Goal: Task Accomplishment & Management: Manage account settings

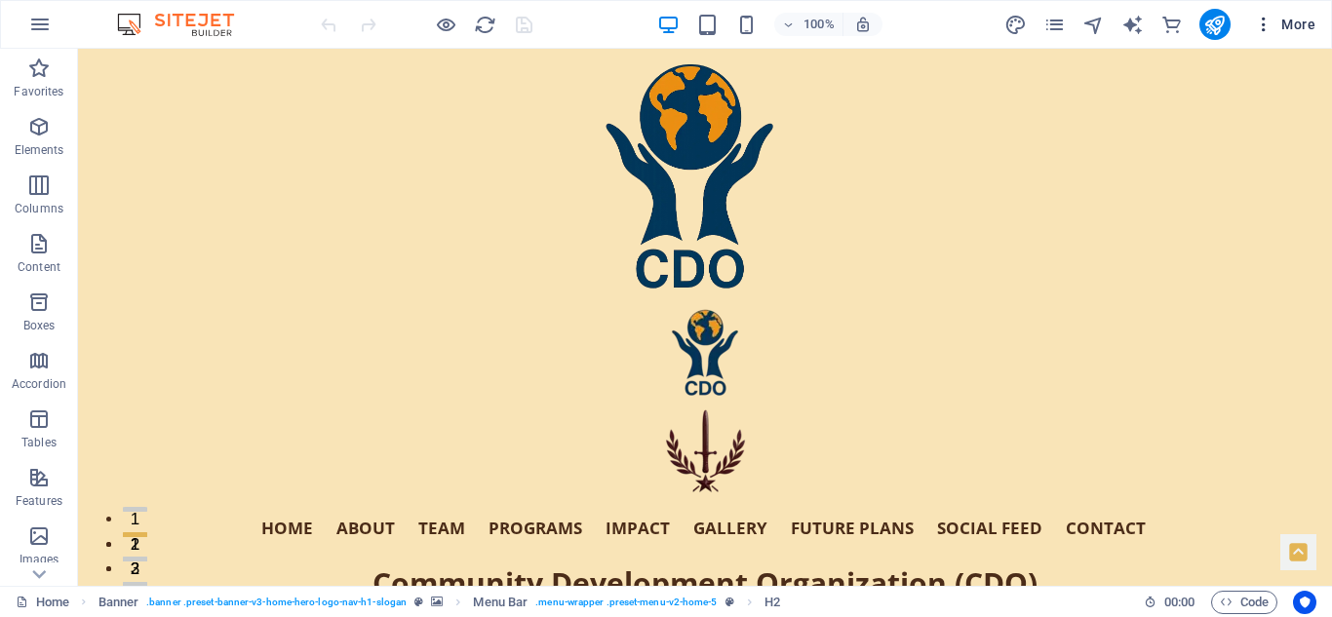
click at [1296, 27] on span "More" at bounding box center [1284, 24] width 61 height 19
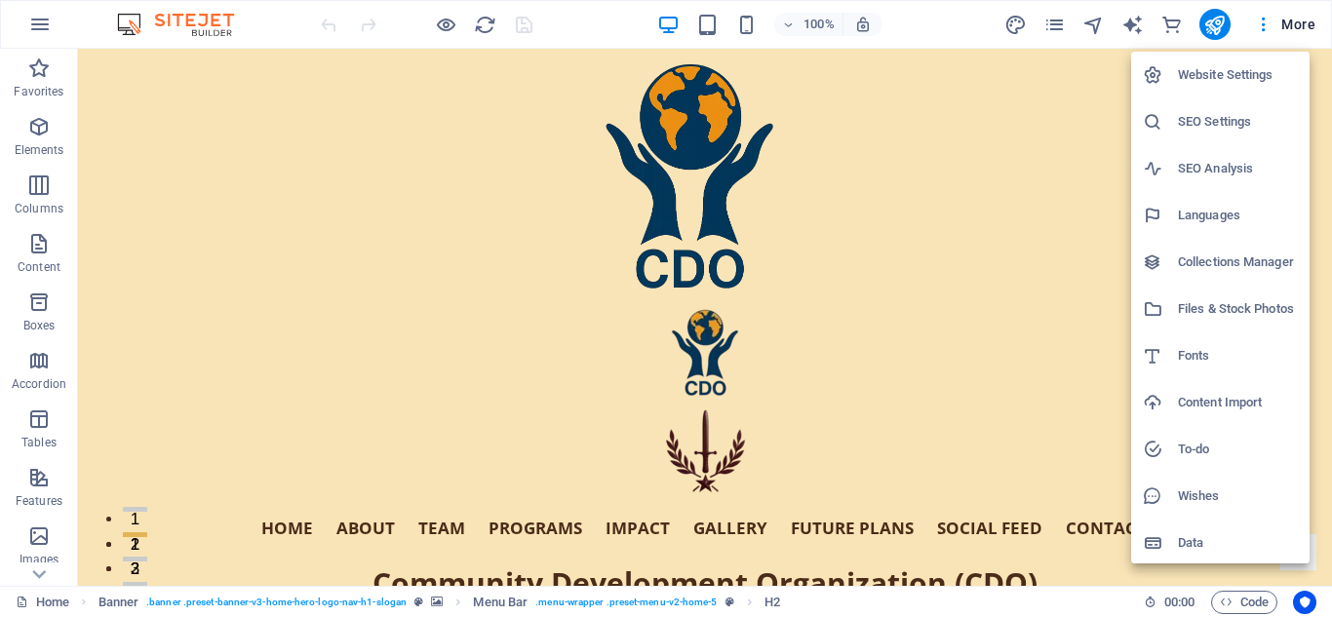
click at [1228, 77] on h6 "Website Settings" at bounding box center [1238, 74] width 120 height 23
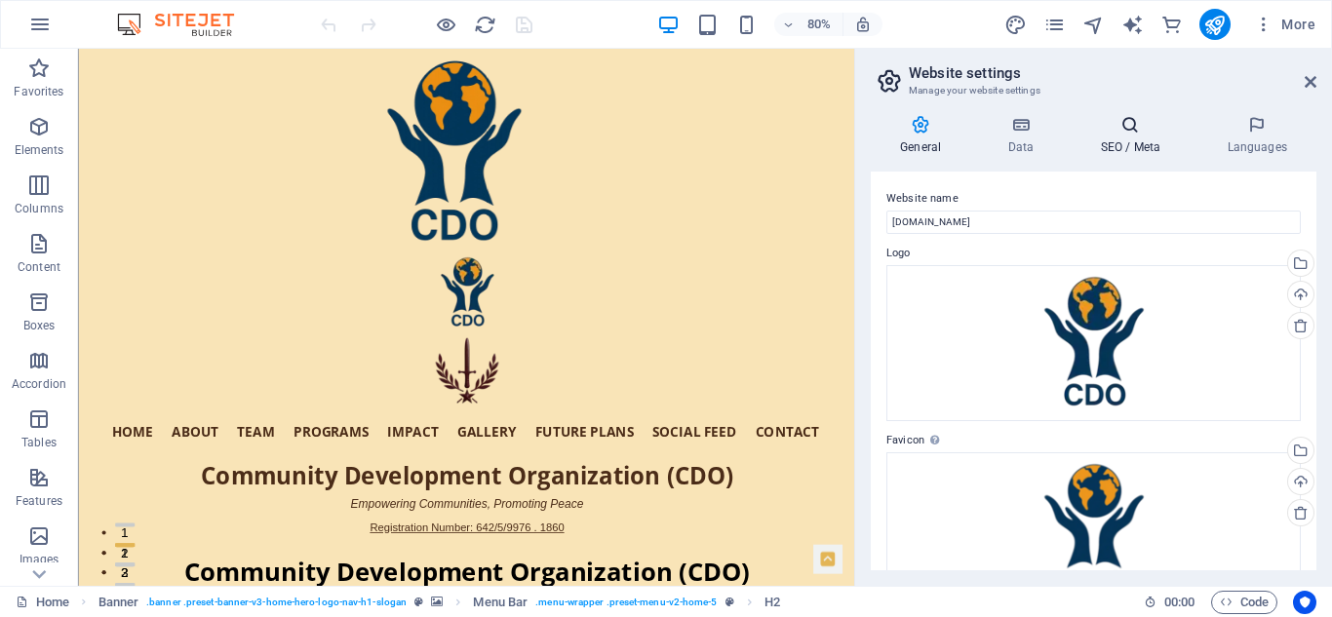
click at [1133, 138] on h4 "SEO / Meta" at bounding box center [1133, 135] width 127 height 41
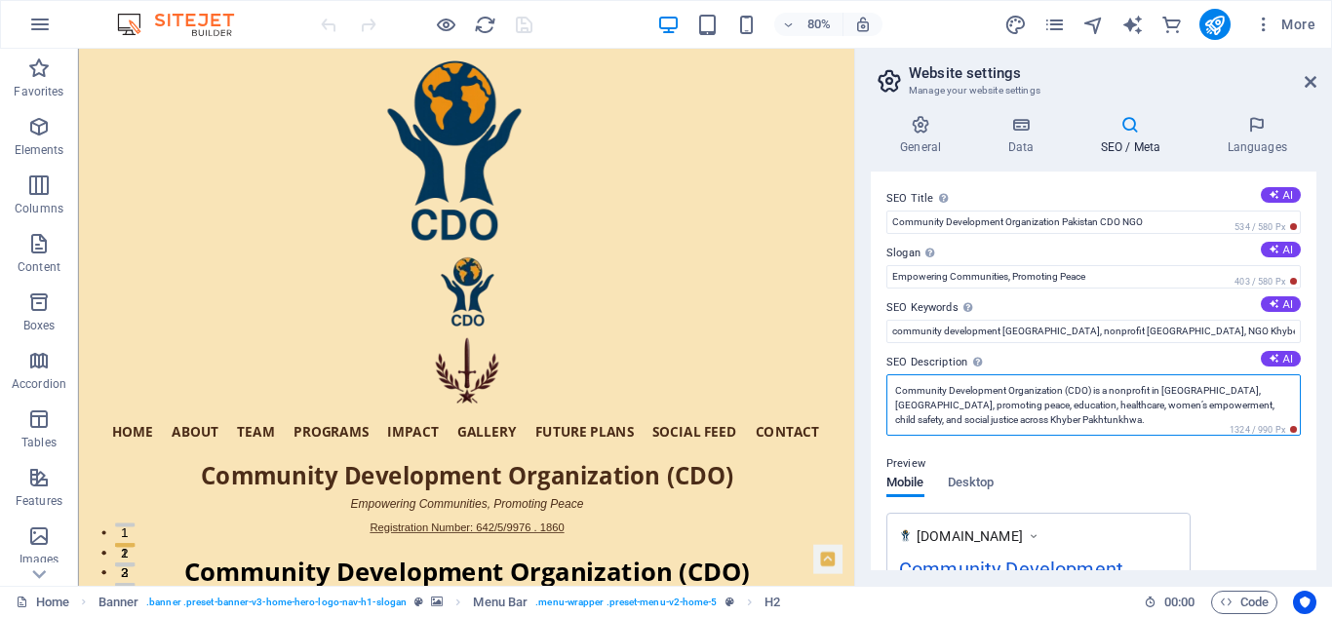
click at [896, 391] on textarea "Community Development Organization (CDO) is a nonprofit in [GEOGRAPHIC_DATA], […" at bounding box center [1093, 404] width 414 height 61
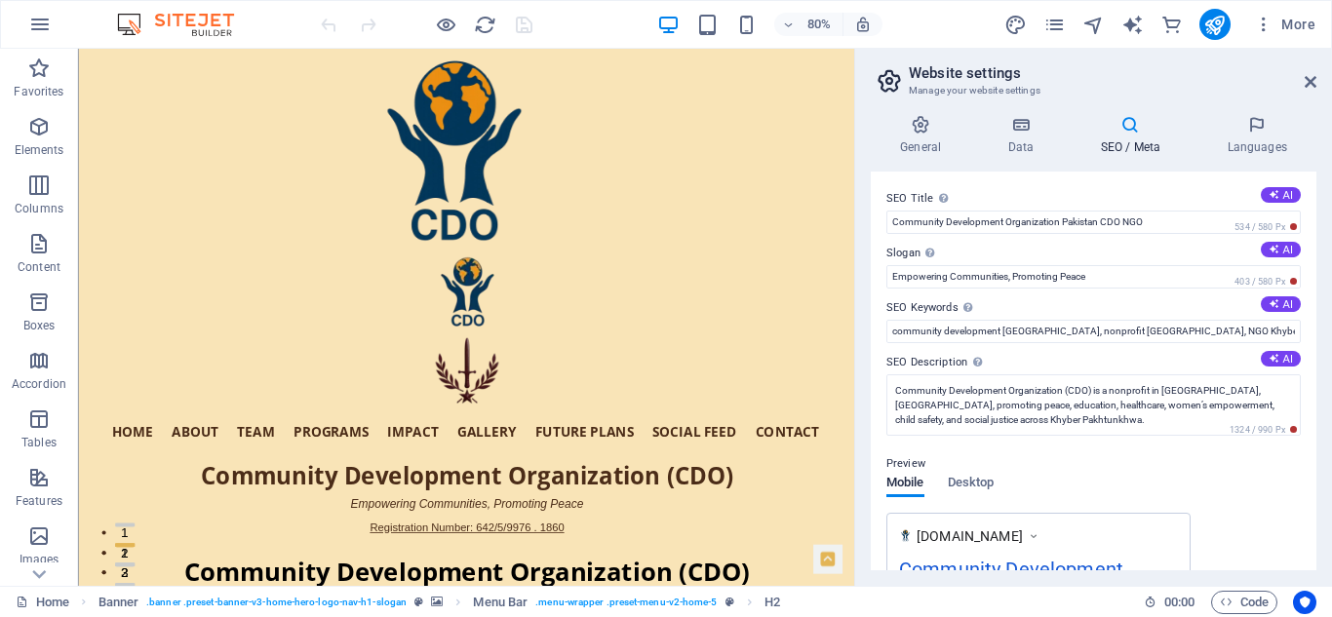
click at [1316, 330] on div "General Data SEO / Meta Languages Website name cdo.com.pk Logo Drag files here,…" at bounding box center [1093, 342] width 477 height 486
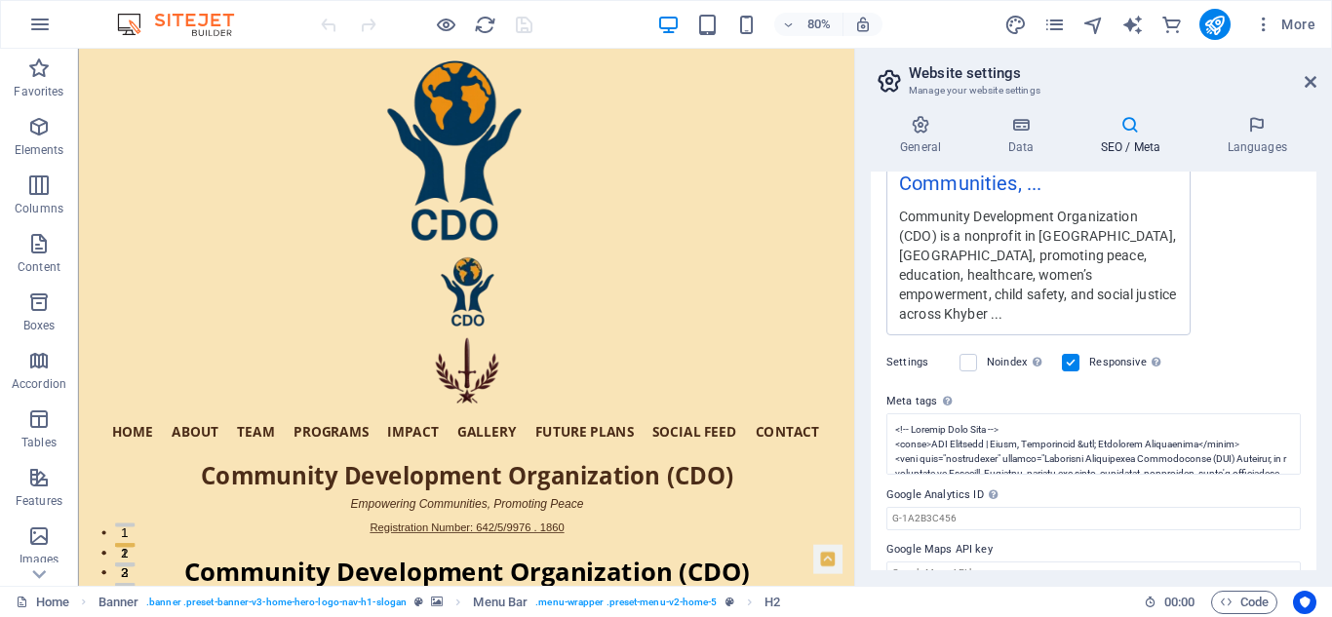
scroll to position [479, 0]
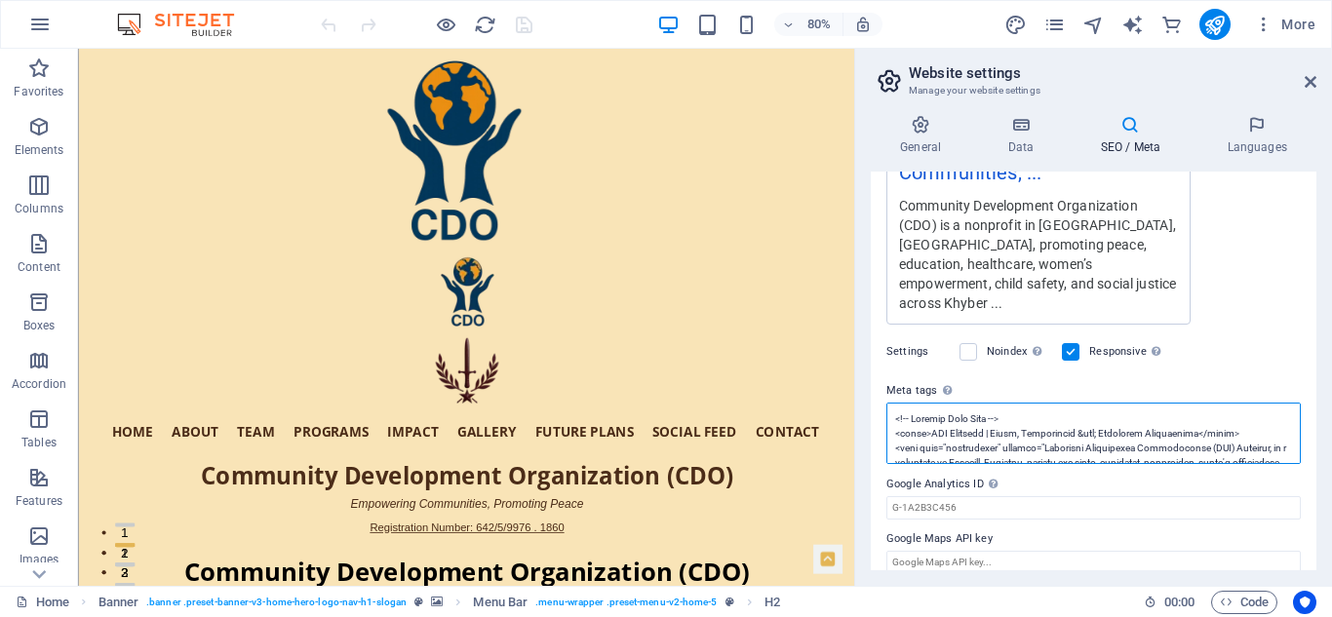
click at [892, 403] on textarea "Meta tags Enter HTML code here that will be placed inside the tags of your webs…" at bounding box center [1093, 433] width 414 height 61
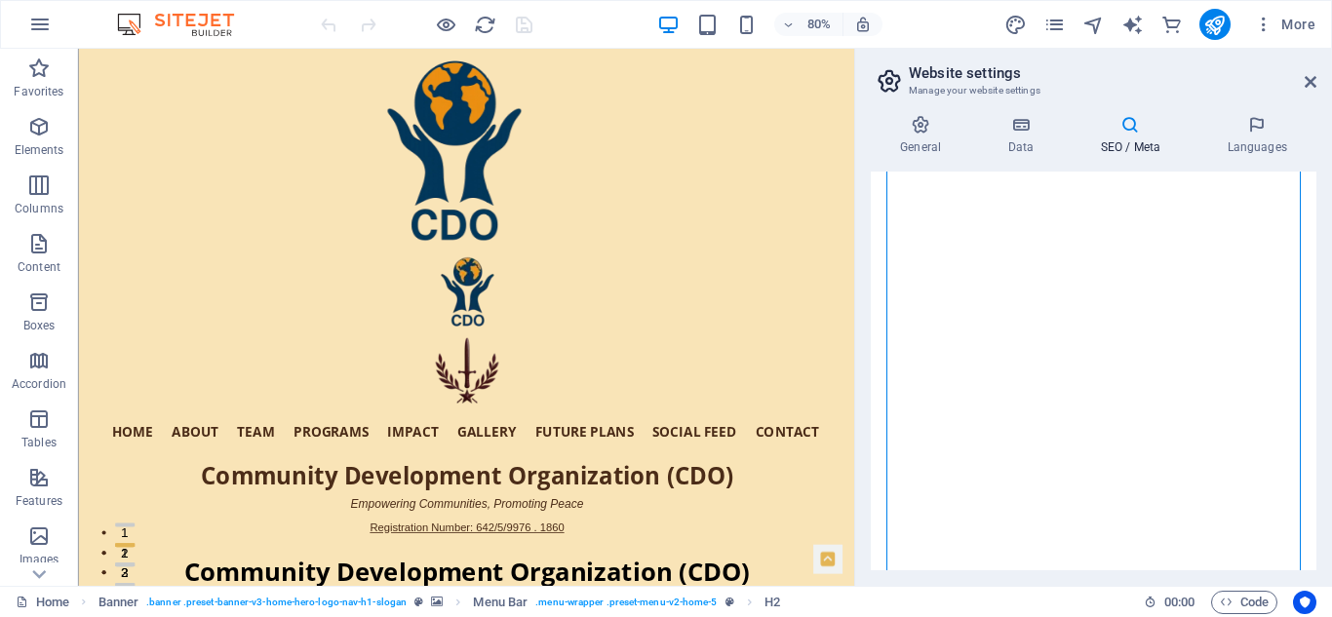
scroll to position [914, 0]
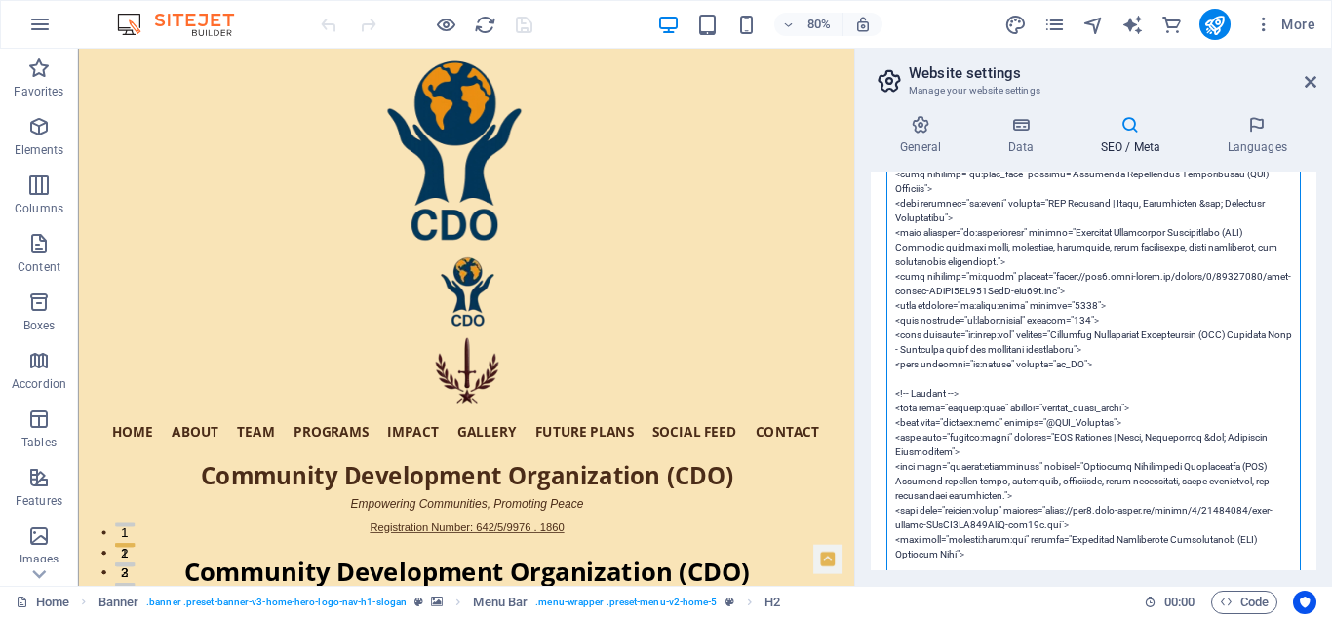
paste textarea "<!-- Performance & Accessibility Optimizations --> <link rel="preconnect" href=…"
type textarea "<!-- Primary Meta Tags --> <title>CDO Pakistan | Peace, Development &amp; Commu…"
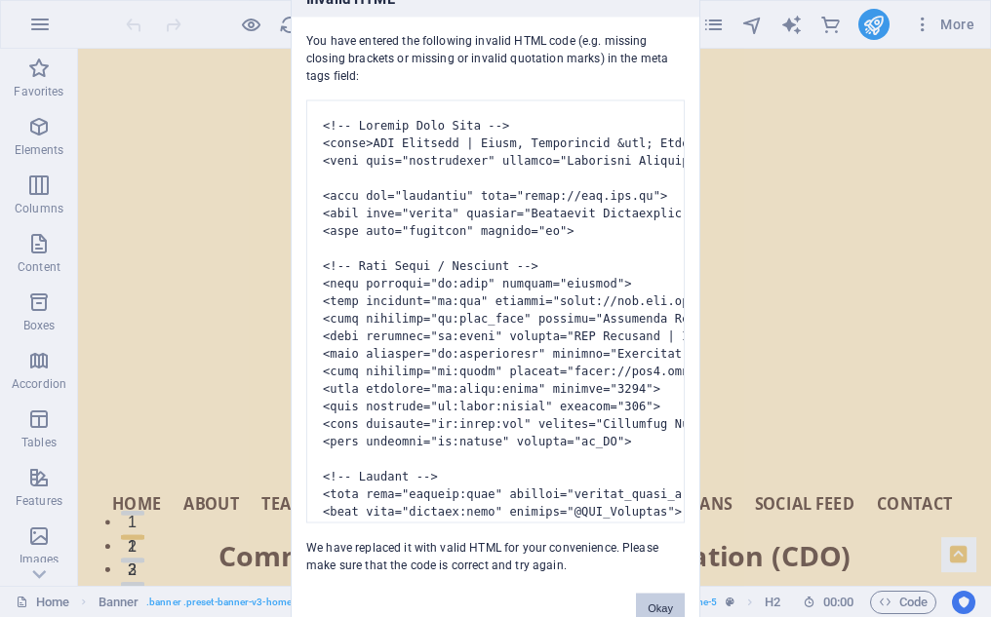
click at [665, 608] on button "Okay" at bounding box center [660, 607] width 49 height 29
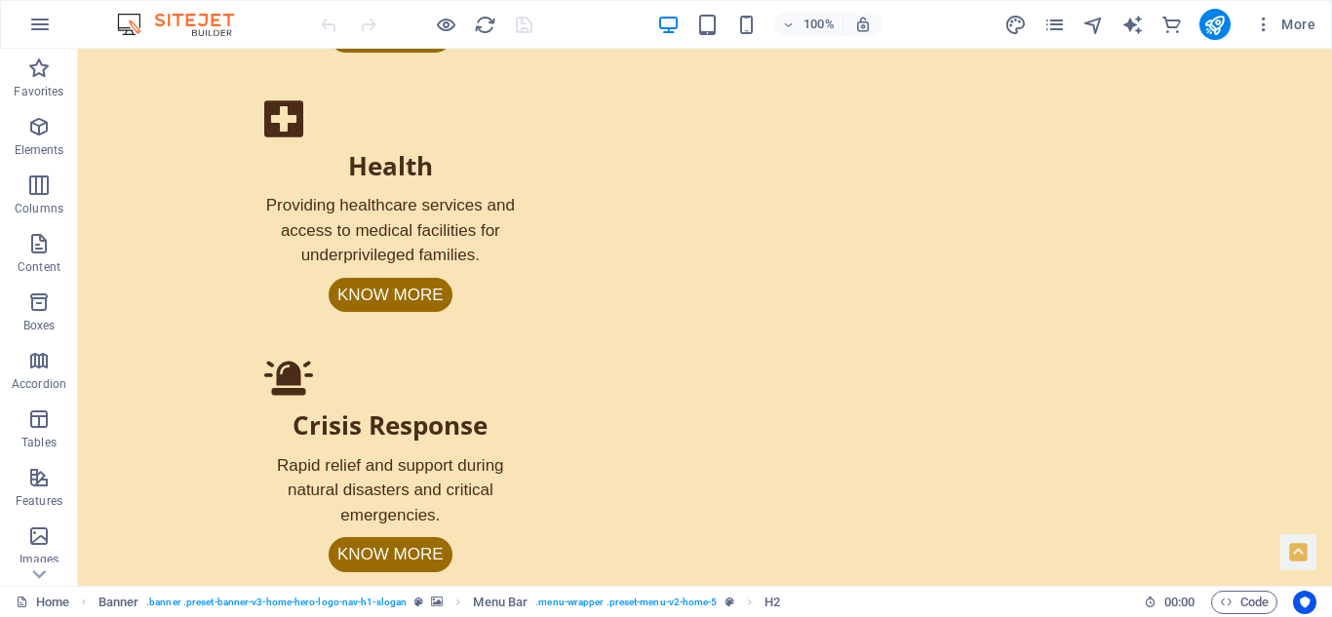
scroll to position [1262, 0]
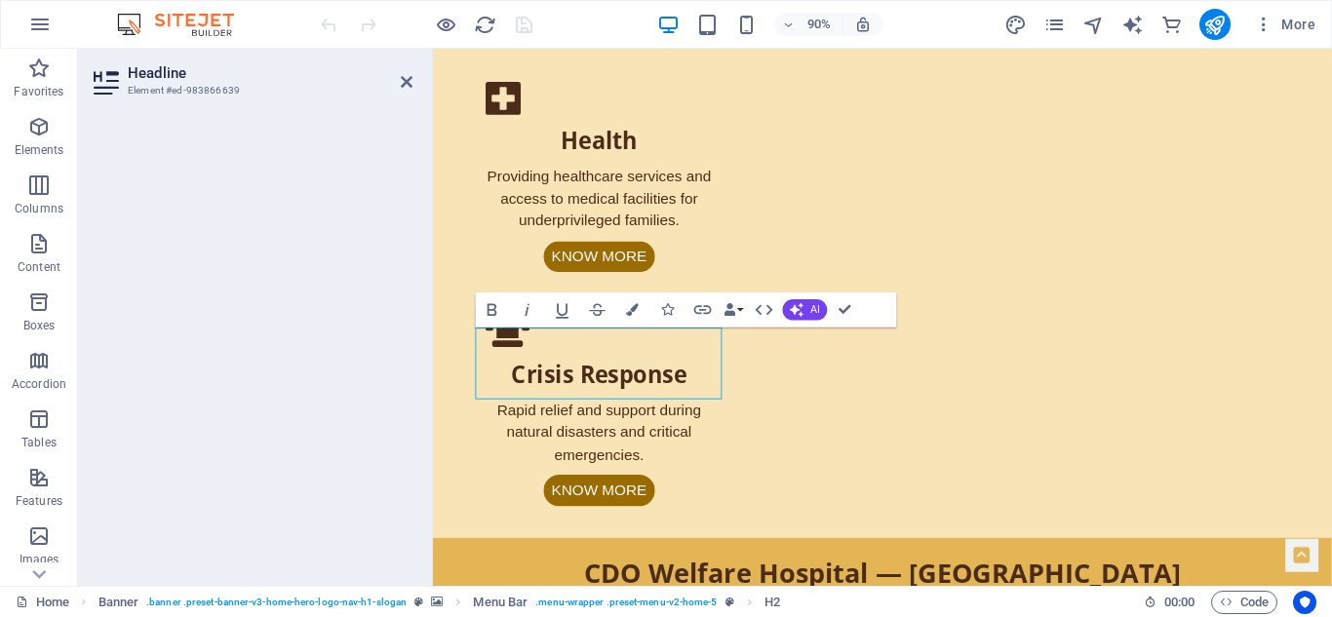
click at [184, 92] on h3 "Element #ed-983866639" at bounding box center [251, 91] width 246 height 18
click at [264, 296] on div at bounding box center [253, 342] width 350 height 486
click at [405, 79] on icon at bounding box center [407, 82] width 12 height 16
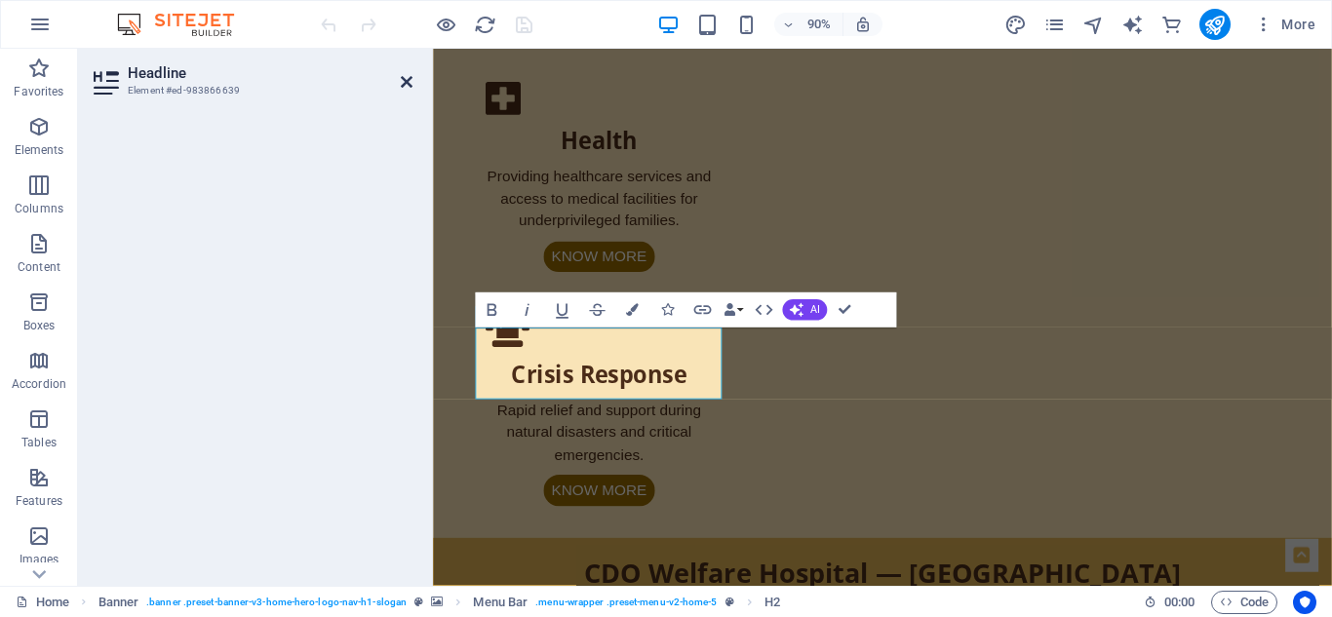
click at [406, 78] on icon at bounding box center [407, 82] width 12 height 16
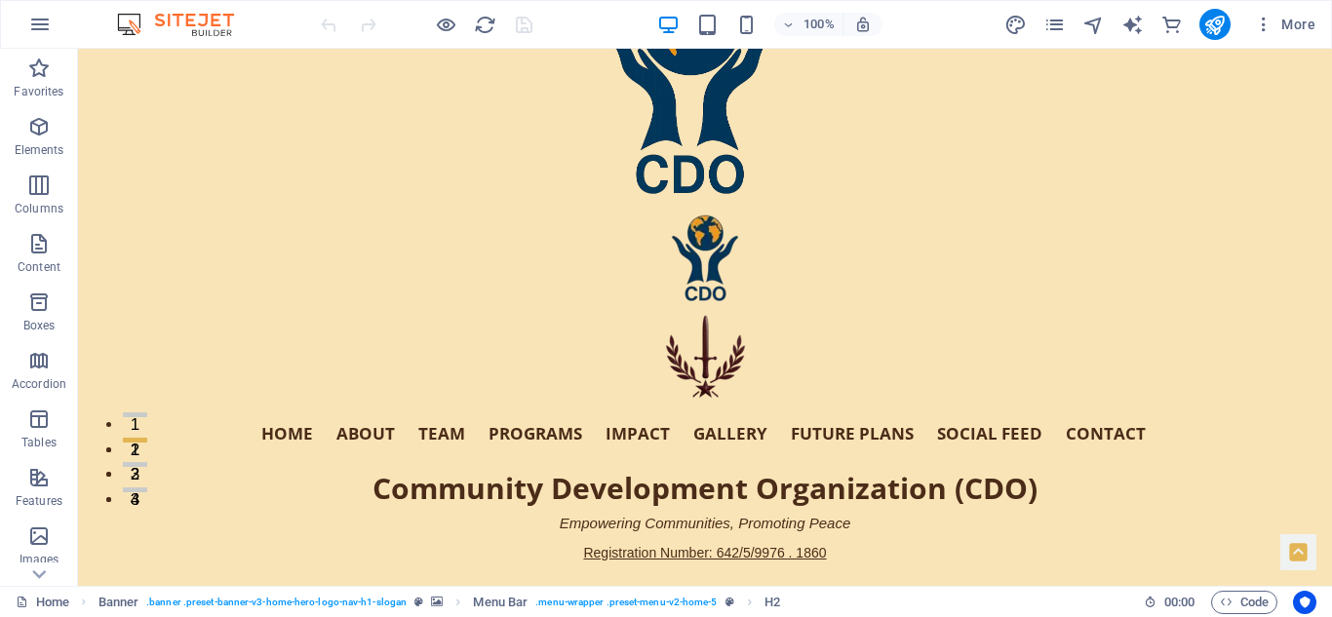
scroll to position [0, 0]
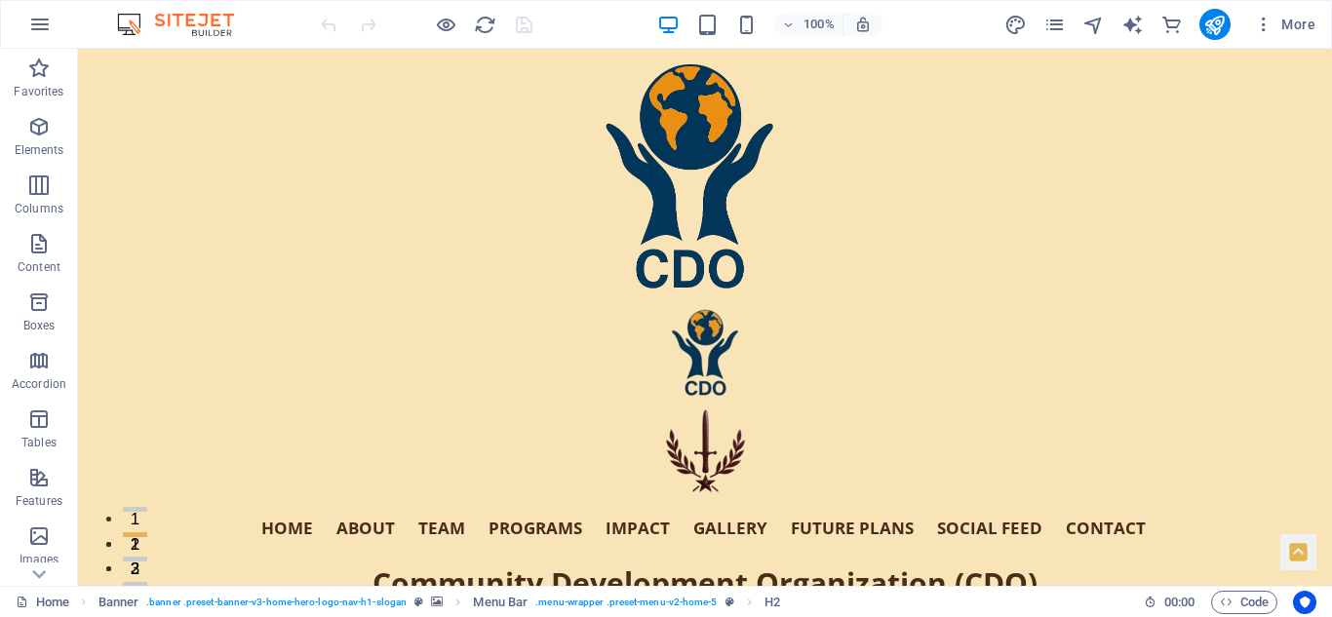
drag, startPoint x: 1329, startPoint y: 283, endPoint x: 1404, endPoint y: 89, distance: 208.0
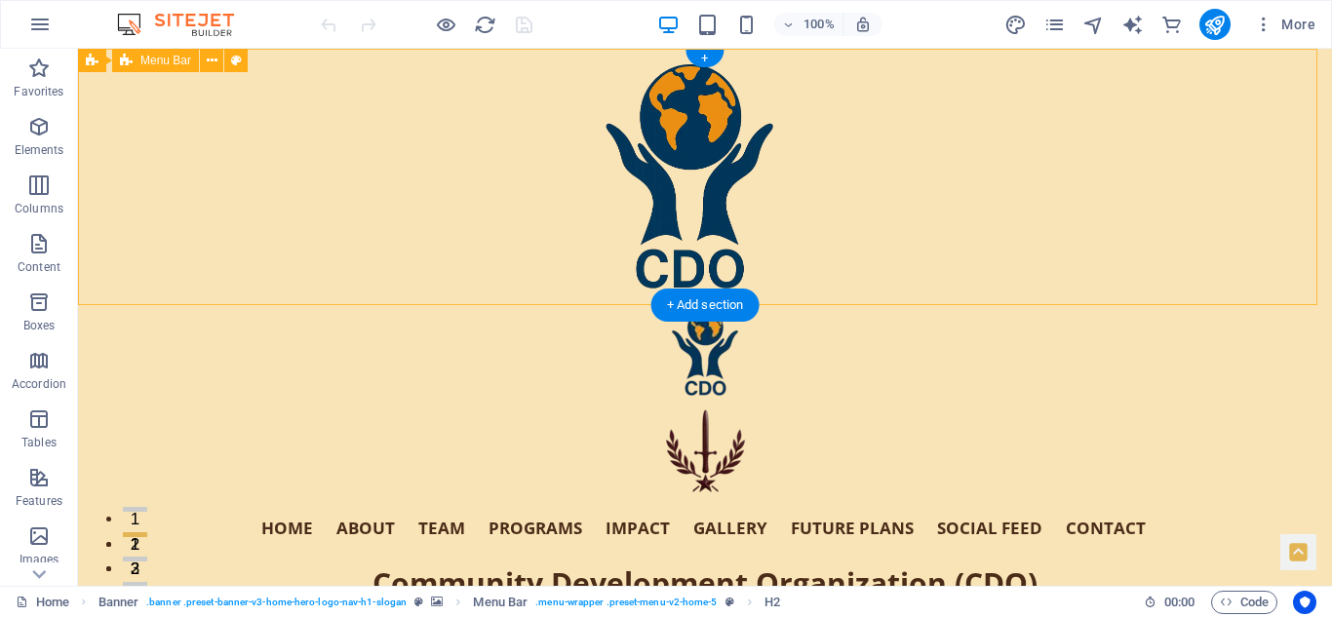
click at [1219, 305] on div "Home About Team Programs Impact Gallery Future Plans Social Feed Contact Commun…" at bounding box center [705, 482] width 1254 height 354
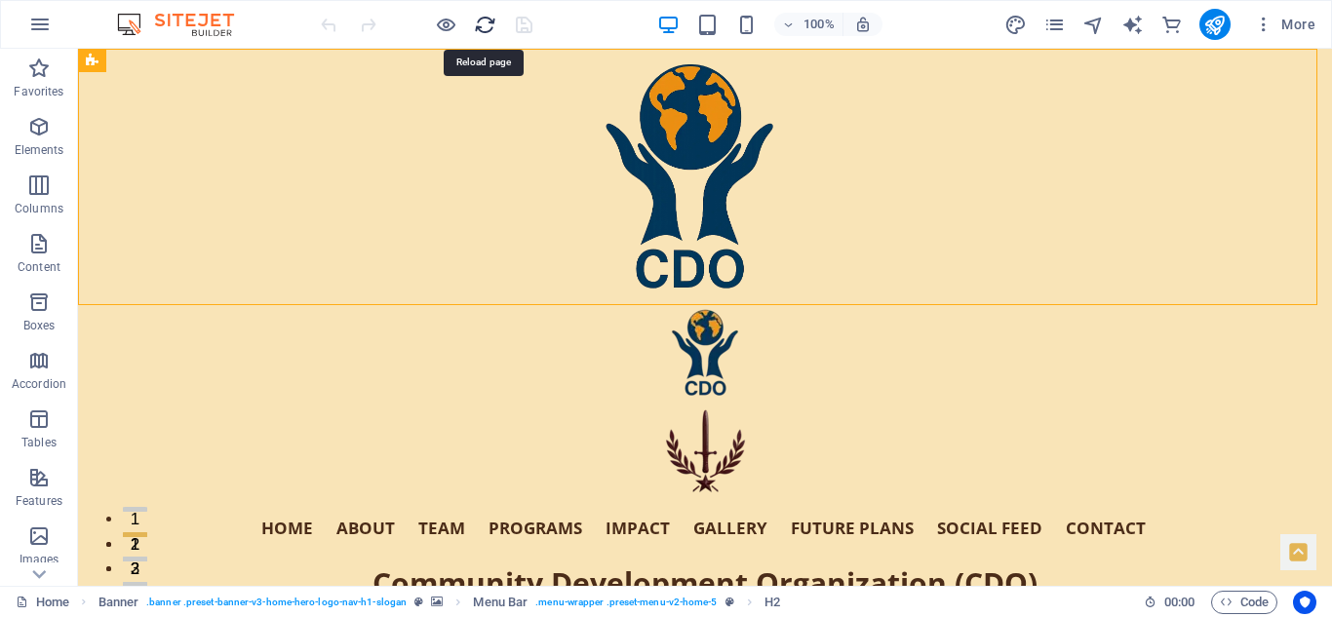
click at [484, 22] on icon "reload" at bounding box center [485, 25] width 22 height 22
click at [486, 22] on icon "reload" at bounding box center [485, 25] width 22 height 22
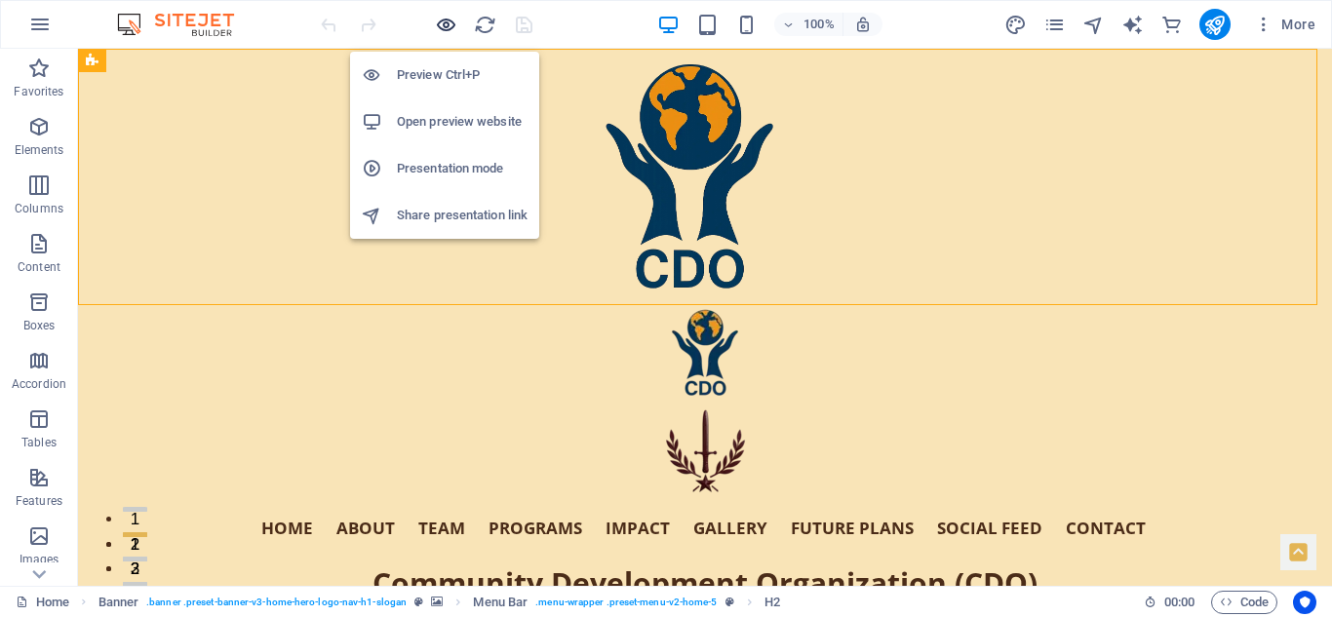
click at [452, 20] on icon "button" at bounding box center [446, 25] width 22 height 22
click at [443, 31] on icon "button" at bounding box center [446, 25] width 22 height 22
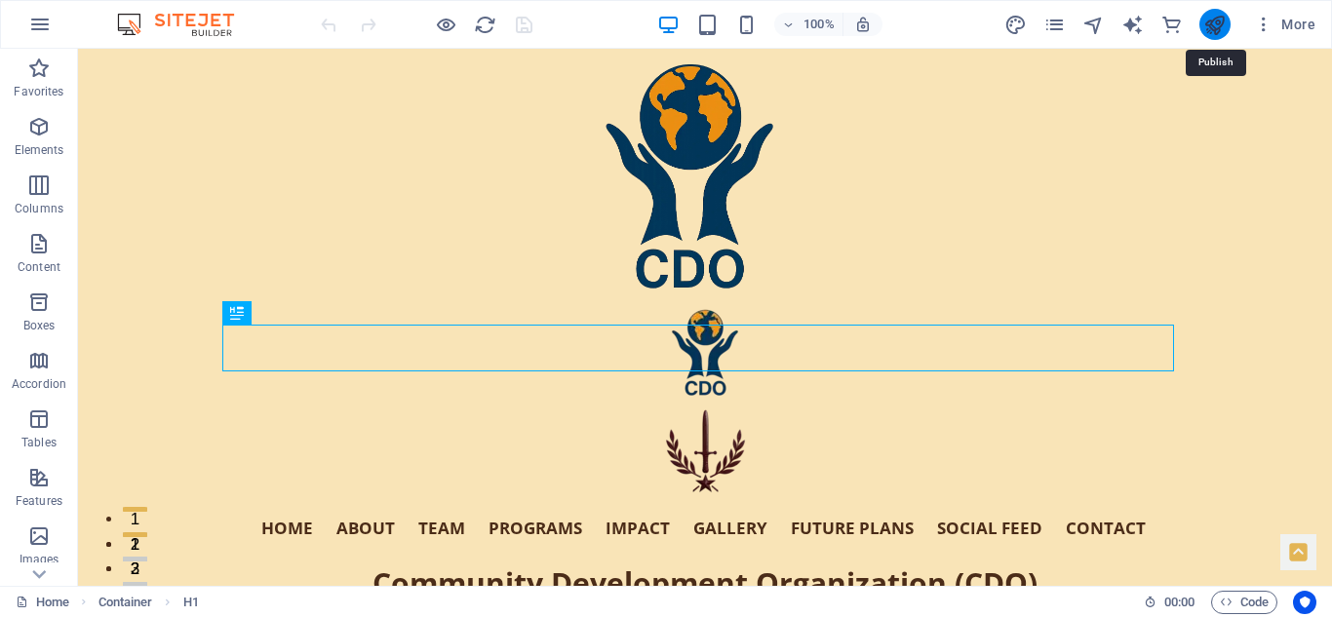
click at [1221, 18] on icon "publish" at bounding box center [1214, 25] width 22 height 22
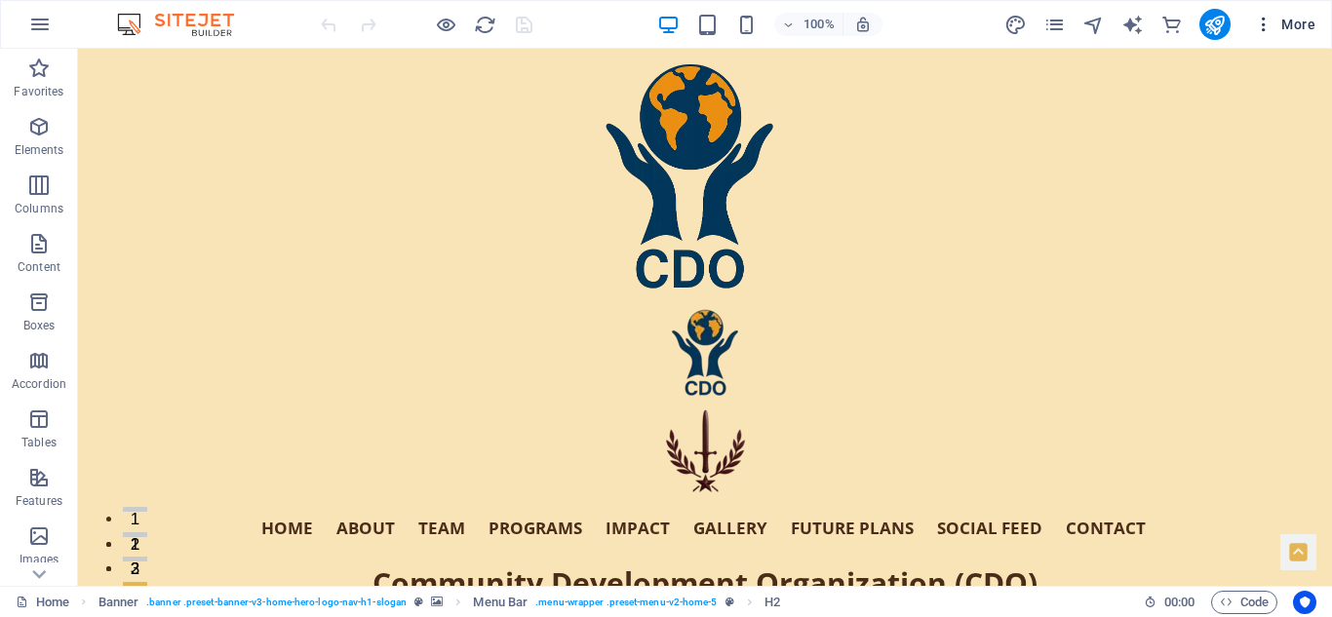
click at [1291, 18] on span "More" at bounding box center [1284, 24] width 61 height 19
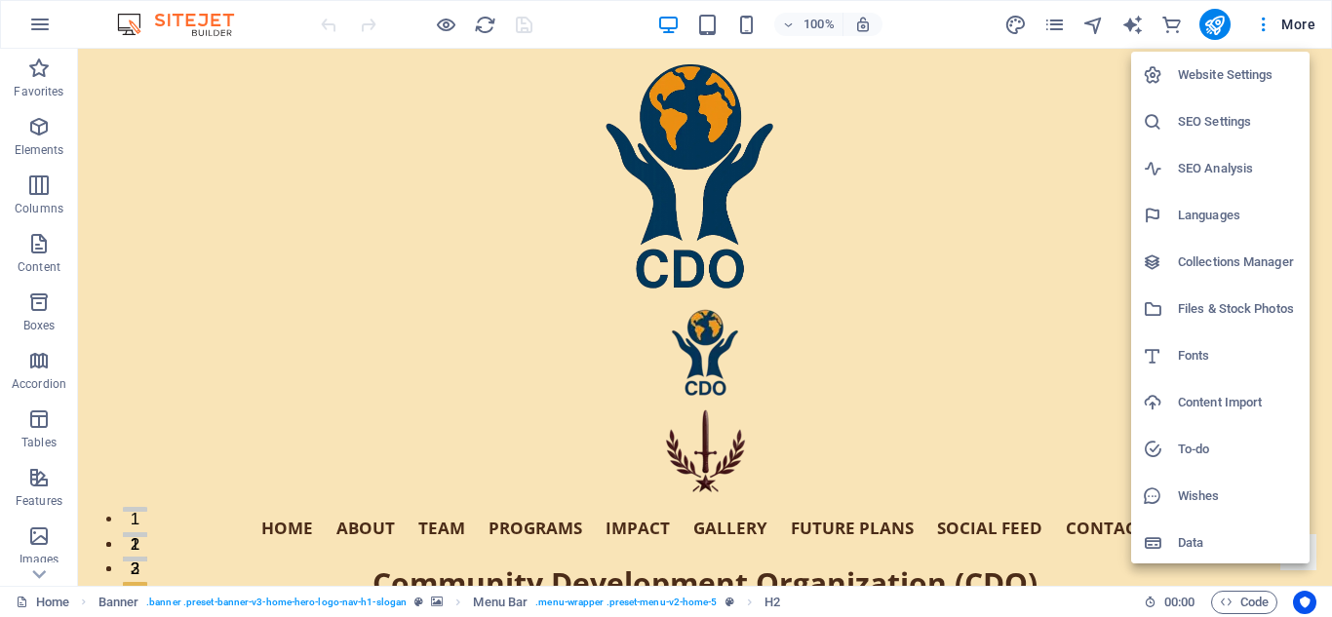
click at [1191, 65] on h6 "Website Settings" at bounding box center [1238, 74] width 120 height 23
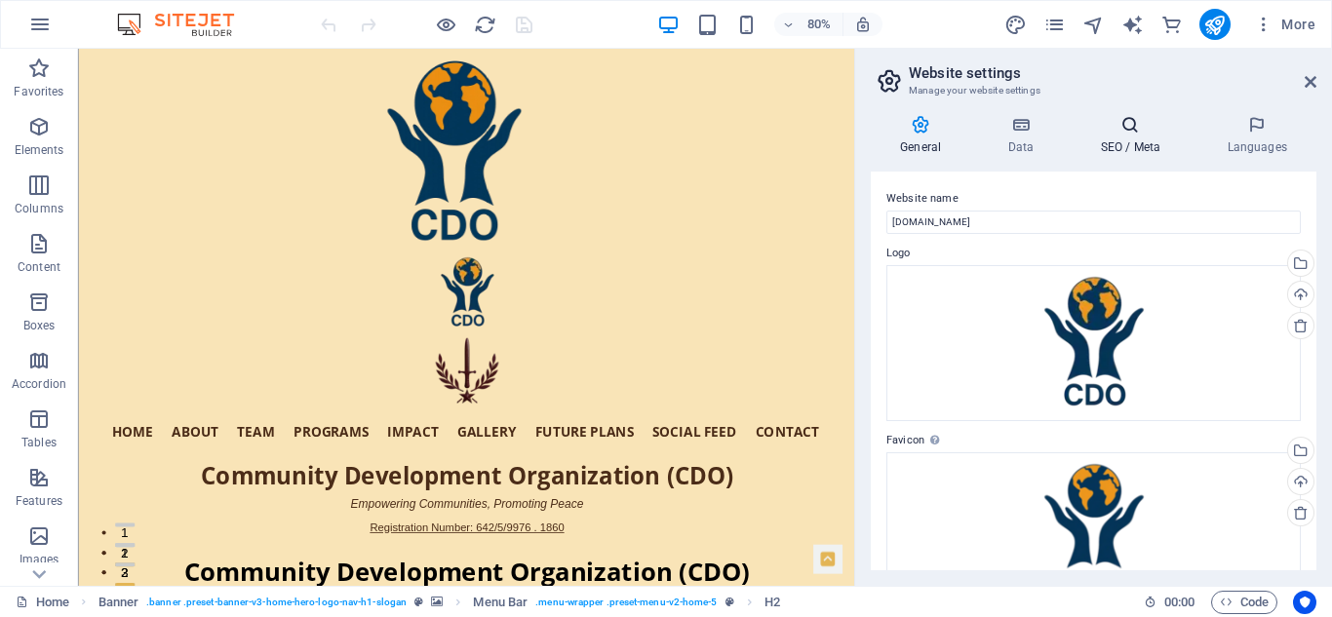
click at [1109, 134] on icon at bounding box center [1129, 124] width 119 height 19
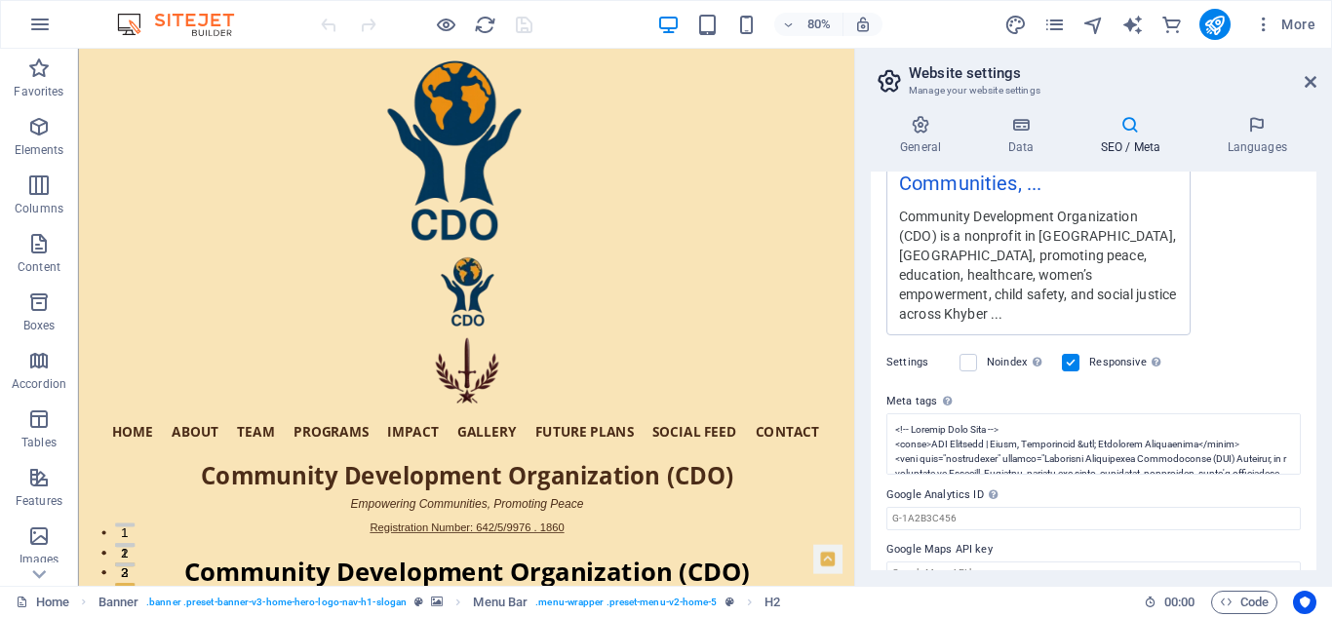
scroll to position [479, 0]
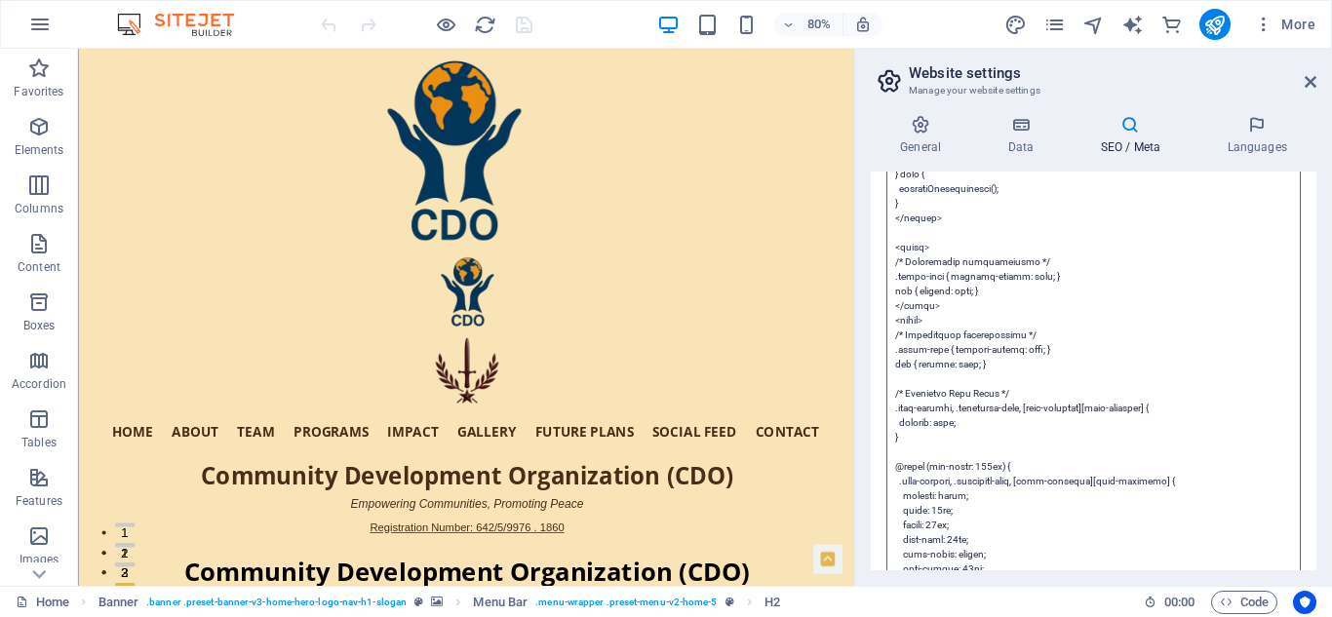
scroll to position [64, 0]
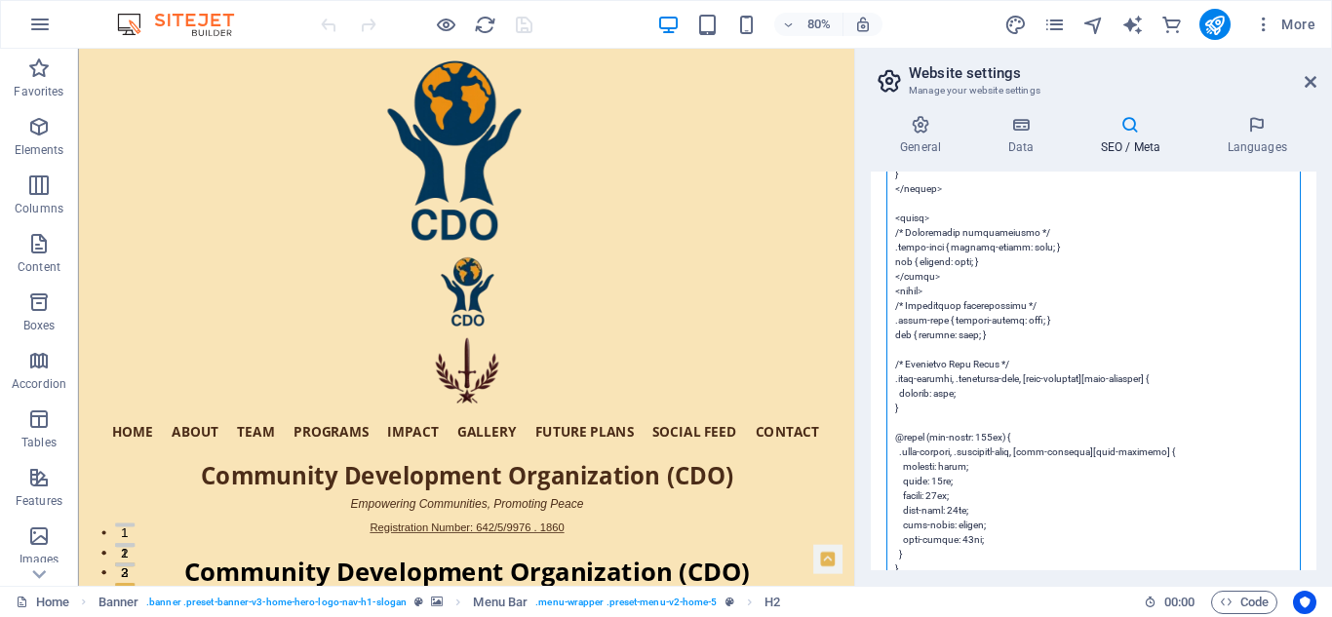
paste textarea "> <link rel="dns-prefetch" href="https://cdn1.site-media.eu"> <link rel="dns-pr…"
type textarea "<!-- Primary Meta Tags --> <title>CDO Pakistan | Peace, Development &amp; Commu…"
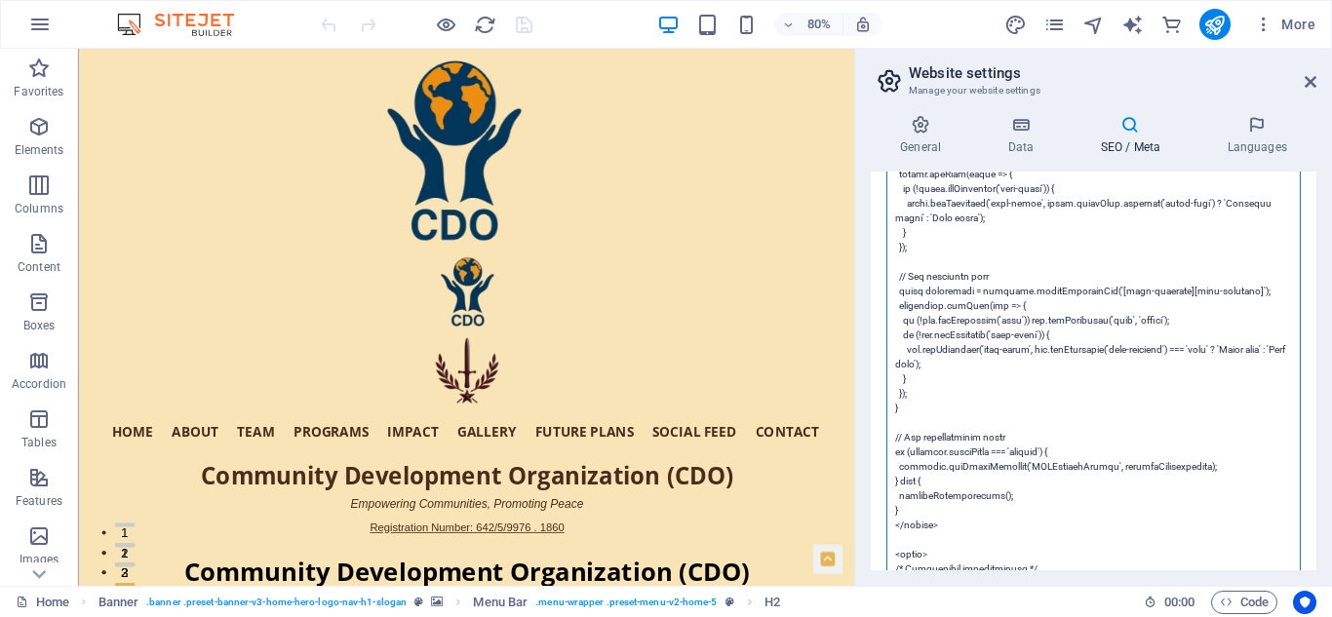
scroll to position [2288, 0]
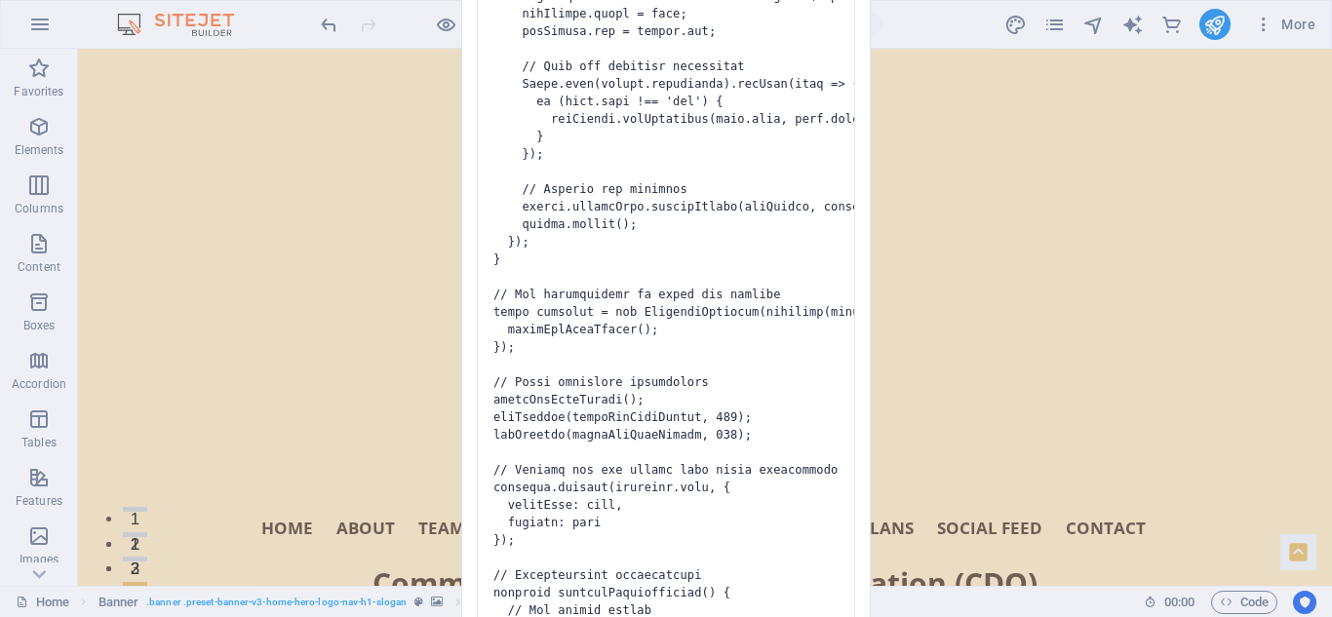
drag, startPoint x: 891, startPoint y: 402, endPoint x: 786, endPoint y: 332, distance: 126.0
click at [786, 332] on div "Invalid HTML You have entered the following invalid HTML code (e.g. missing clo…" at bounding box center [666, 308] width 1332 height 617
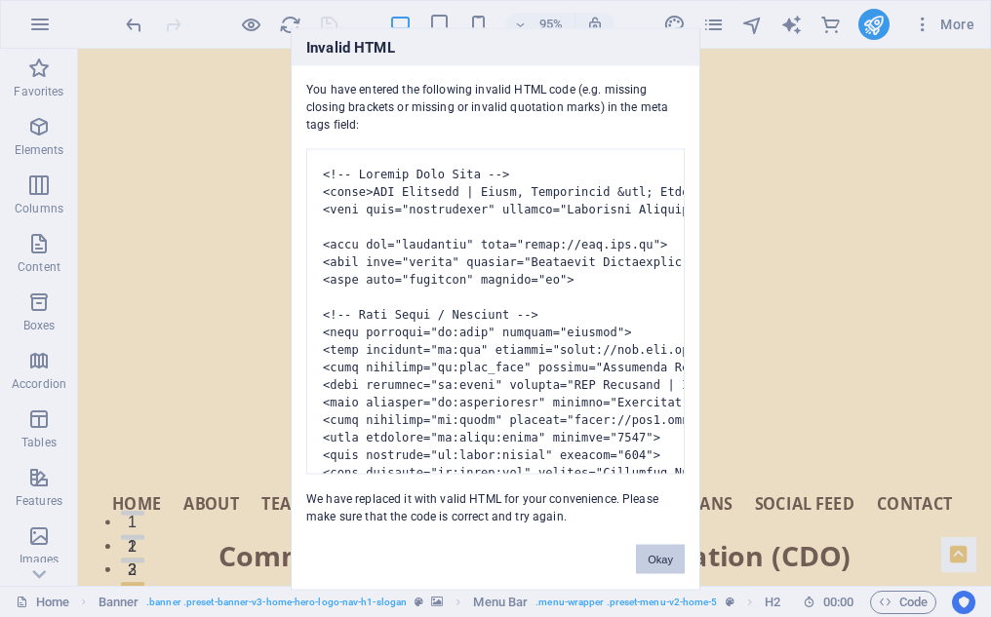
click at [661, 557] on button "Okay" at bounding box center [660, 558] width 49 height 29
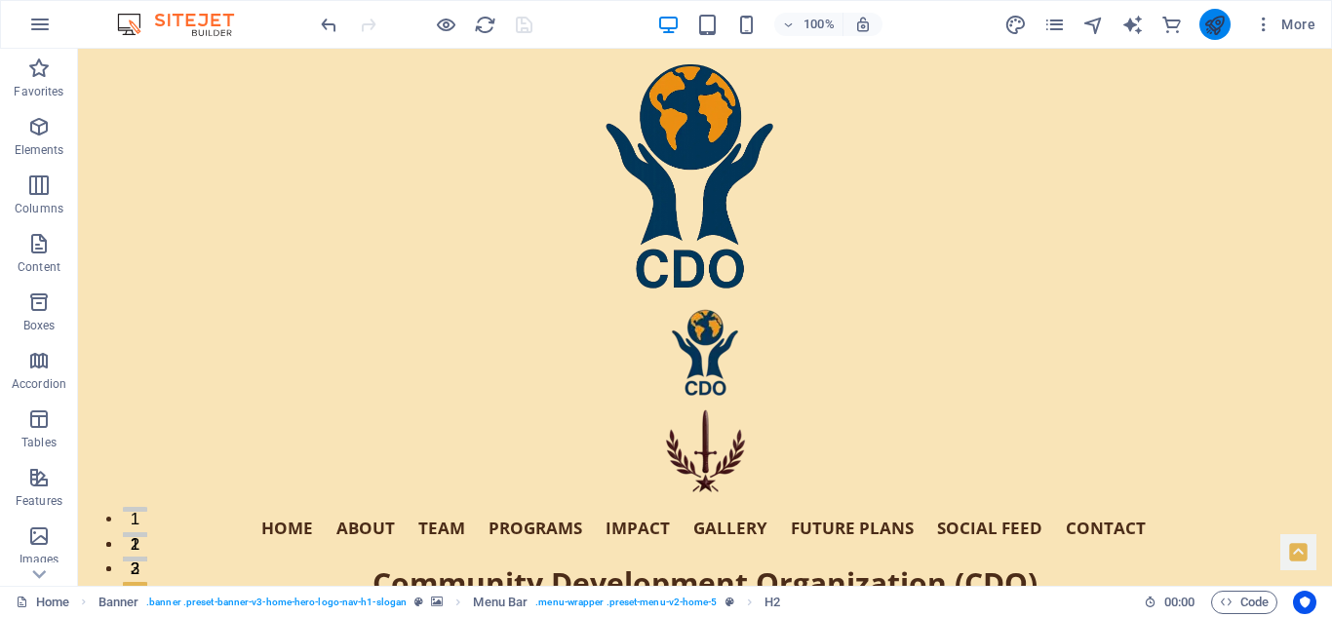
click at [1216, 21] on icon "publish" at bounding box center [1214, 25] width 22 height 22
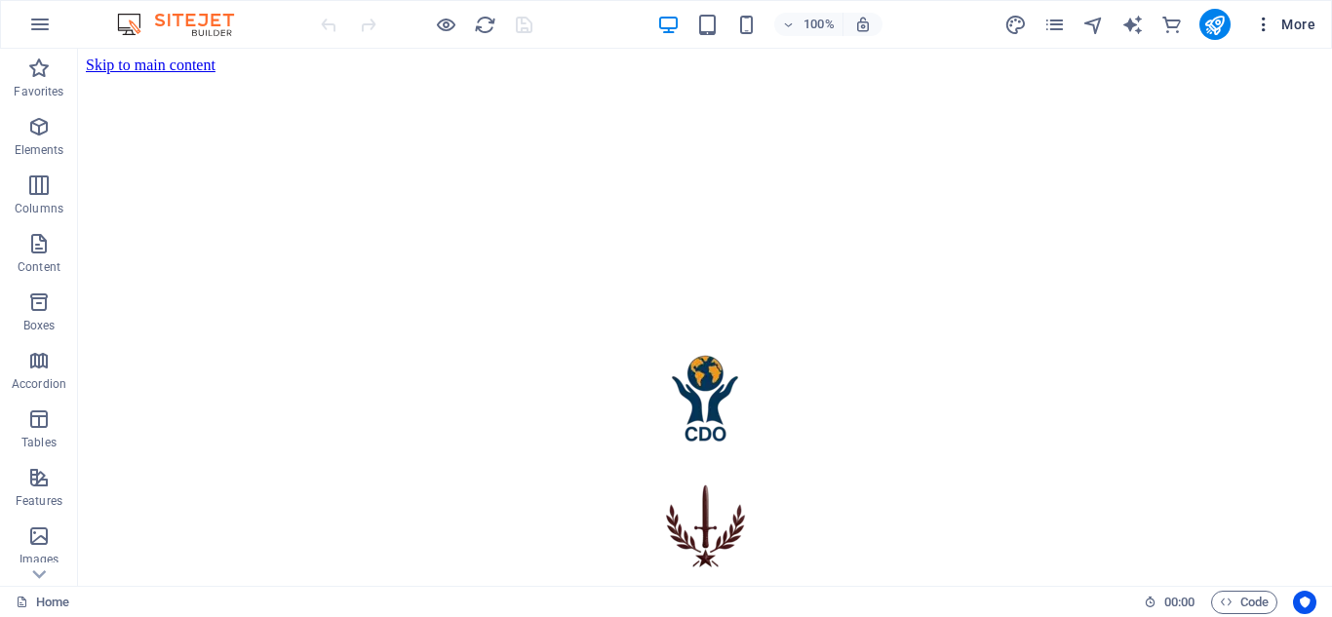
click at [1296, 21] on span "More" at bounding box center [1284, 24] width 61 height 19
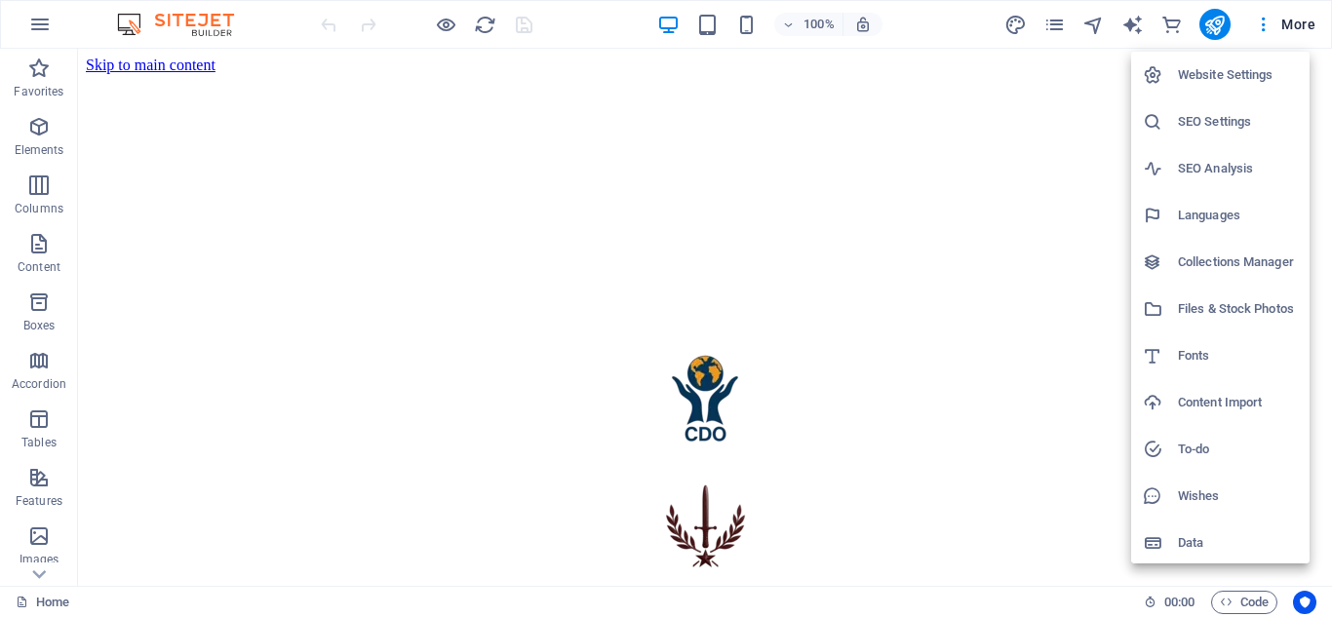
click at [1030, 97] on div at bounding box center [666, 308] width 1332 height 617
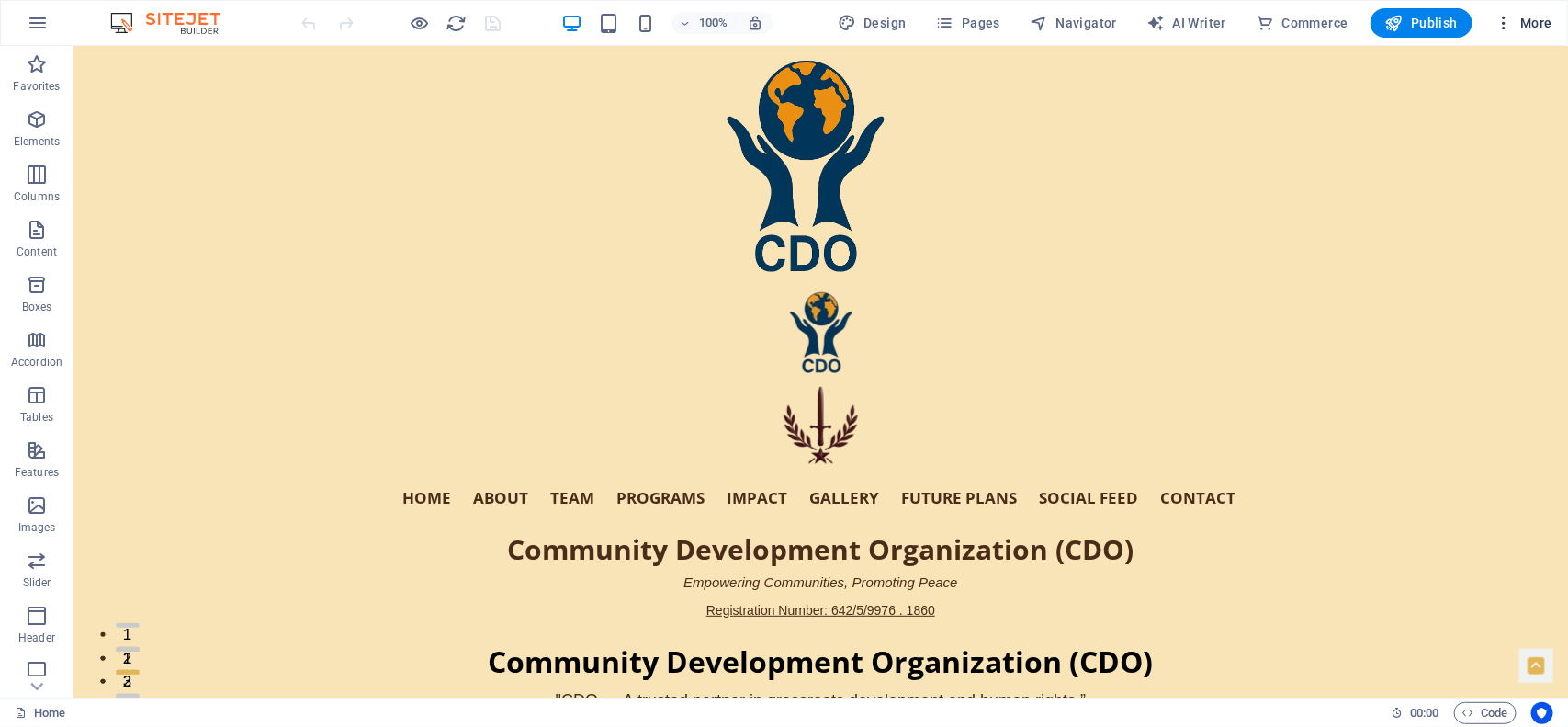
click at [1254, 20] on span "More" at bounding box center [1523, 23] width 57 height 18
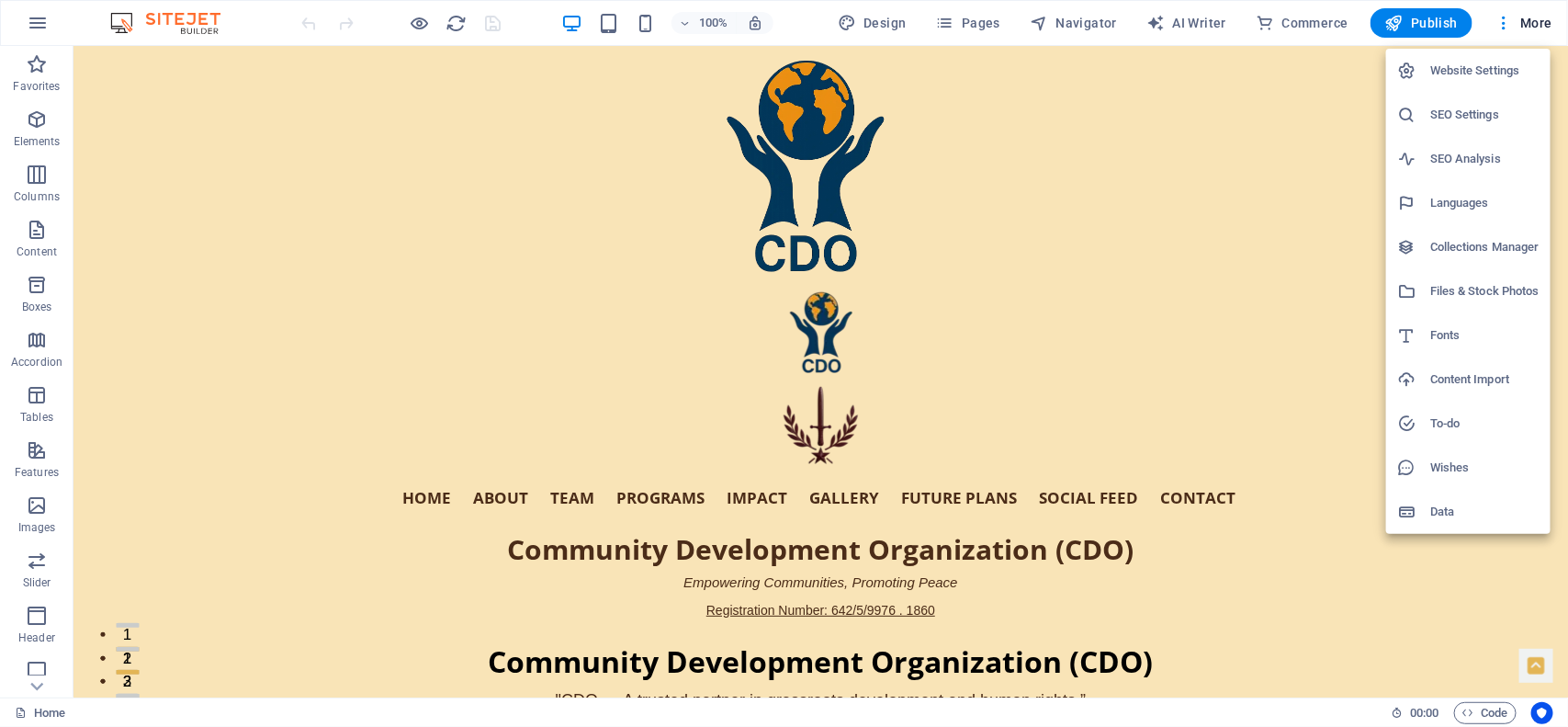
click at [1254, 62] on h6 "Website Settings" at bounding box center [1485, 70] width 109 height 22
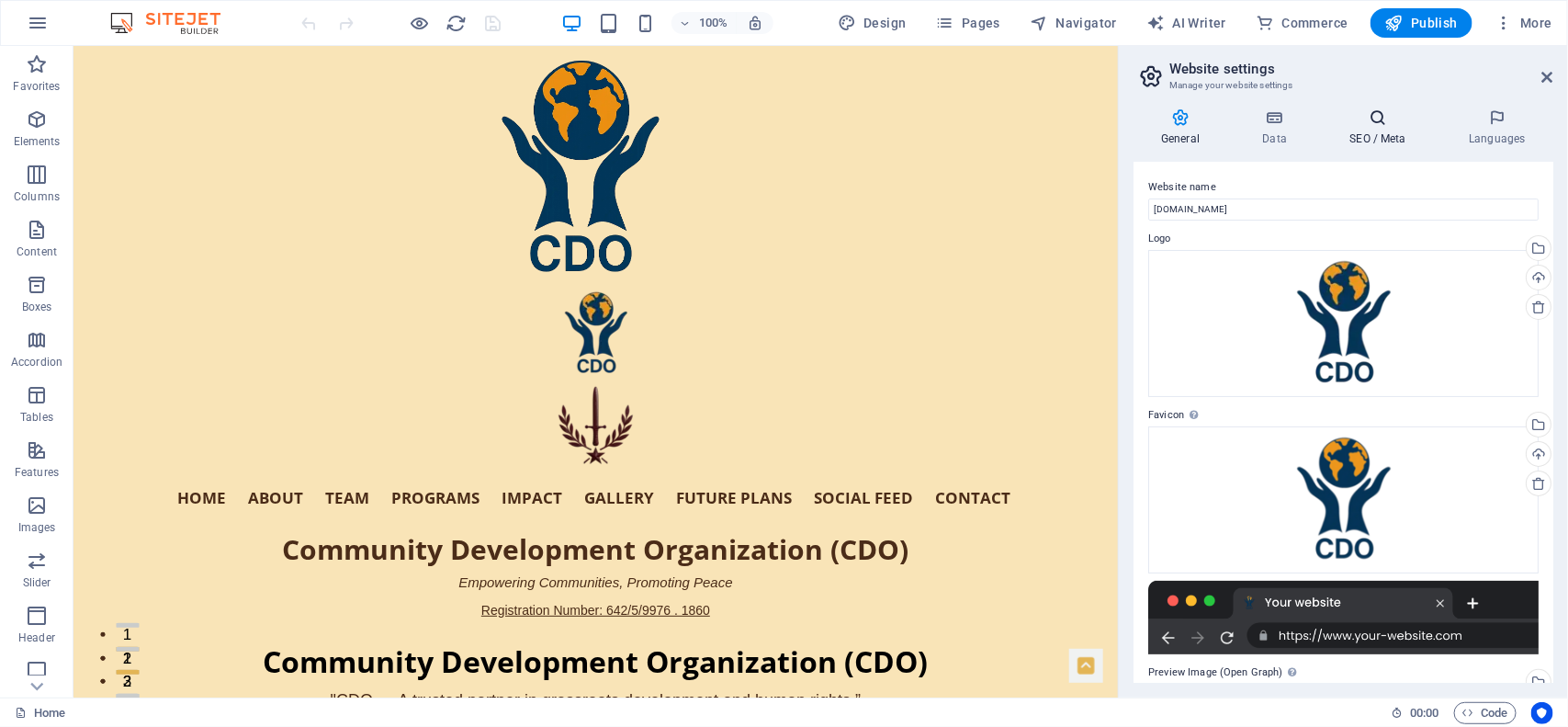
click at [1254, 134] on h4 "SEO / Meta" at bounding box center [1381, 127] width 120 height 39
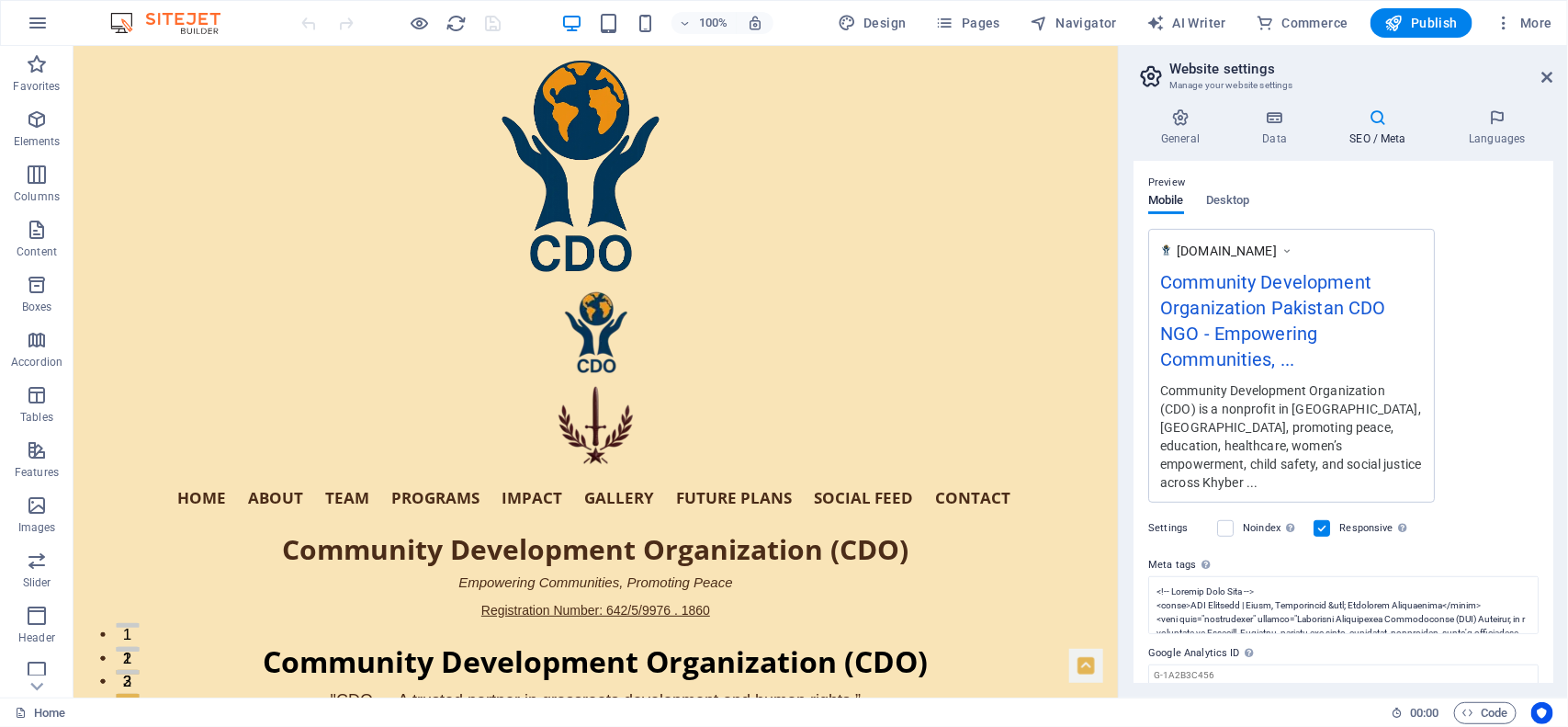
scroll to position [306, 0]
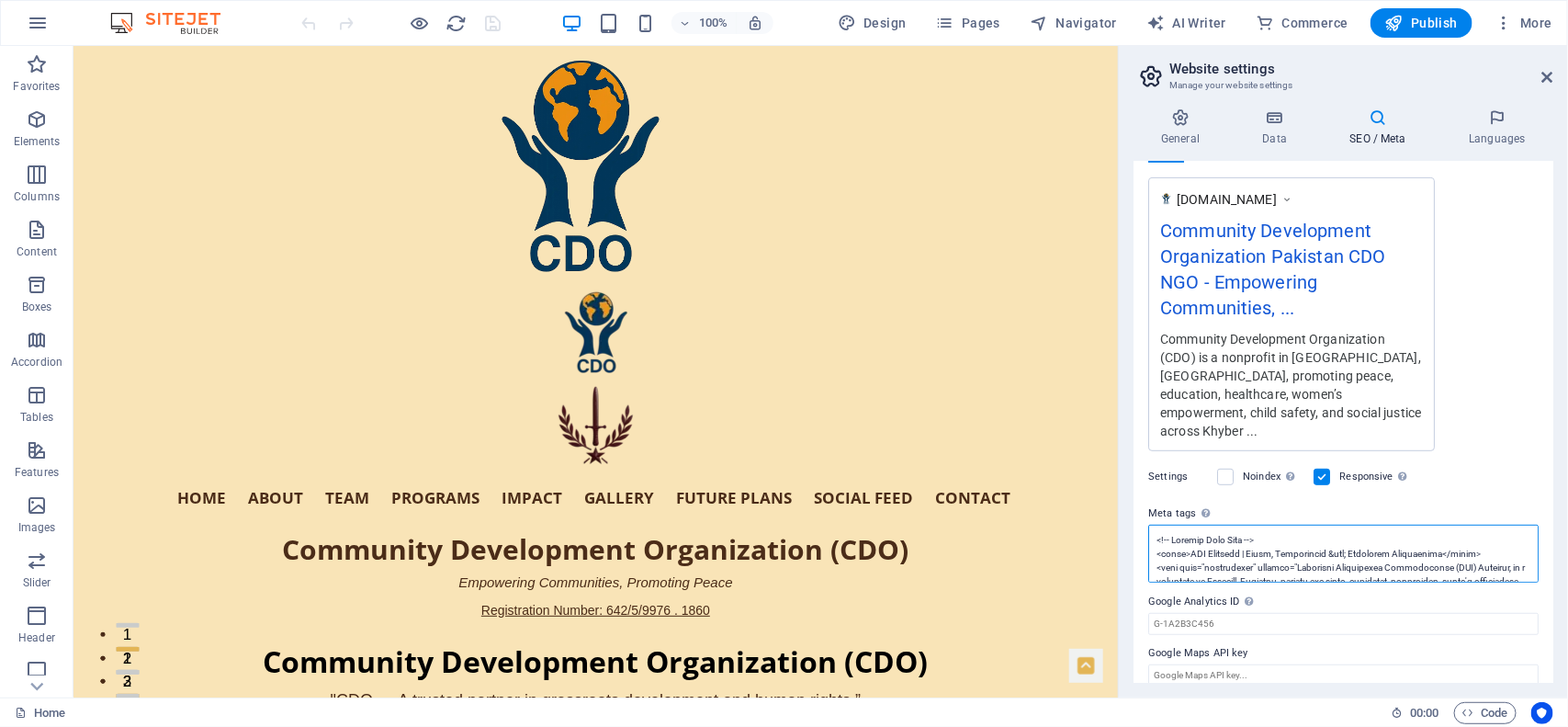
click at [1154, 525] on textarea "Meta tags Enter HTML code here that will be placed inside the tags of your webs…" at bounding box center [1344, 554] width 390 height 58
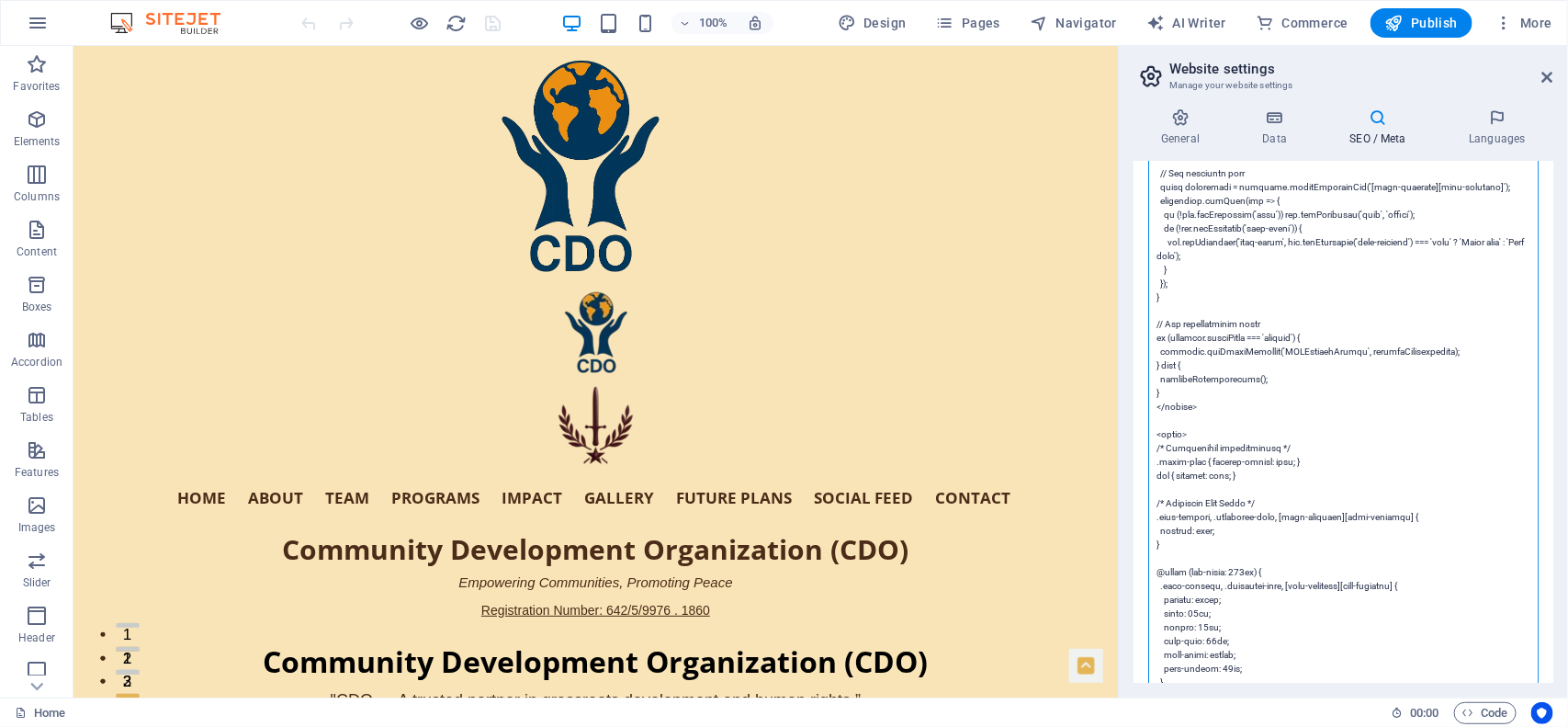
scroll to position [74, 0]
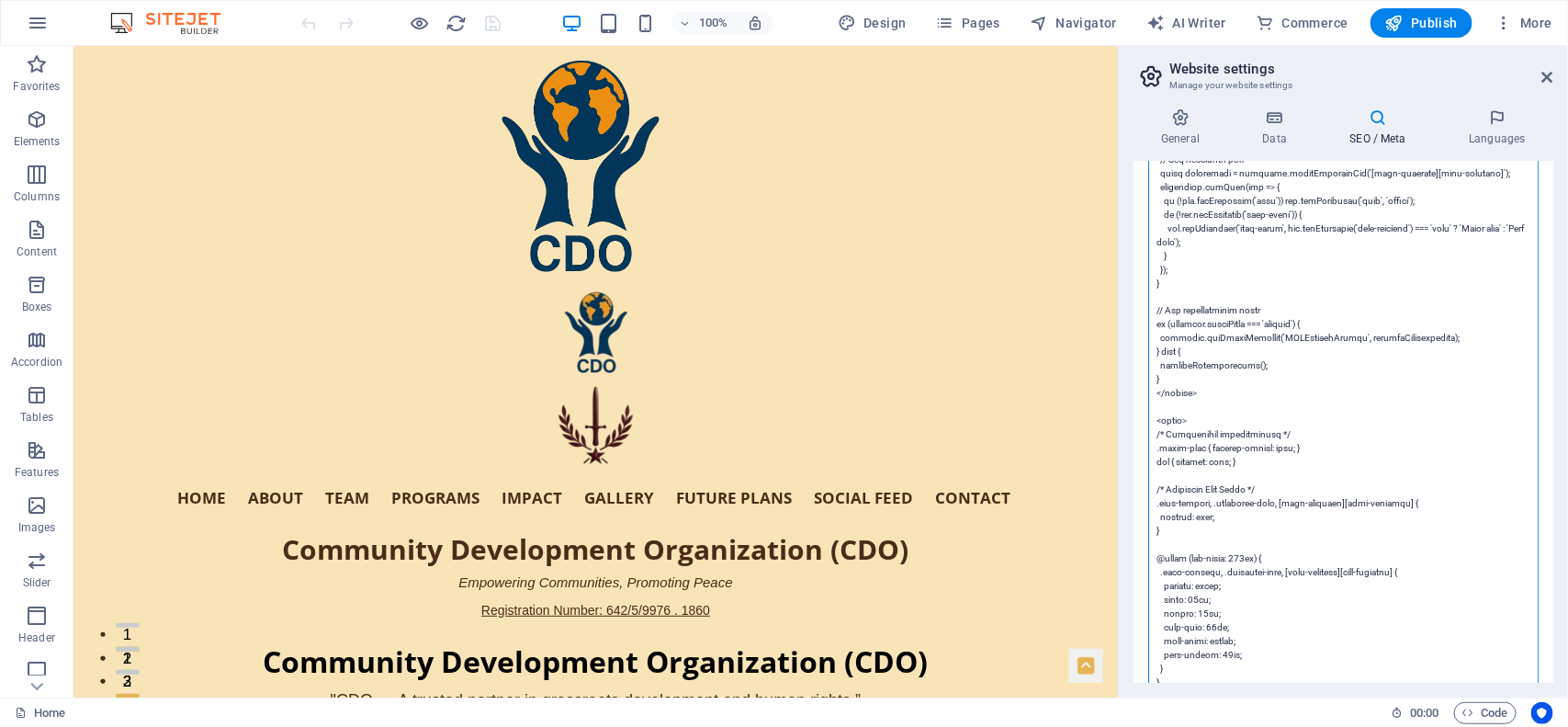
paste textarea "> <link rel="dns-prefetch" href="https://cdn1.site-media.eu"> <link rel="dns-pr…"
type textarea "<!-- Primary Meta Tags --> <title>CDO Pakistan | Peace, Development &amp; Commu…"
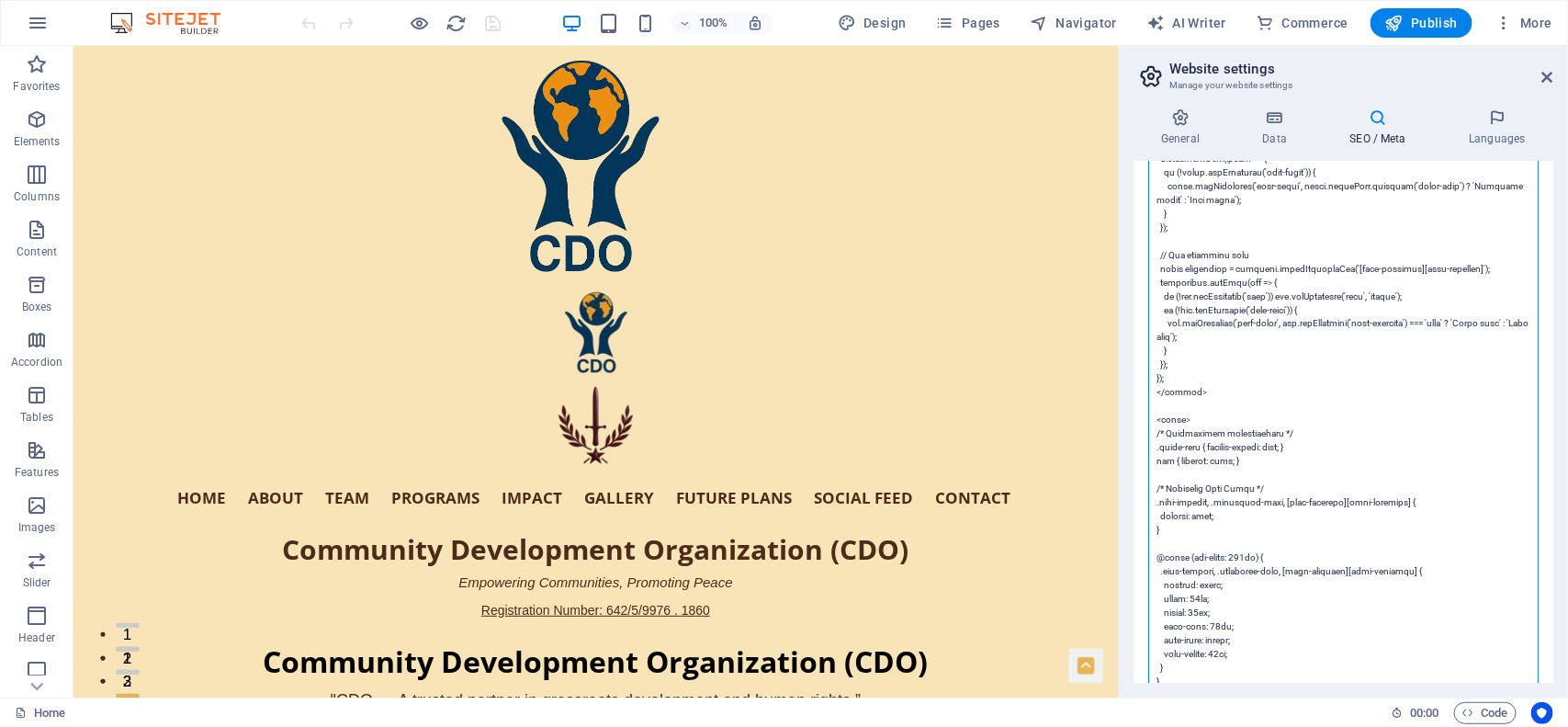
scroll to position [0, 0]
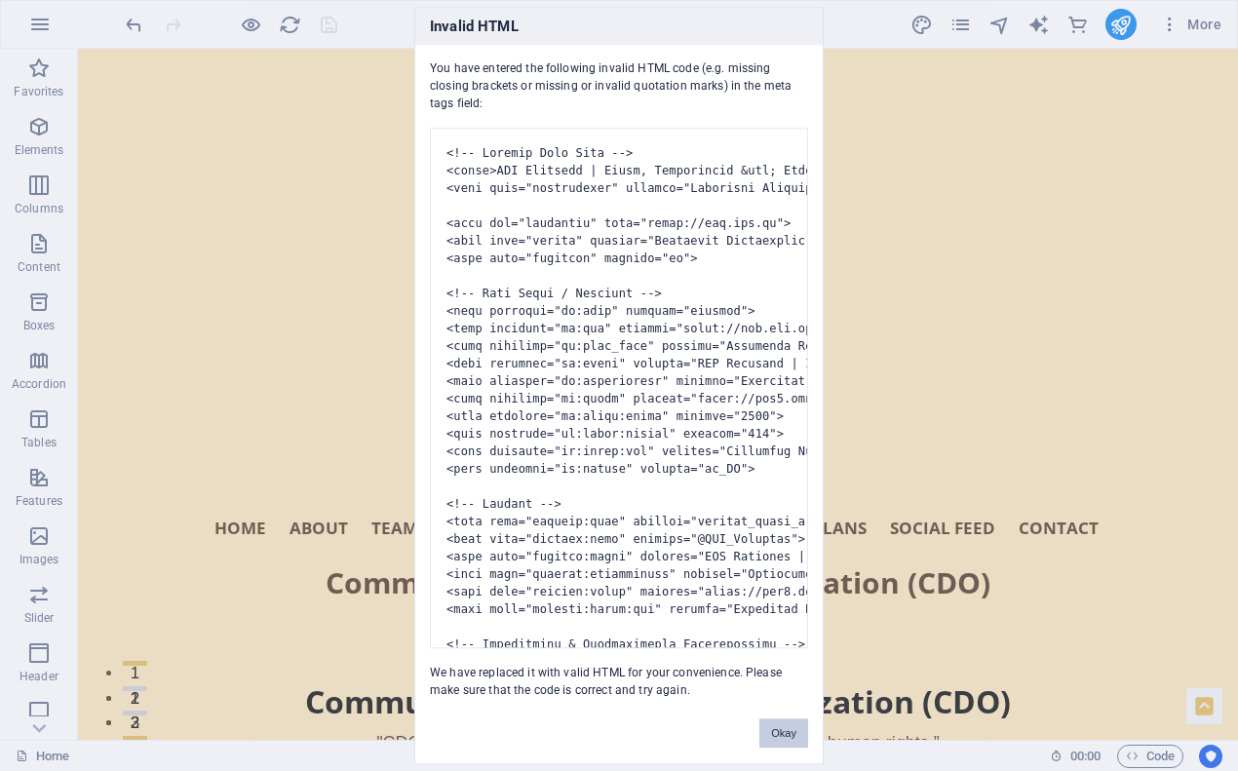
click at [788, 616] on button "Okay" at bounding box center [783, 733] width 49 height 29
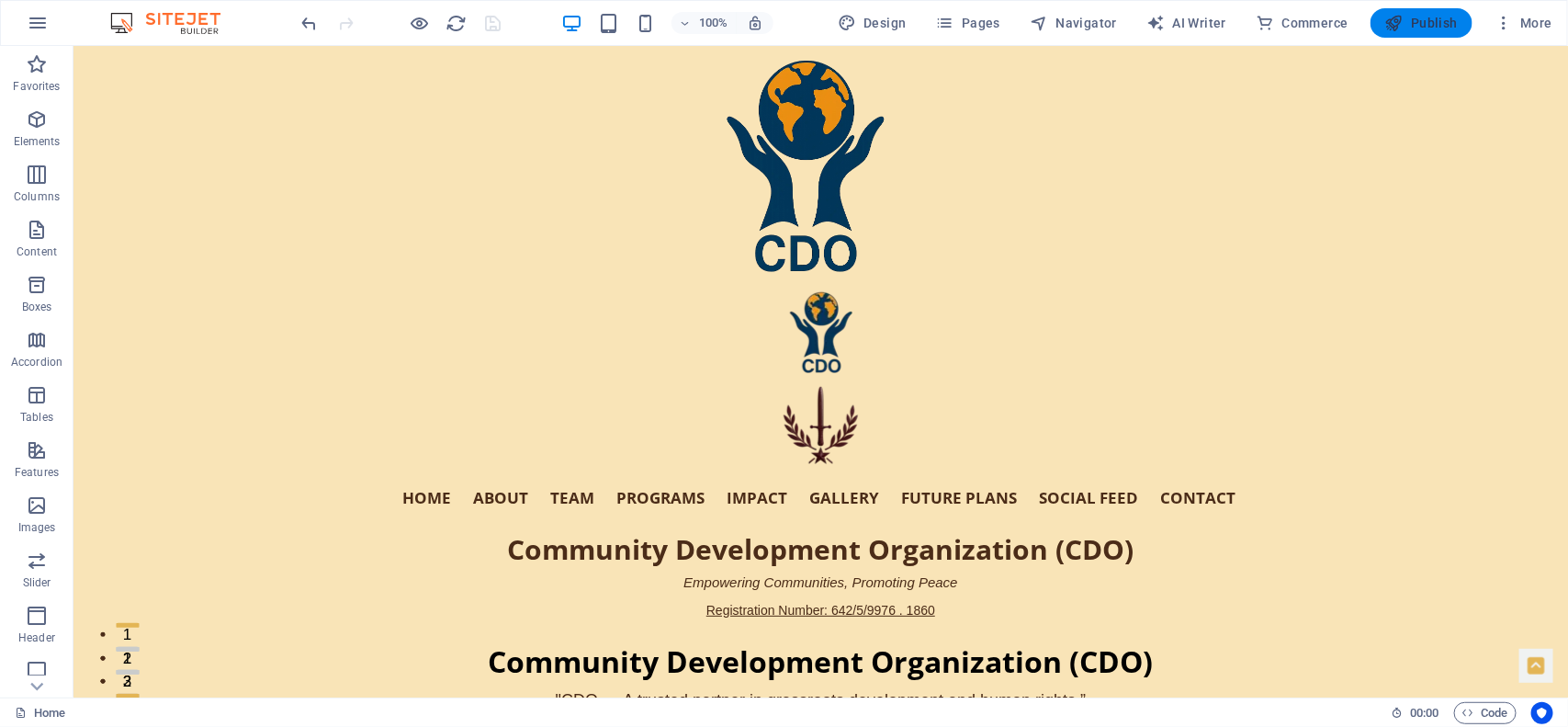
click at [1254, 24] on span "Publish" at bounding box center [1421, 23] width 73 height 18
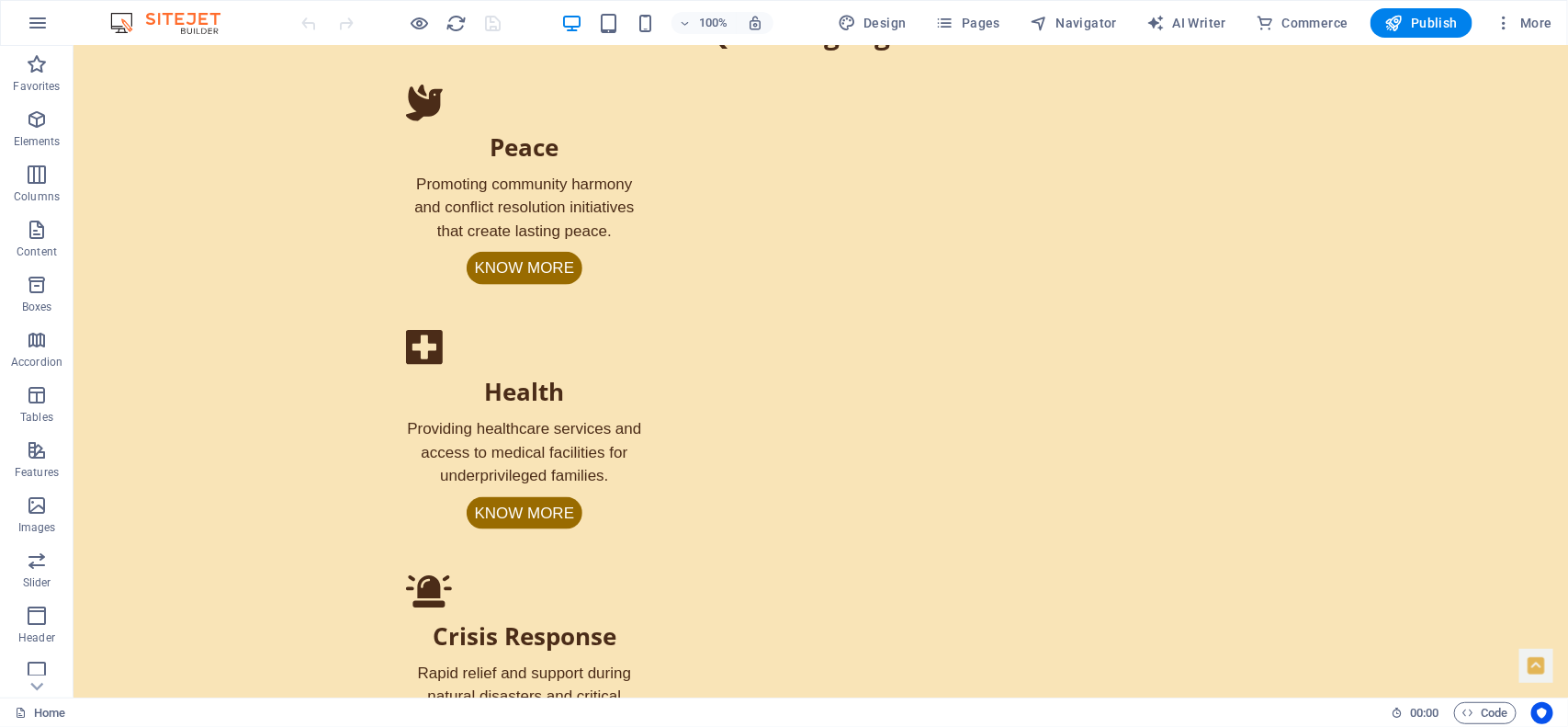
scroll to position [948, 0]
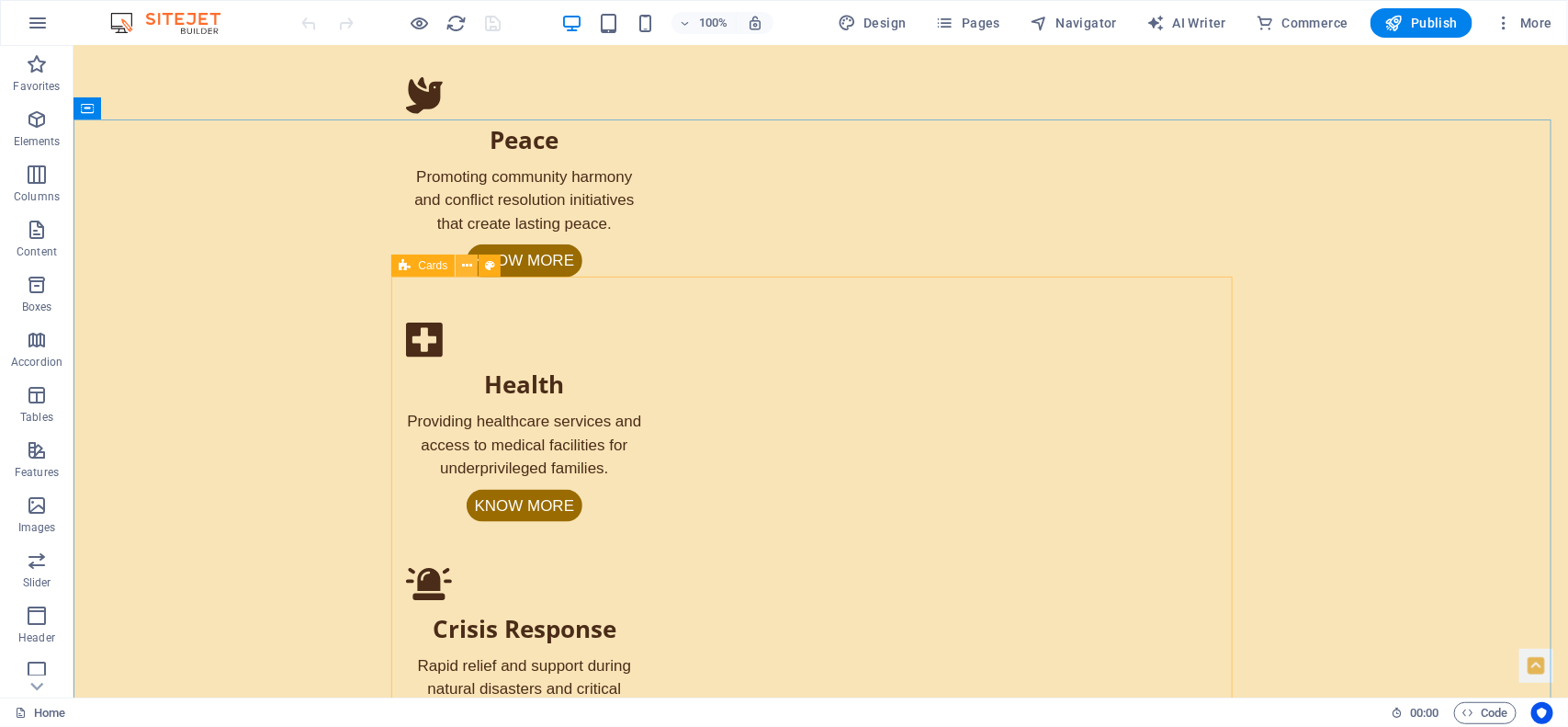
click at [462, 263] on icon at bounding box center [466, 266] width 10 height 19
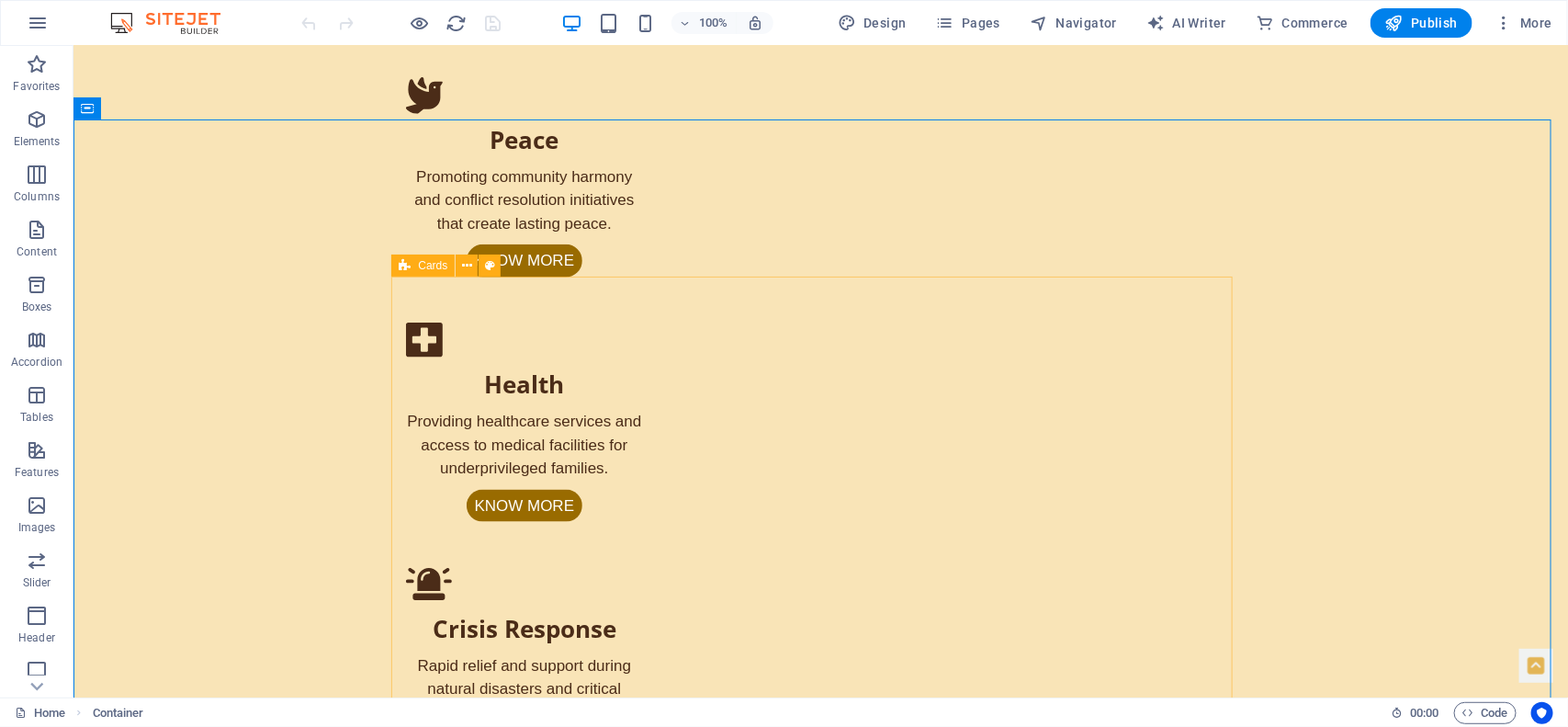
click at [414, 268] on div "Cards" at bounding box center [422, 265] width 63 height 22
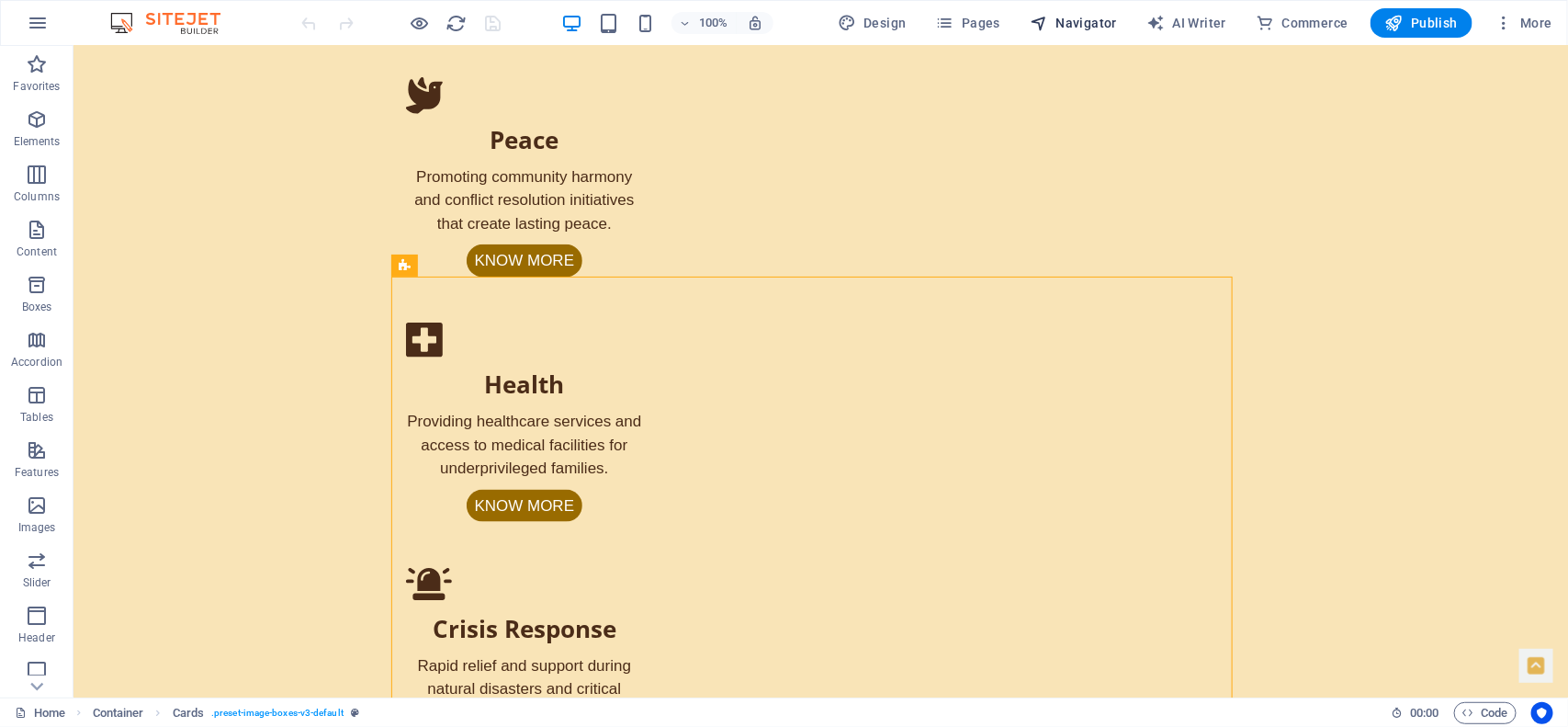
click at [1068, 17] on span "Navigator" at bounding box center [1073, 23] width 88 height 18
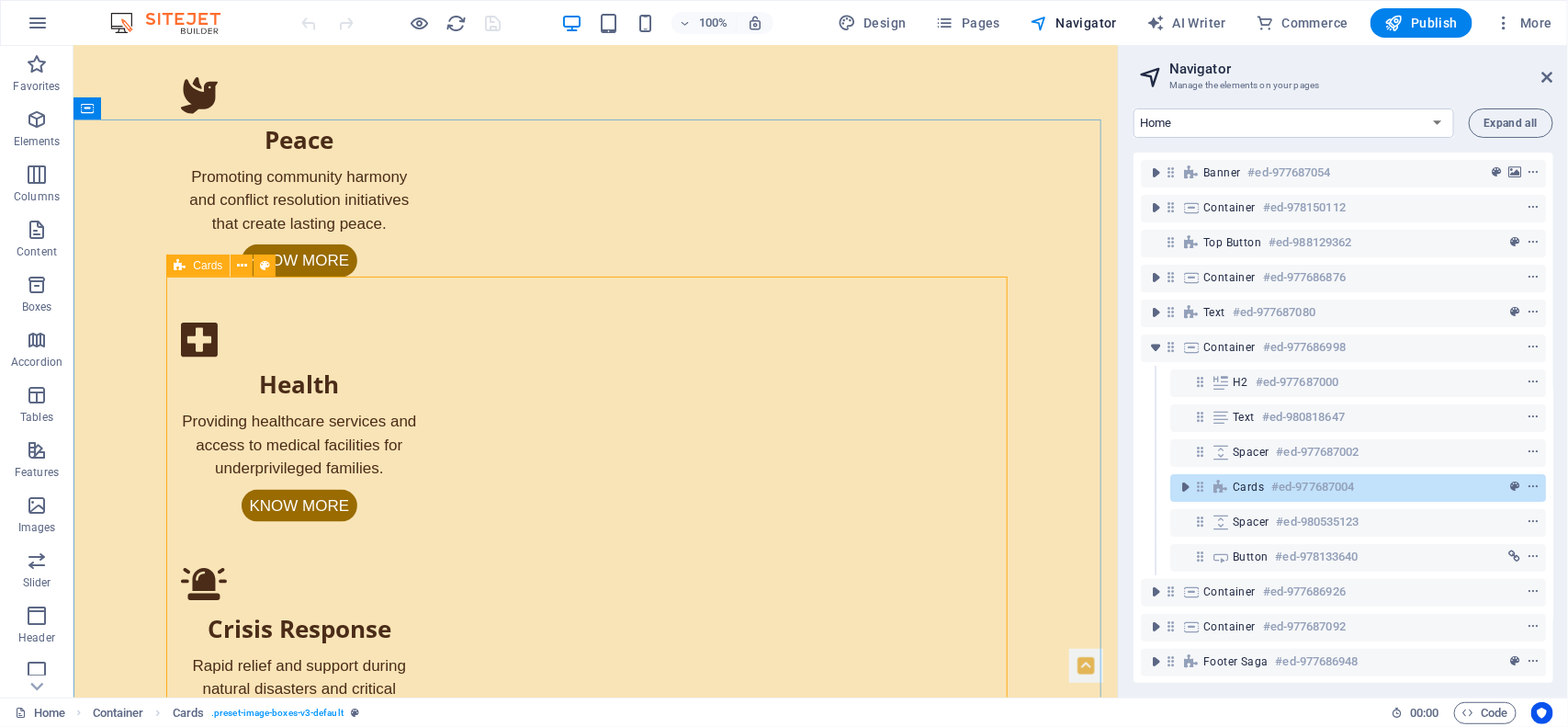
click at [199, 268] on span "Cards" at bounding box center [207, 266] width 29 height 11
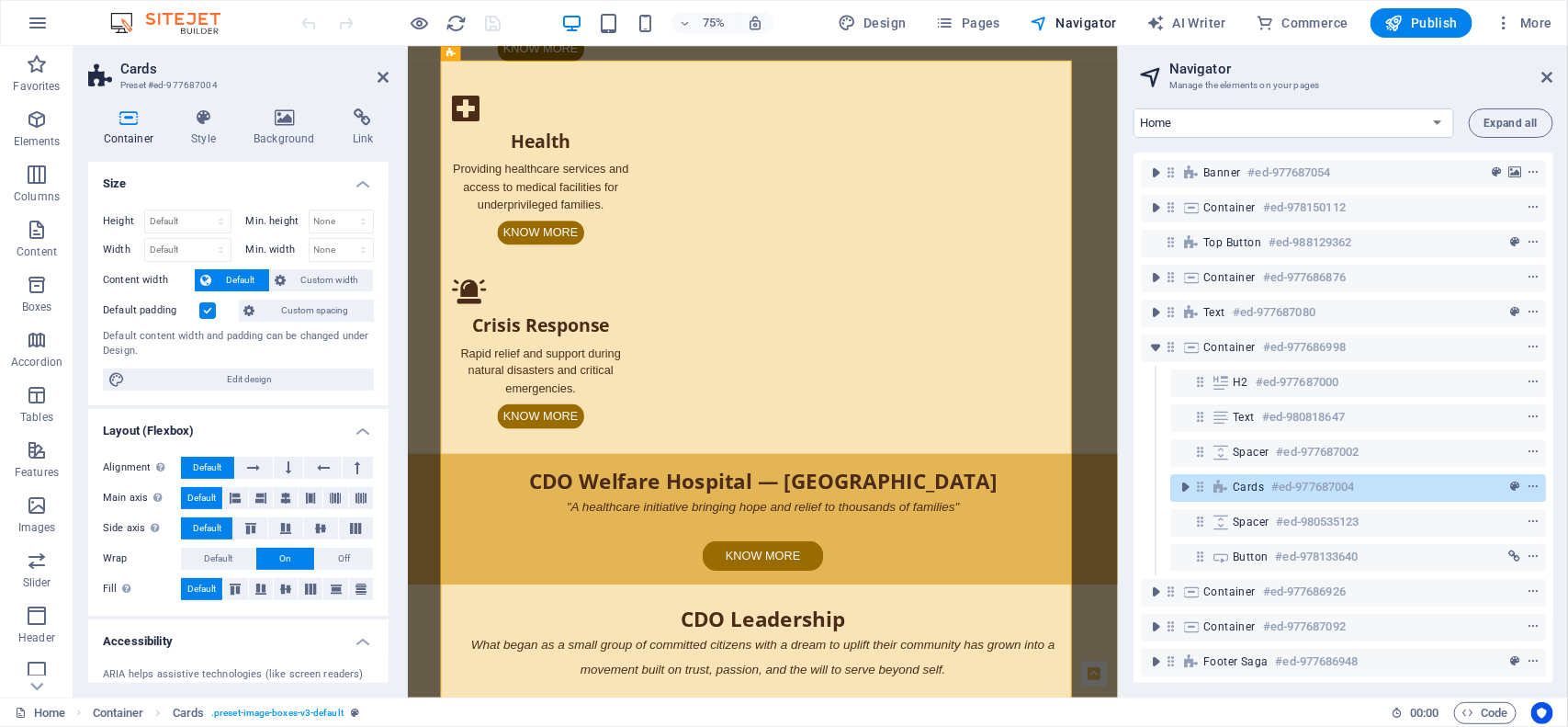
scroll to position [1164, 0]
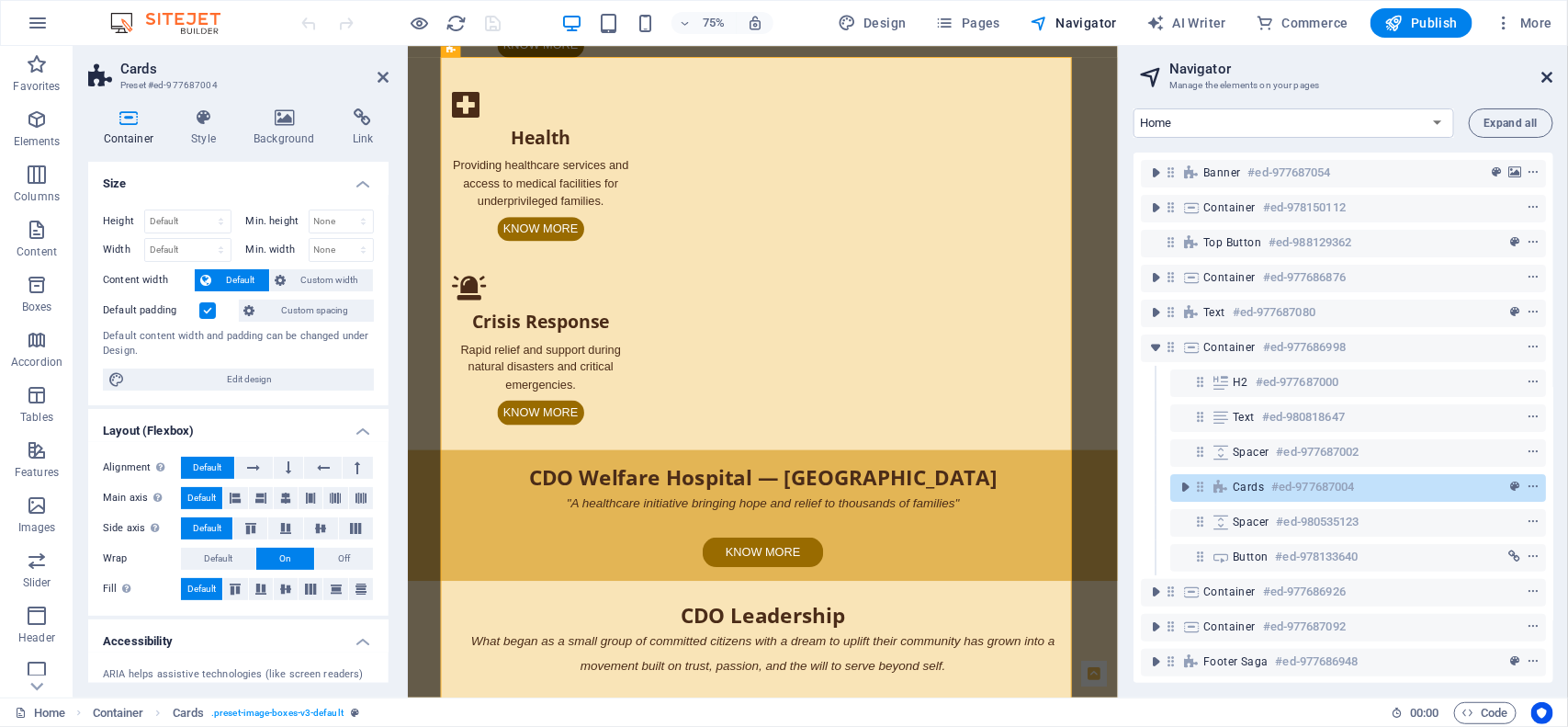
click at [1546, 70] on icon at bounding box center [1548, 77] width 11 height 15
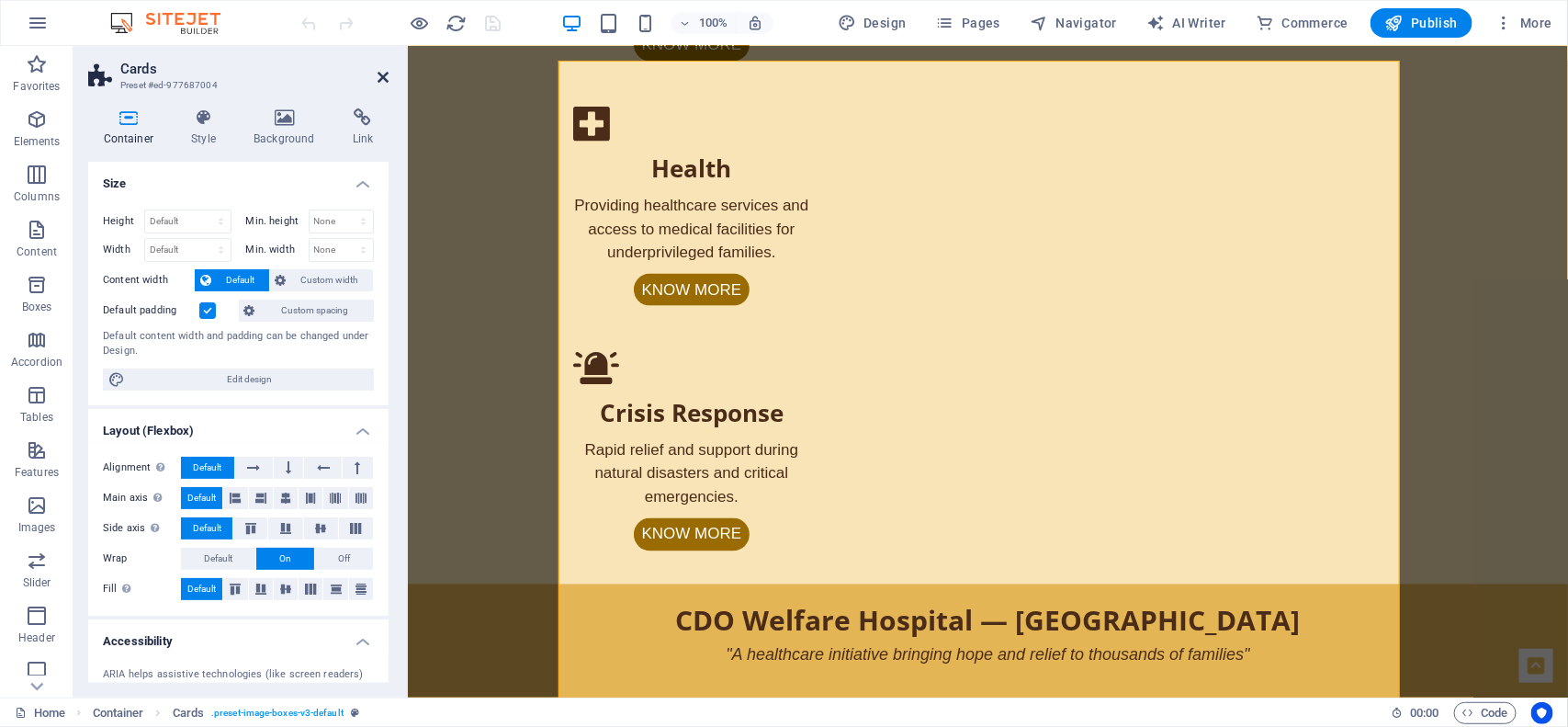
click at [379, 76] on icon at bounding box center [384, 77] width 11 height 15
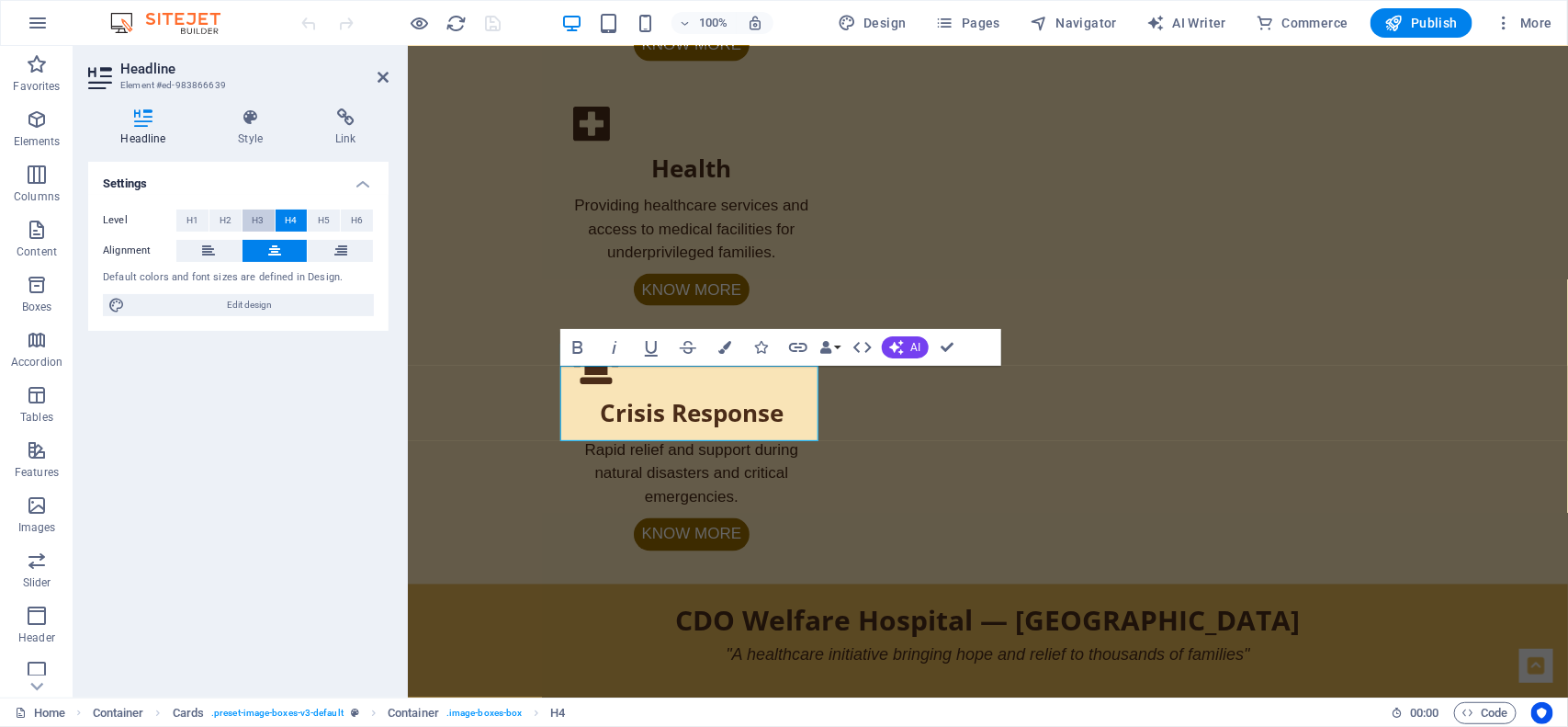
click at [260, 218] on span "H3" at bounding box center [258, 220] width 12 height 22
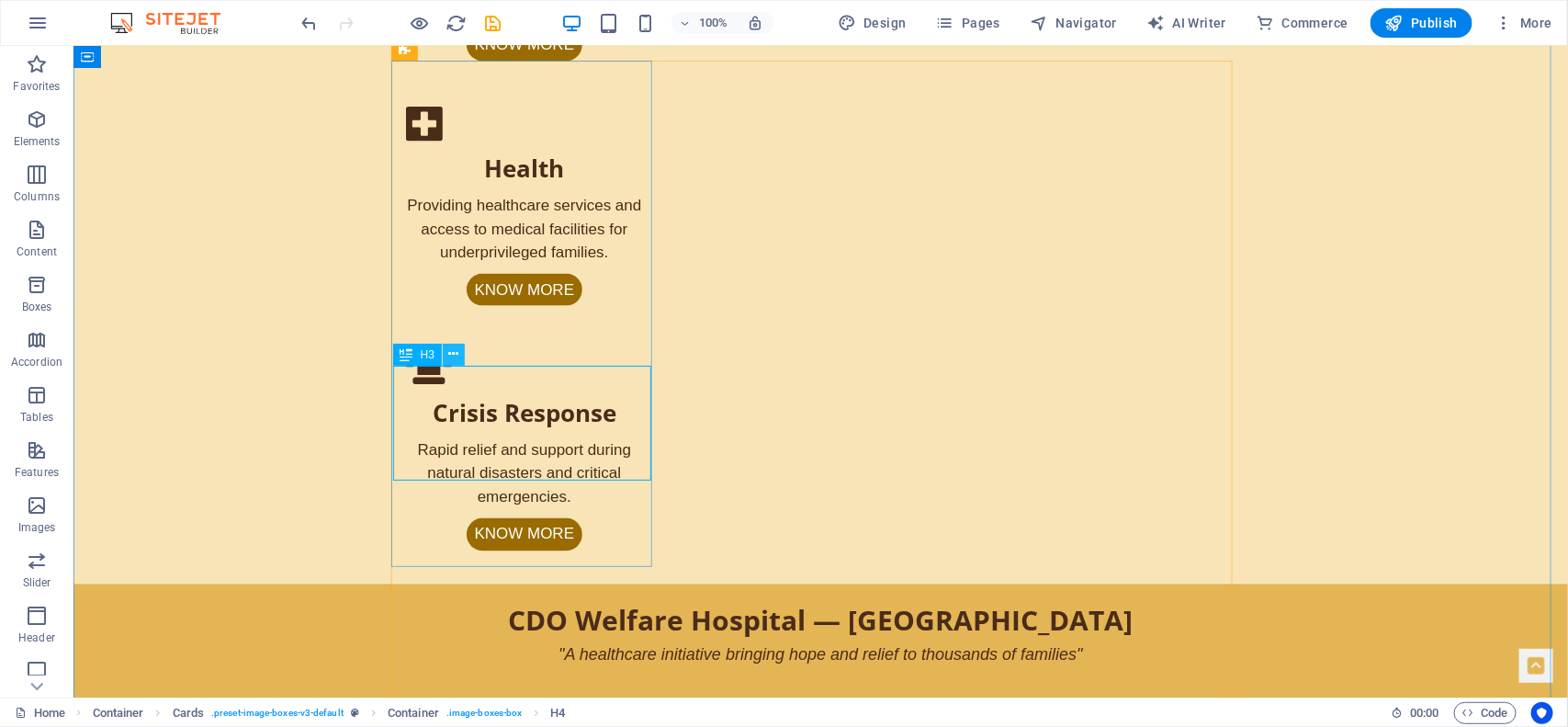
click at [459, 351] on button at bounding box center [453, 355] width 22 height 22
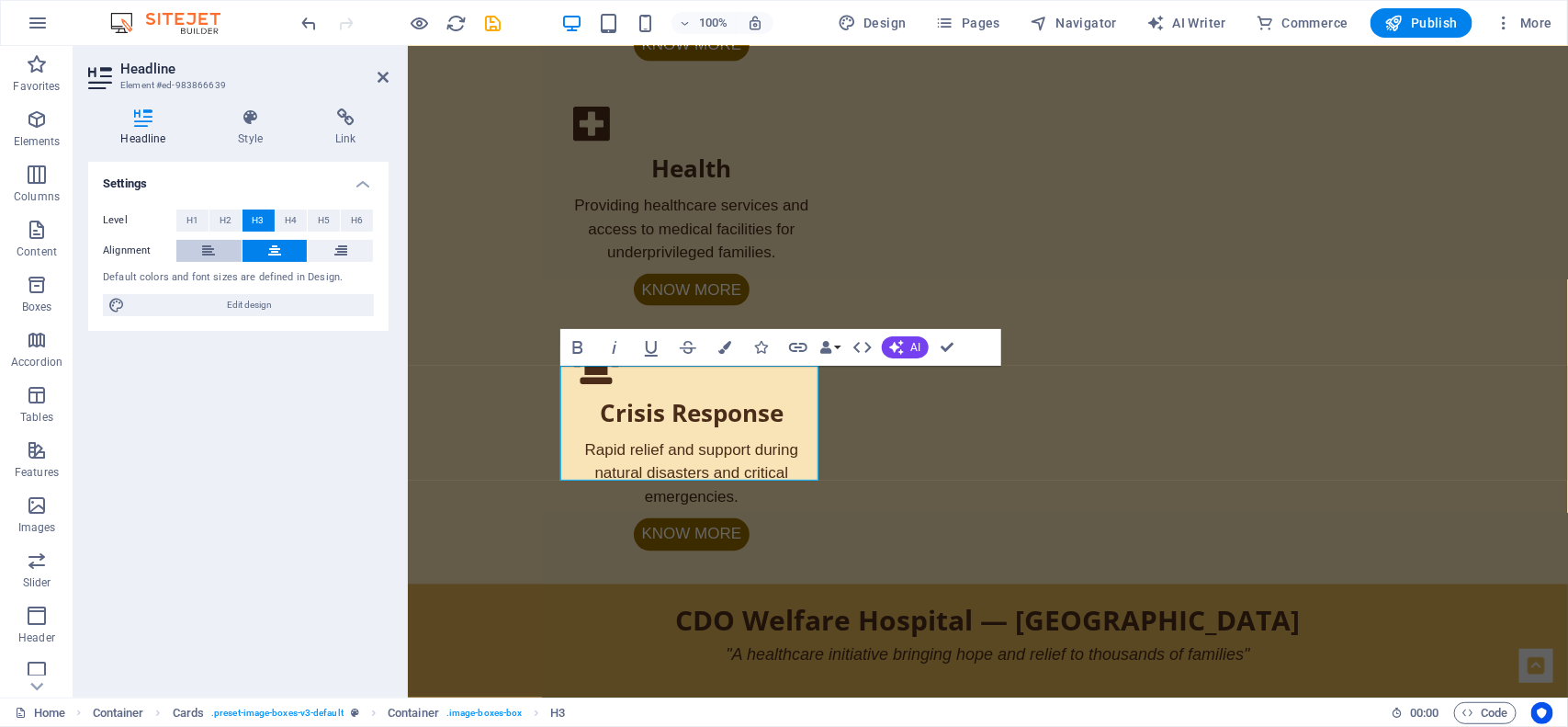
click at [202, 246] on icon at bounding box center [208, 250] width 13 height 22
click at [276, 241] on icon at bounding box center [275, 250] width 13 height 22
click at [286, 216] on span "H4" at bounding box center [290, 220] width 12 height 22
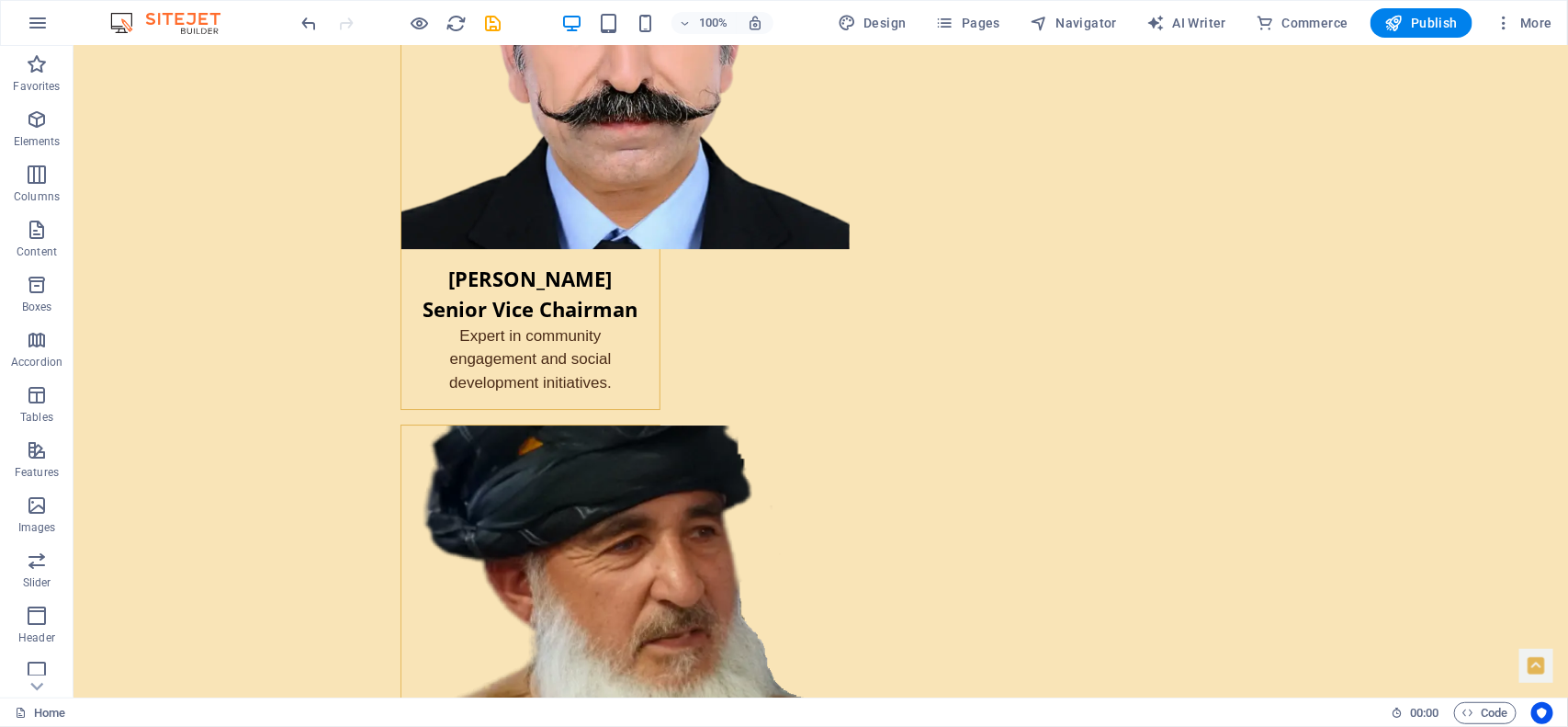
scroll to position [2562, 0]
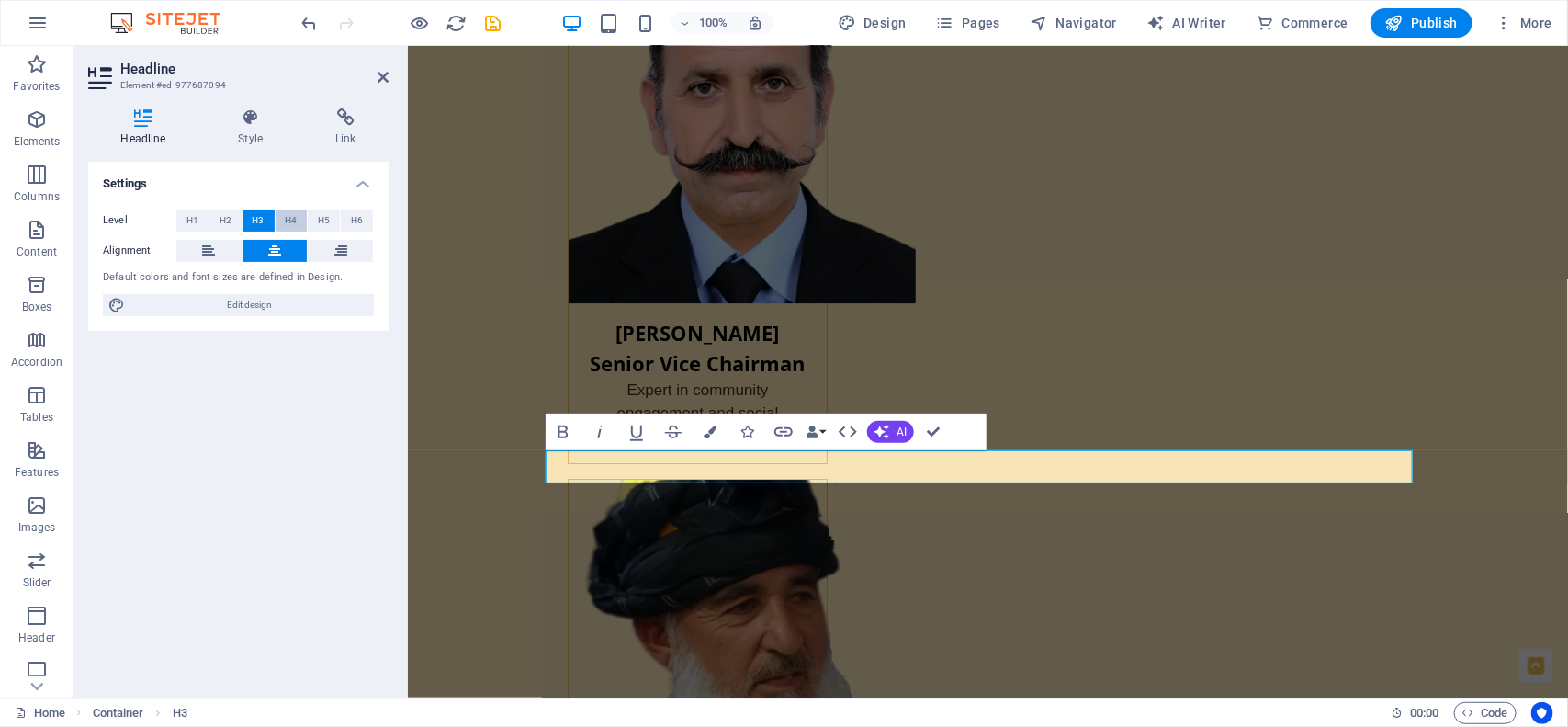
click at [295, 218] on span "H4" at bounding box center [290, 220] width 12 height 22
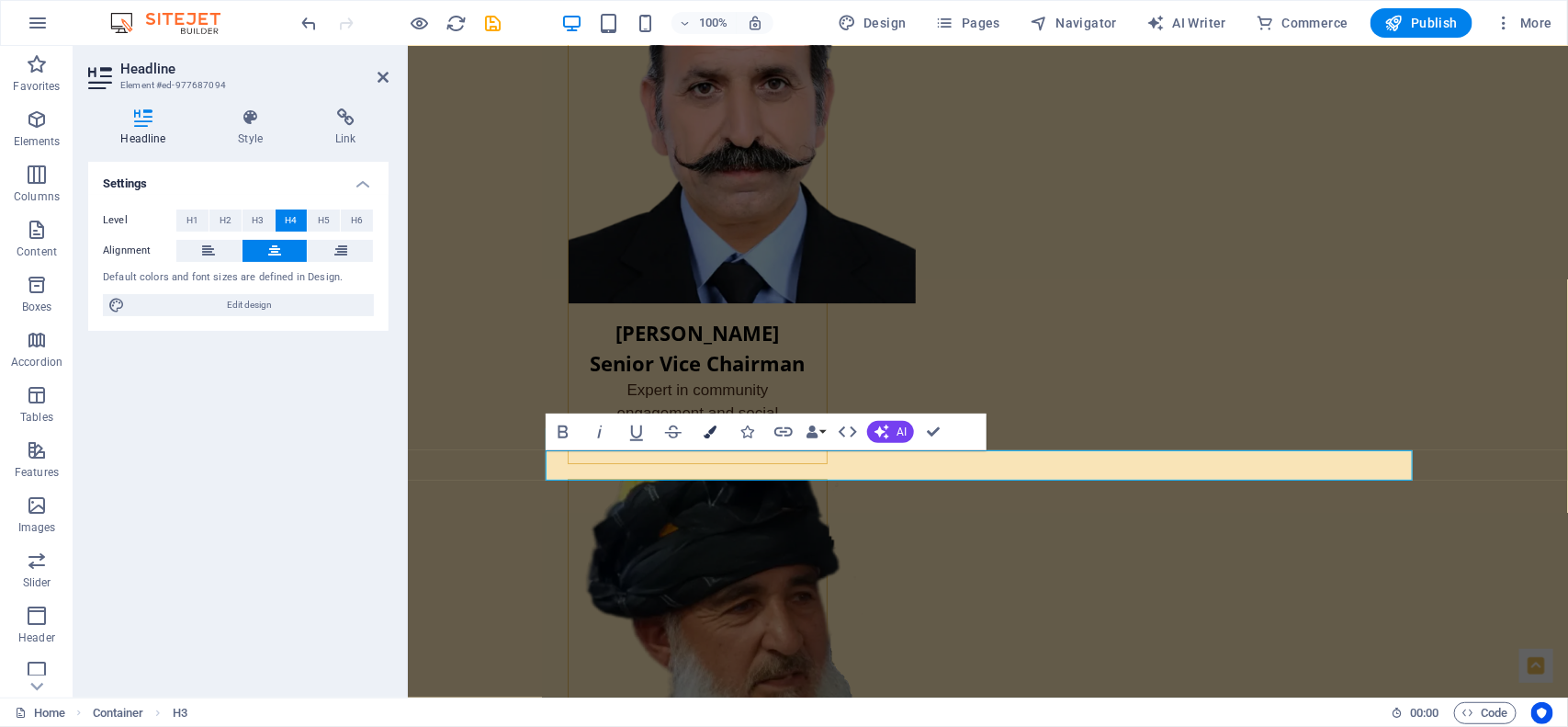
click at [706, 425] on icon "button" at bounding box center [710, 432] width 13 height 13
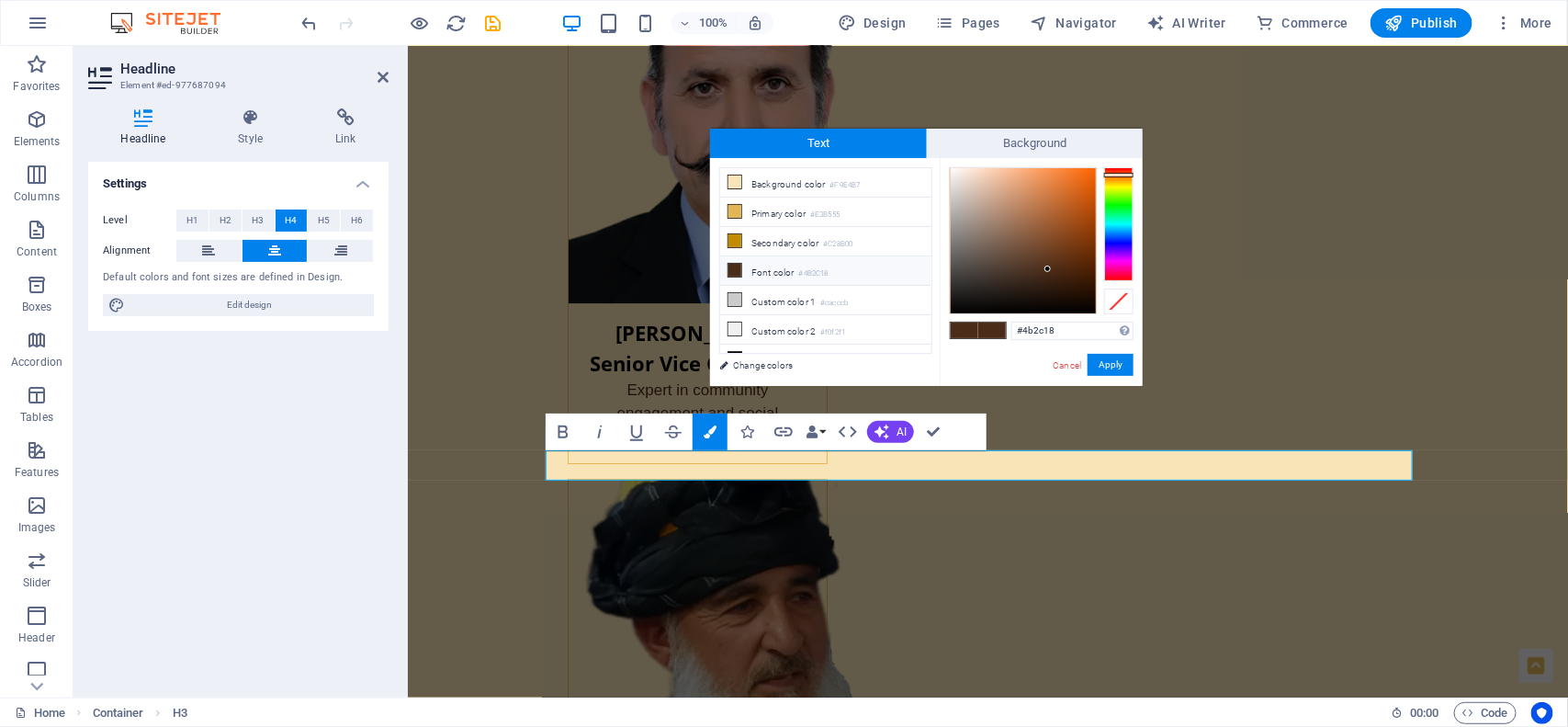
click at [792, 273] on li "Font color #4B2C18" at bounding box center [825, 271] width 211 height 29
click at [1118, 355] on button "Apply" at bounding box center [1110, 364] width 46 height 22
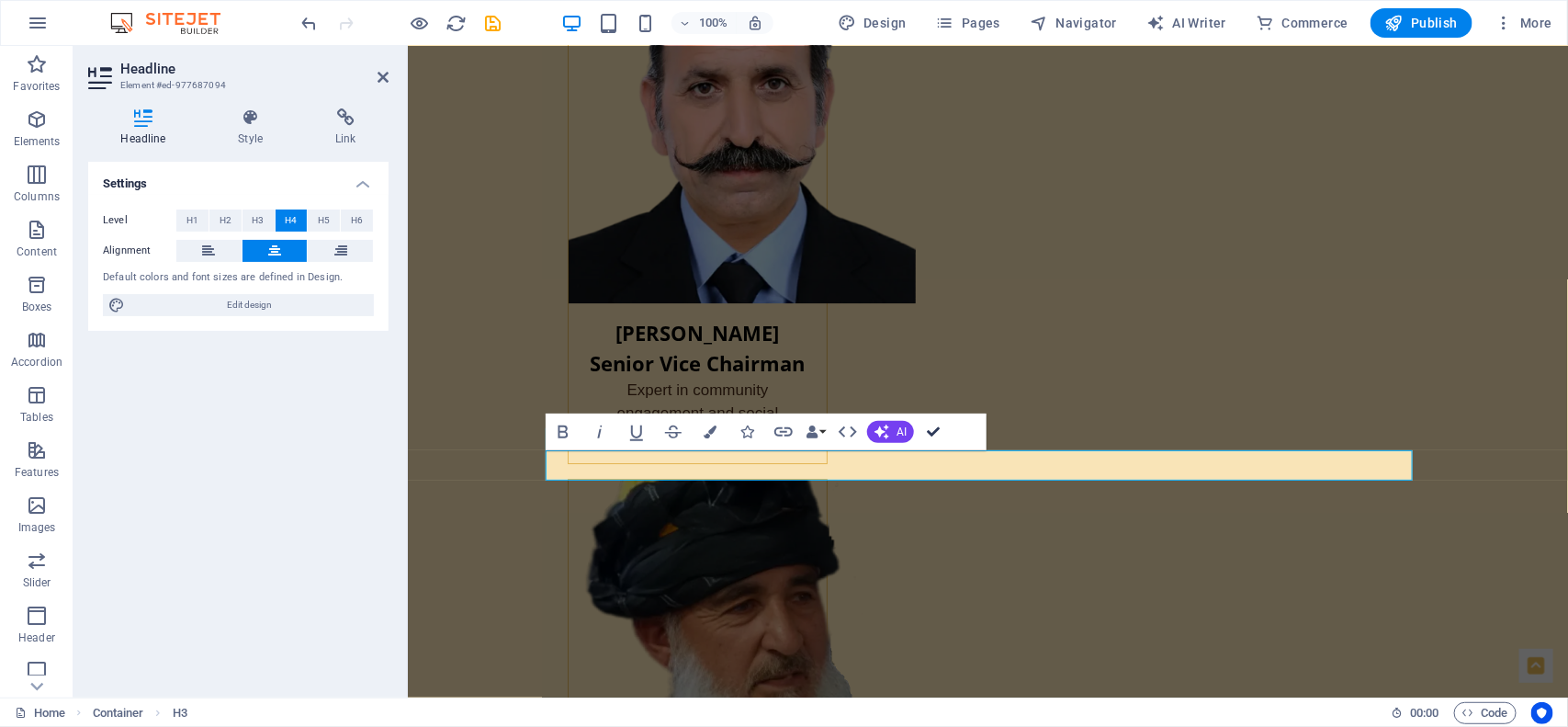
drag, startPoint x: 856, startPoint y: 382, endPoint x: 929, endPoint y: 427, distance: 85.8
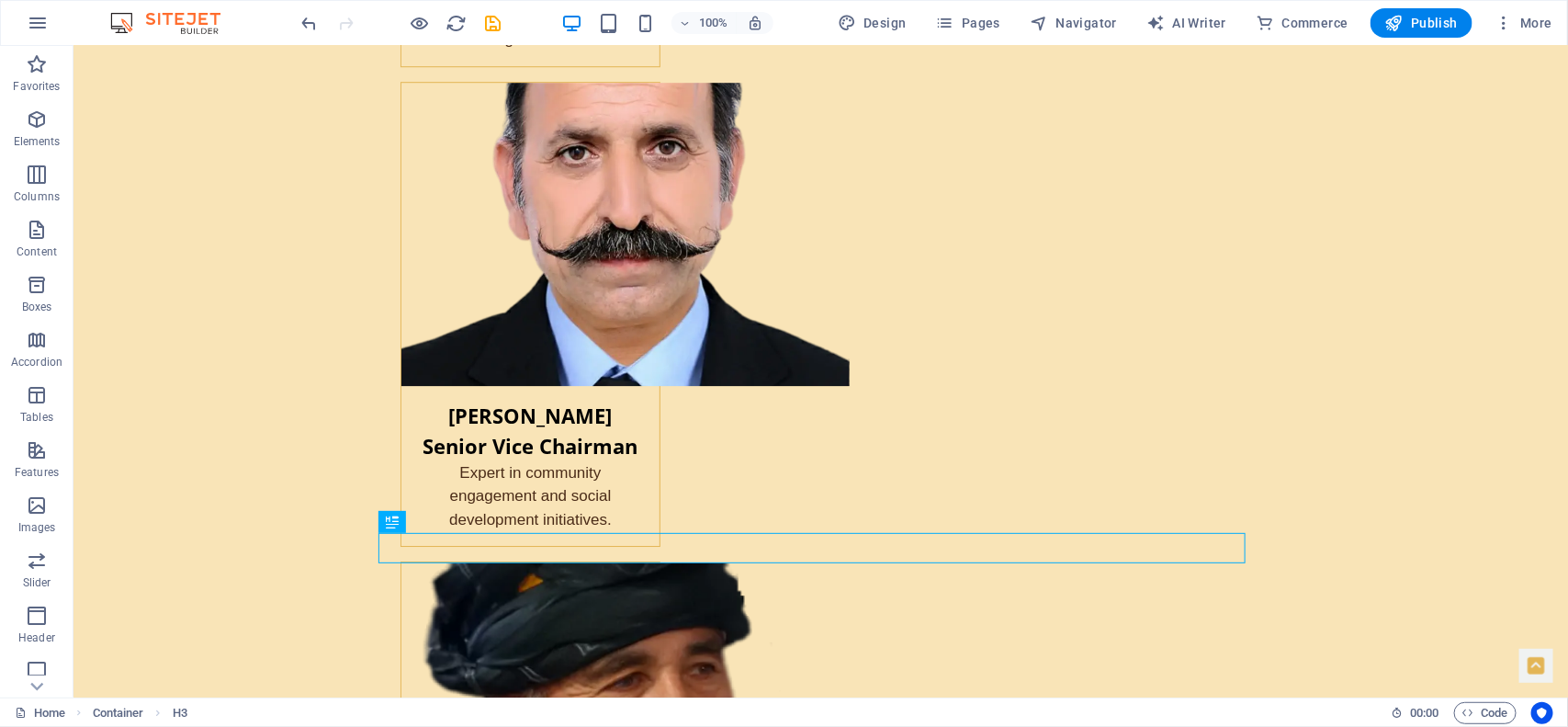
scroll to position [2466, 0]
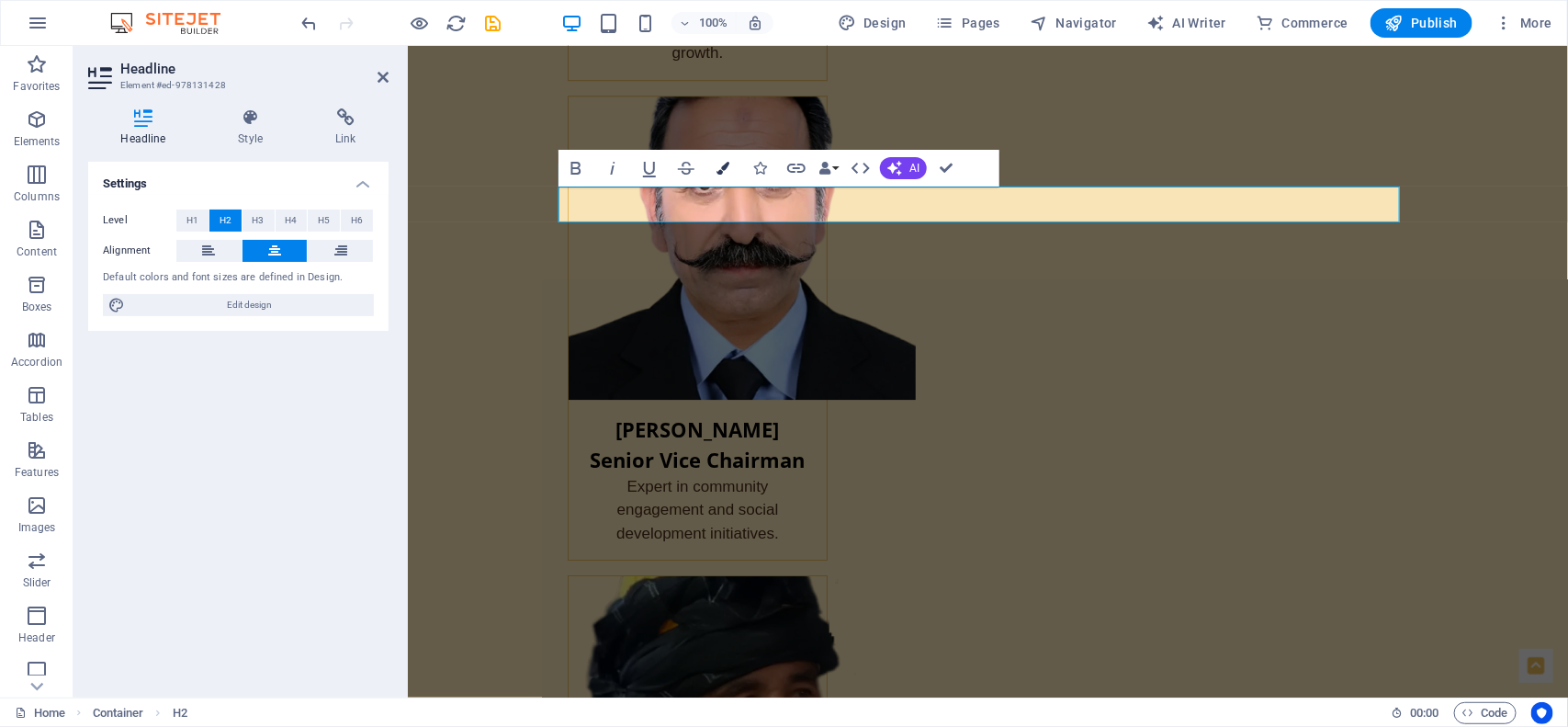
click at [724, 165] on icon "button" at bounding box center [723, 169] width 13 height 13
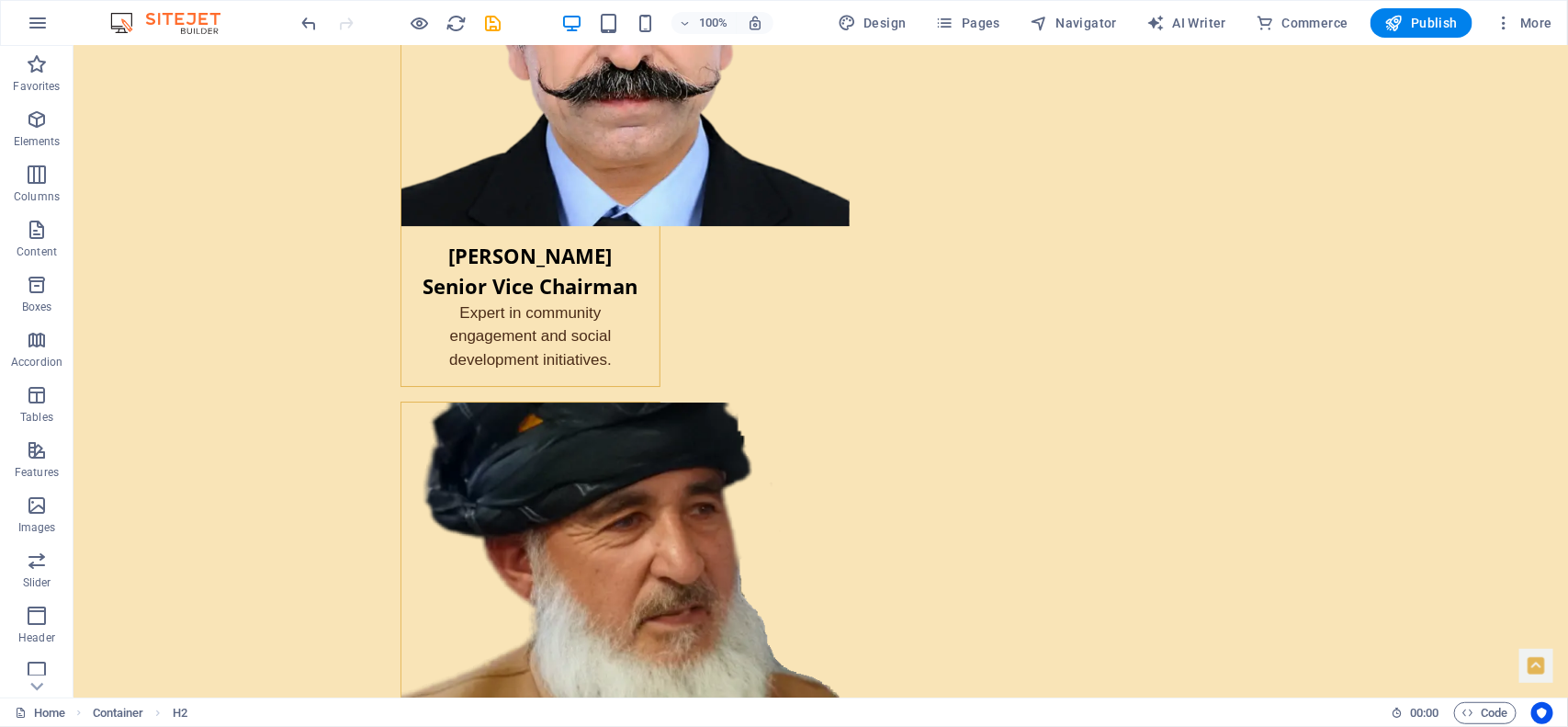
scroll to position [2653, 0]
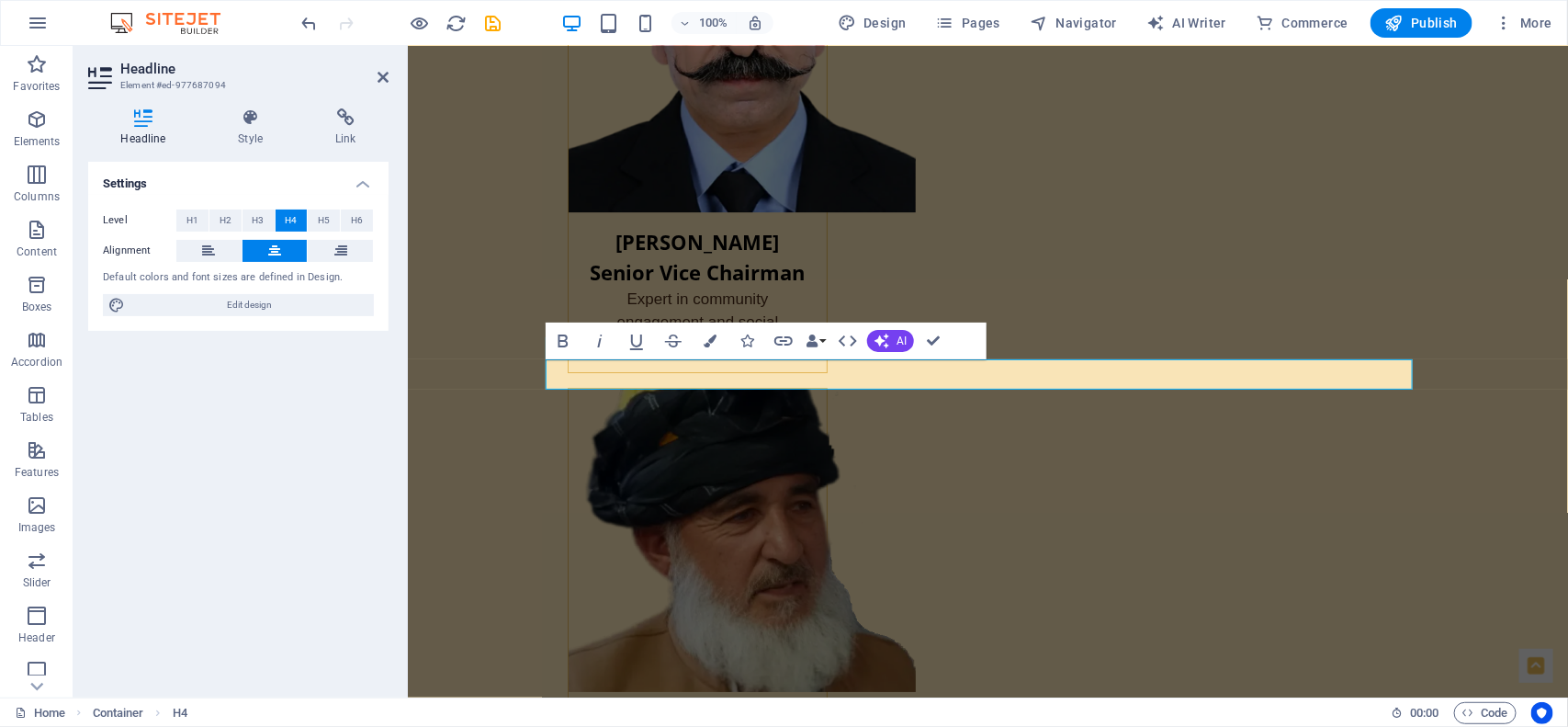
click at [287, 228] on span "H4" at bounding box center [290, 220] width 12 height 22
click at [258, 216] on span "H3" at bounding box center [258, 220] width 12 height 22
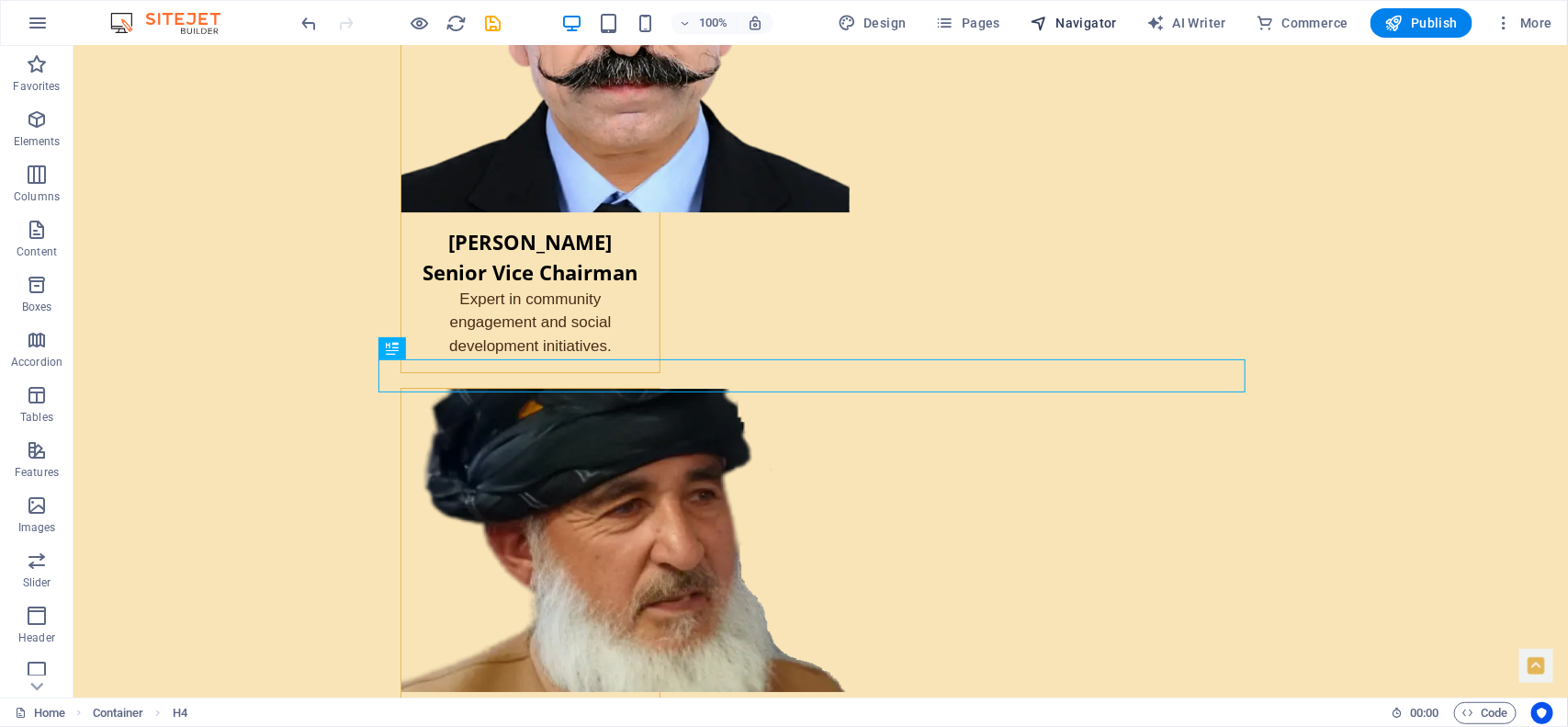
click at [1084, 12] on button "Navigator" at bounding box center [1073, 23] width 102 height 29
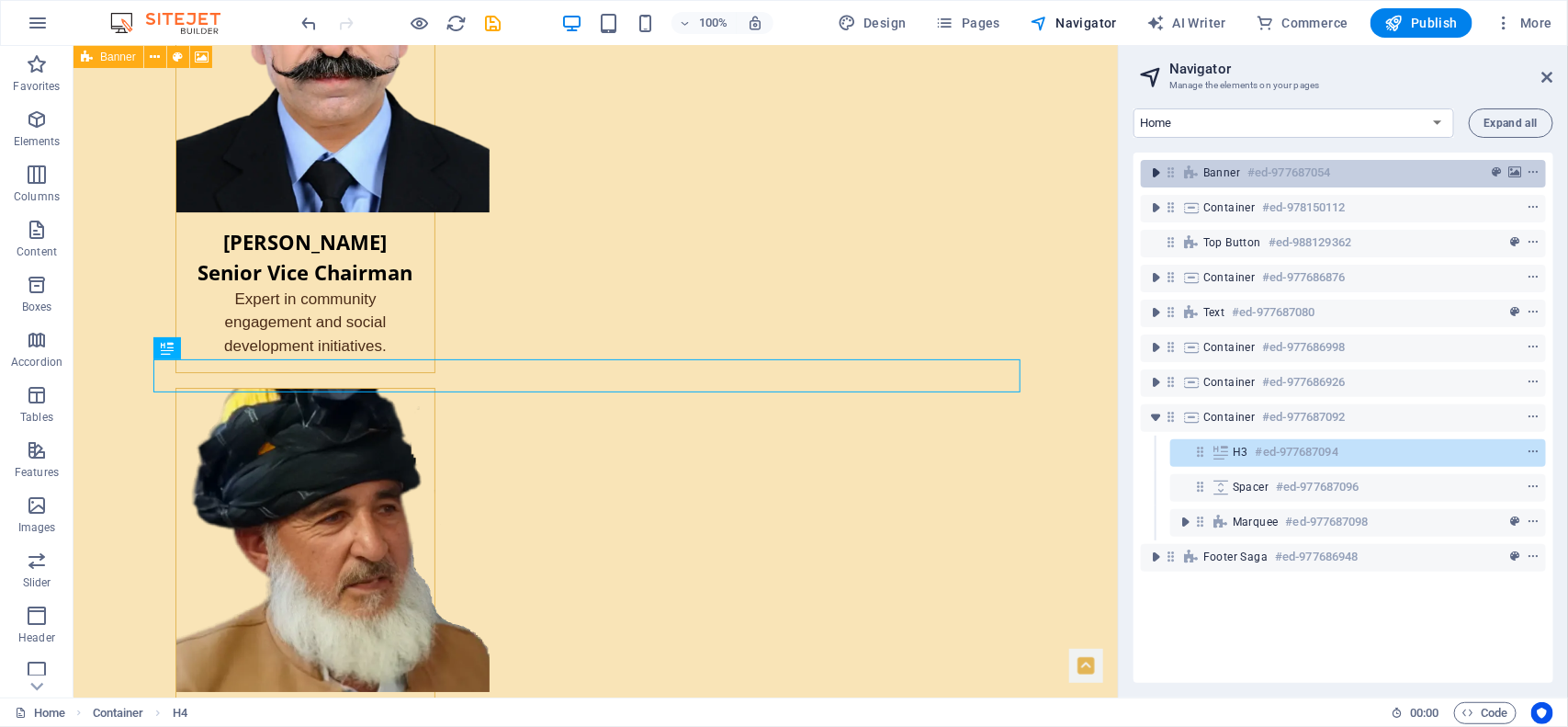
click at [1155, 173] on icon "toggle-expand" at bounding box center [1155, 173] width 18 height 18
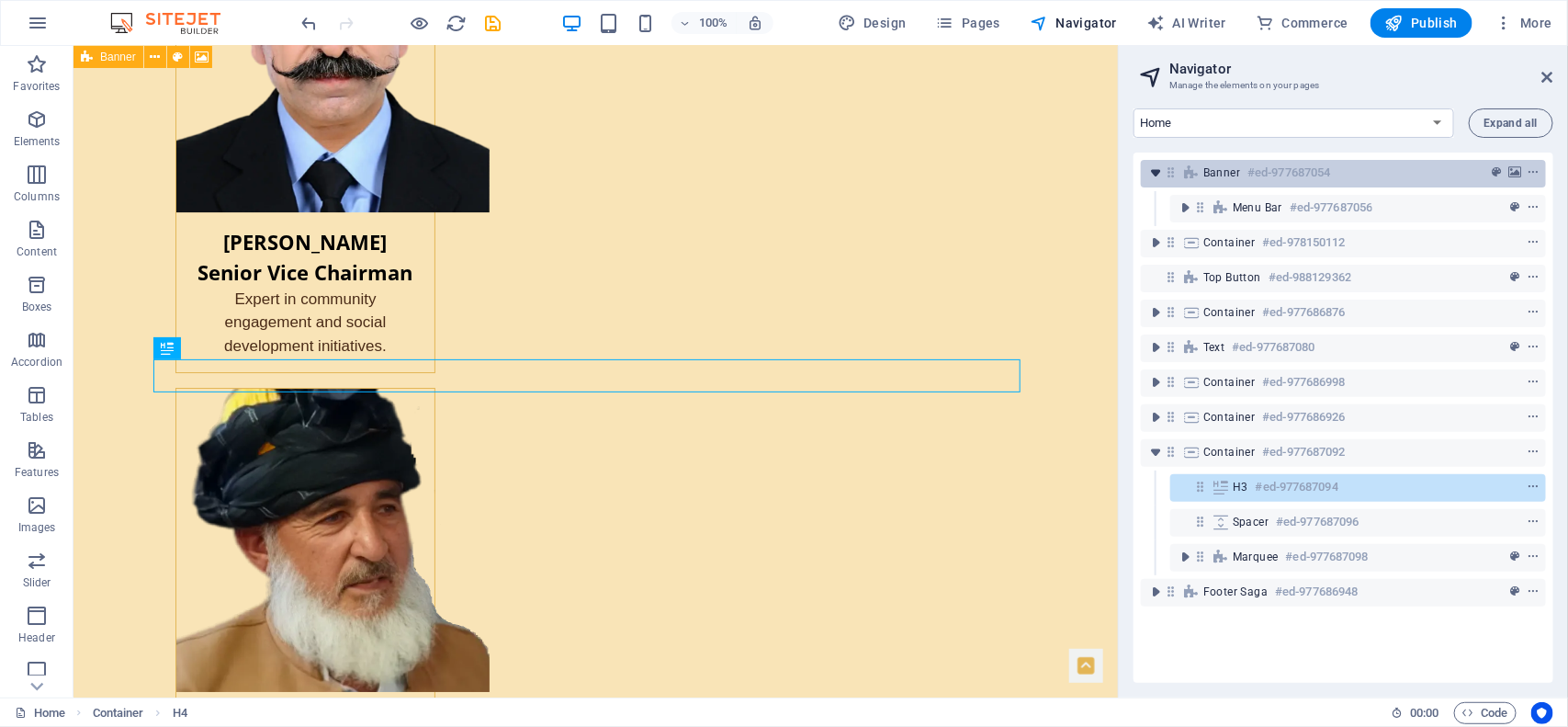
click at [1155, 173] on icon "toggle-expand" at bounding box center [1155, 173] width 18 height 18
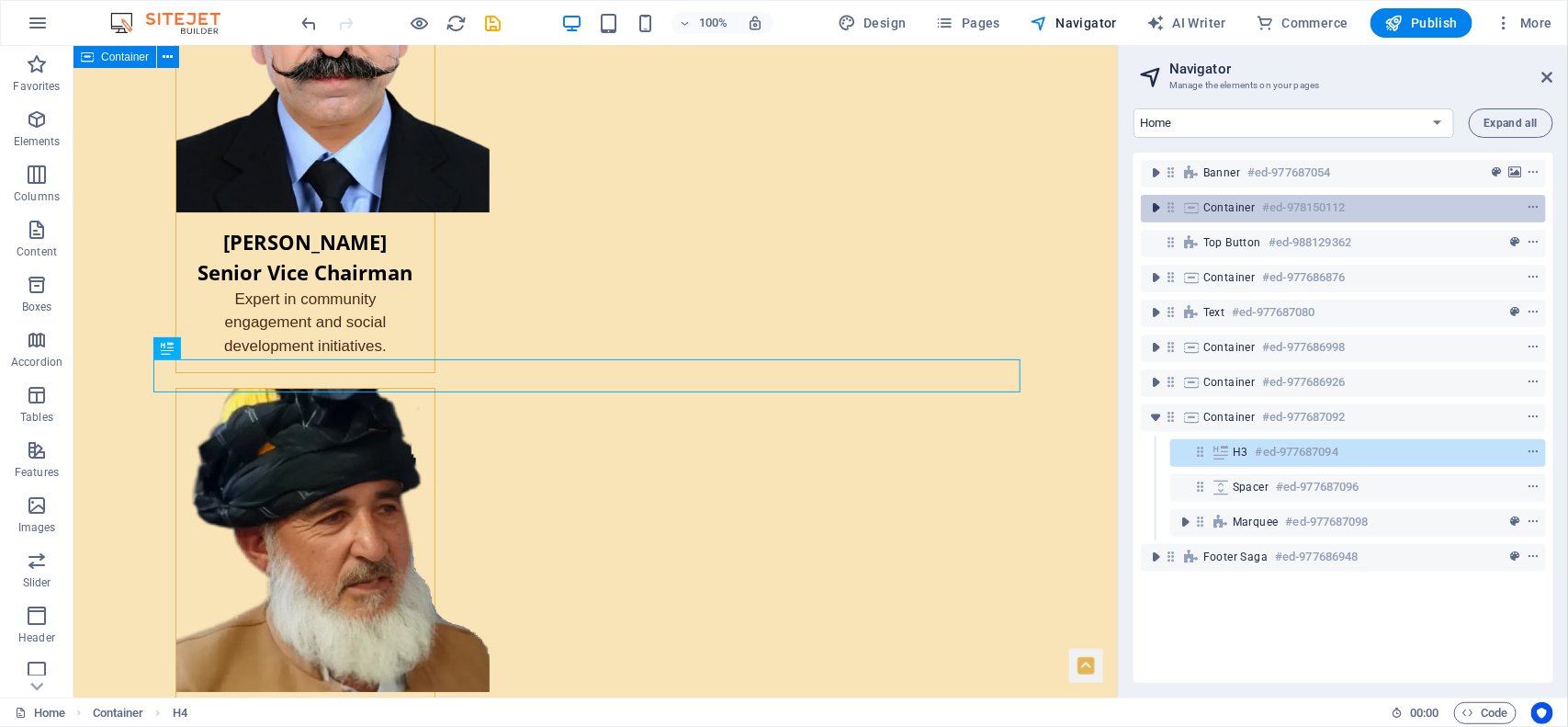
click at [1158, 205] on icon "toggle-expand" at bounding box center [1155, 207] width 18 height 18
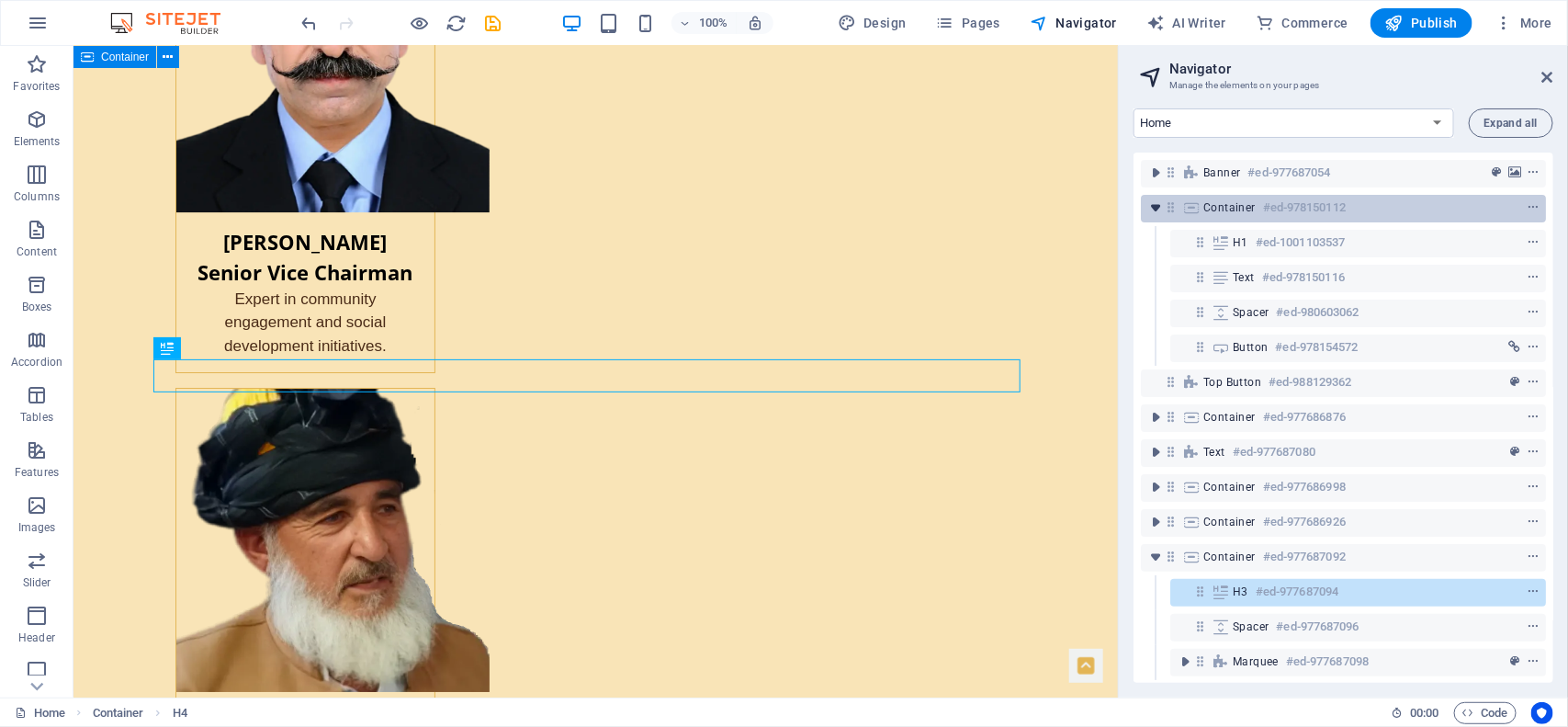
click at [1158, 205] on icon "toggle-expand" at bounding box center [1155, 207] width 18 height 18
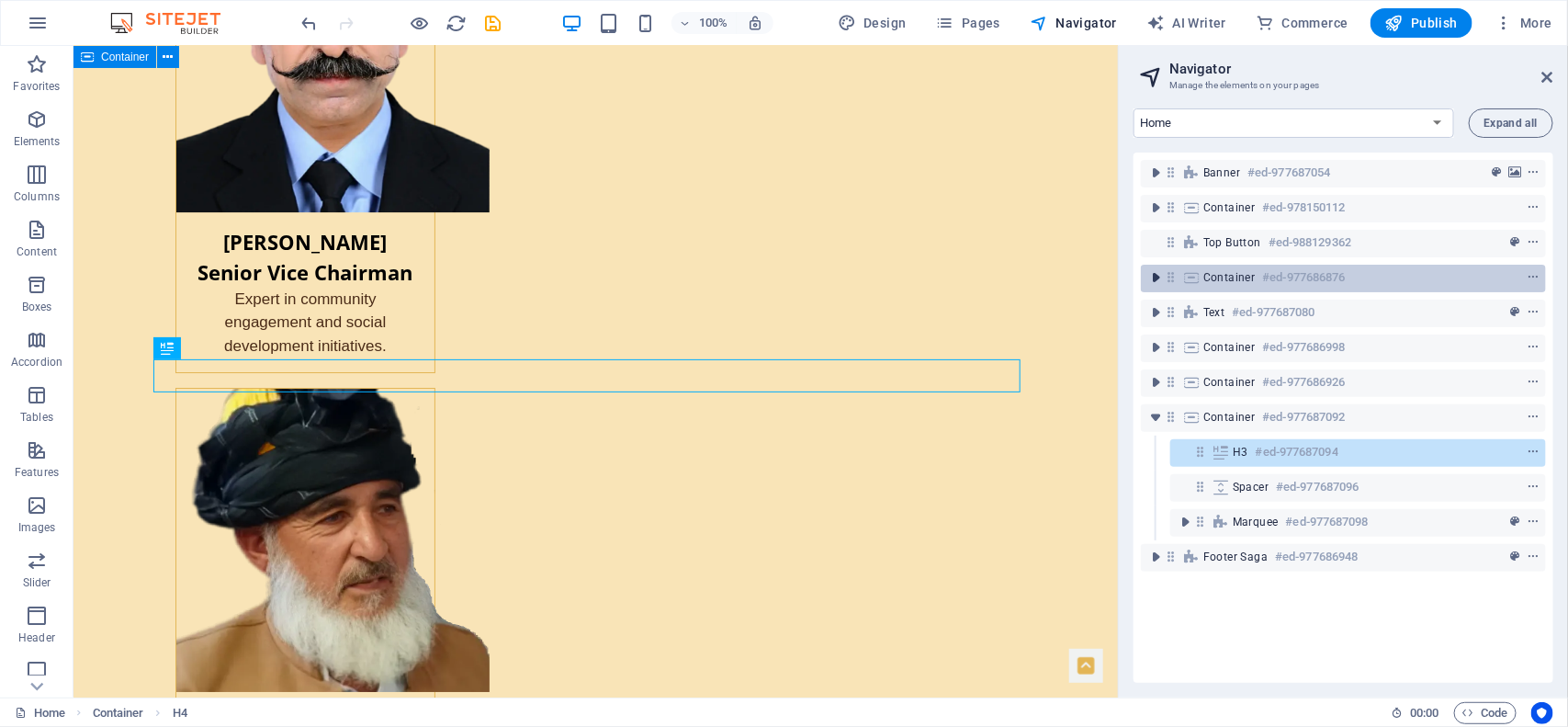
click at [1155, 275] on icon "toggle-expand" at bounding box center [1155, 277] width 18 height 18
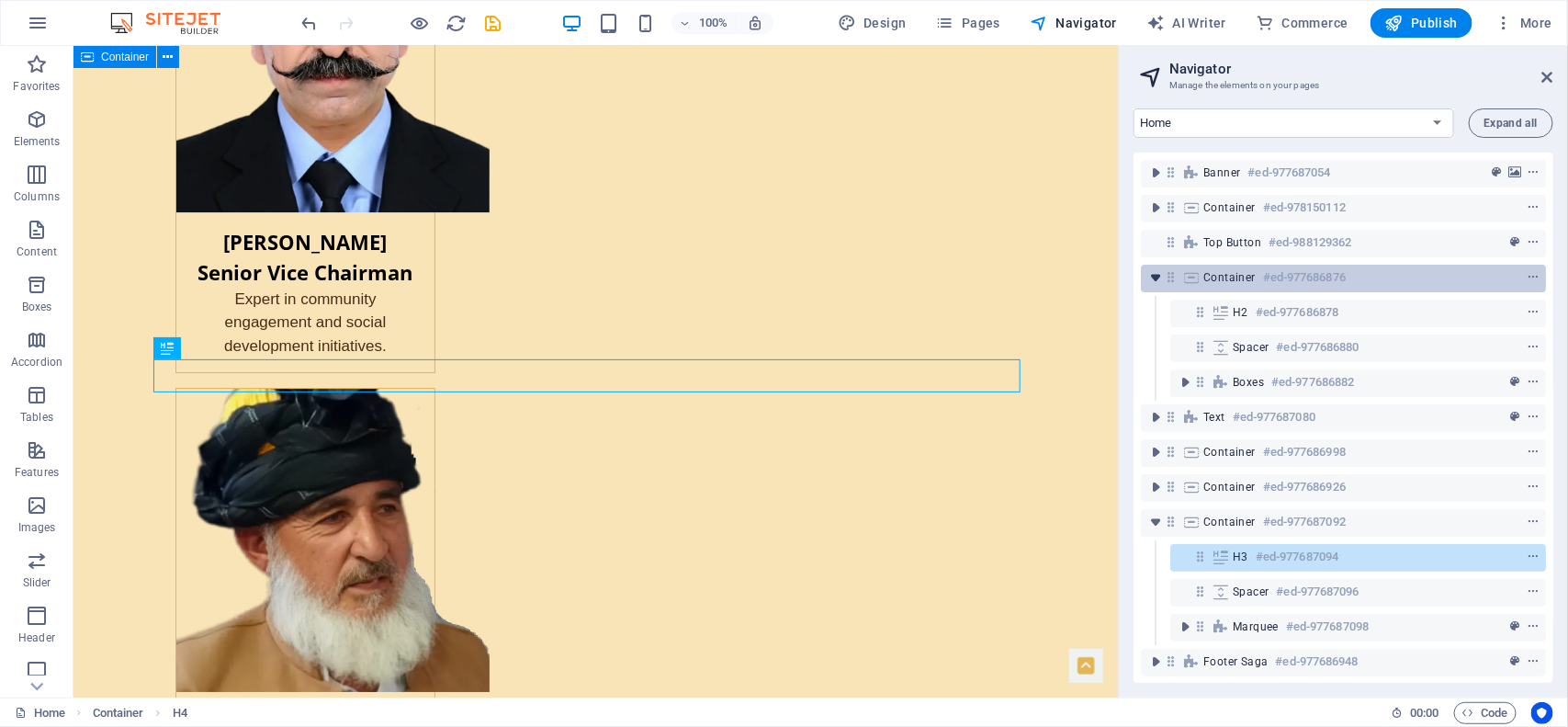
click at [1155, 275] on icon "toggle-expand" at bounding box center [1155, 277] width 18 height 18
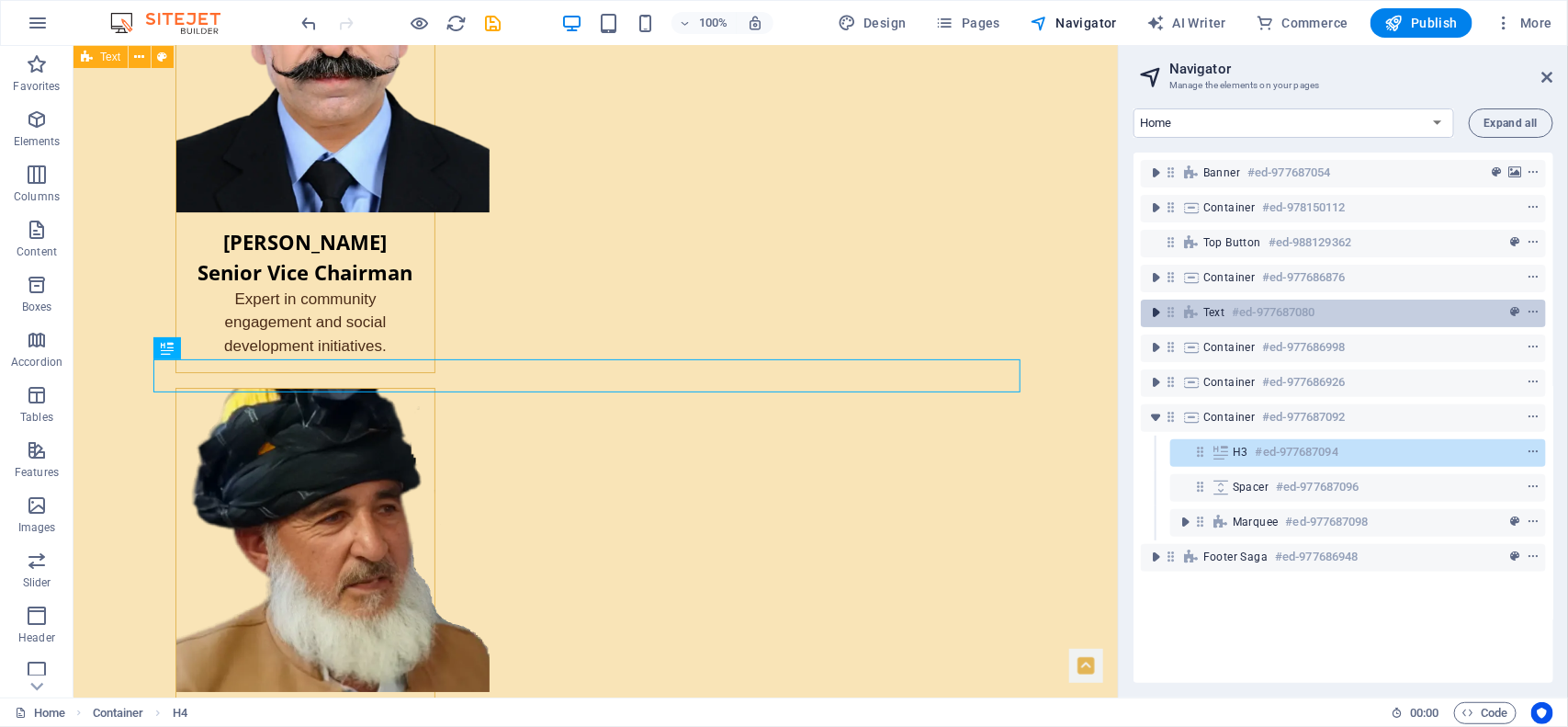
click at [1154, 312] on icon "toggle-expand" at bounding box center [1155, 312] width 18 height 18
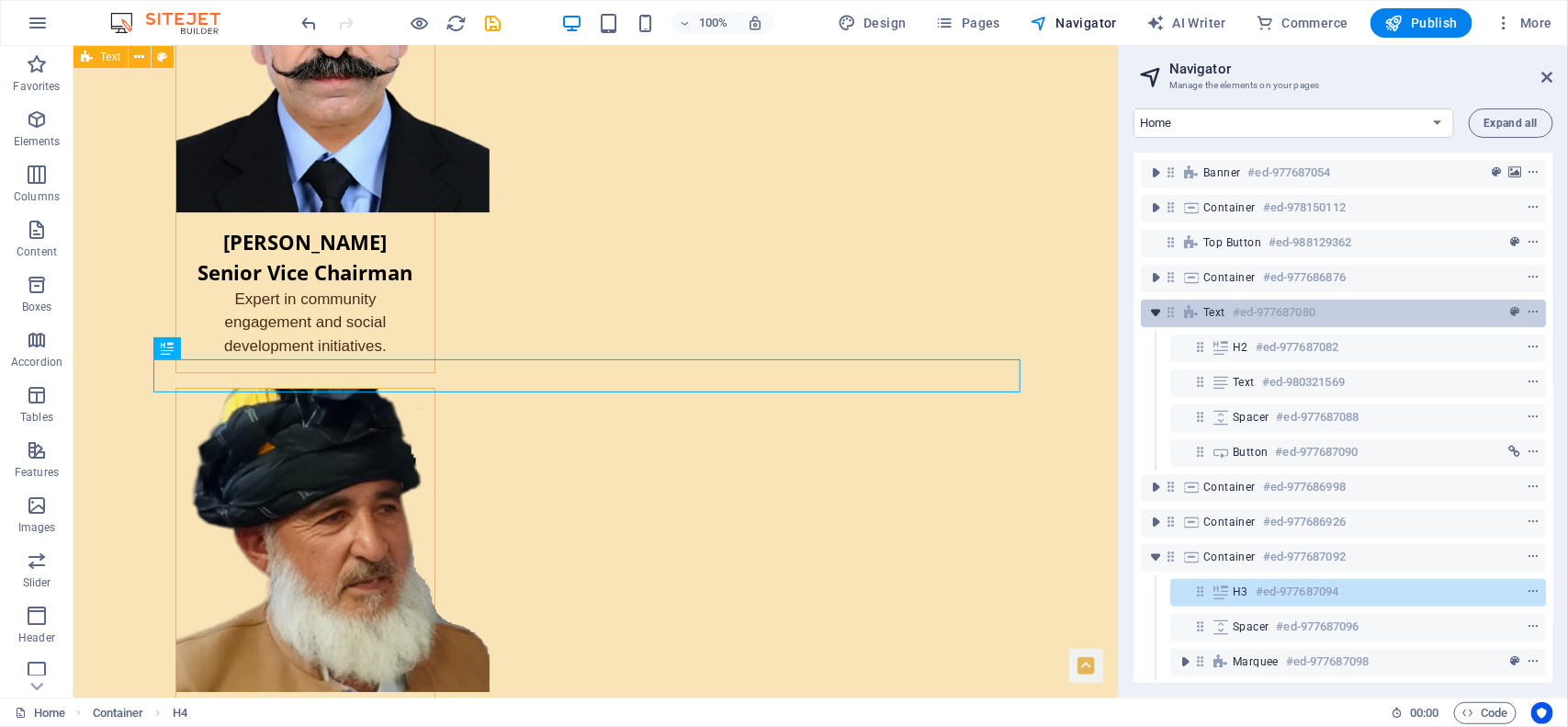
click at [1154, 312] on icon "toggle-expand" at bounding box center [1155, 312] width 18 height 18
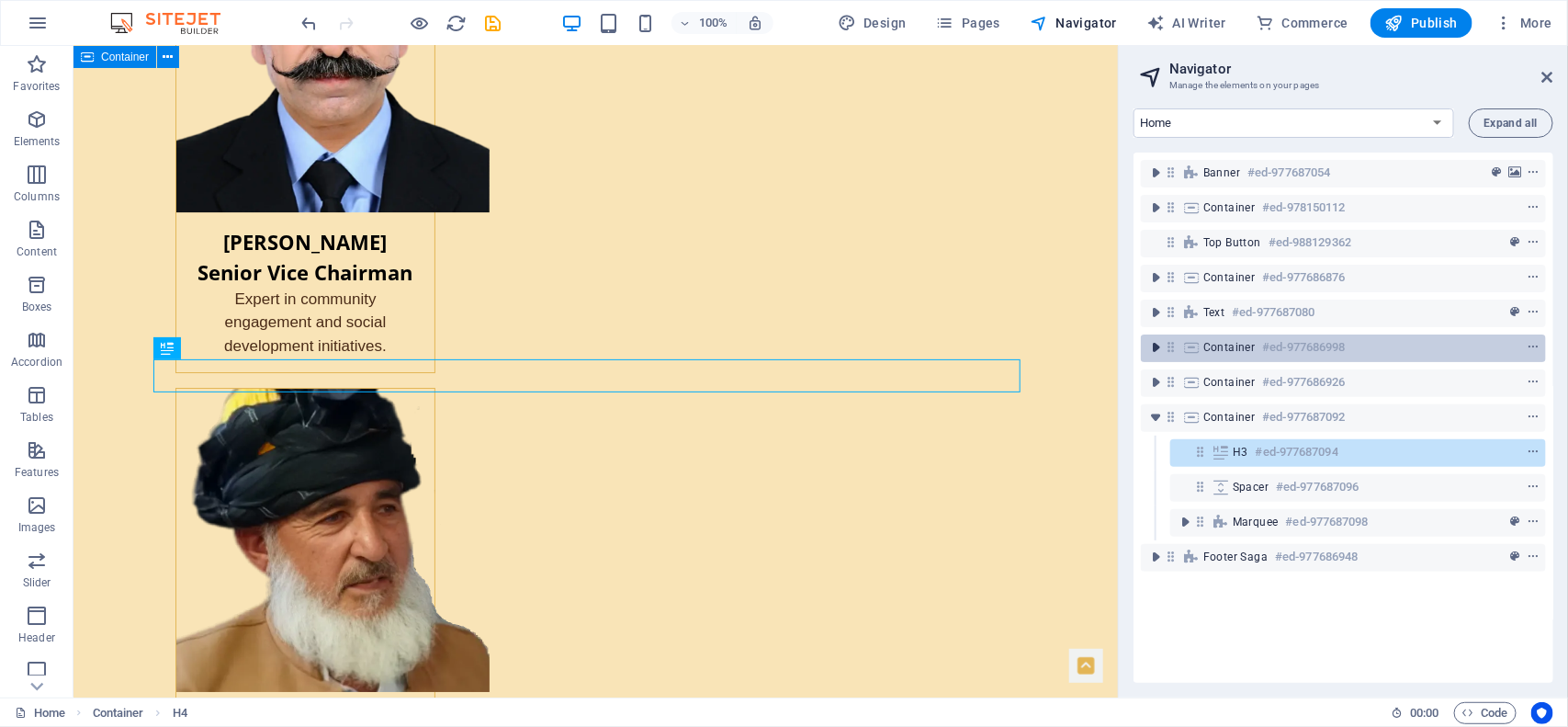
click at [1155, 340] on icon "toggle-expand" at bounding box center [1155, 347] width 18 height 18
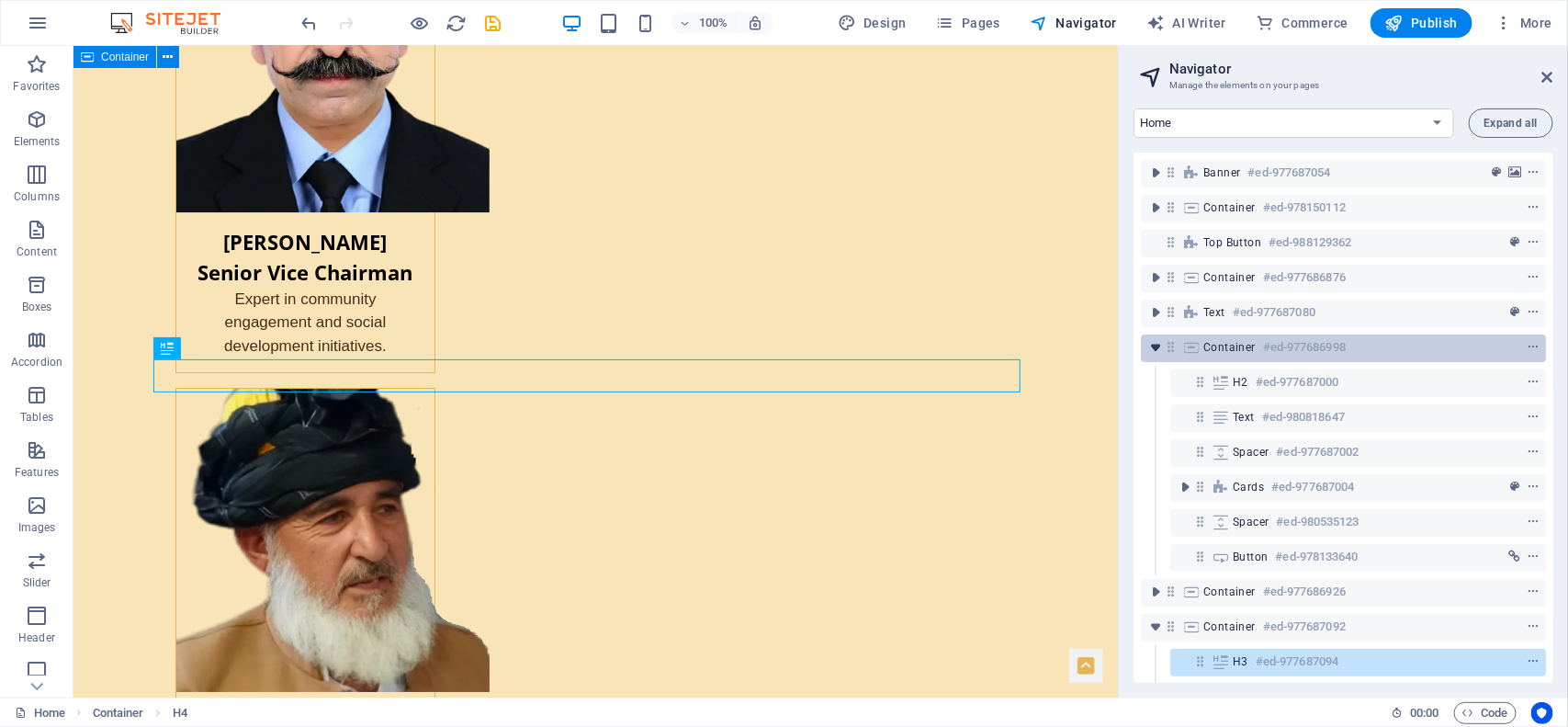
click at [1155, 340] on icon "toggle-expand" at bounding box center [1155, 347] width 18 height 18
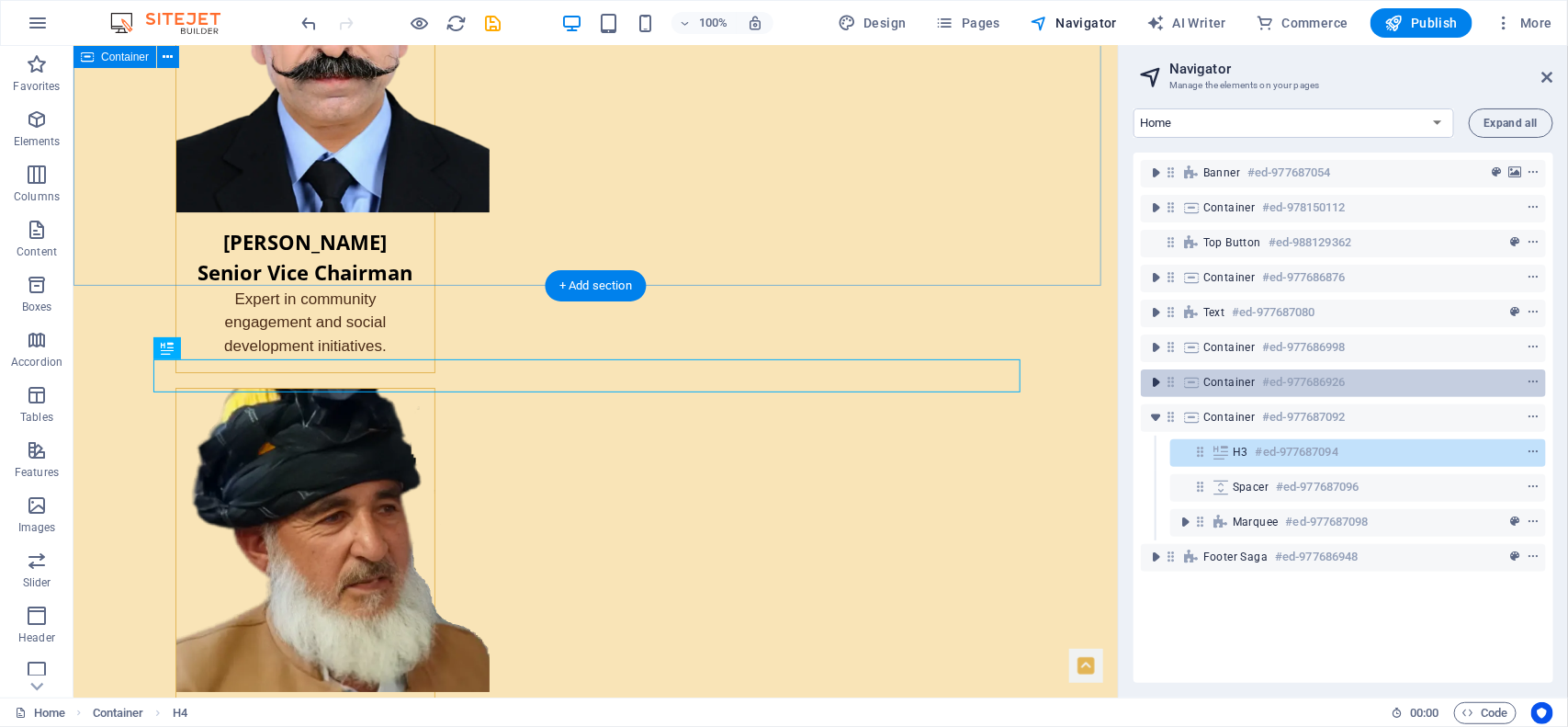
click at [1155, 386] on icon "toggle-expand" at bounding box center [1155, 382] width 18 height 18
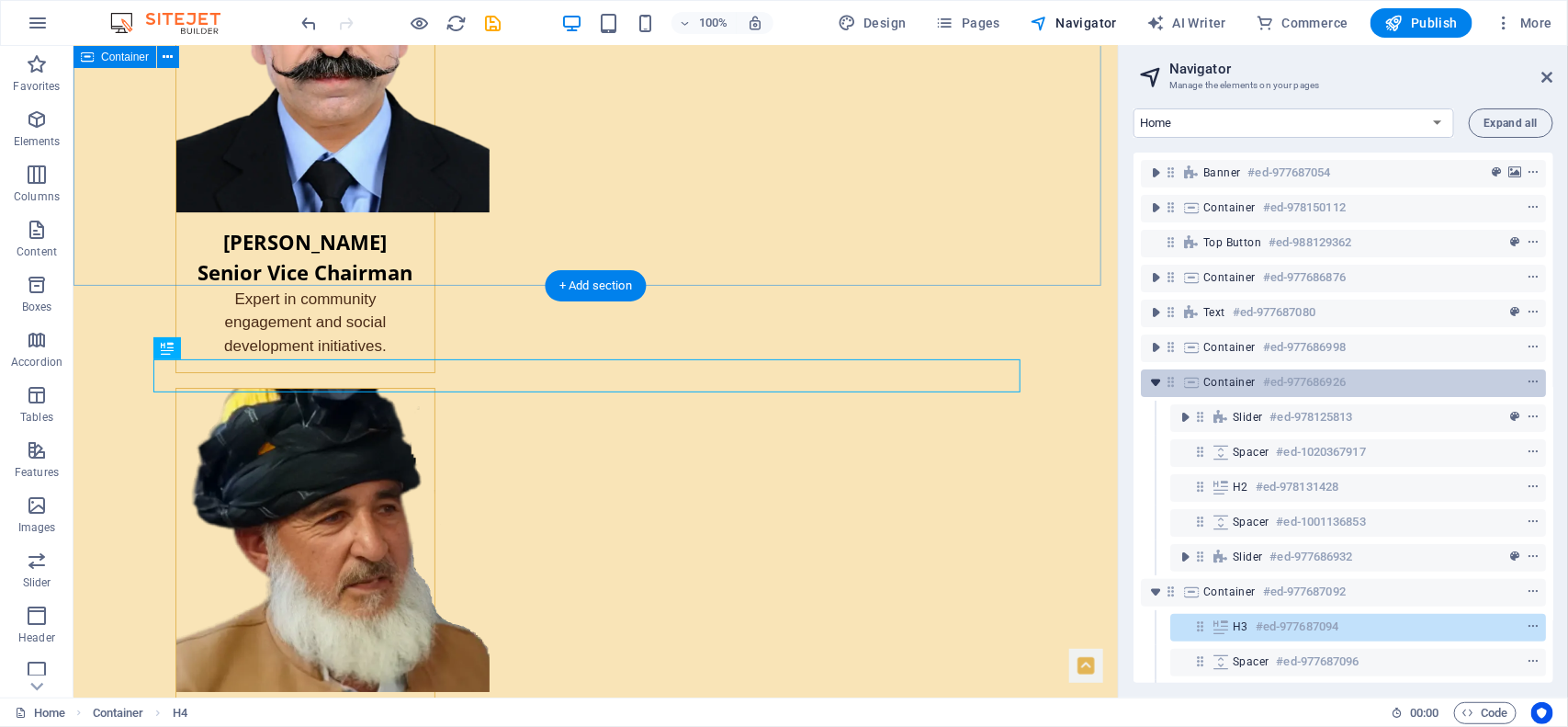
click at [1155, 387] on icon "toggle-expand" at bounding box center [1155, 382] width 18 height 18
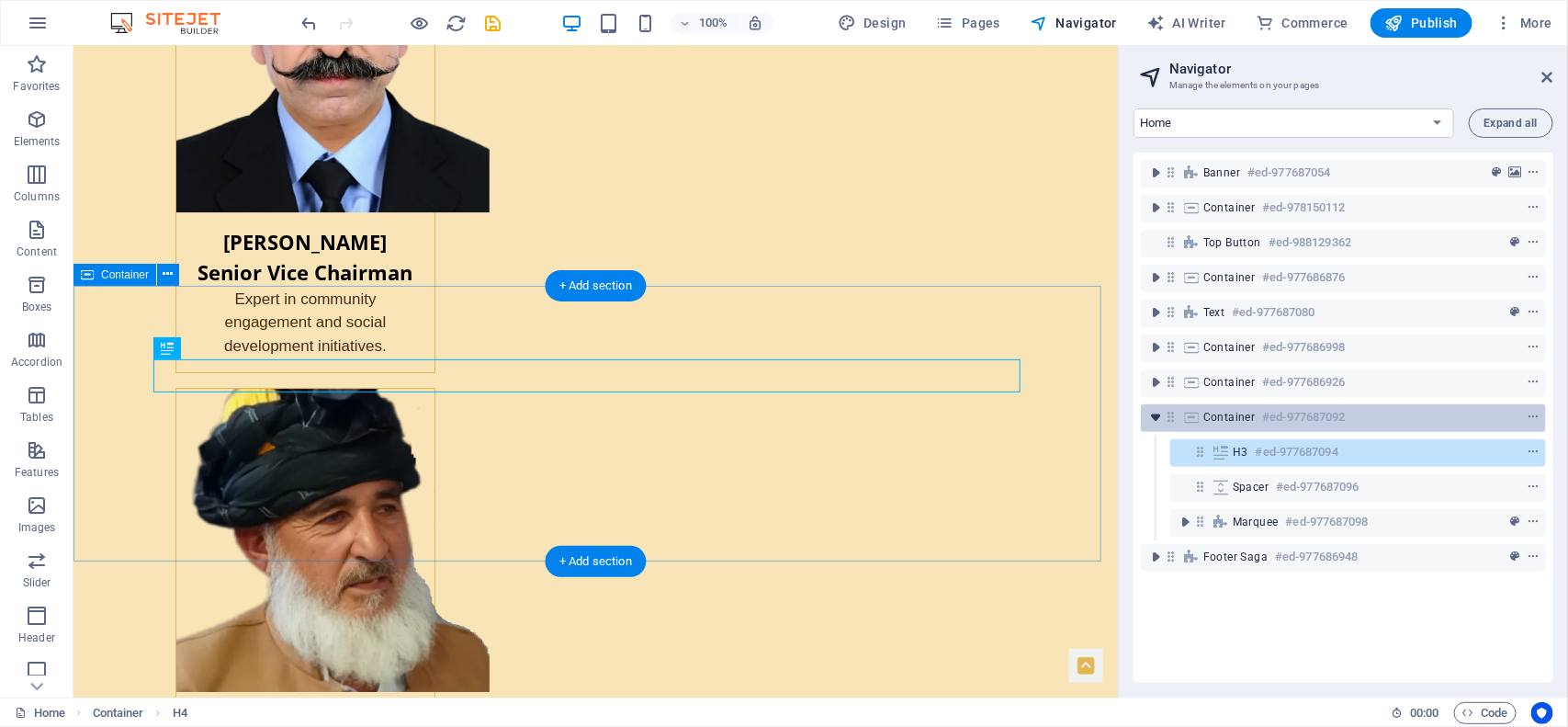
click at [1157, 416] on icon "toggle-expand" at bounding box center [1155, 417] width 18 height 18
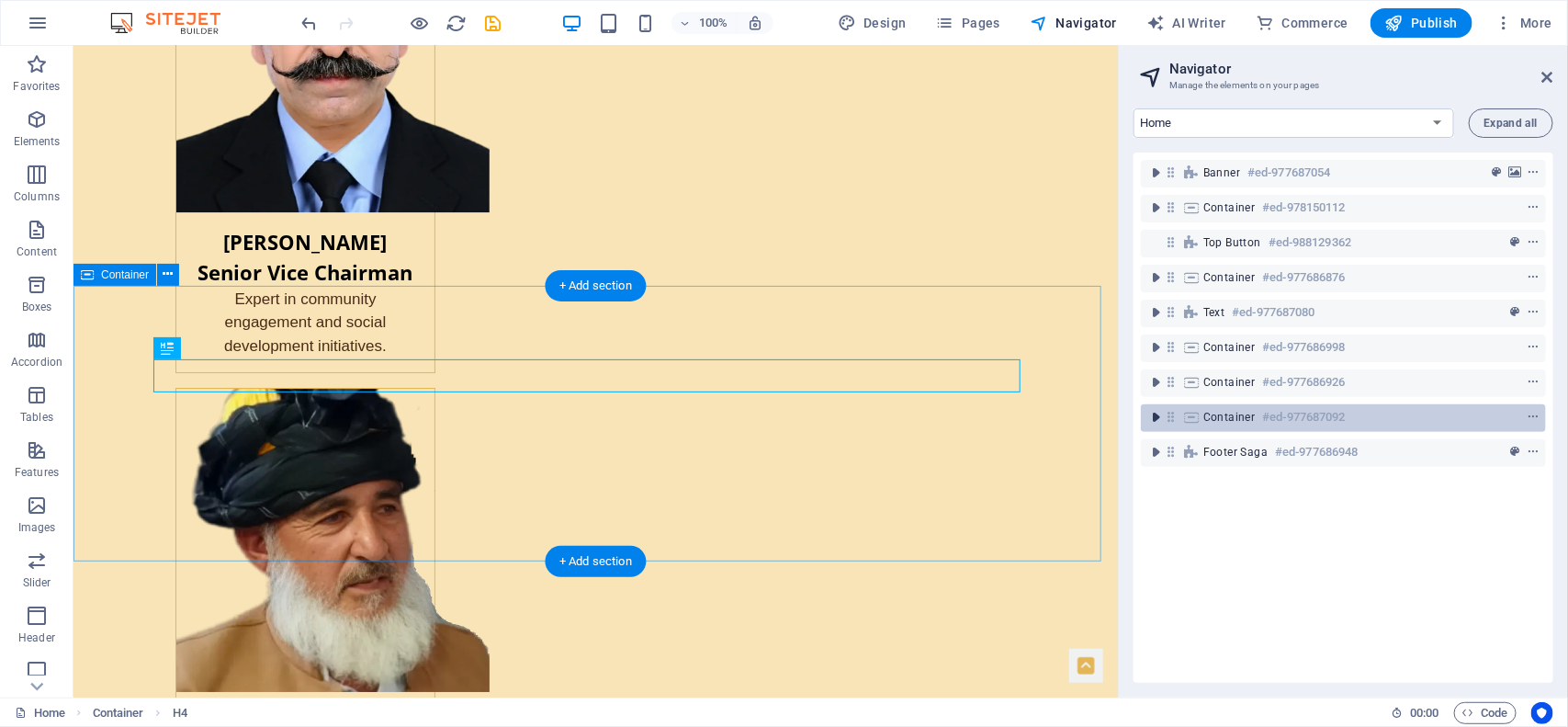
click at [1157, 416] on icon "toggle-expand" at bounding box center [1155, 417] width 18 height 18
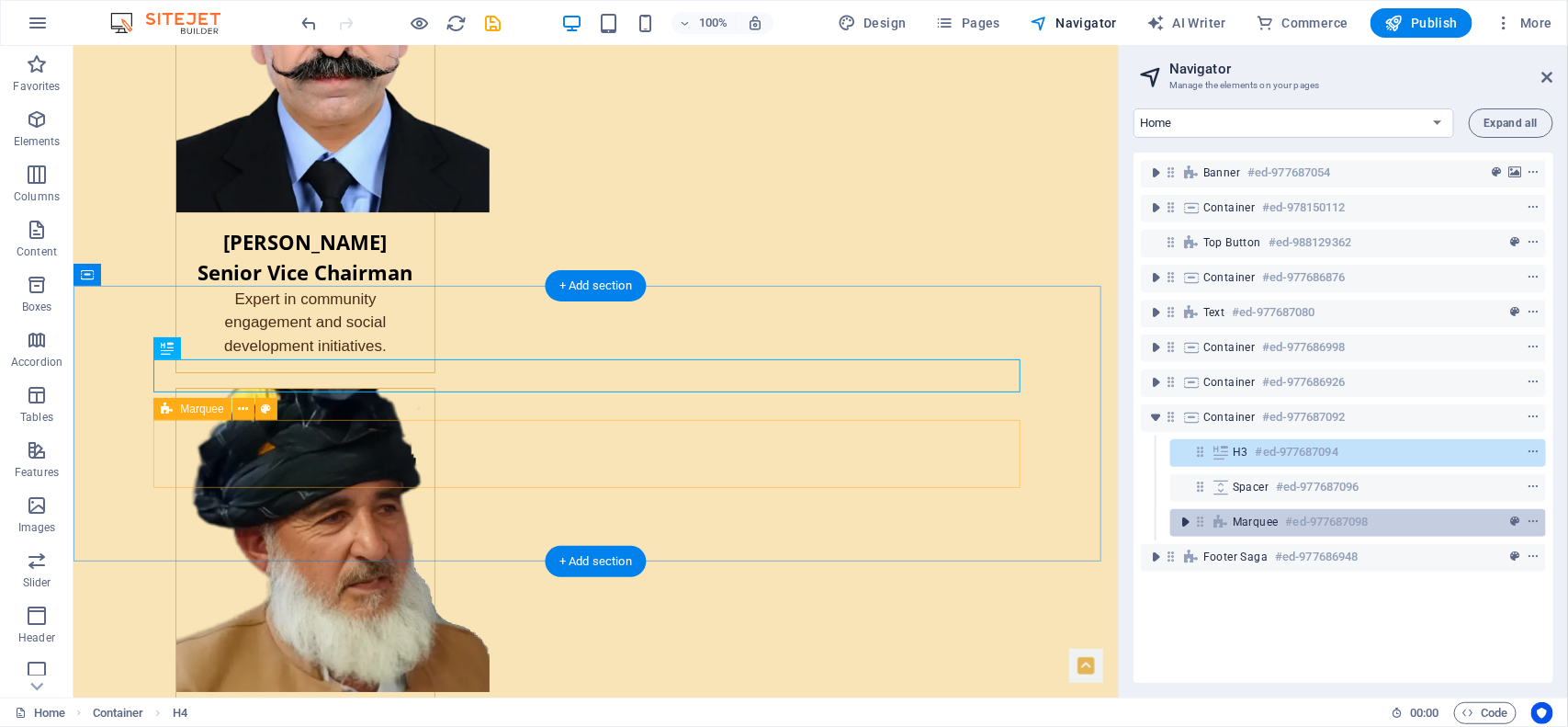
click at [1186, 520] on icon "toggle-expand" at bounding box center [1184, 521] width 18 height 18
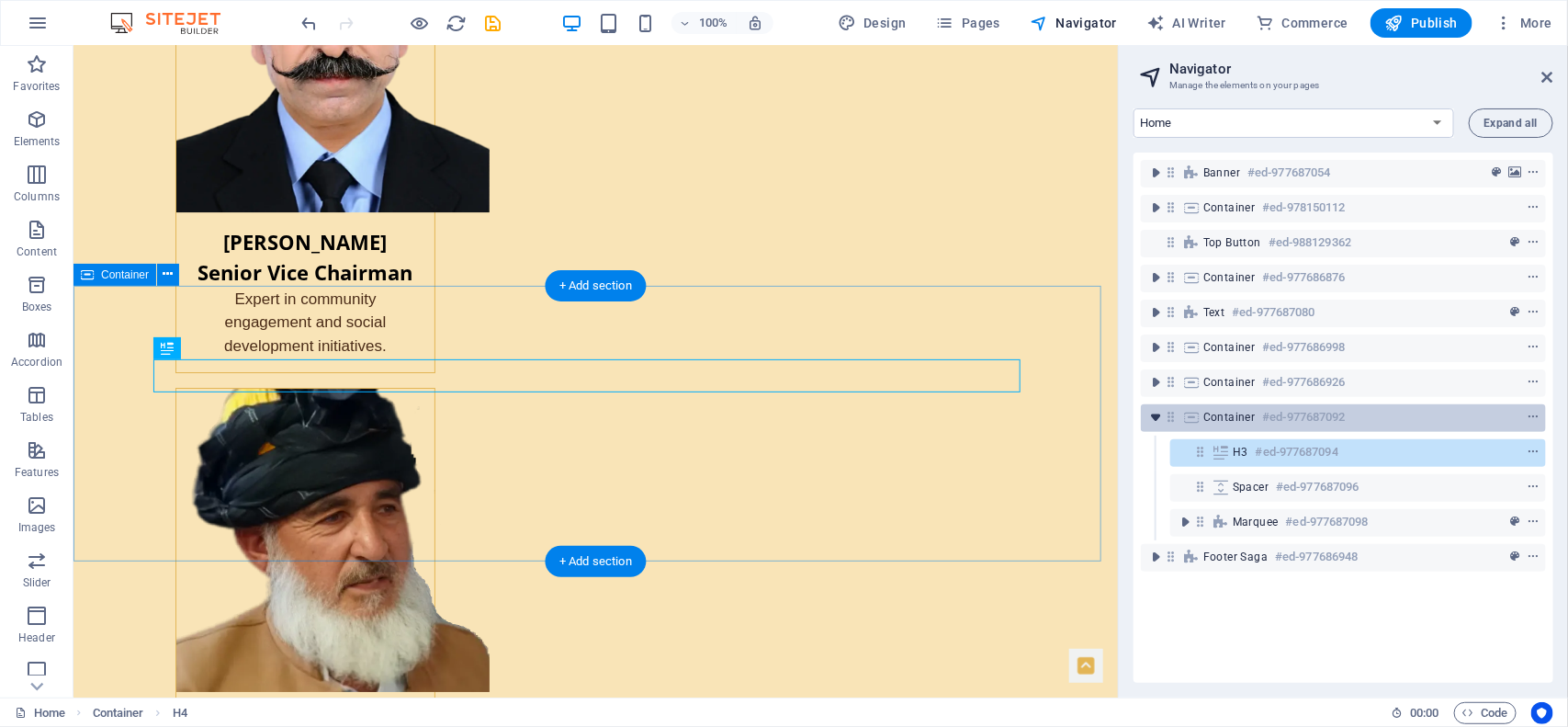
click at [1157, 417] on icon "toggle-expand" at bounding box center [1155, 417] width 18 height 18
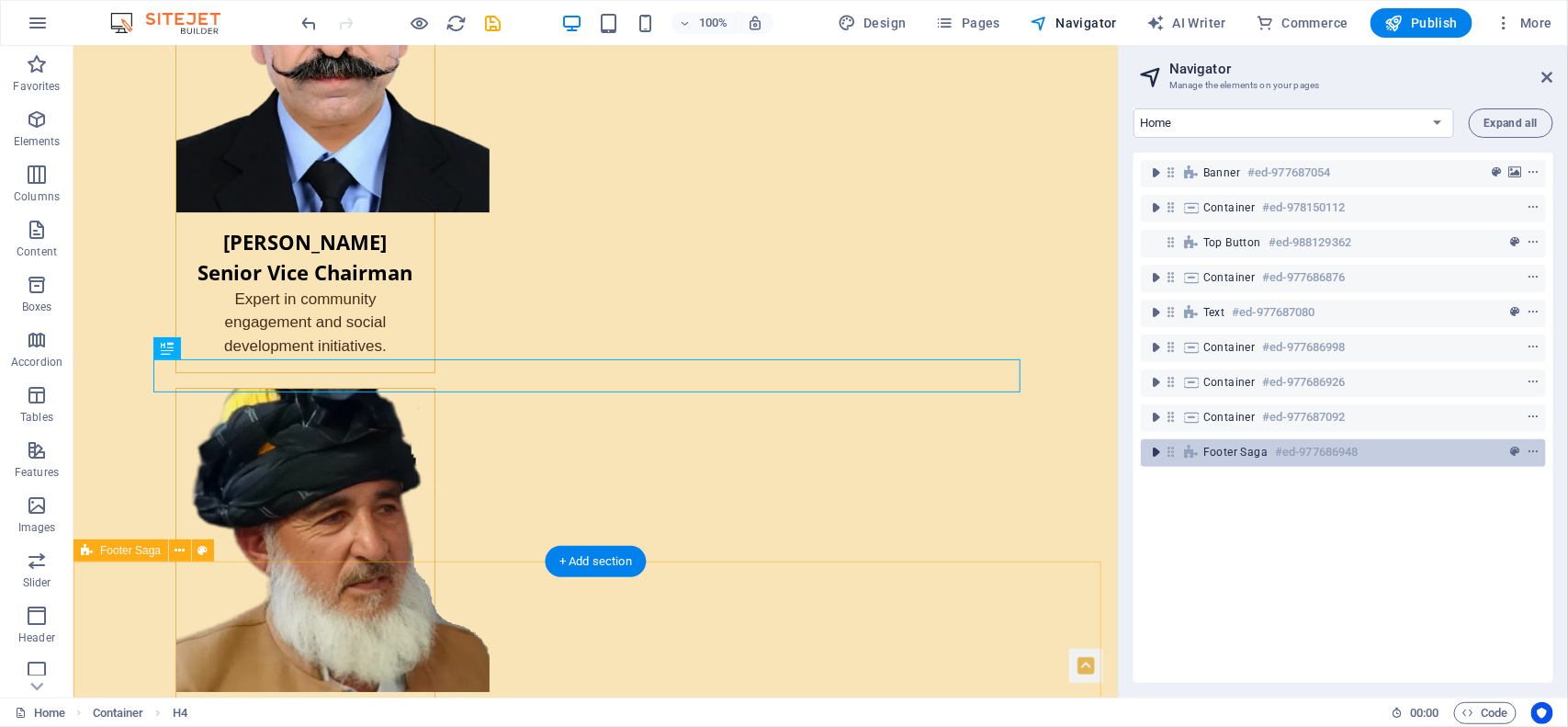
click at [1153, 454] on icon "toggle-expand" at bounding box center [1155, 452] width 18 height 18
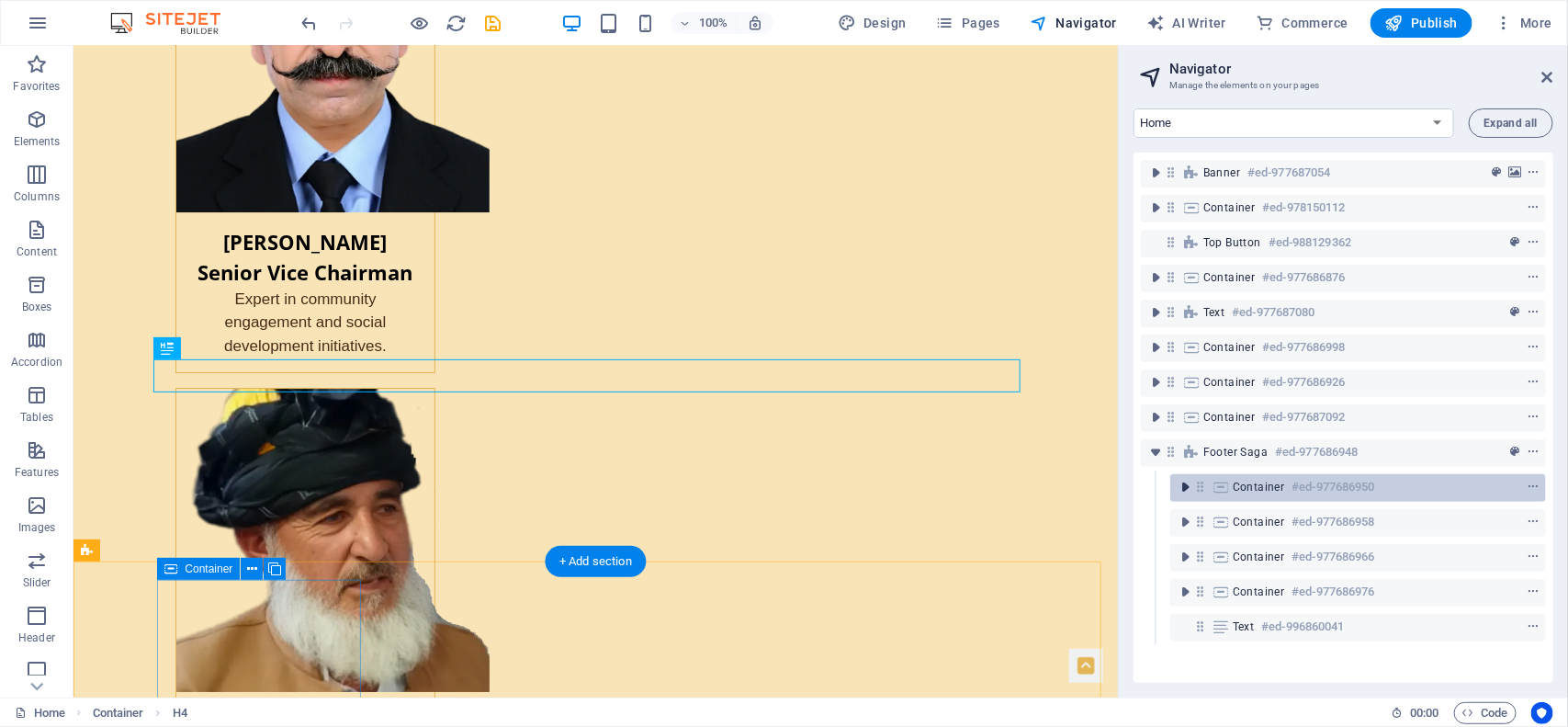
click at [1182, 485] on icon "toggle-expand" at bounding box center [1184, 487] width 18 height 18
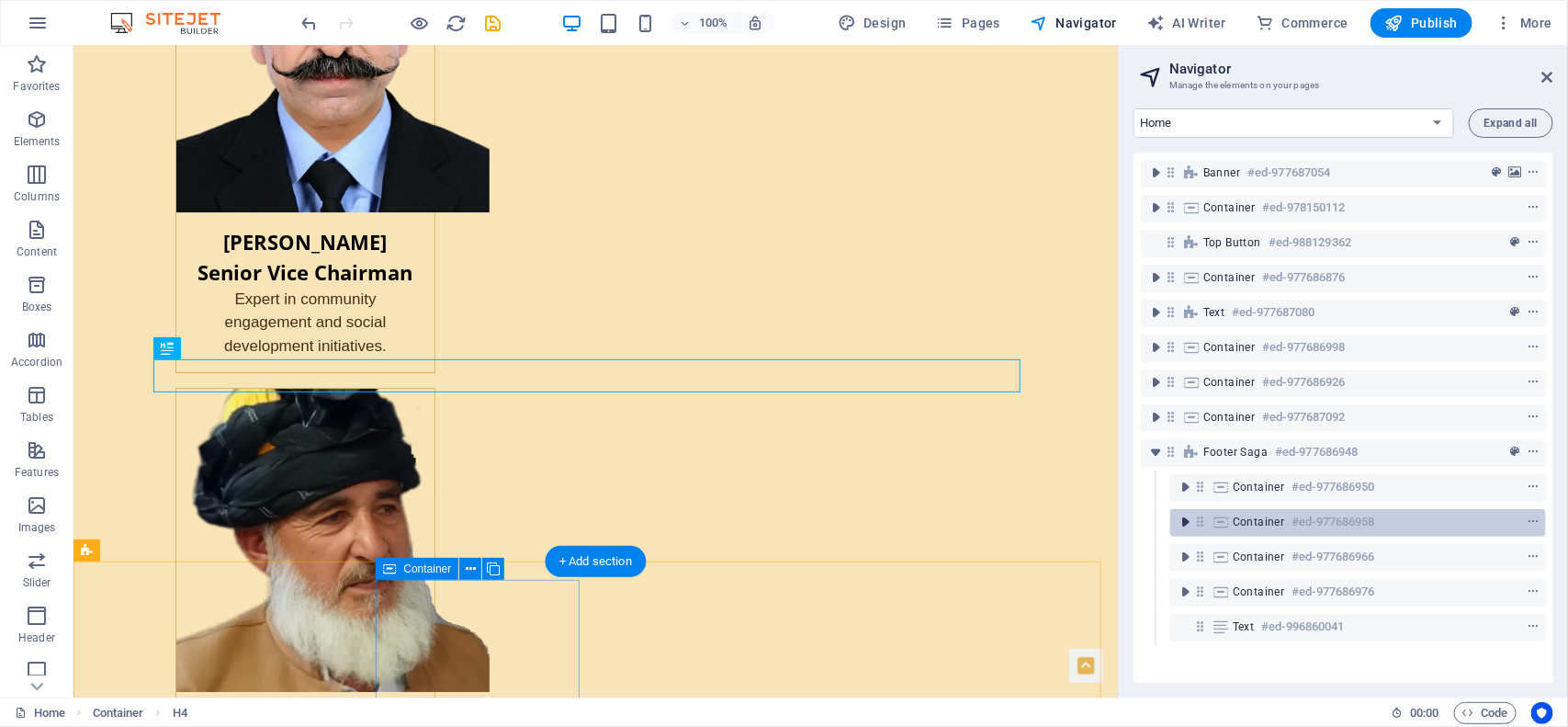
click at [1184, 513] on icon "toggle-expand" at bounding box center [1184, 521] width 18 height 18
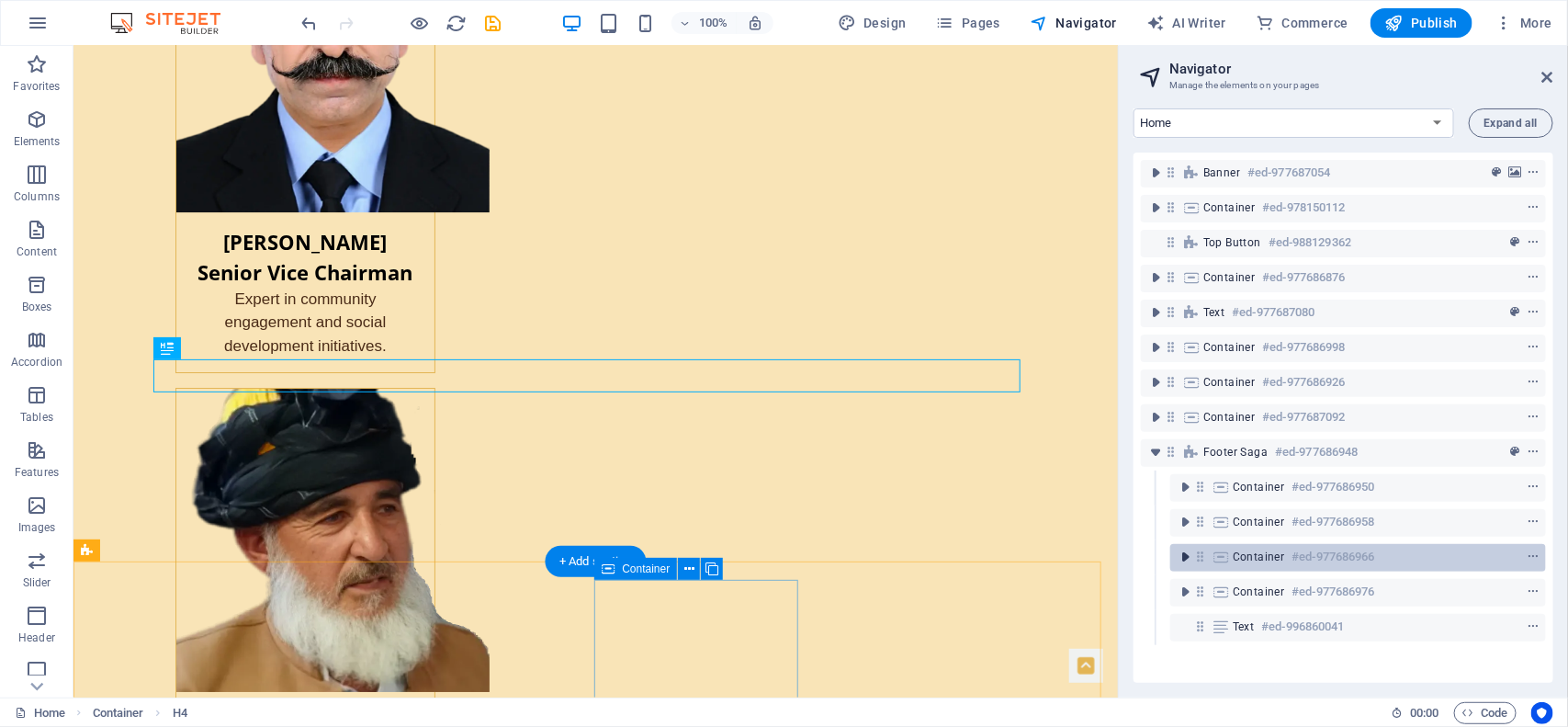
click at [1185, 553] on icon "toggle-expand" at bounding box center [1184, 556] width 18 height 18
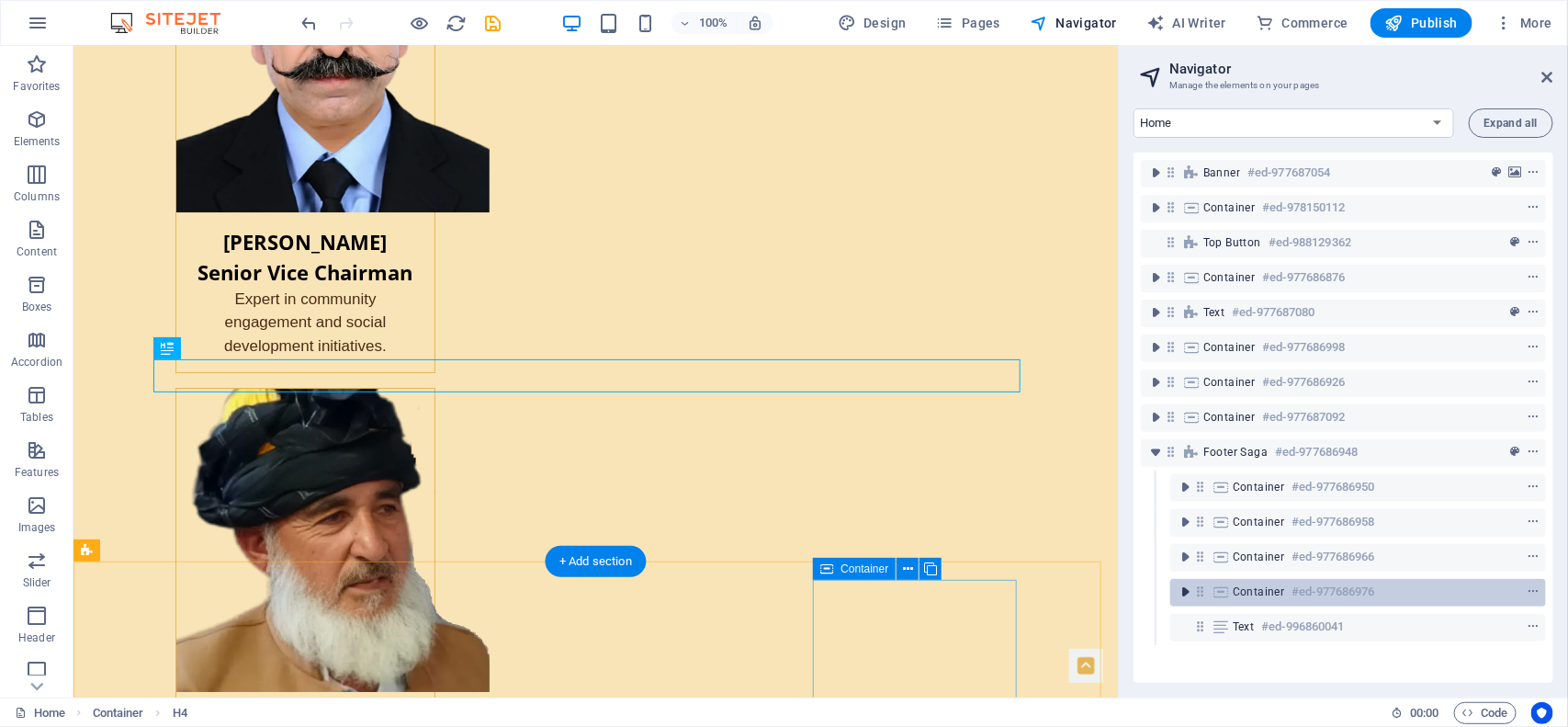
click at [1185, 595] on icon "toggle-expand" at bounding box center [1184, 591] width 18 height 18
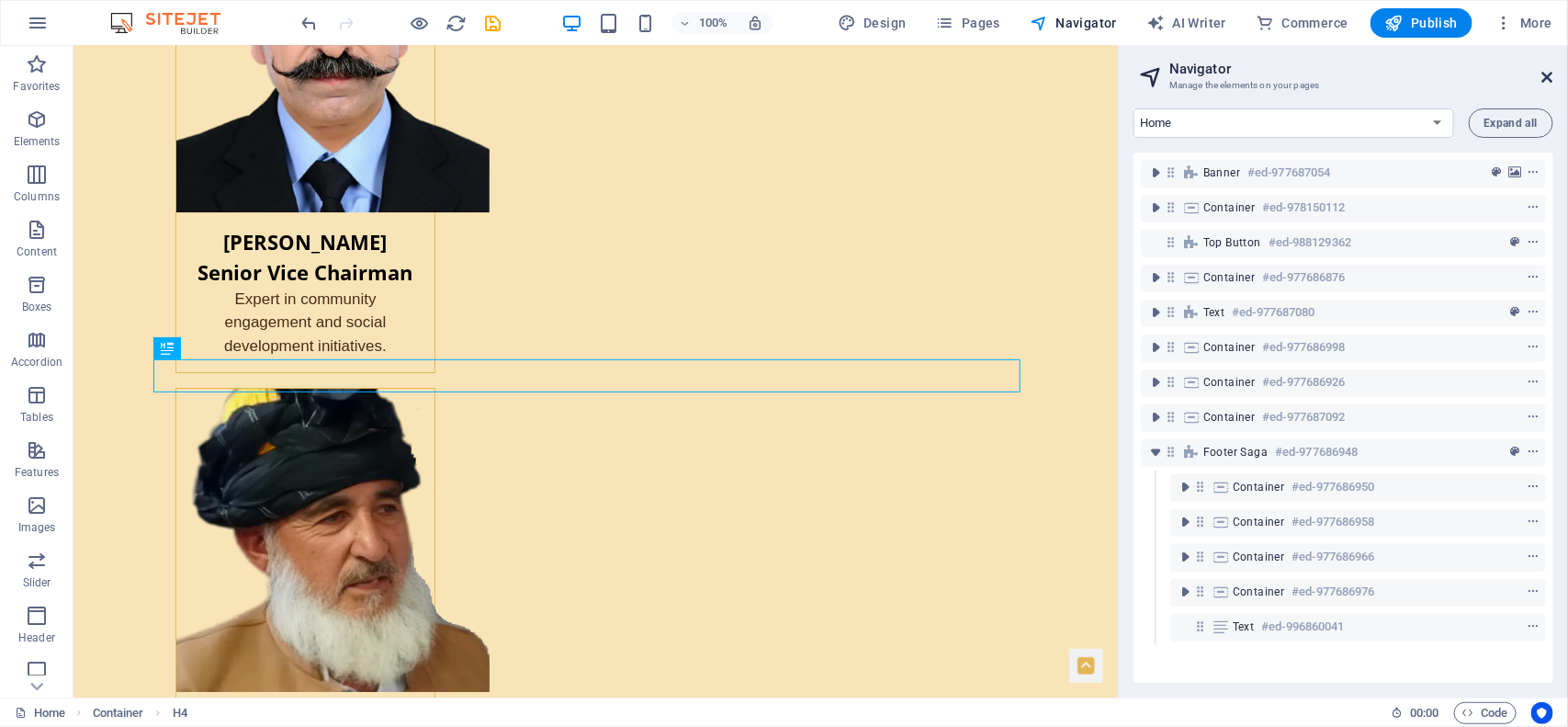
click at [1550, 72] on icon at bounding box center [1548, 77] width 11 height 15
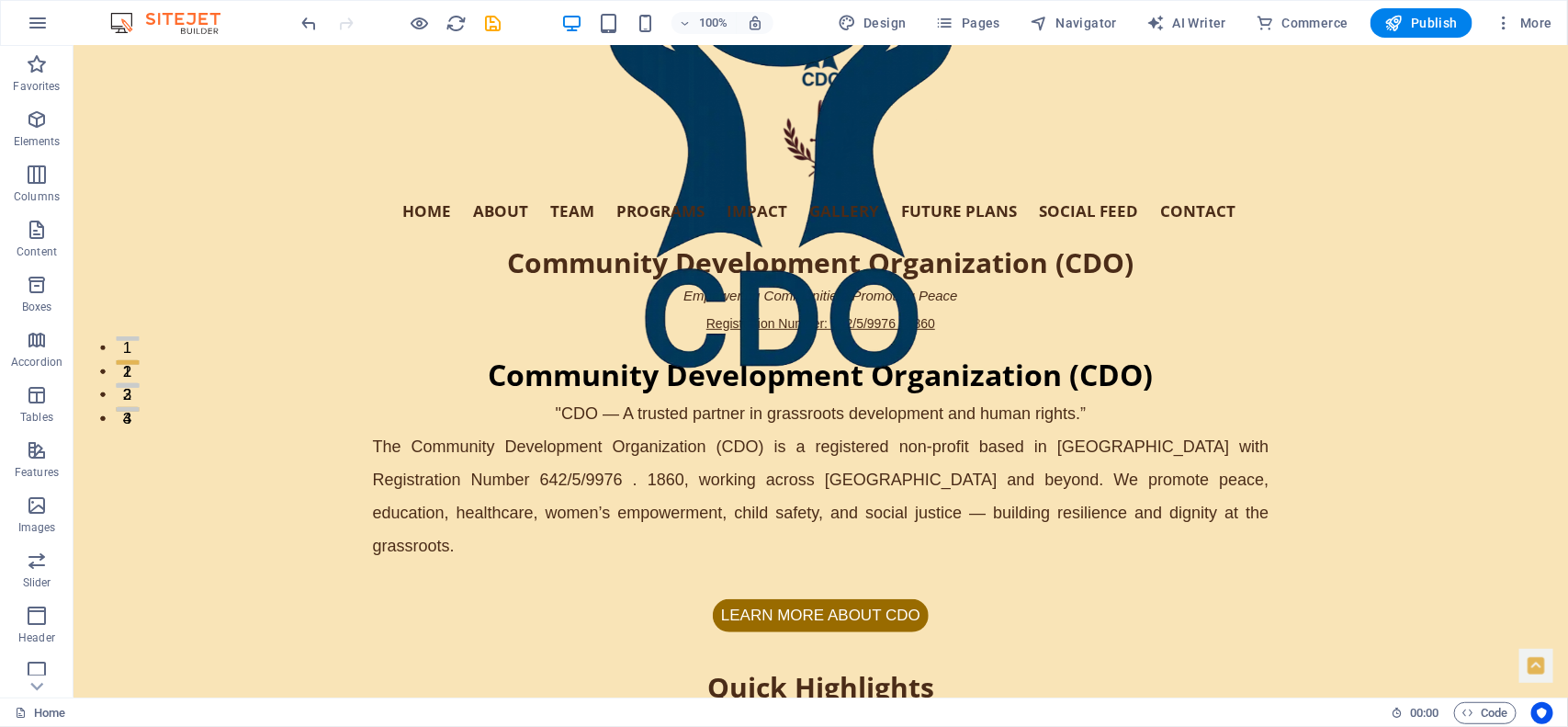
scroll to position [0, 0]
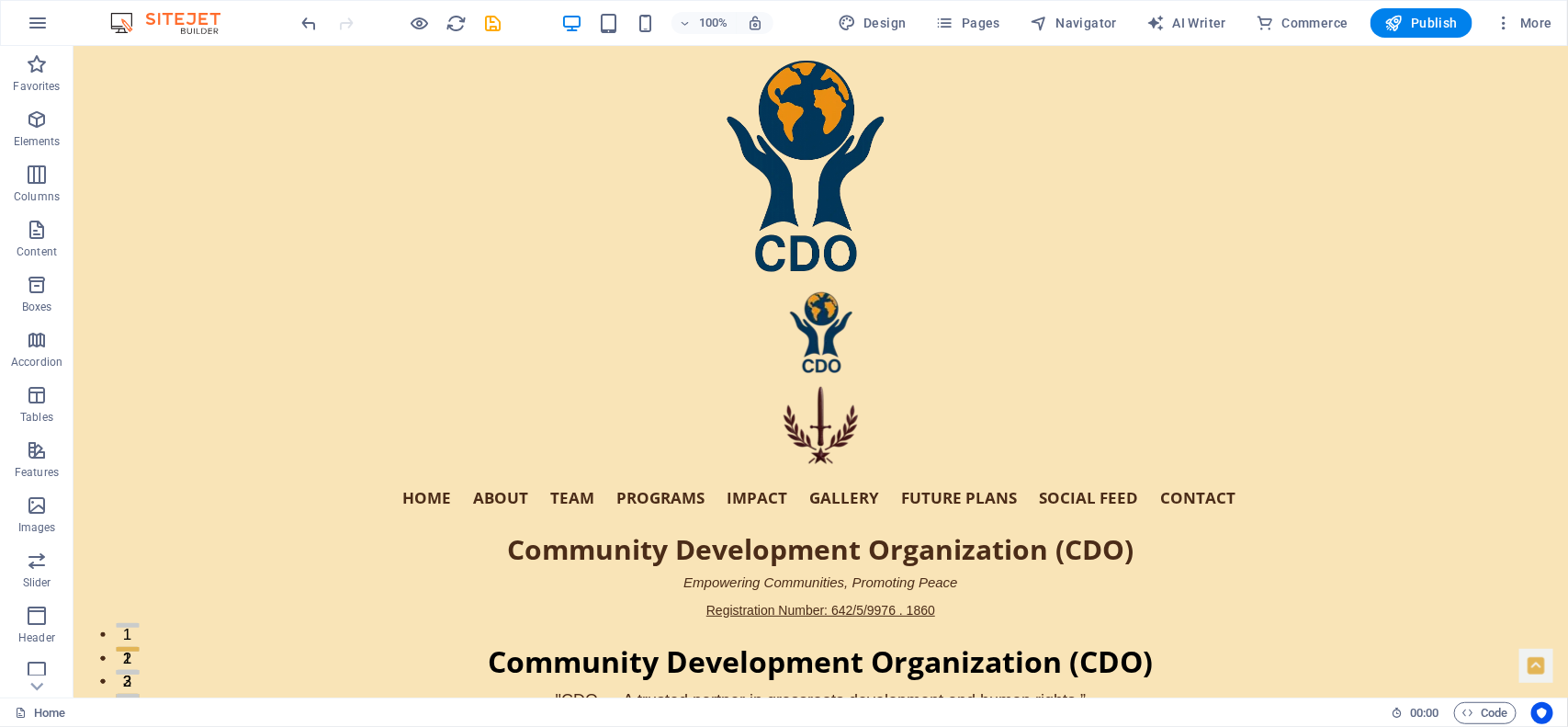
drag, startPoint x: 1560, startPoint y: 312, endPoint x: 1640, endPoint y: 84, distance: 241.6
click at [961, 19] on span "Pages" at bounding box center [968, 23] width 64 height 18
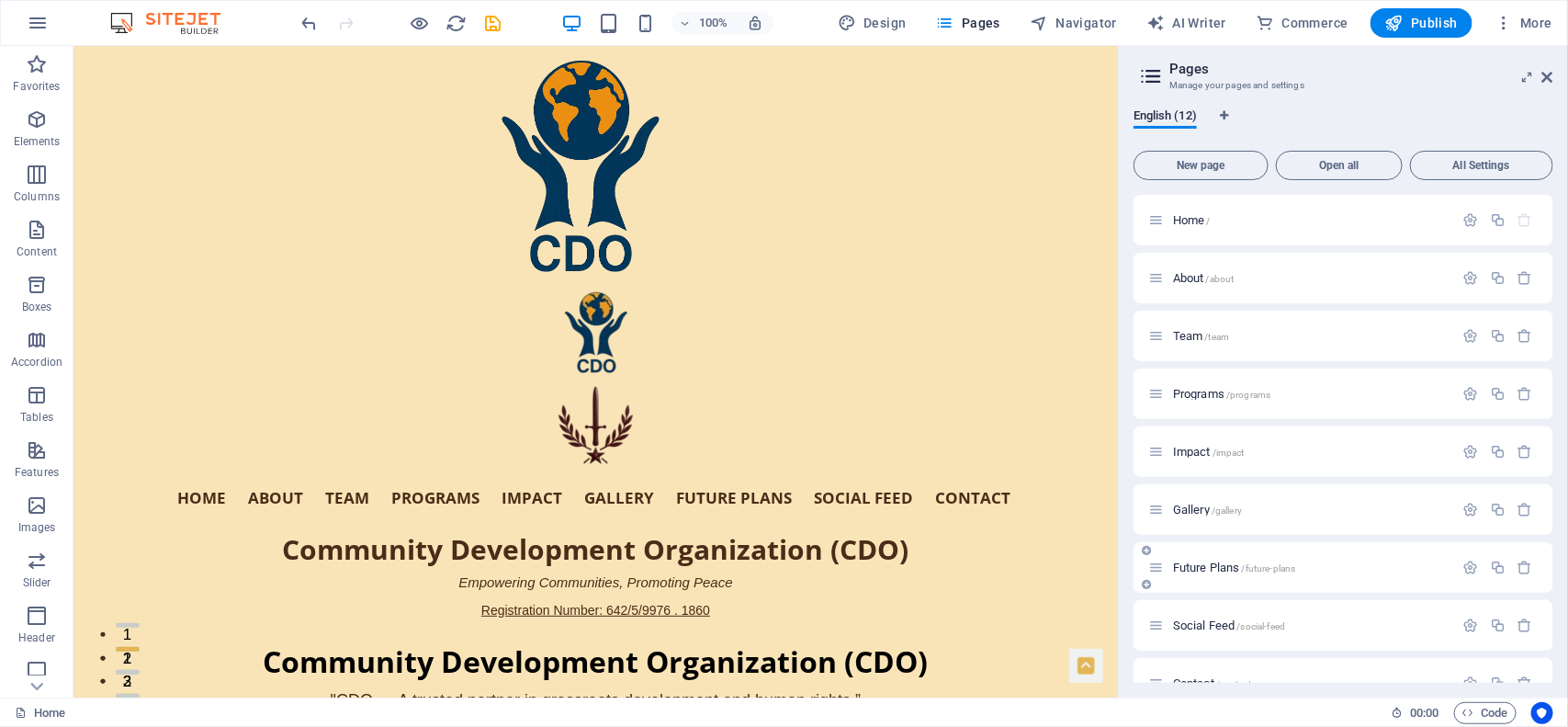
click at [1200, 563] on span "Future Plans /future-plans" at bounding box center [1234, 568] width 122 height 14
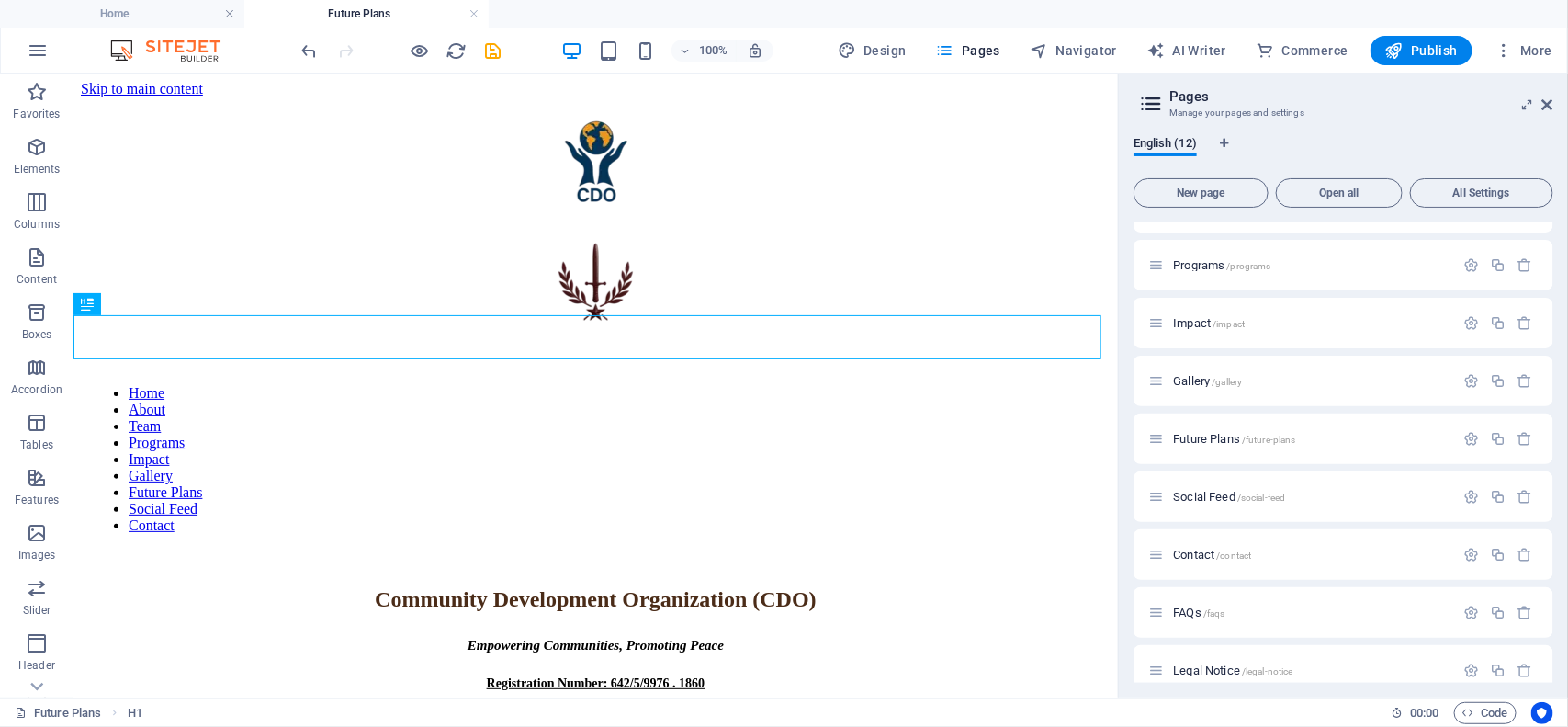
scroll to position [186, 0]
click at [1195, 519] on span "Contact /contact" at bounding box center [1212, 525] width 78 height 14
click at [1187, 318] on span "Impact /impact" at bounding box center [1209, 320] width 72 height 14
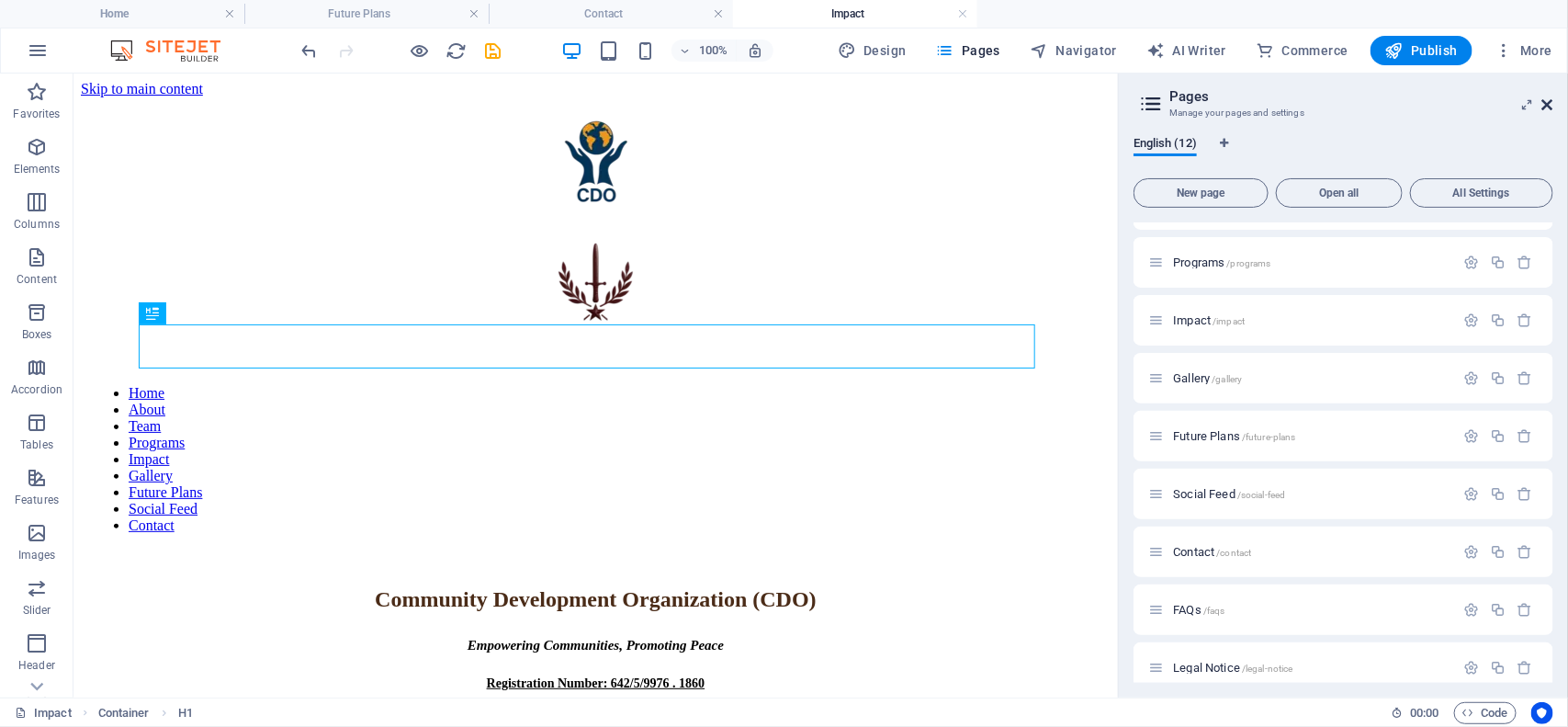
click at [1550, 99] on icon at bounding box center [1548, 105] width 11 height 15
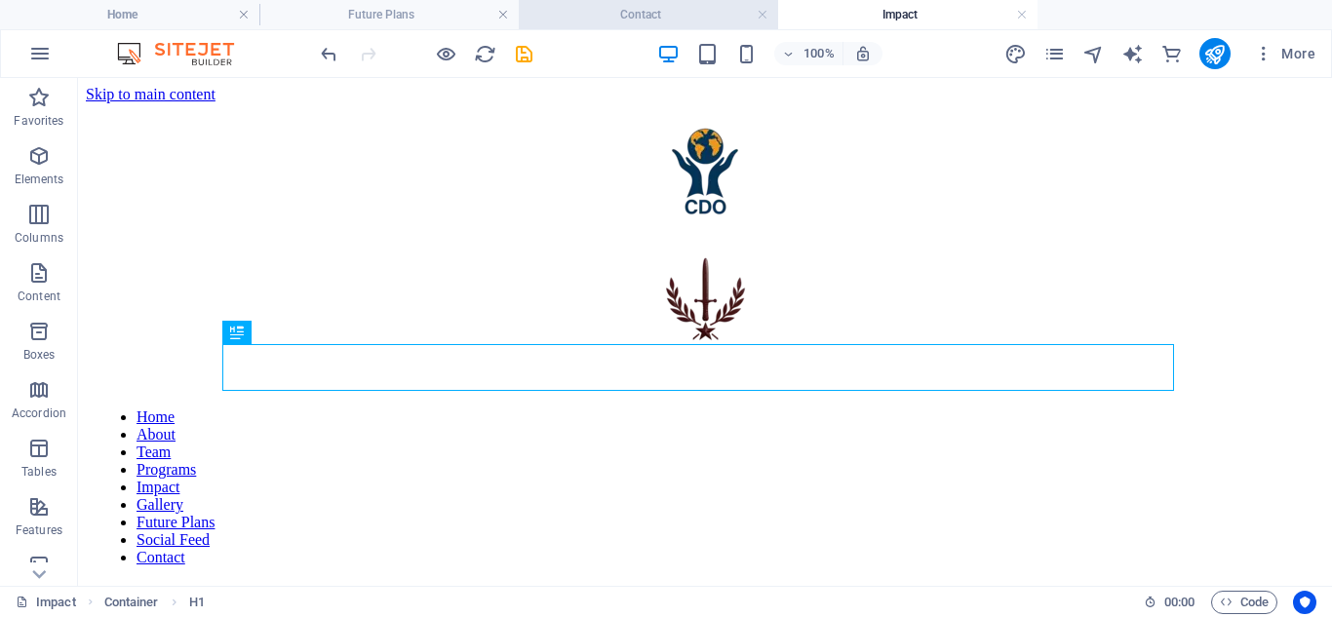
click at [597, 21] on h4 "Contact" at bounding box center [648, 14] width 259 height 21
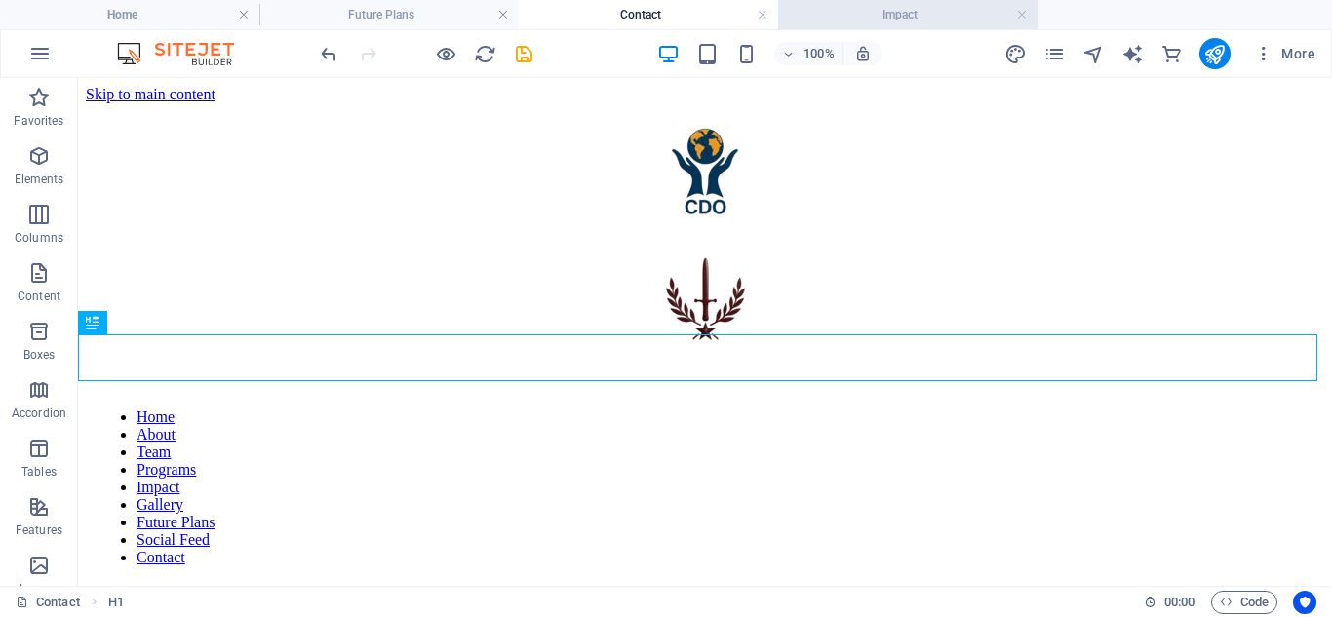
click at [859, 12] on h4 "Impact" at bounding box center [907, 14] width 259 height 21
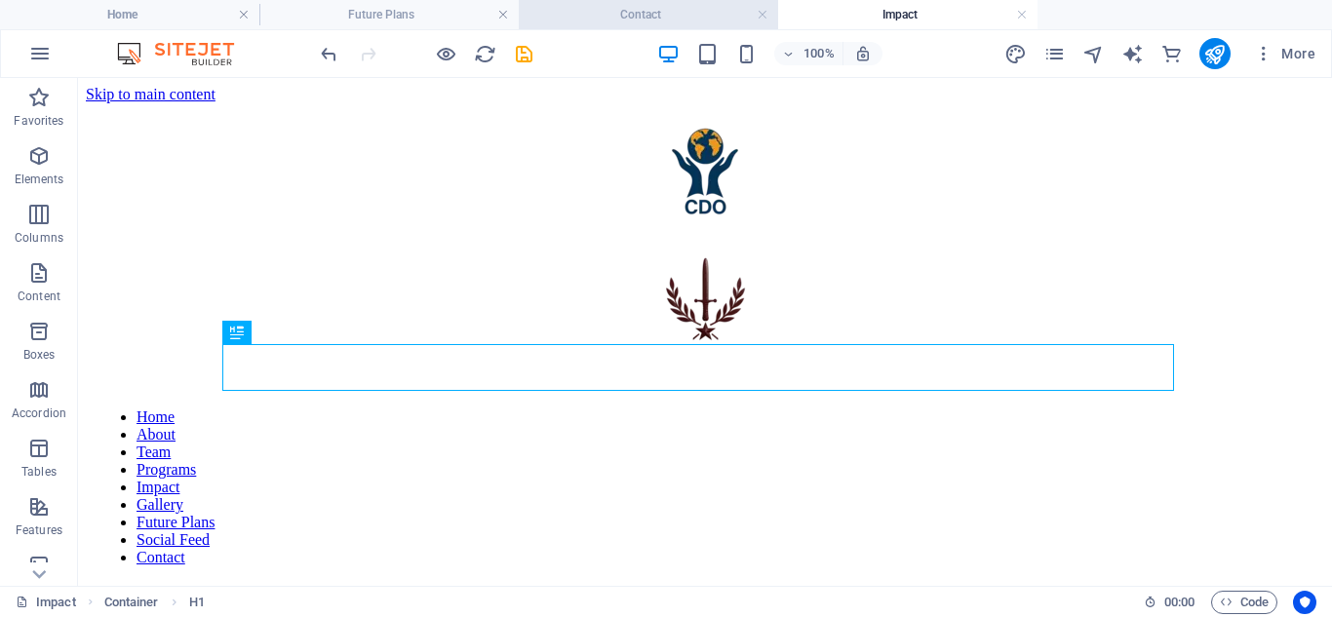
click at [625, 15] on h4 "Contact" at bounding box center [648, 14] width 259 height 21
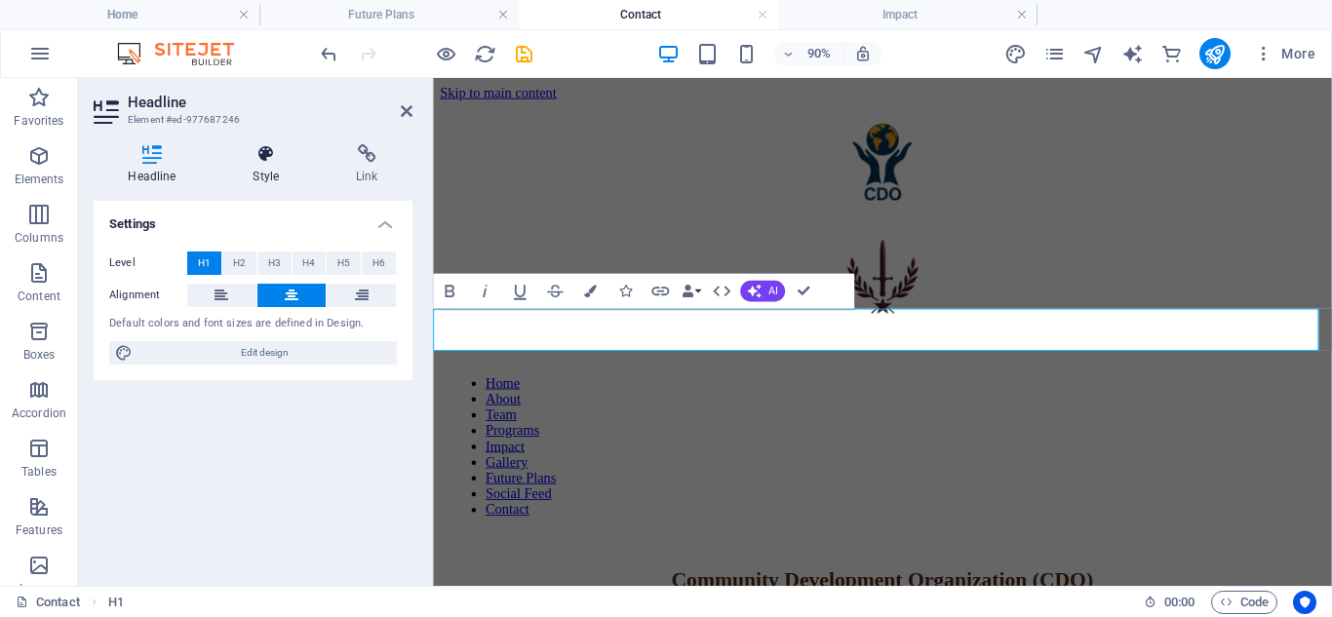
click at [264, 151] on icon at bounding box center [266, 153] width 96 height 19
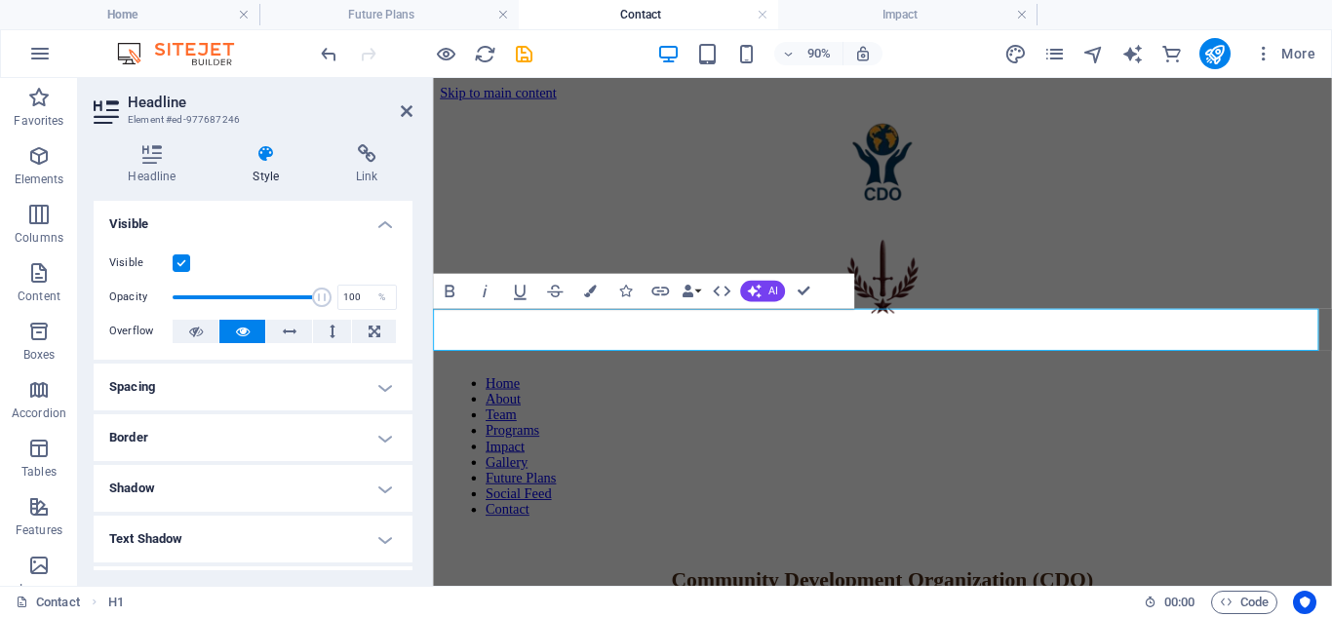
click at [384, 223] on h4 "Visible" at bounding box center [253, 218] width 319 height 35
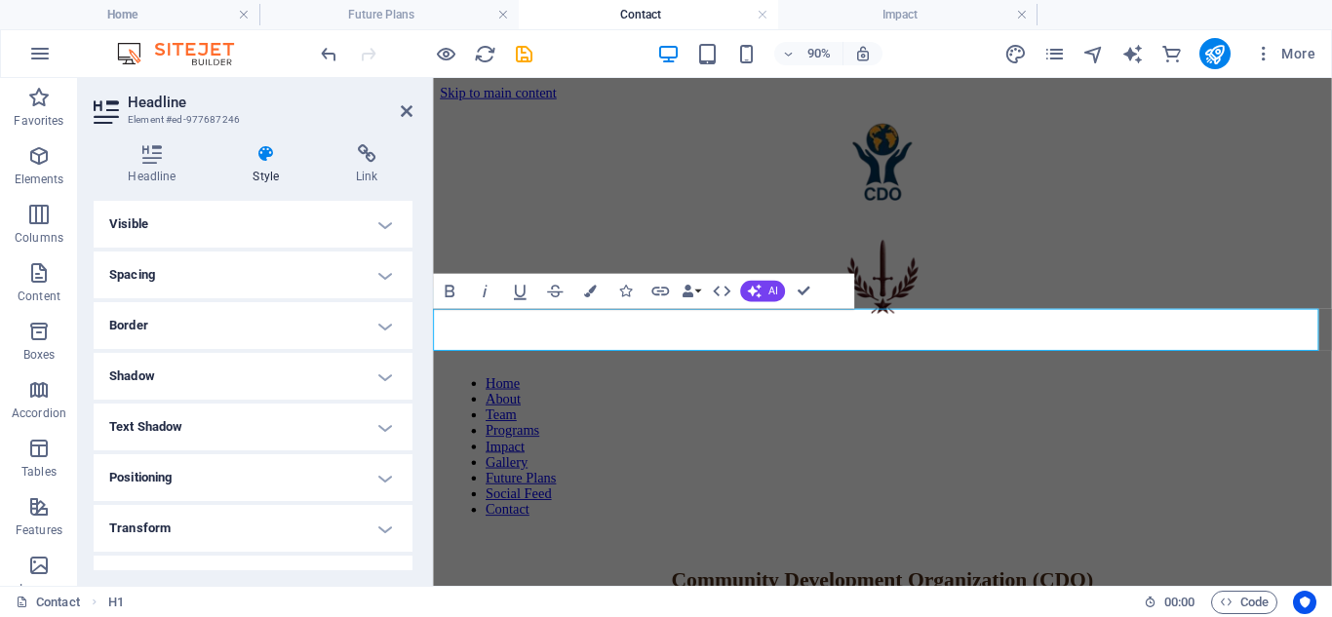
click at [384, 272] on h4 "Spacing" at bounding box center [253, 275] width 319 height 47
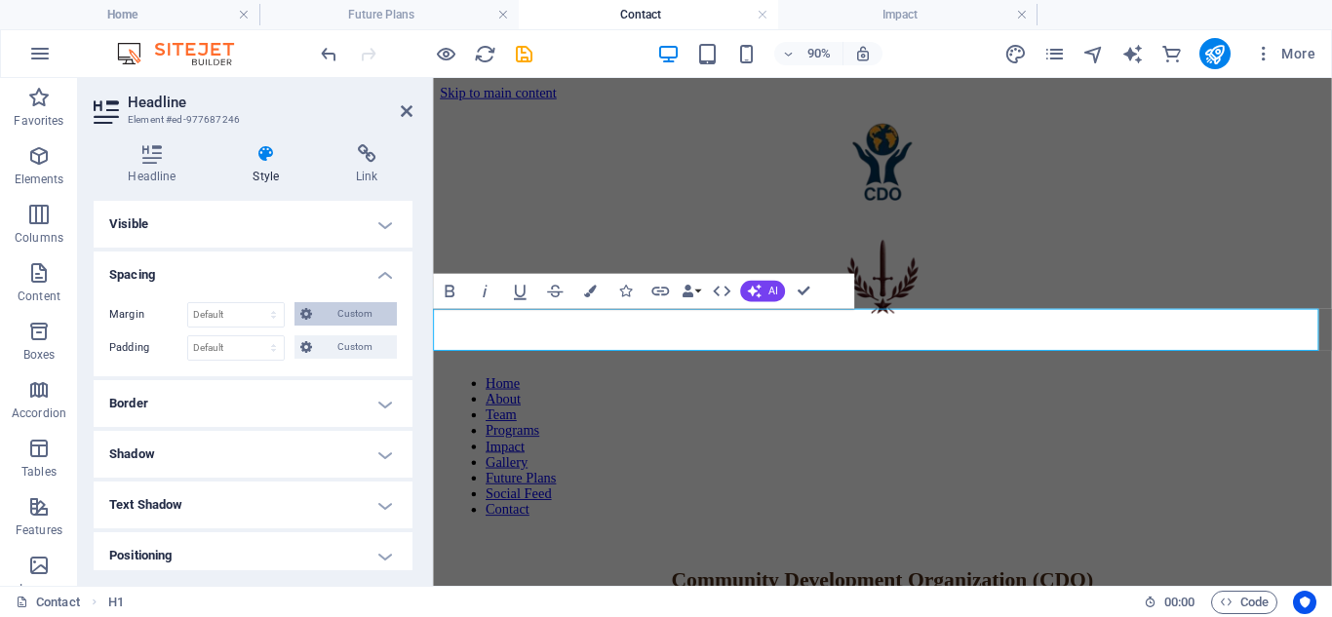
click at [347, 314] on span "Custom" at bounding box center [354, 313] width 73 height 23
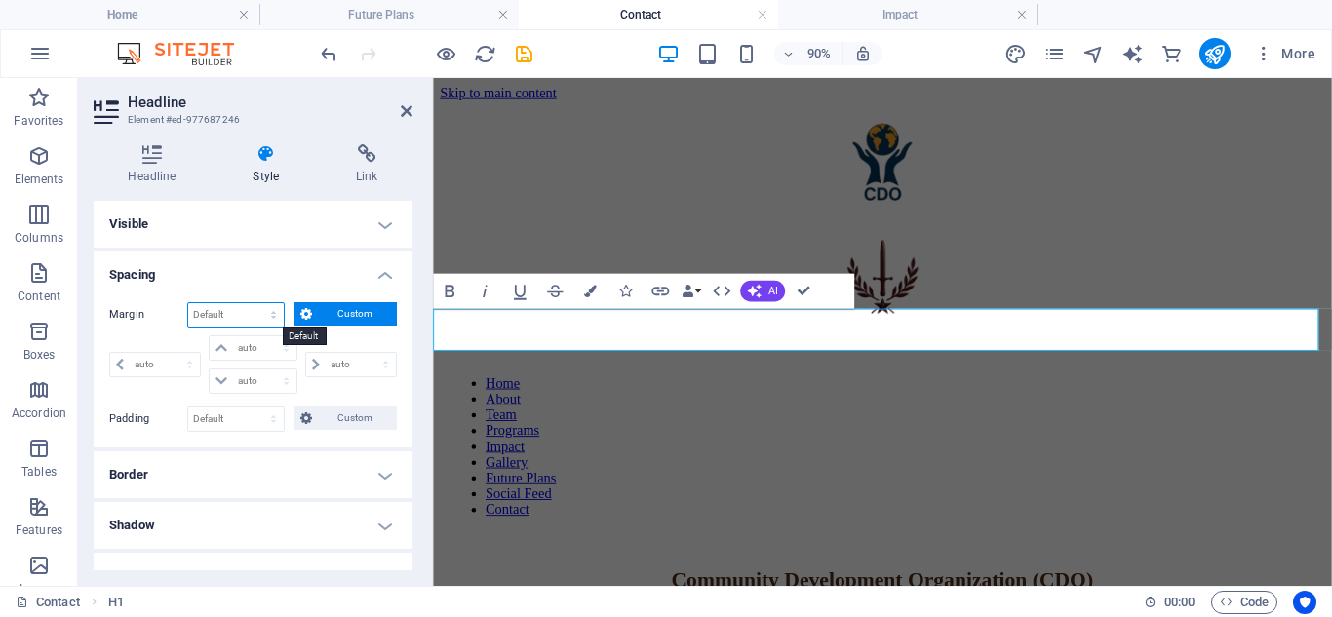
click at [270, 314] on select "Default auto px % rem vw vh Custom" at bounding box center [236, 314] width 96 height 23
select select "px"
click at [254, 303] on select "Default auto px % rem vw vh Custom" at bounding box center [236, 314] width 96 height 23
type input "0"
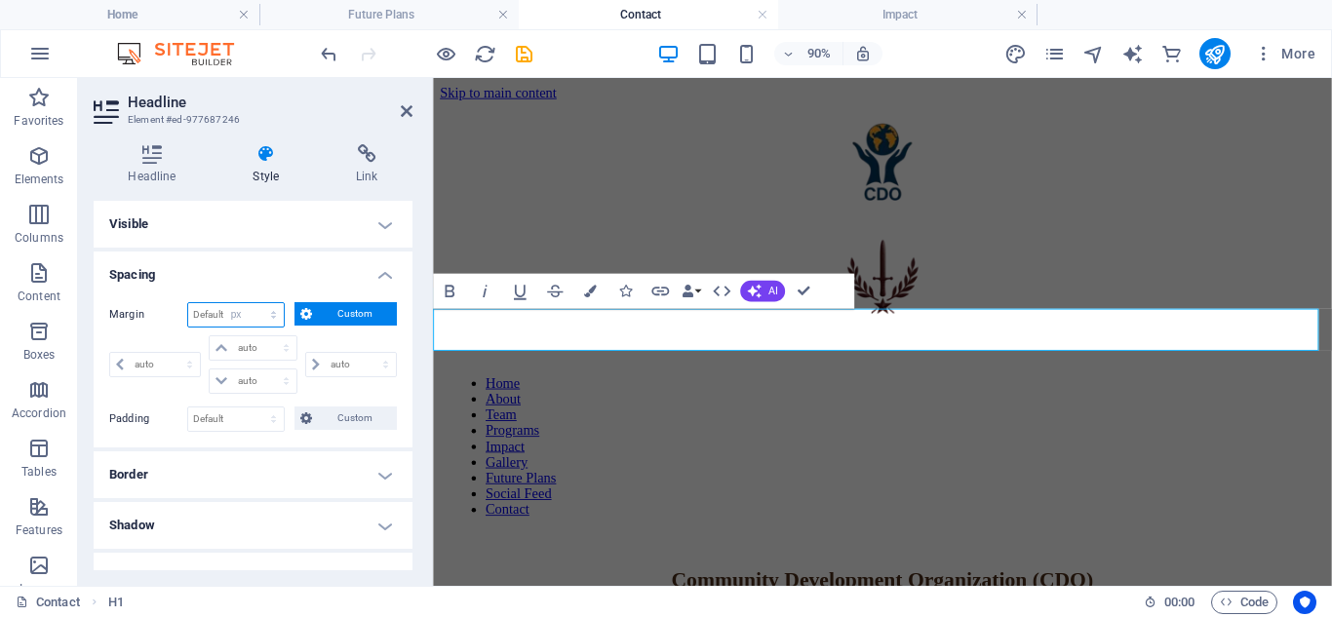
select select "px"
type input "0"
select select "px"
type input "0"
select select "px"
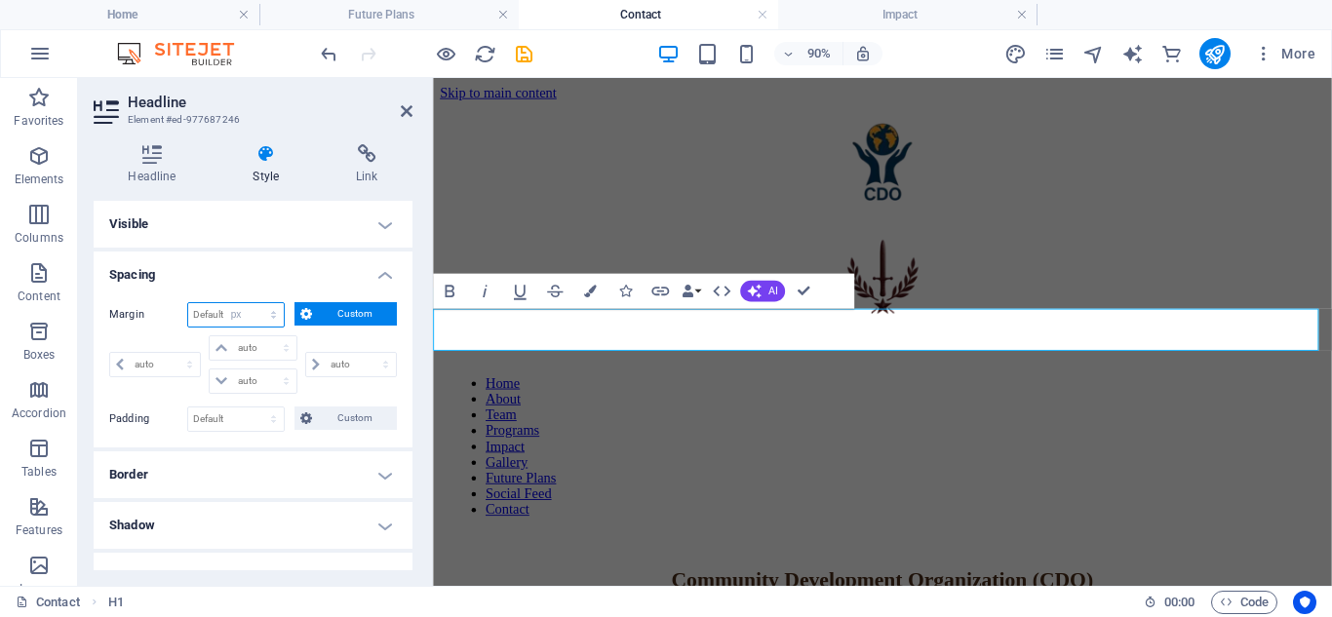
type input "0"
select select "px"
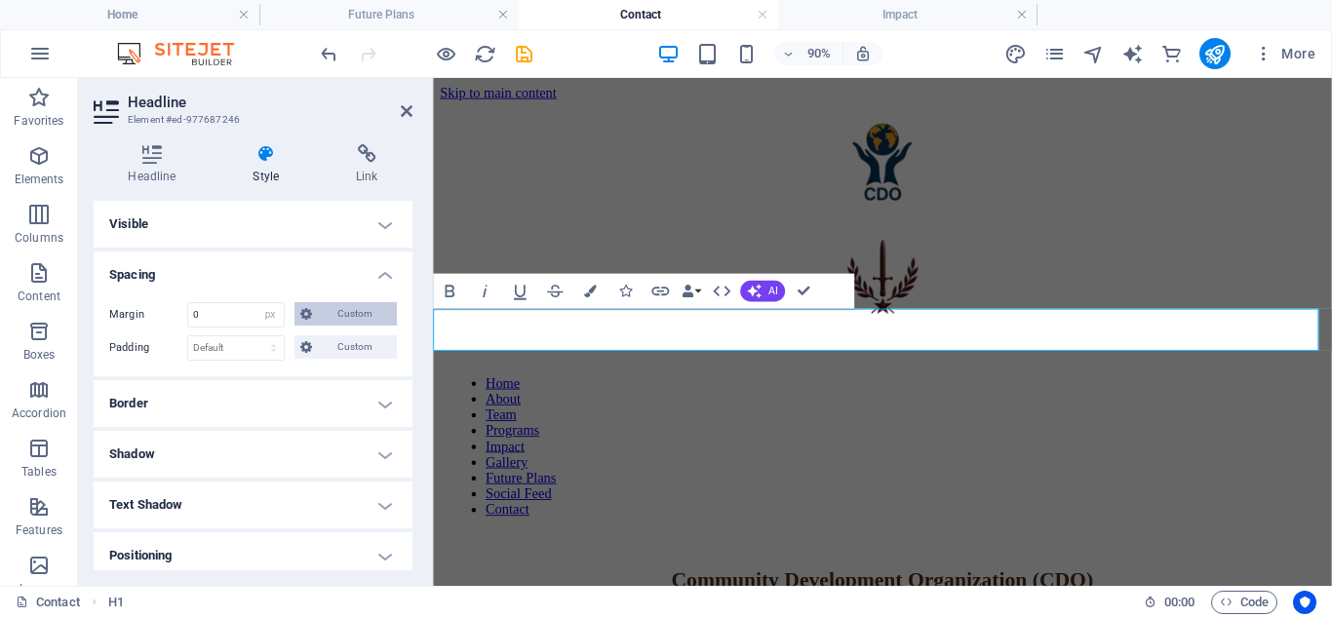
click at [327, 311] on span "Custom" at bounding box center [354, 313] width 73 height 23
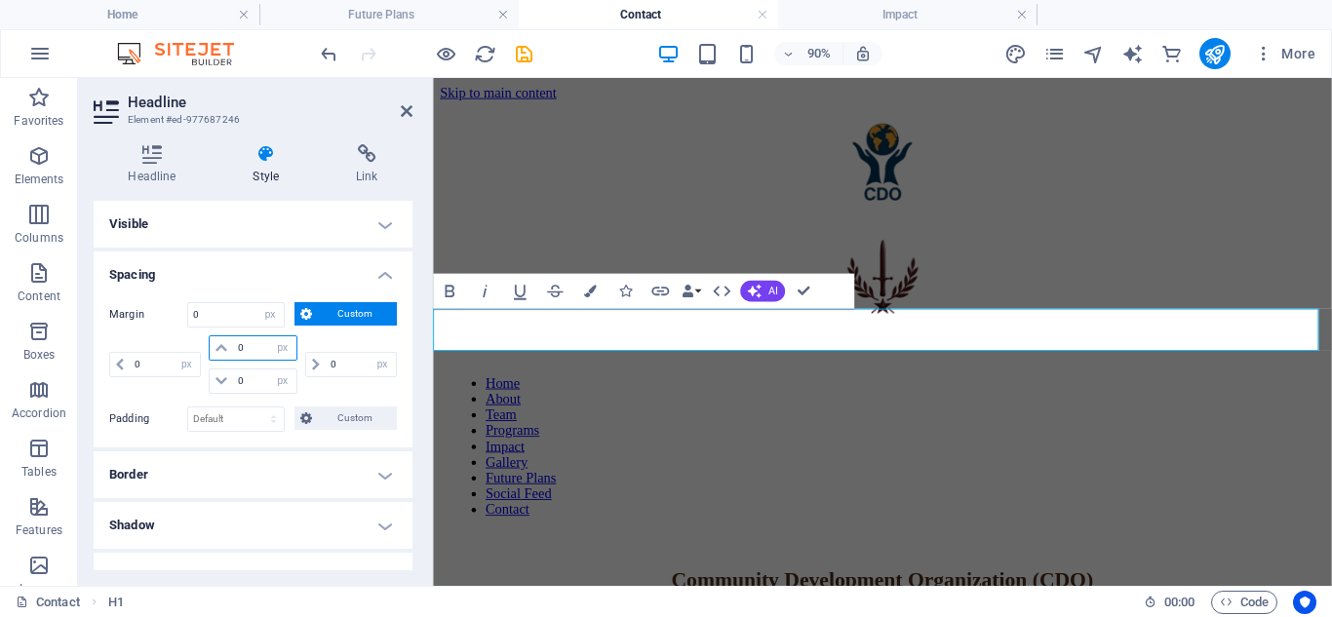
drag, startPoint x: 249, startPoint y: 348, endPoint x: 229, endPoint y: 347, distance: 19.5
click at [229, 347] on div "0 auto px % rem vw vh" at bounding box center [253, 347] width 88 height 25
type input "10"
select select "DISABLED_OPTION_VALUE"
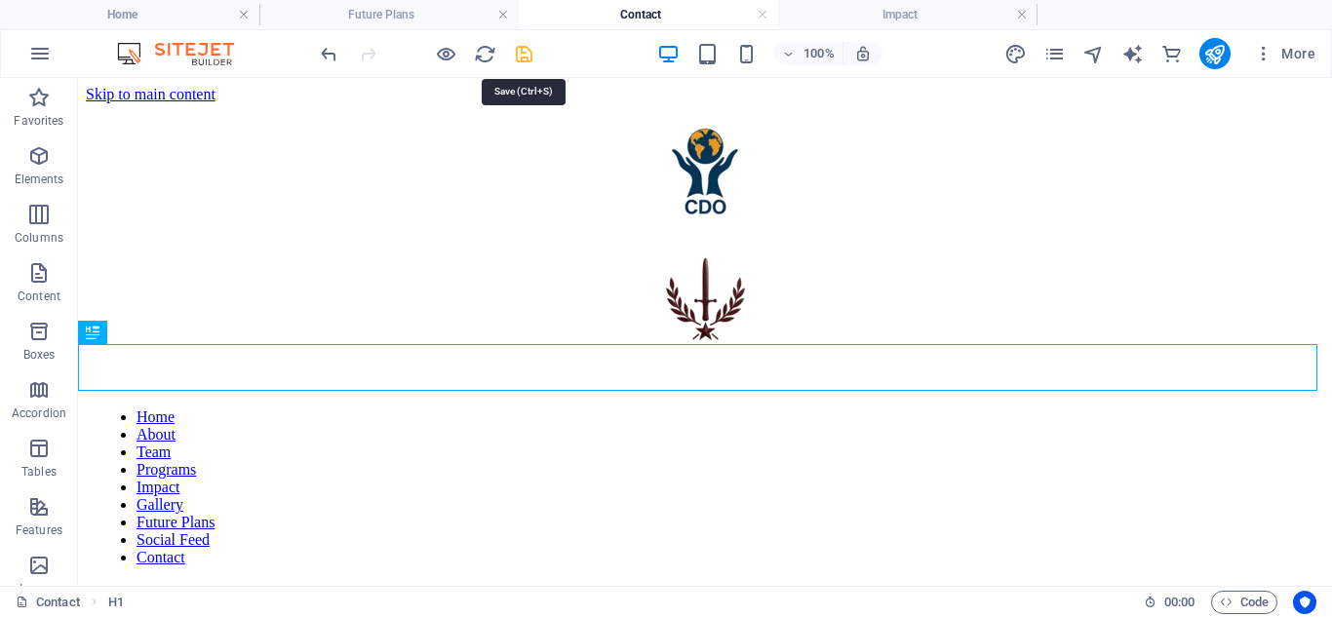
click at [525, 53] on icon "save" at bounding box center [524, 54] width 22 height 22
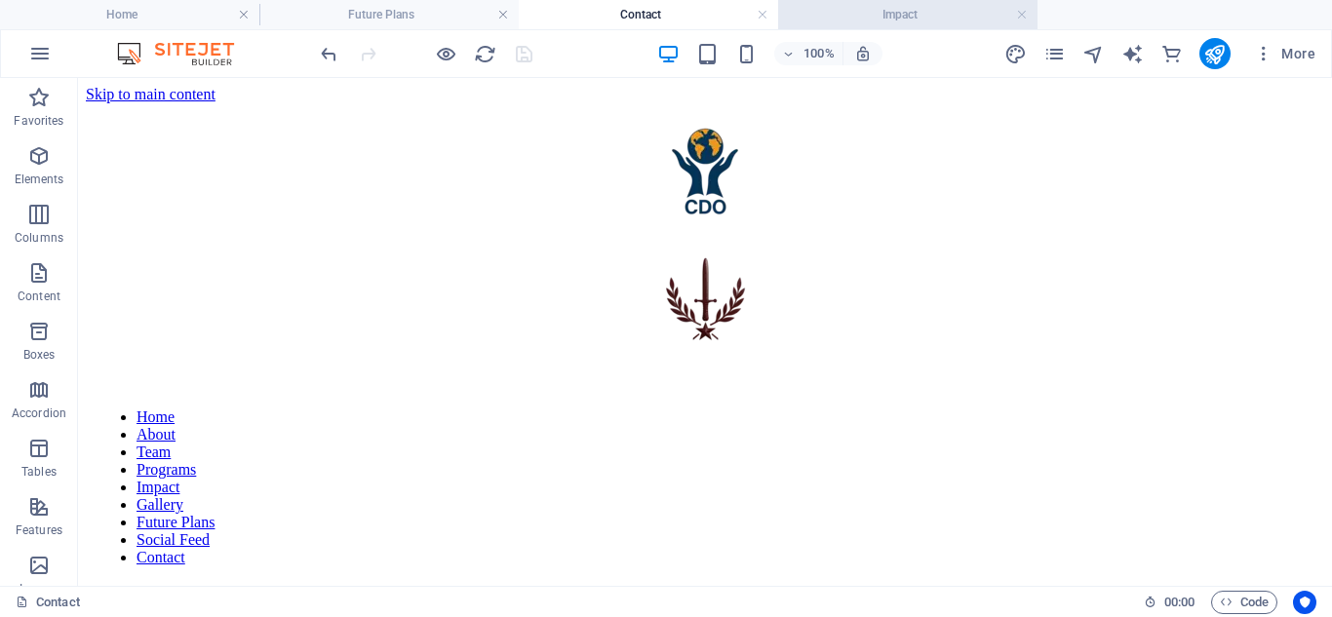
click at [875, 16] on h4 "Impact" at bounding box center [907, 14] width 259 height 21
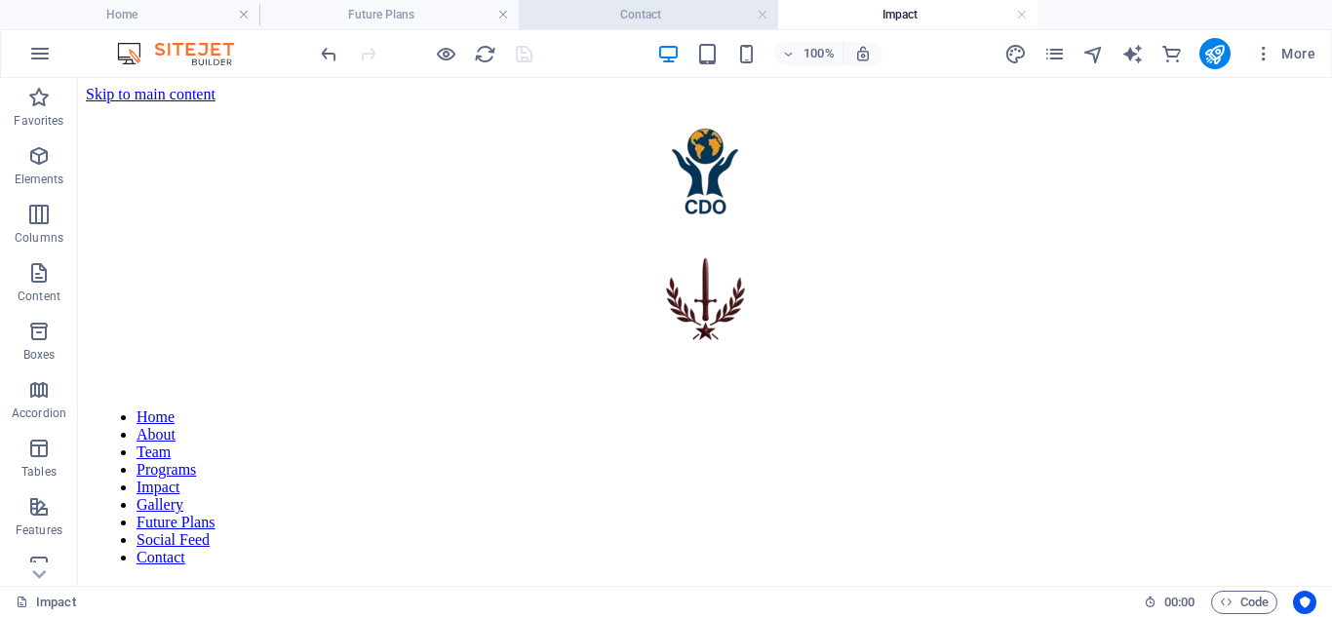
click at [693, 10] on h4 "Contact" at bounding box center [648, 14] width 259 height 21
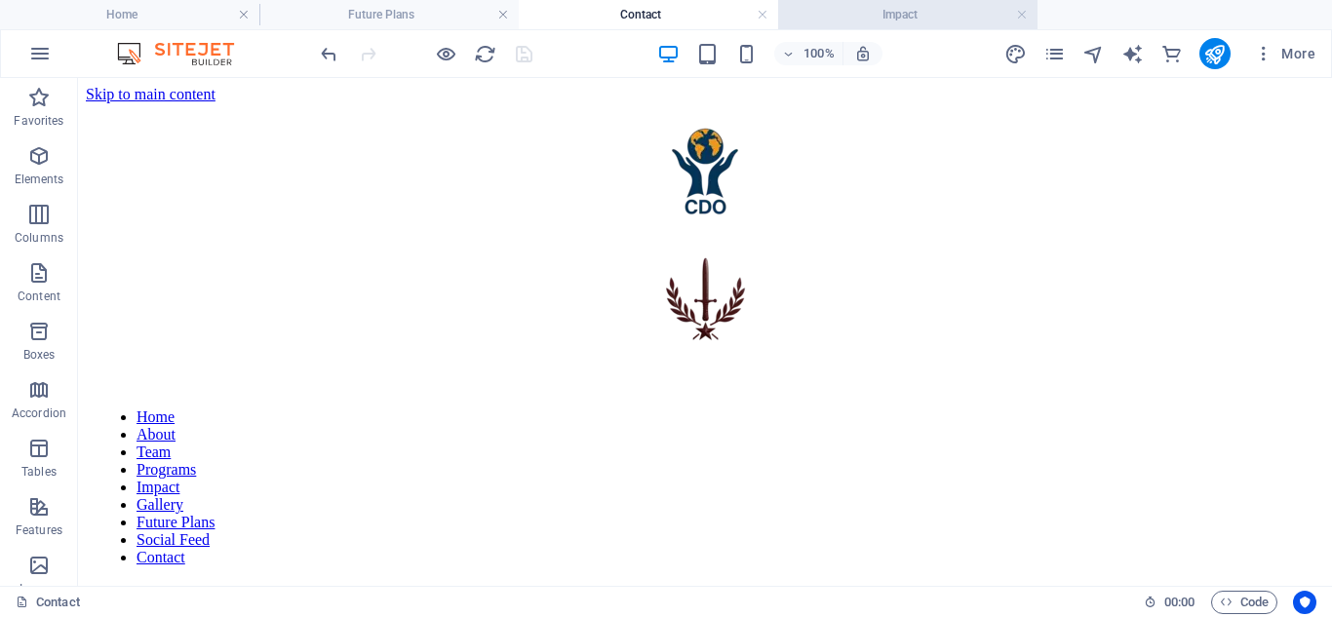
click at [869, 12] on h4 "Impact" at bounding box center [907, 14] width 259 height 21
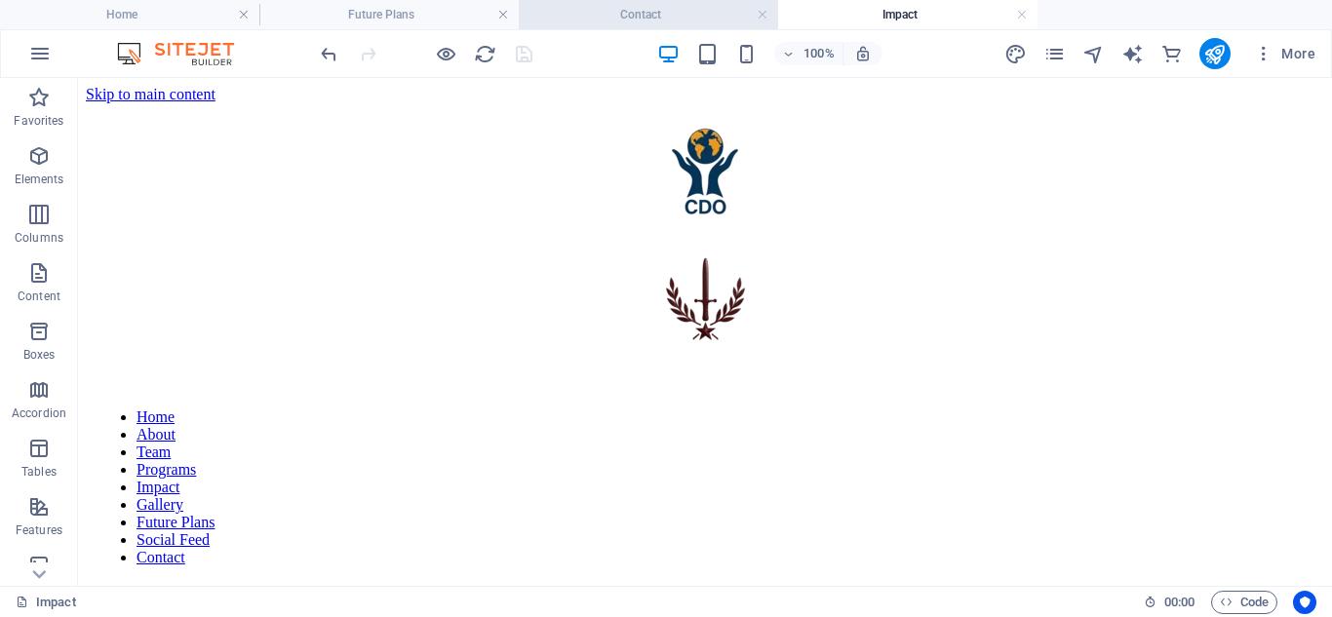
click at [673, 9] on h4 "Contact" at bounding box center [648, 14] width 259 height 21
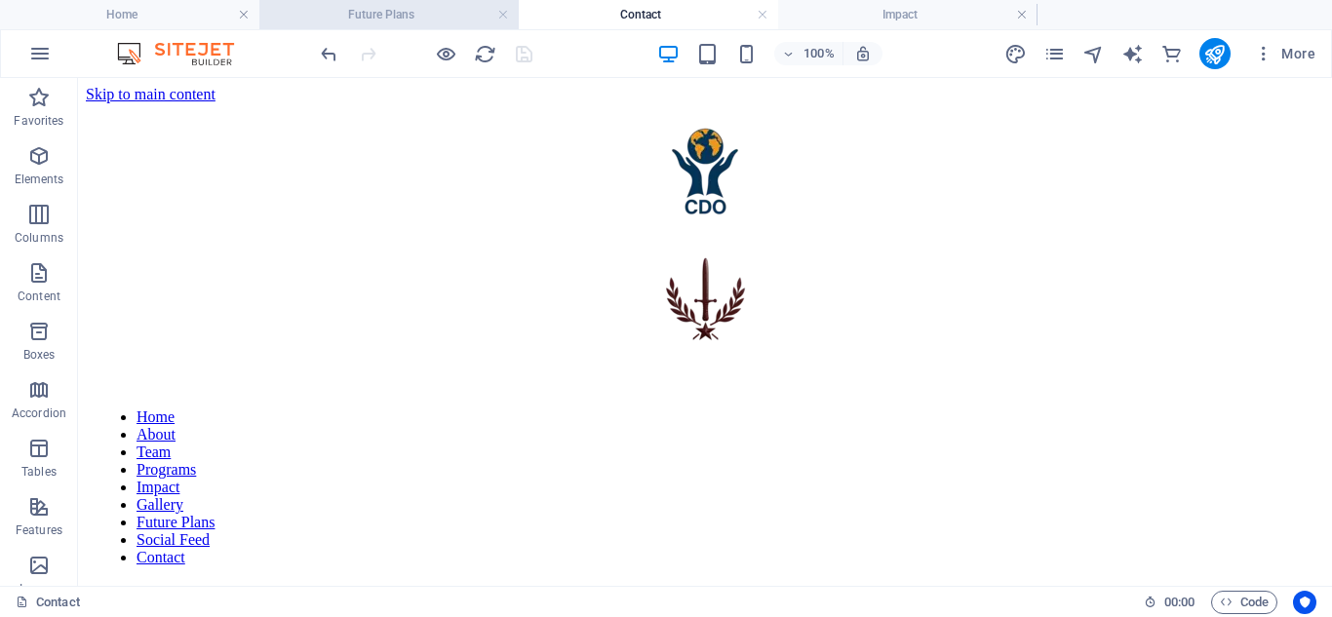
click at [441, 19] on h4 "Future Plans" at bounding box center [388, 14] width 259 height 21
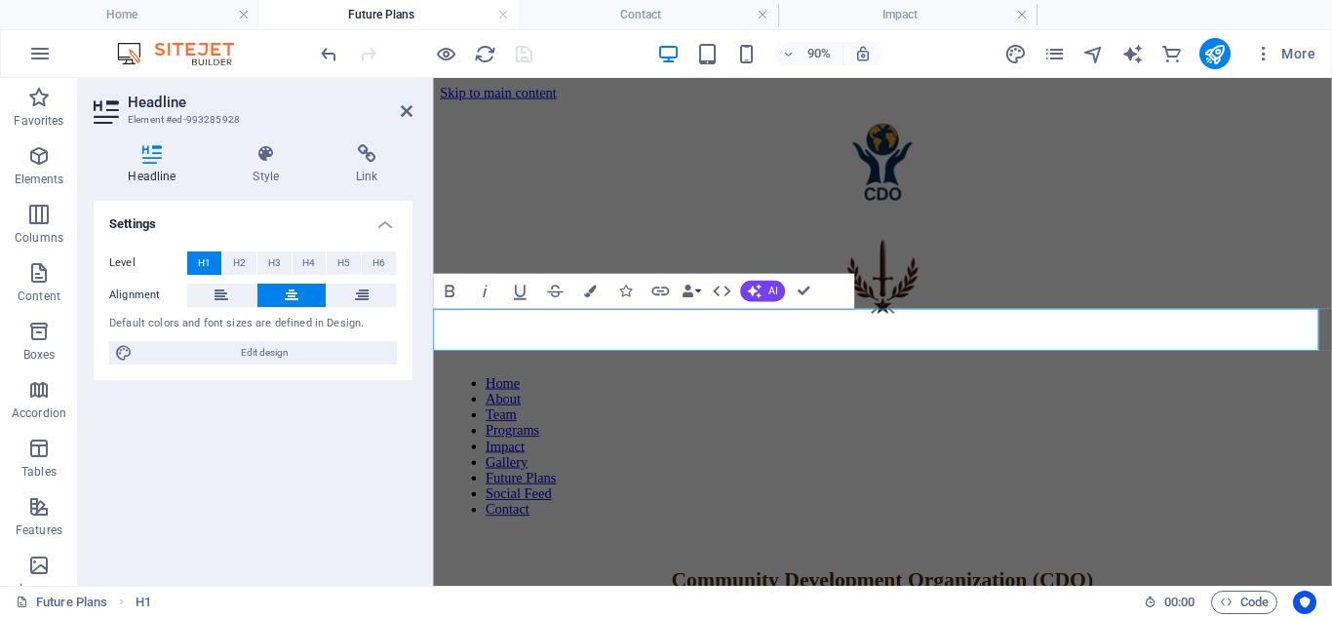
click at [268, 154] on icon at bounding box center [266, 153] width 96 height 19
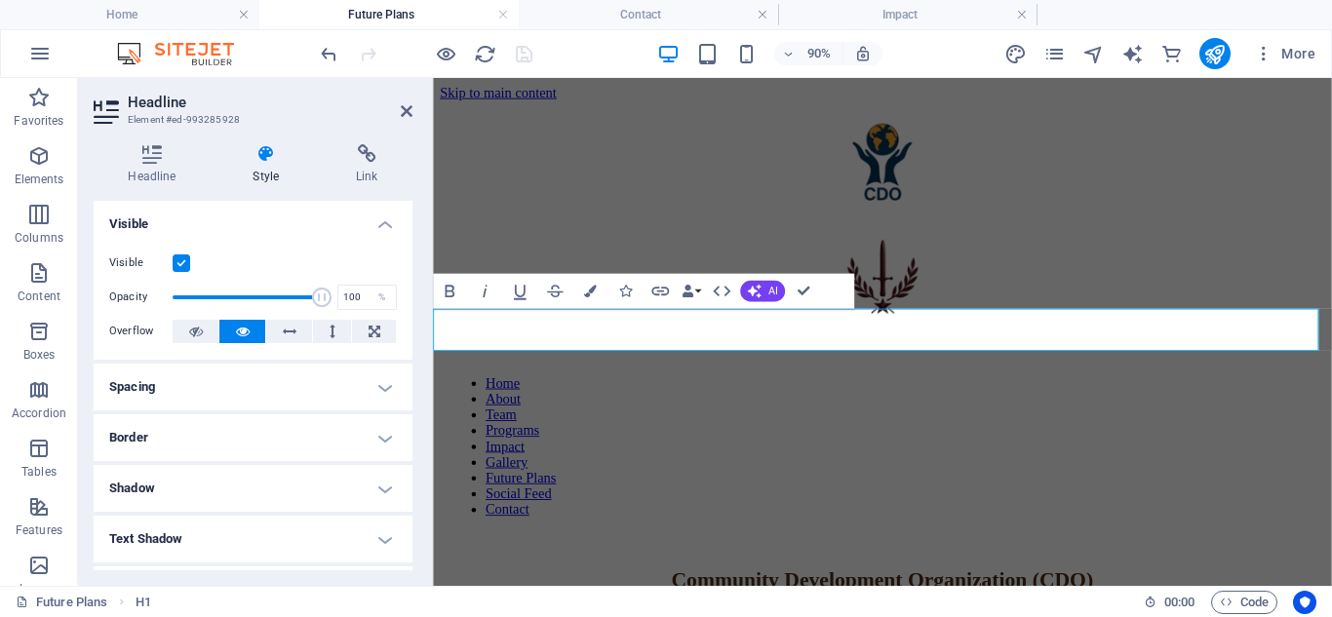
click at [379, 224] on h4 "Visible" at bounding box center [253, 218] width 319 height 35
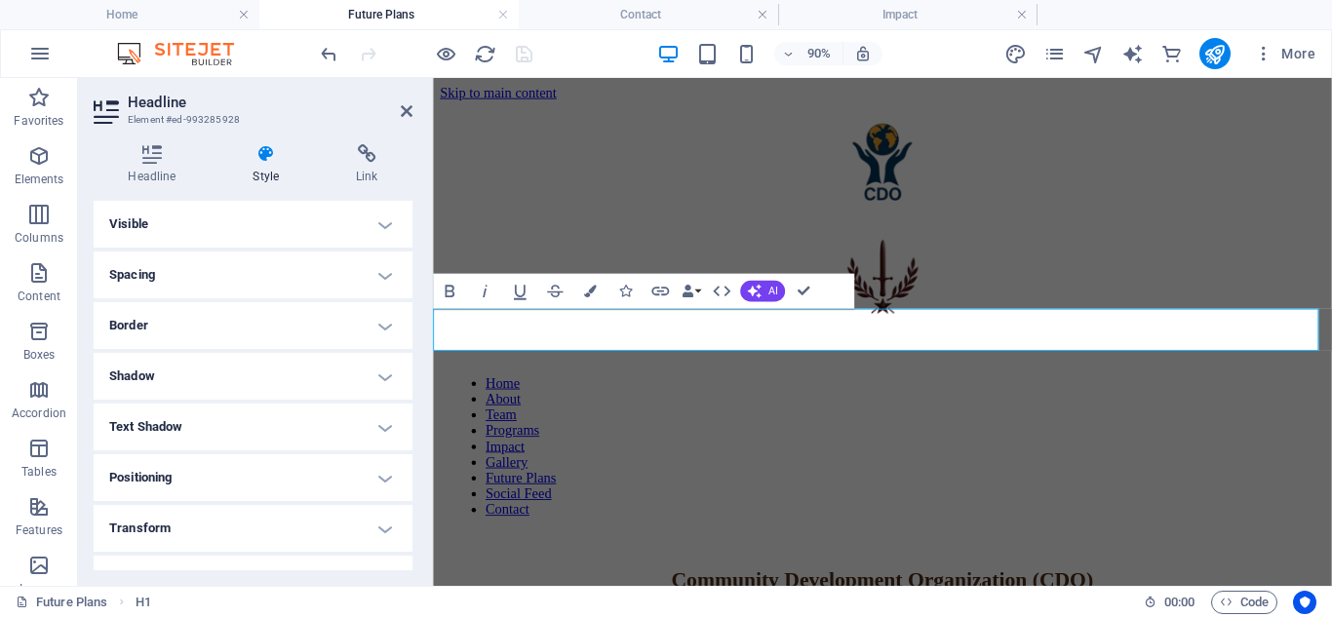
click at [383, 277] on h4 "Spacing" at bounding box center [253, 275] width 319 height 47
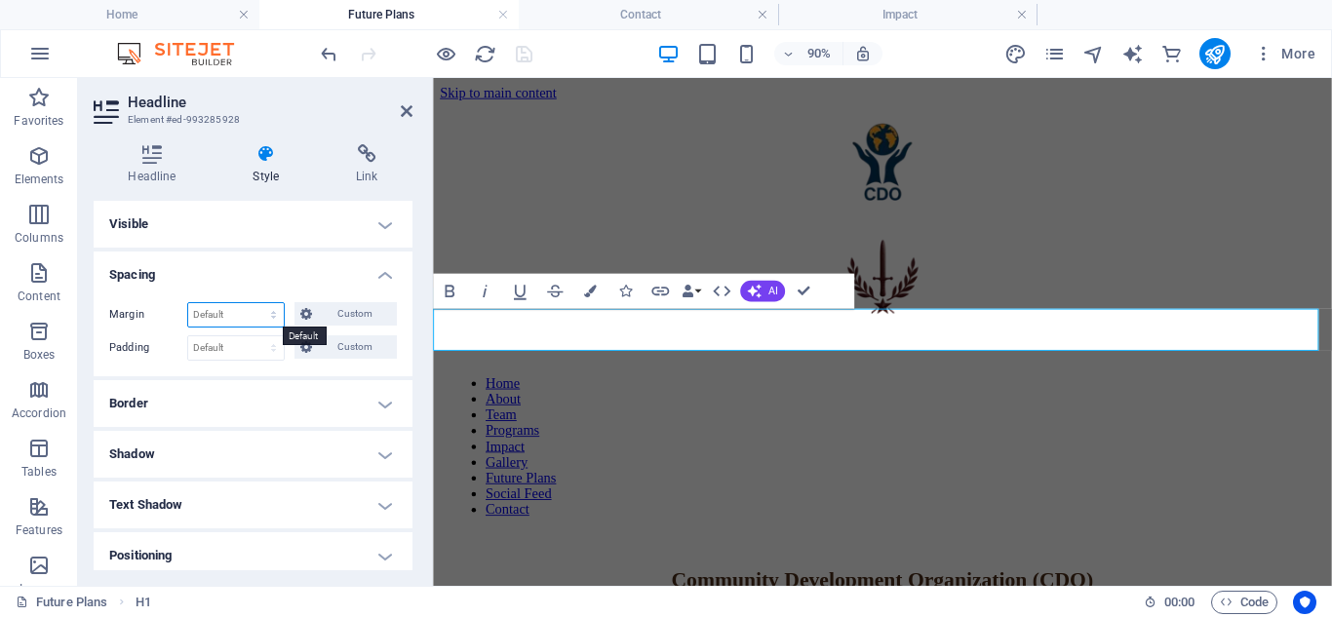
click at [274, 309] on select "Default auto px % rem vw vh Custom" at bounding box center [236, 314] width 96 height 23
select select "px"
click at [254, 303] on select "Default auto px % rem vw vh Custom" at bounding box center [236, 314] width 96 height 23
type input "0"
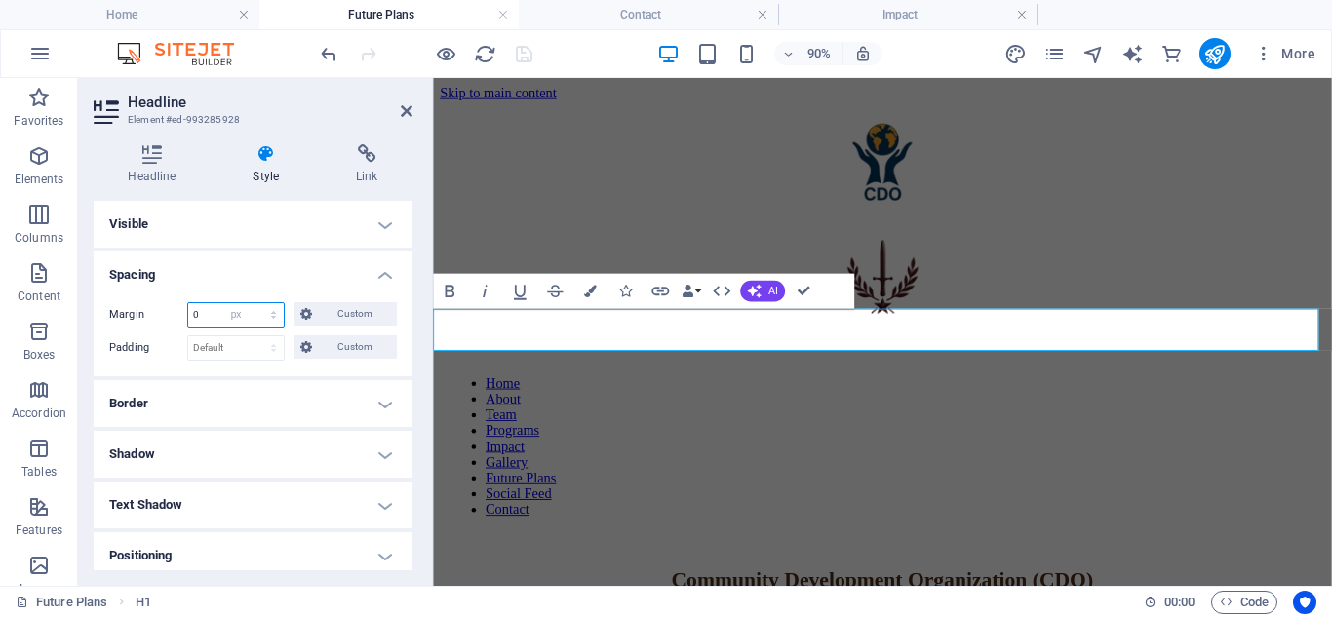
select select "px"
type input "0"
select select "px"
type input "0"
select select "px"
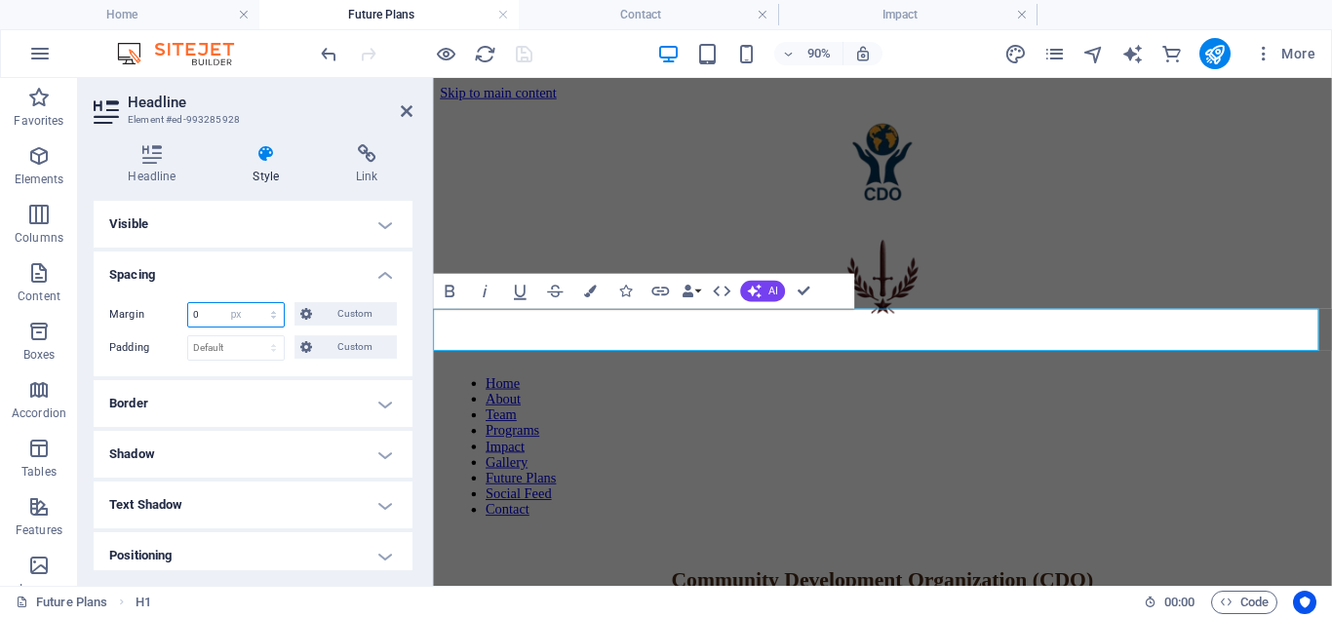
type input "0"
select select "px"
click at [340, 314] on span "Custom" at bounding box center [354, 313] width 73 height 23
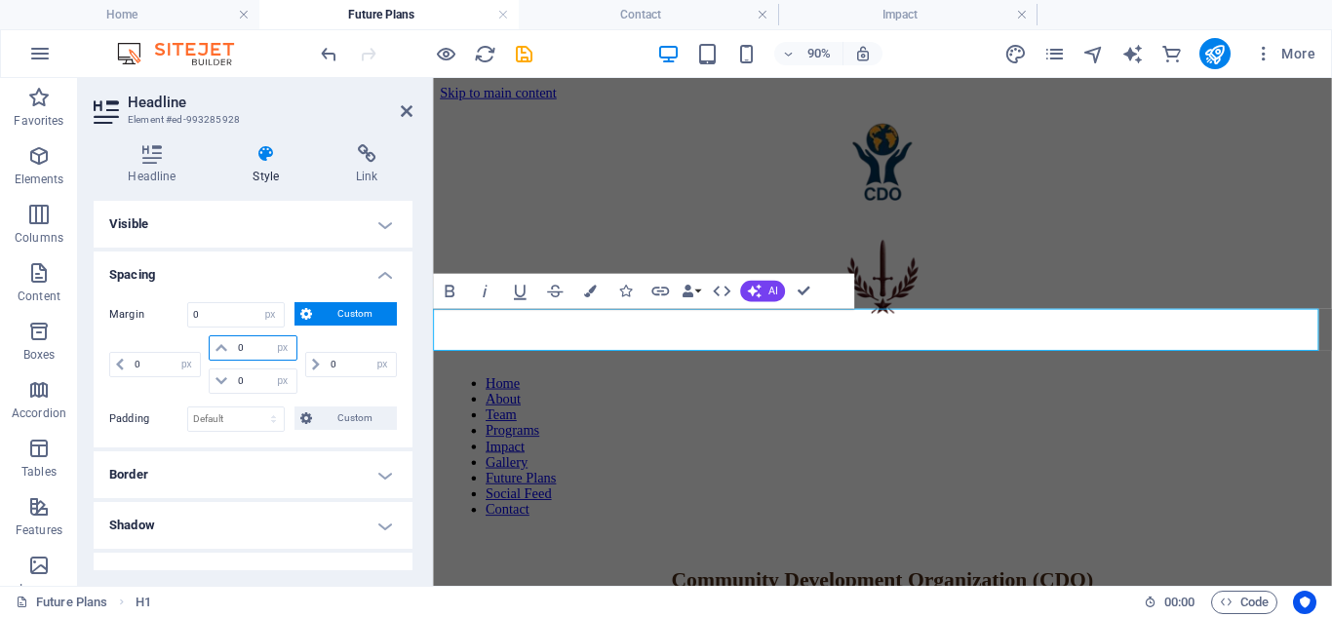
drag, startPoint x: 253, startPoint y: 345, endPoint x: 235, endPoint y: 344, distance: 17.6
click at [235, 344] on input "0" at bounding box center [264, 347] width 62 height 23
type input "10"
select select "DISABLED_OPTION_VALUE"
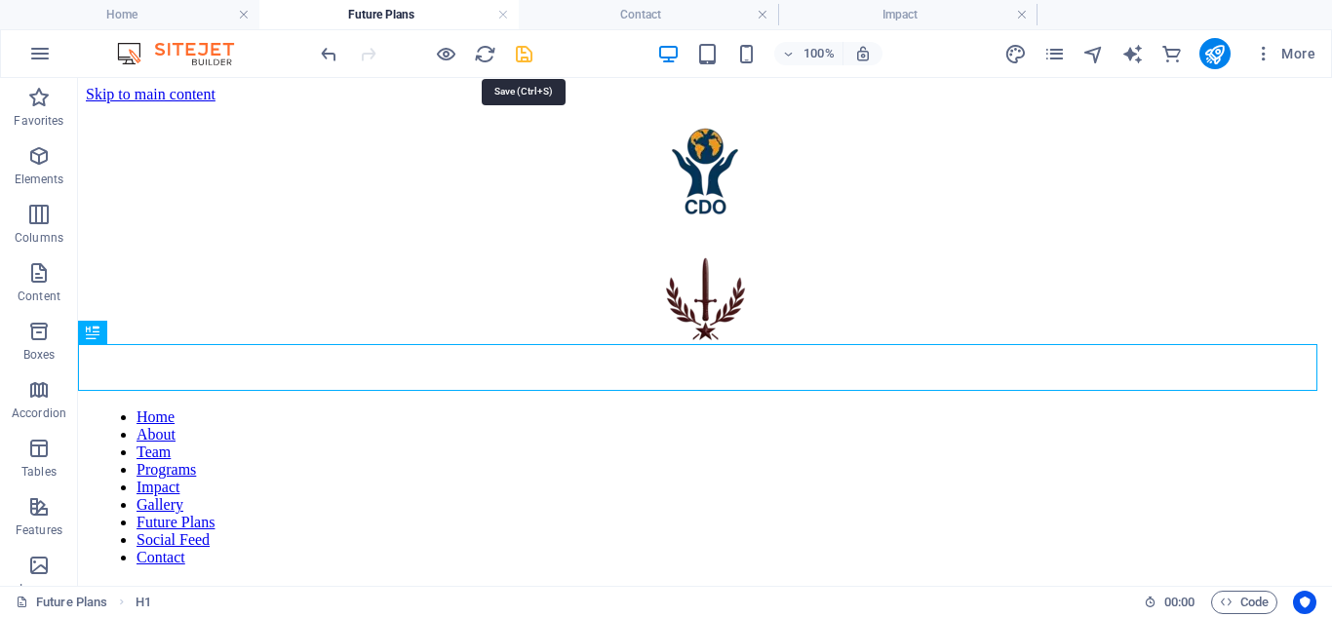
click at [518, 48] on icon "save" at bounding box center [524, 54] width 22 height 22
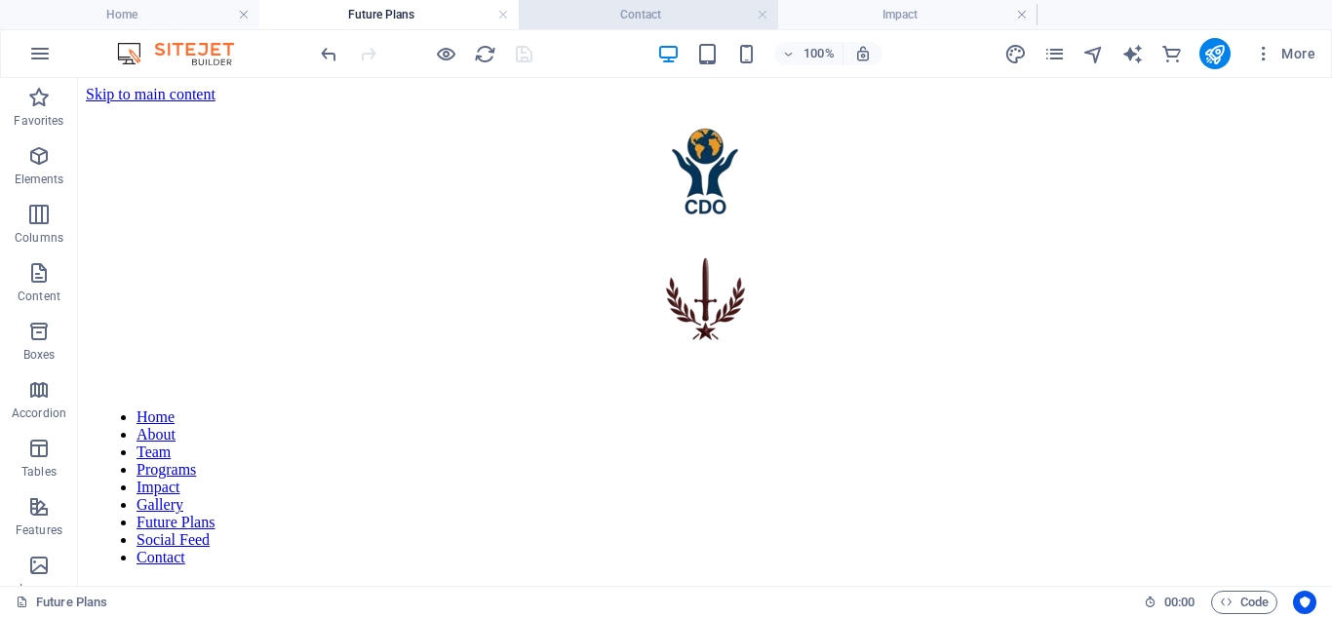
click at [629, 8] on h4 "Contact" at bounding box center [648, 14] width 259 height 21
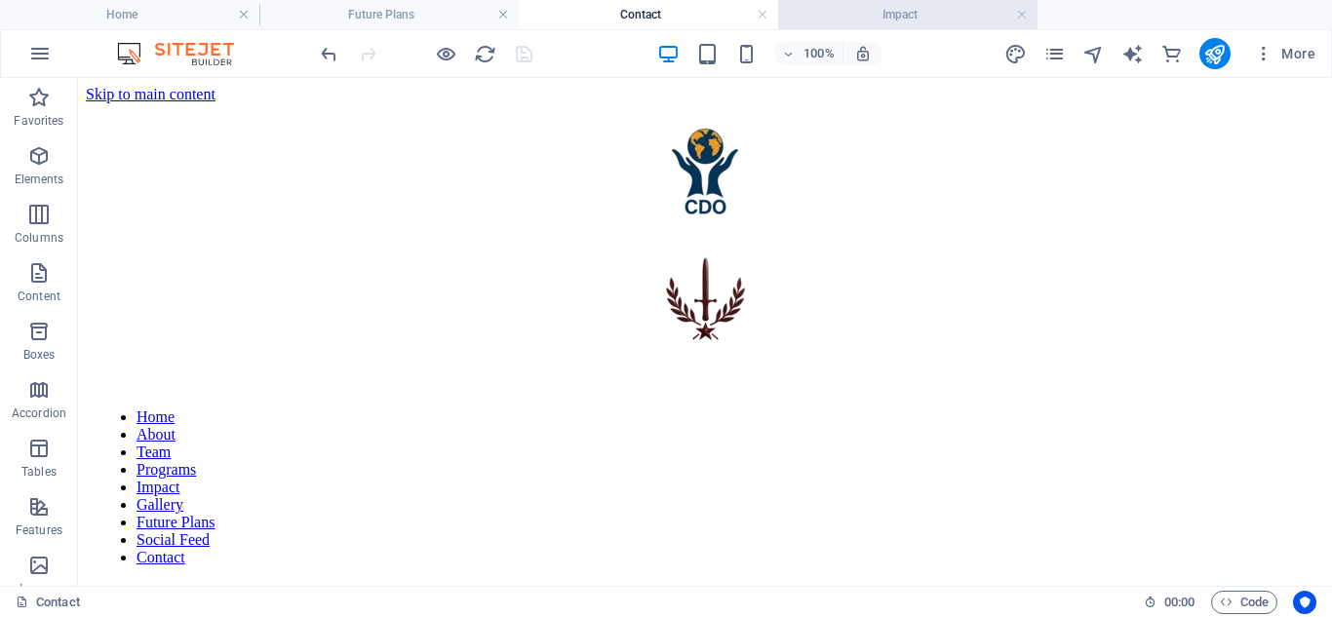
click at [894, 9] on h4 "Impact" at bounding box center [907, 14] width 259 height 21
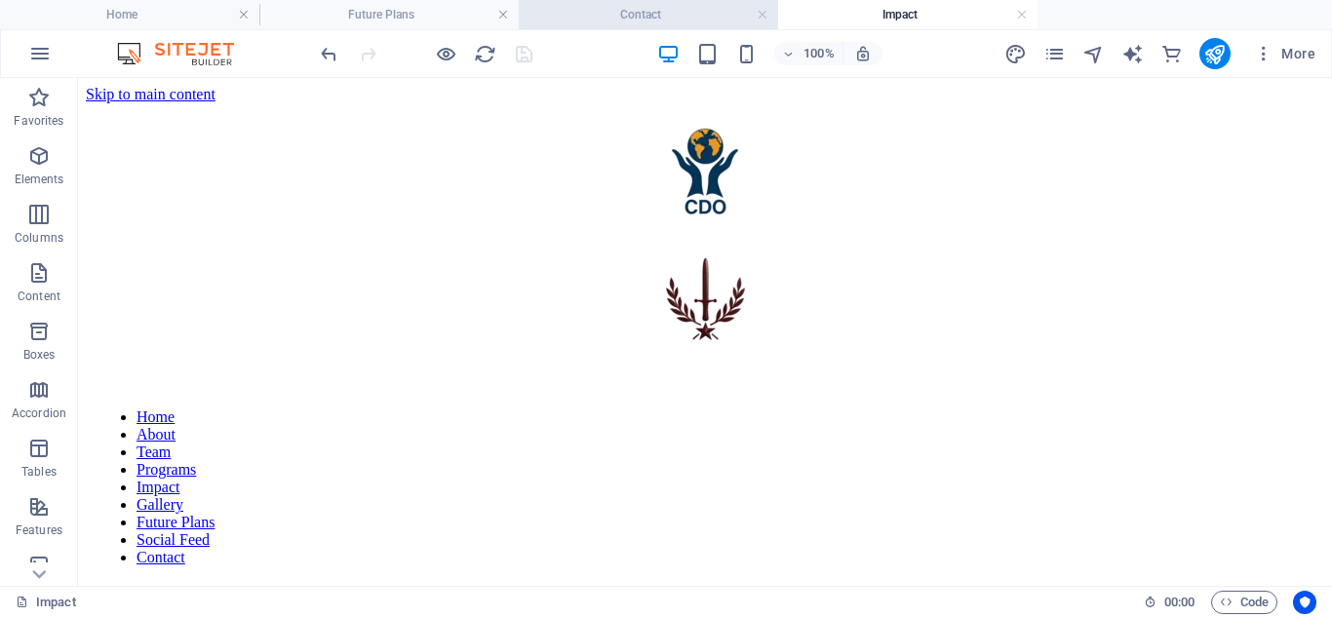
click at [703, 14] on h4 "Contact" at bounding box center [648, 14] width 259 height 21
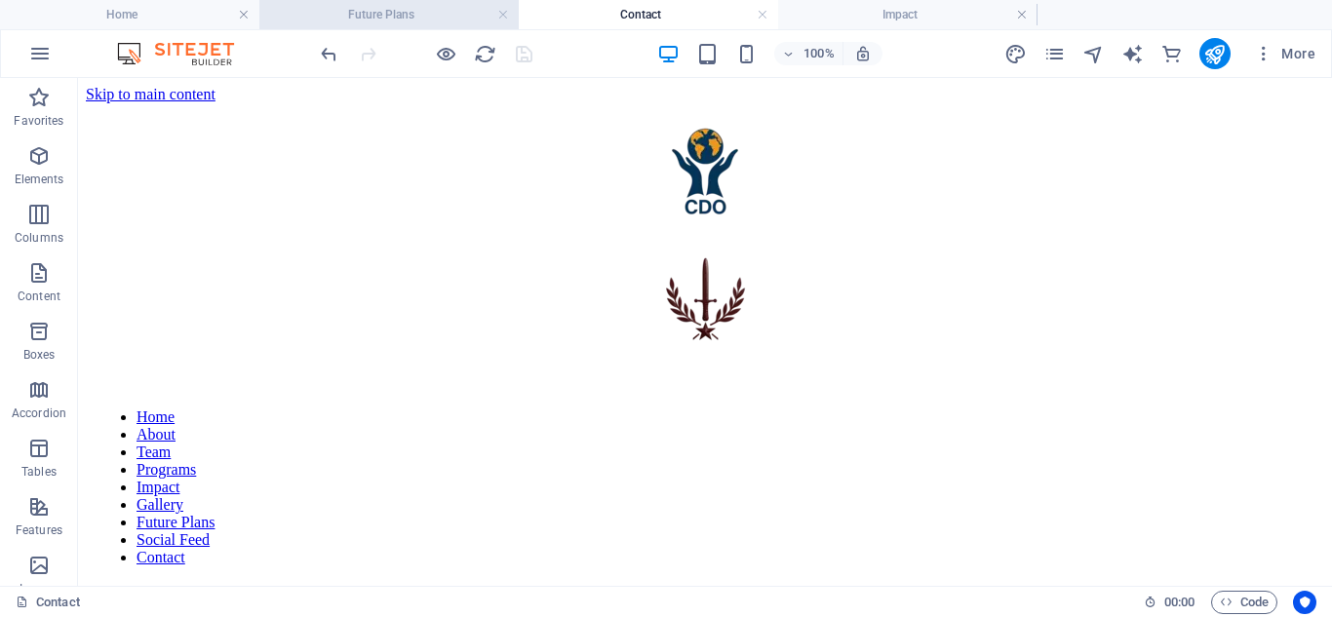
click at [455, 13] on h4 "Future Plans" at bounding box center [388, 14] width 259 height 21
click at [500, 11] on link at bounding box center [503, 15] width 12 height 19
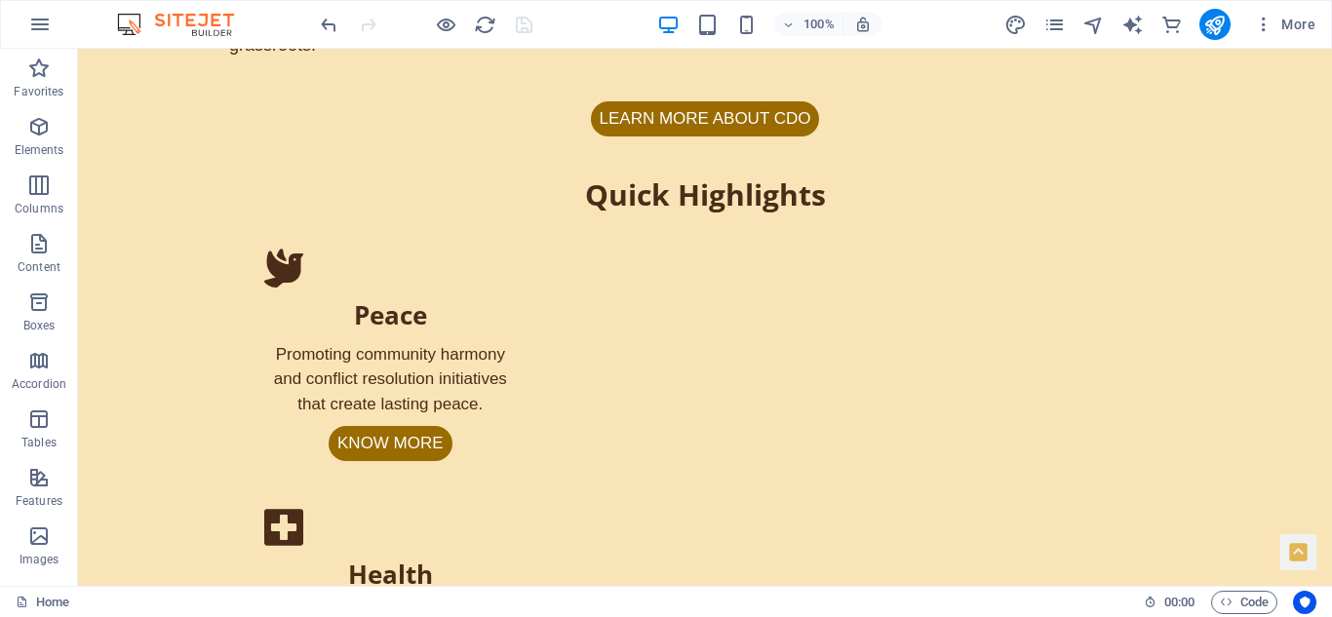
scroll to position [788, 0]
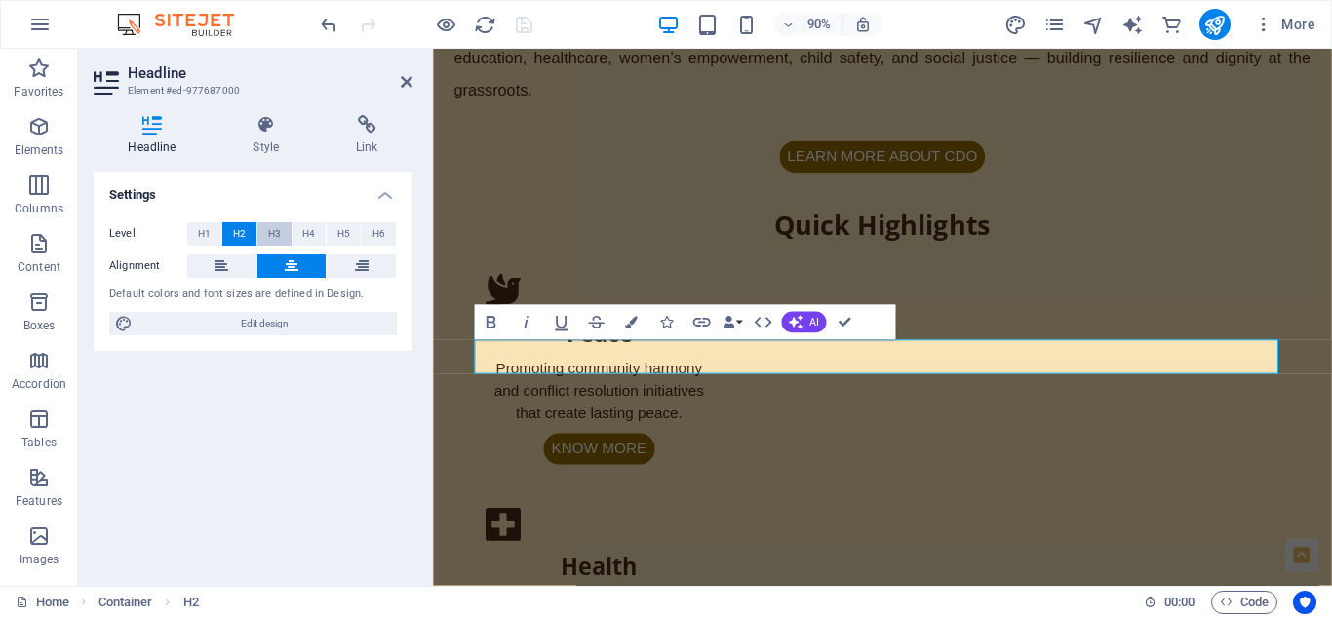
click at [273, 234] on span "H3" at bounding box center [274, 233] width 13 height 23
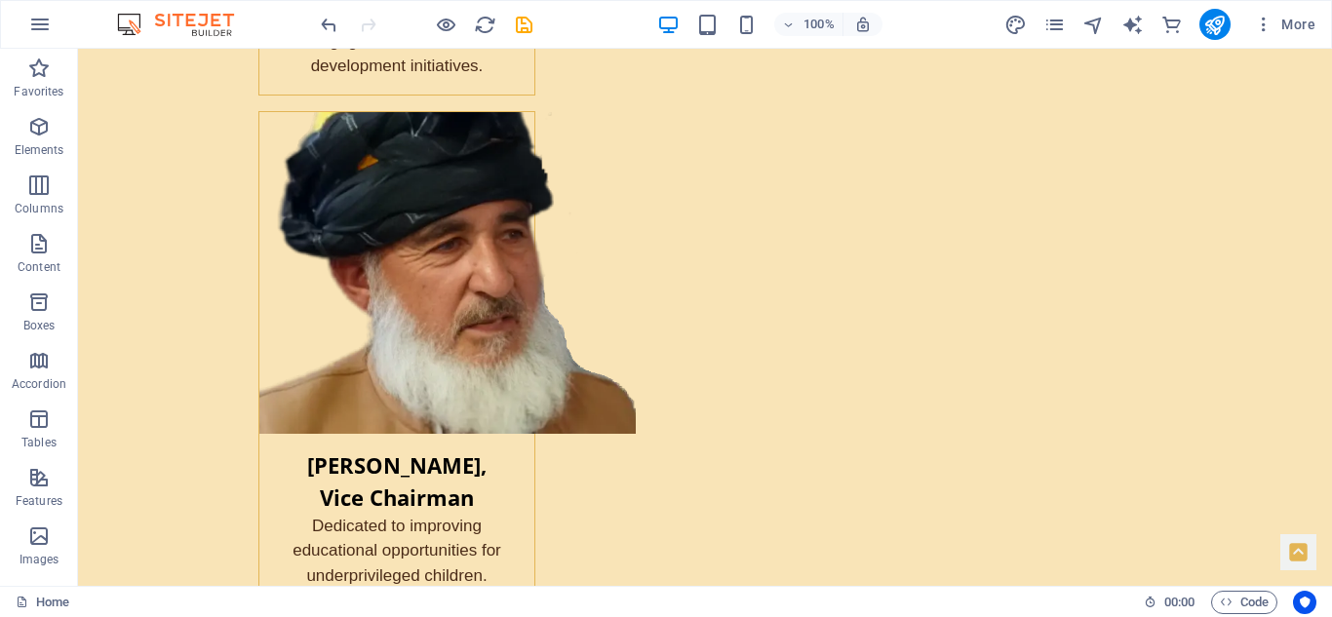
scroll to position [3184, 0]
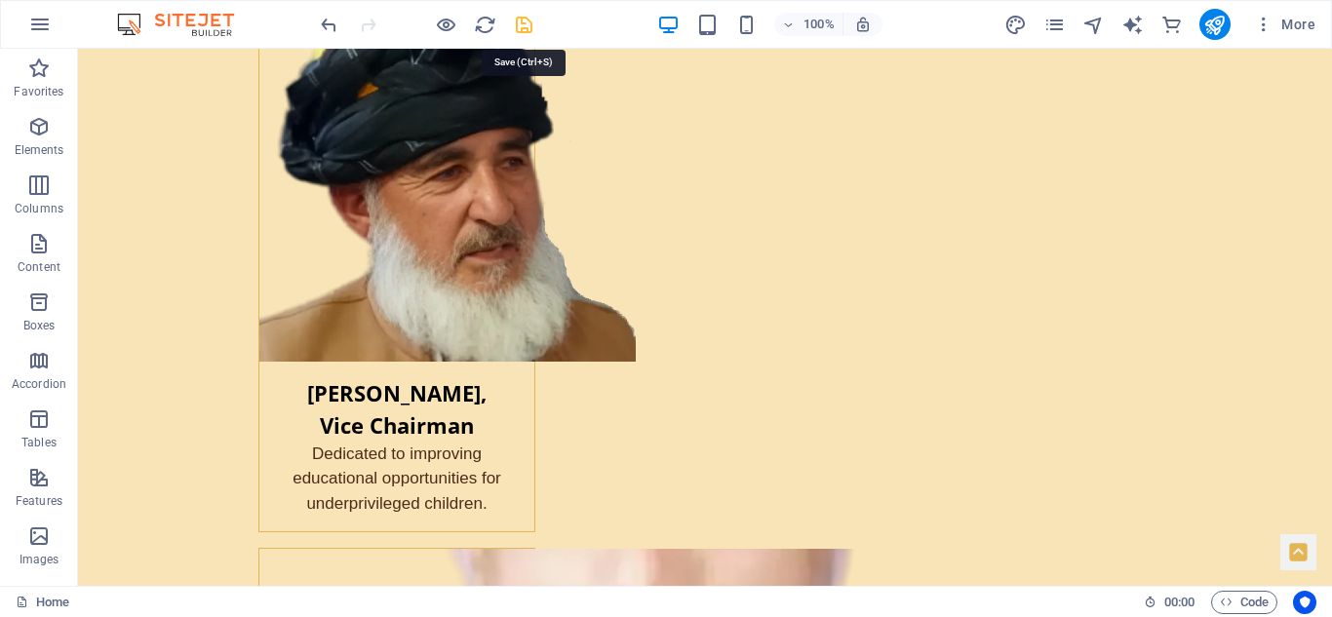
click at [521, 23] on icon "save" at bounding box center [524, 25] width 22 height 22
drag, startPoint x: 1215, startPoint y: 17, endPoint x: 676, endPoint y: 57, distance: 540.6
click at [1215, 17] on icon "publish" at bounding box center [1214, 25] width 22 height 22
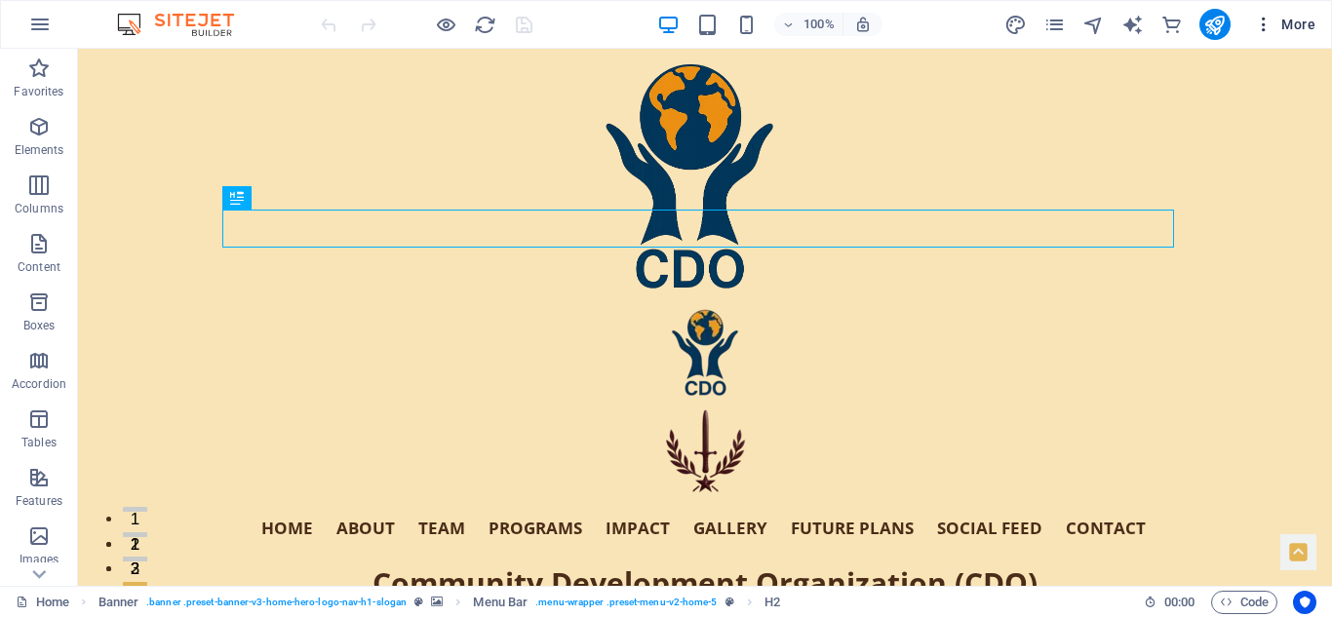
click at [1300, 21] on span "More" at bounding box center [1284, 24] width 61 height 19
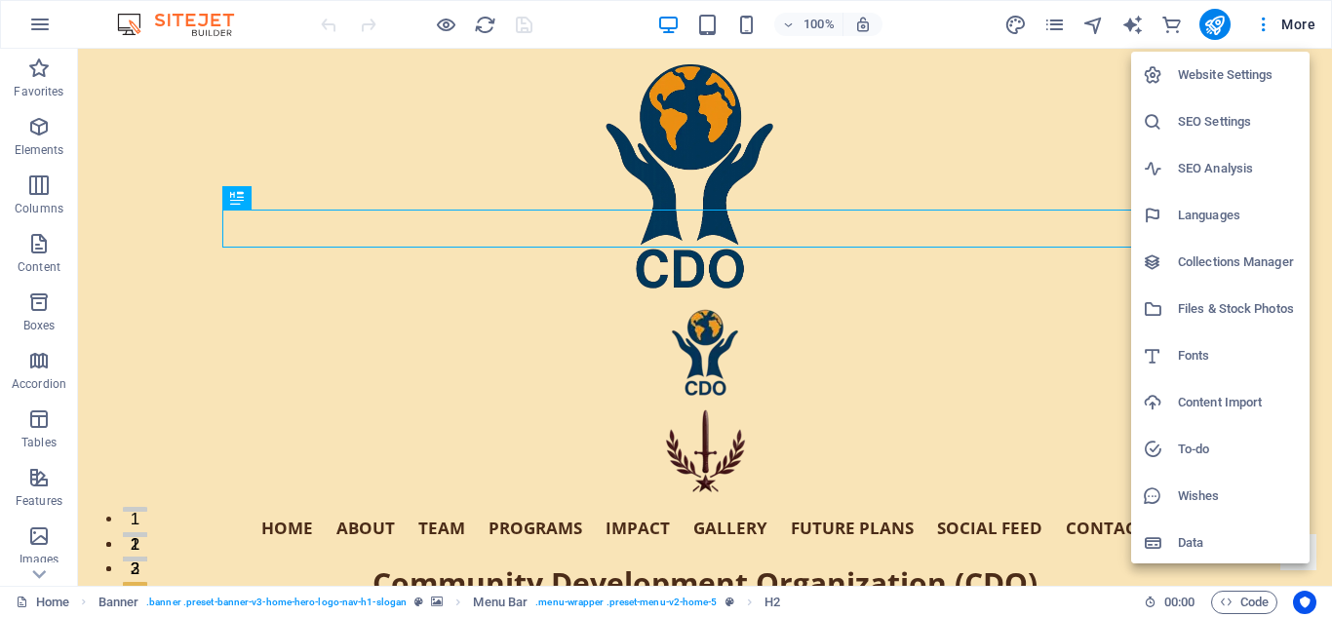
click at [1228, 69] on h6 "Website Settings" at bounding box center [1238, 74] width 120 height 23
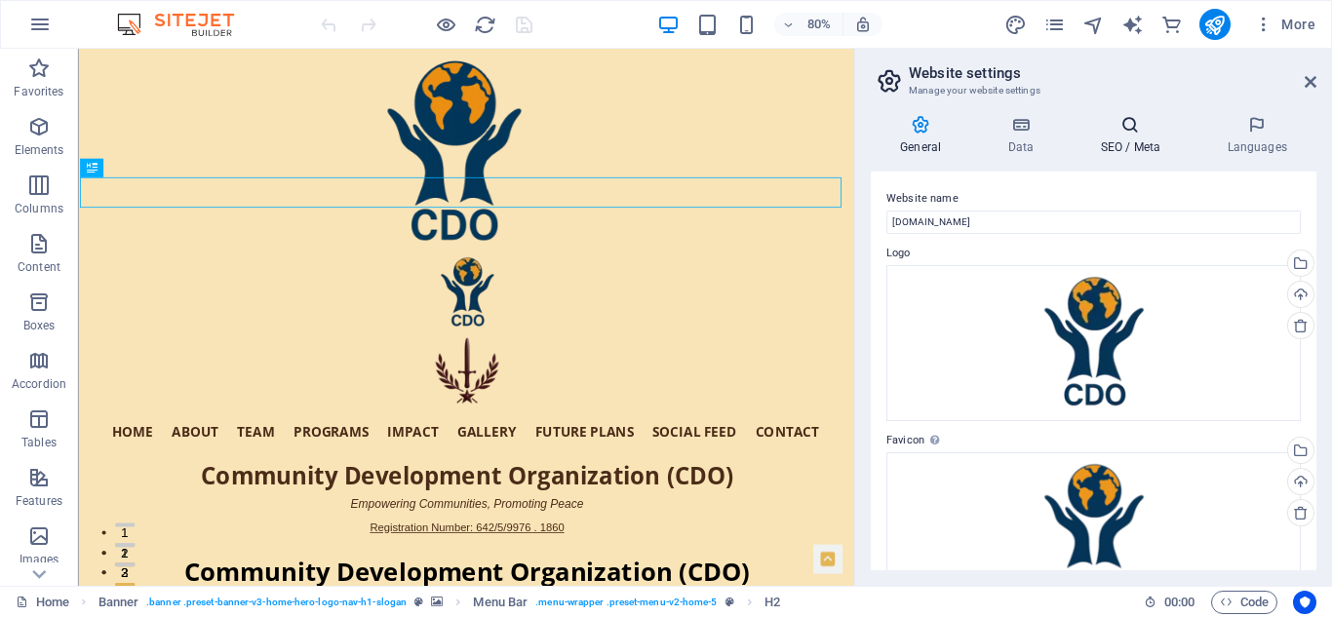
click at [1123, 126] on icon at bounding box center [1129, 124] width 119 height 19
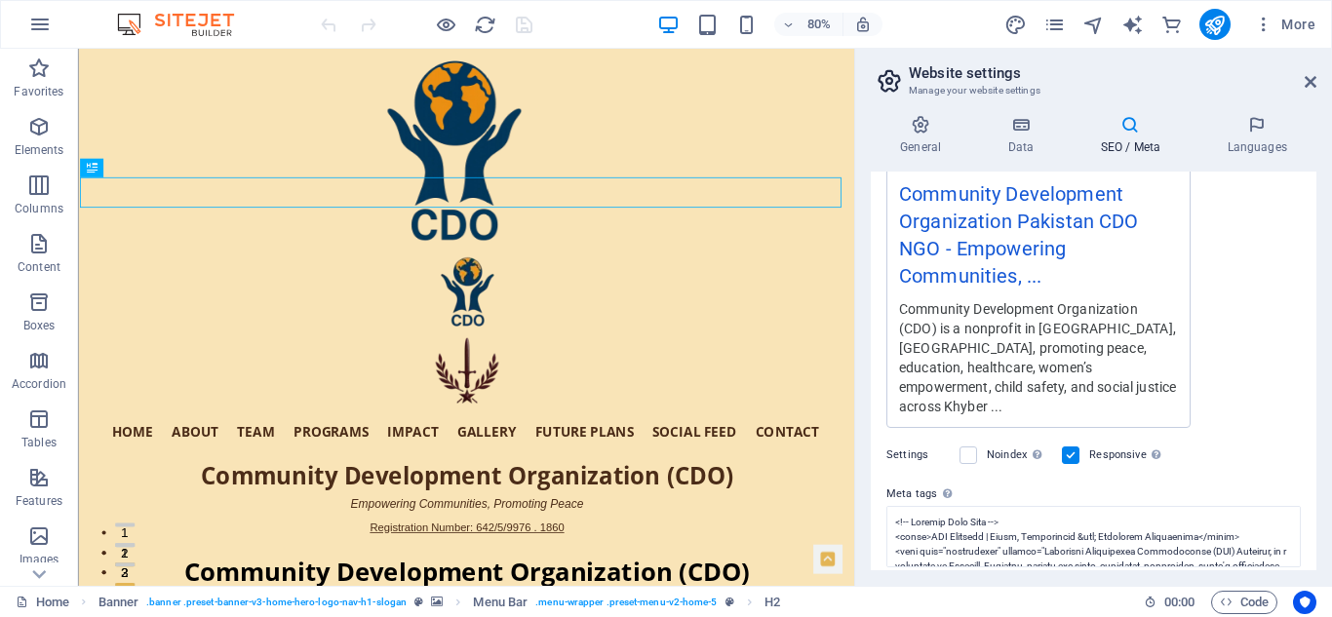
scroll to position [479, 0]
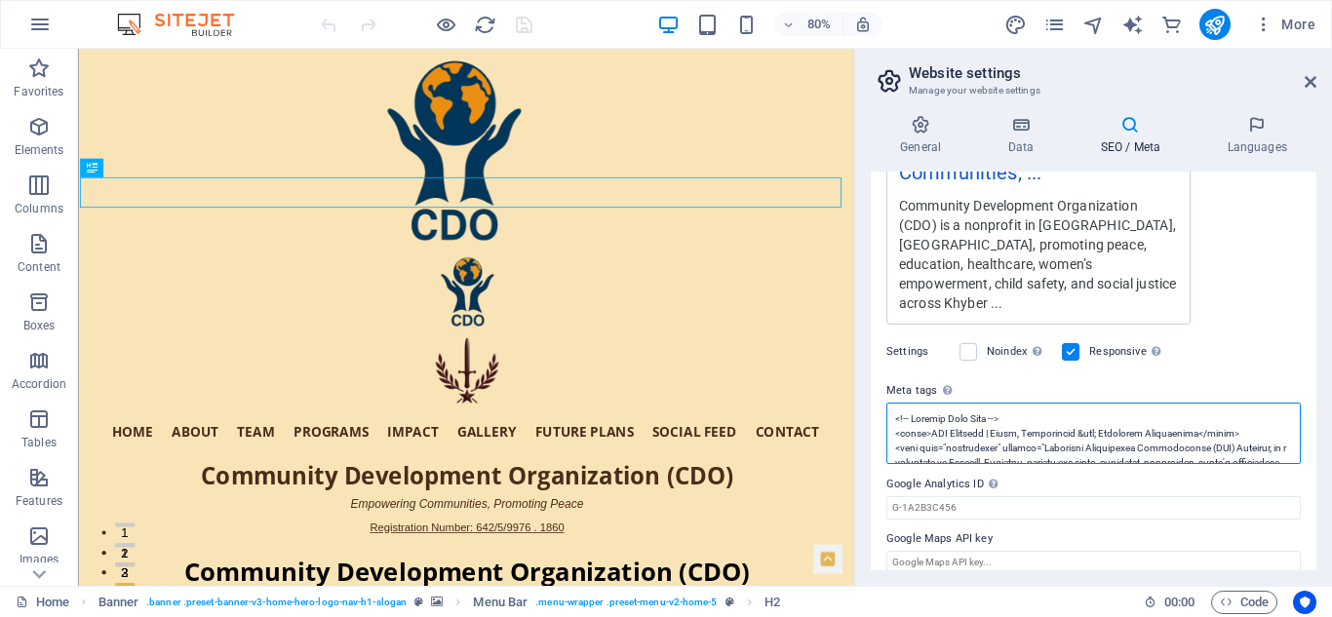
click at [892, 403] on textarea "Meta tags Enter HTML code here that will be placed inside the tags of your webs…" at bounding box center [1093, 433] width 414 height 61
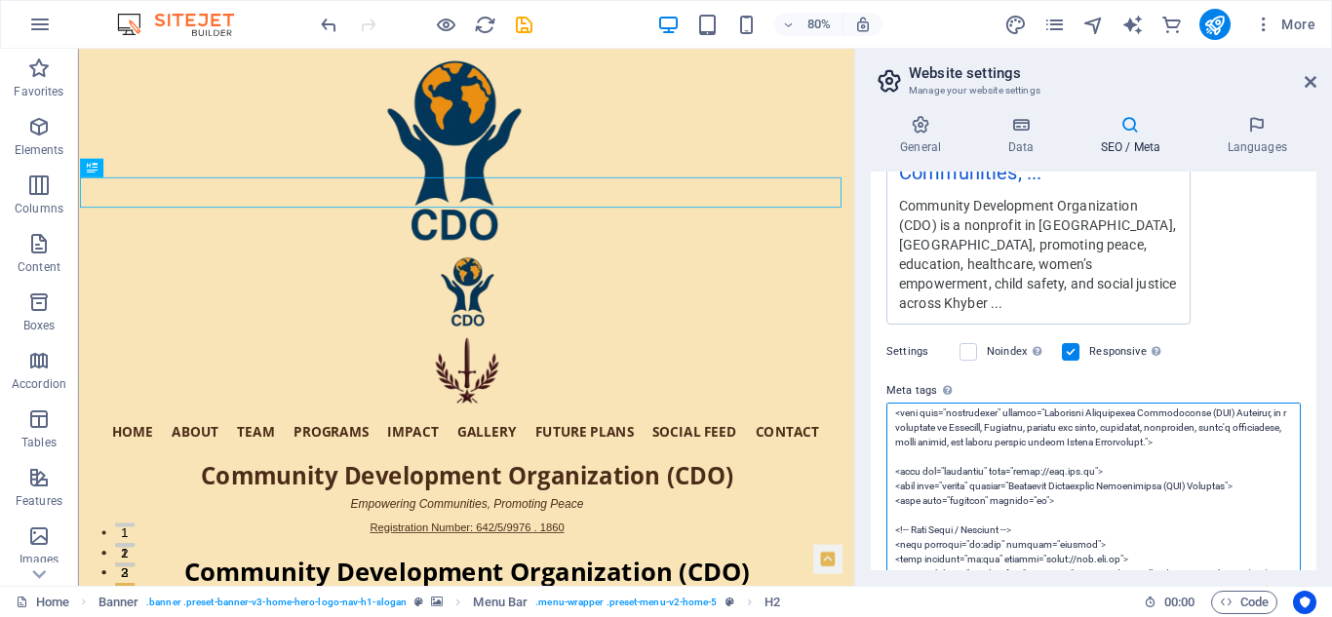
scroll to position [1624, 0]
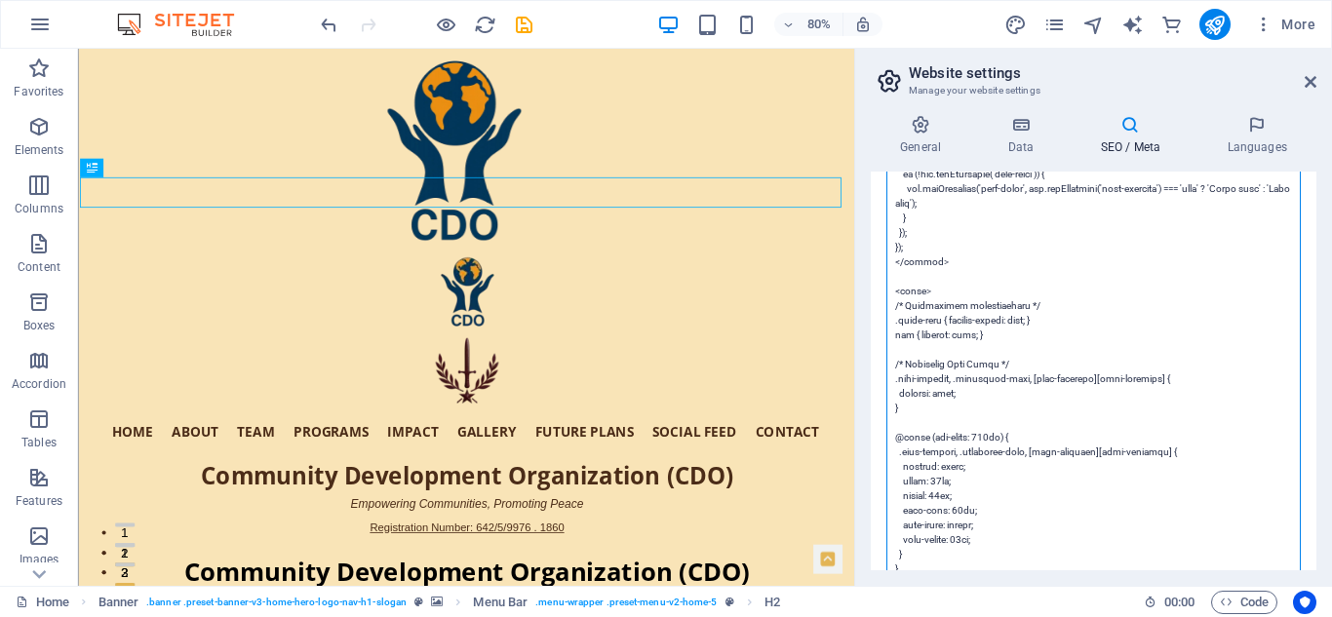
paste textarea "> <link rel="dns-prefetch" href="https://cdn1.site-media.eu"> <link rel="dns-pr…"
type textarea "<!-- Primary Meta Tags --> <title>CDO Pakistan | Peace, Development &amp; Commu…"
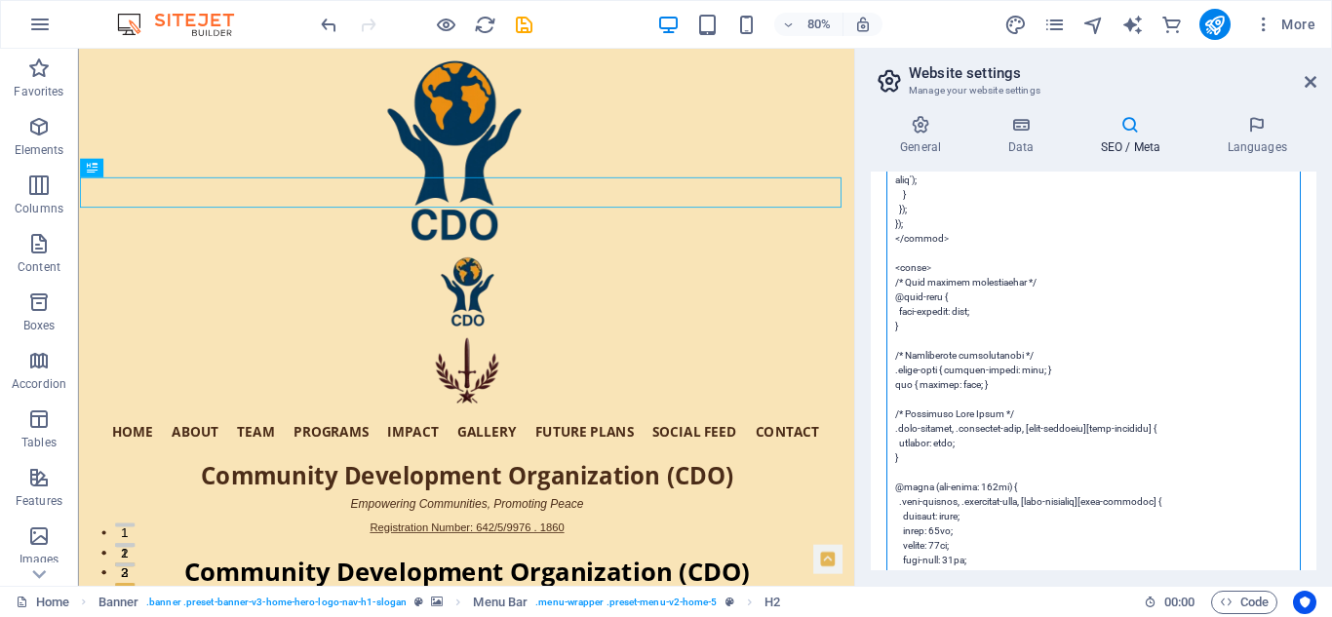
scroll to position [1674, 0]
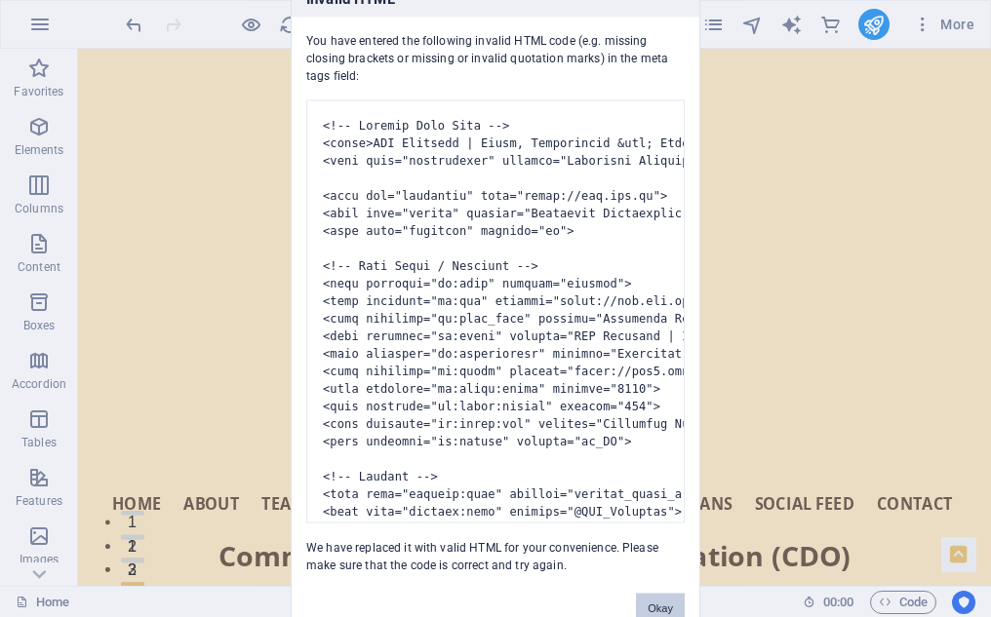
click at [665, 603] on button "Okay" at bounding box center [660, 607] width 49 height 29
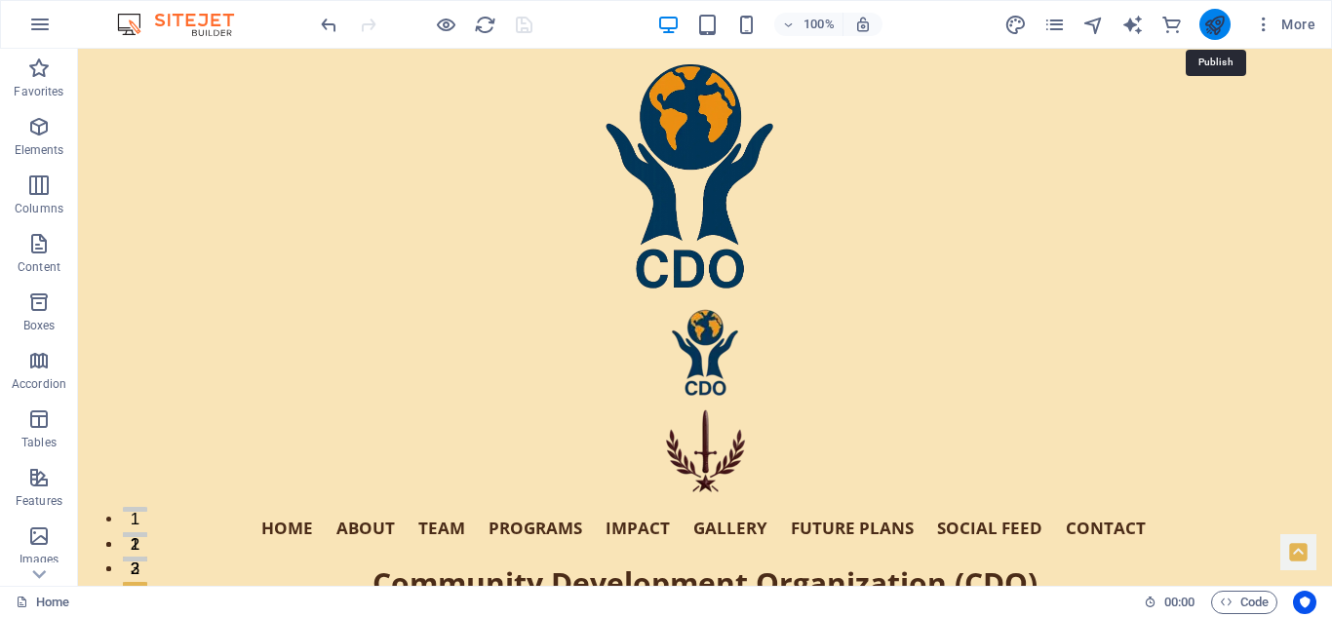
click at [1216, 18] on icon "publish" at bounding box center [1214, 25] width 22 height 22
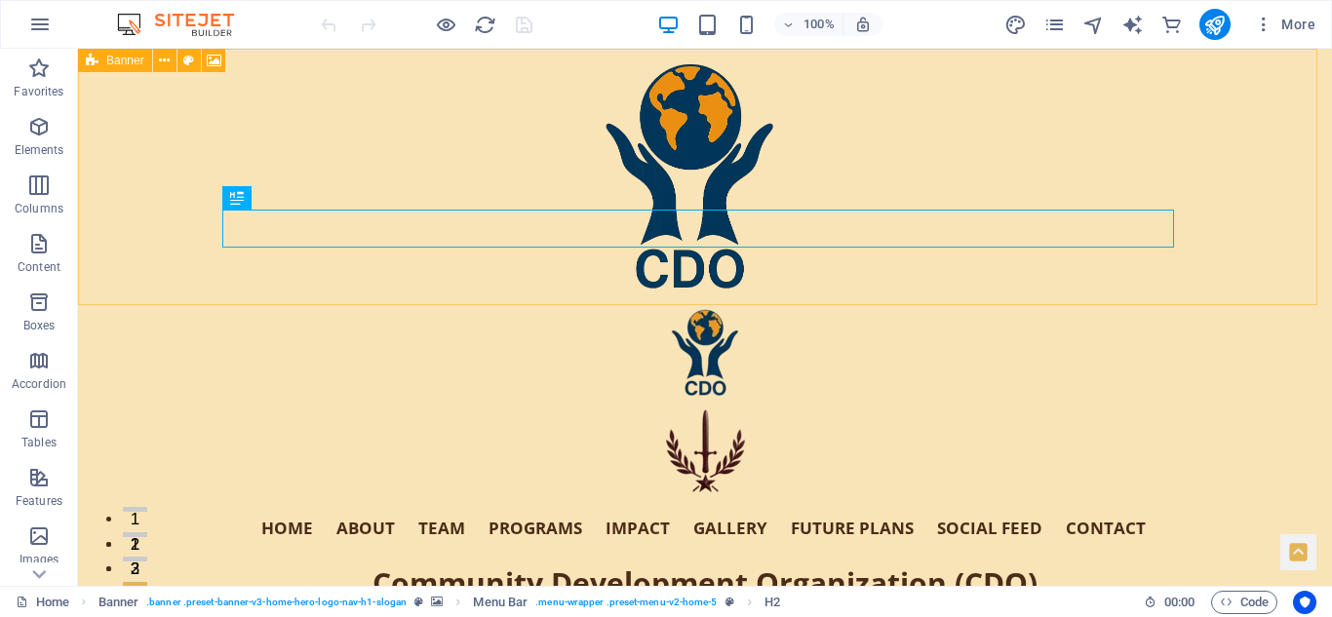
click at [105, 65] on div "Banner" at bounding box center [115, 60] width 74 height 23
select select "header"
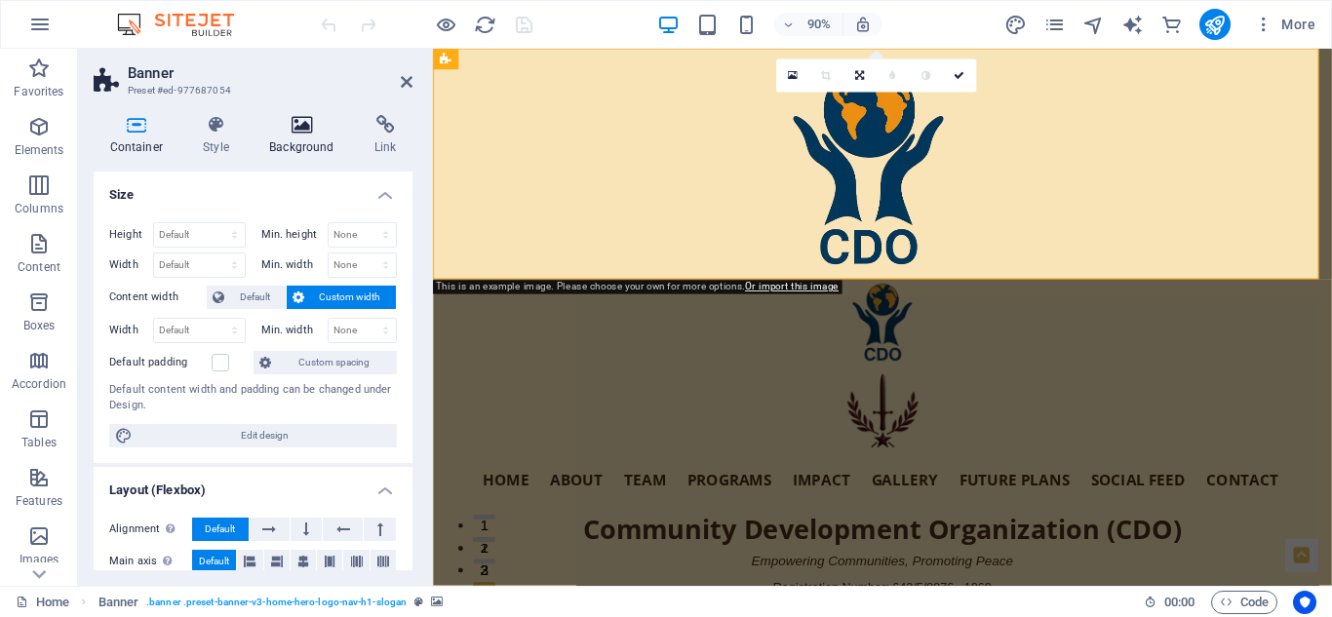
click at [300, 119] on icon at bounding box center [301, 124] width 97 height 19
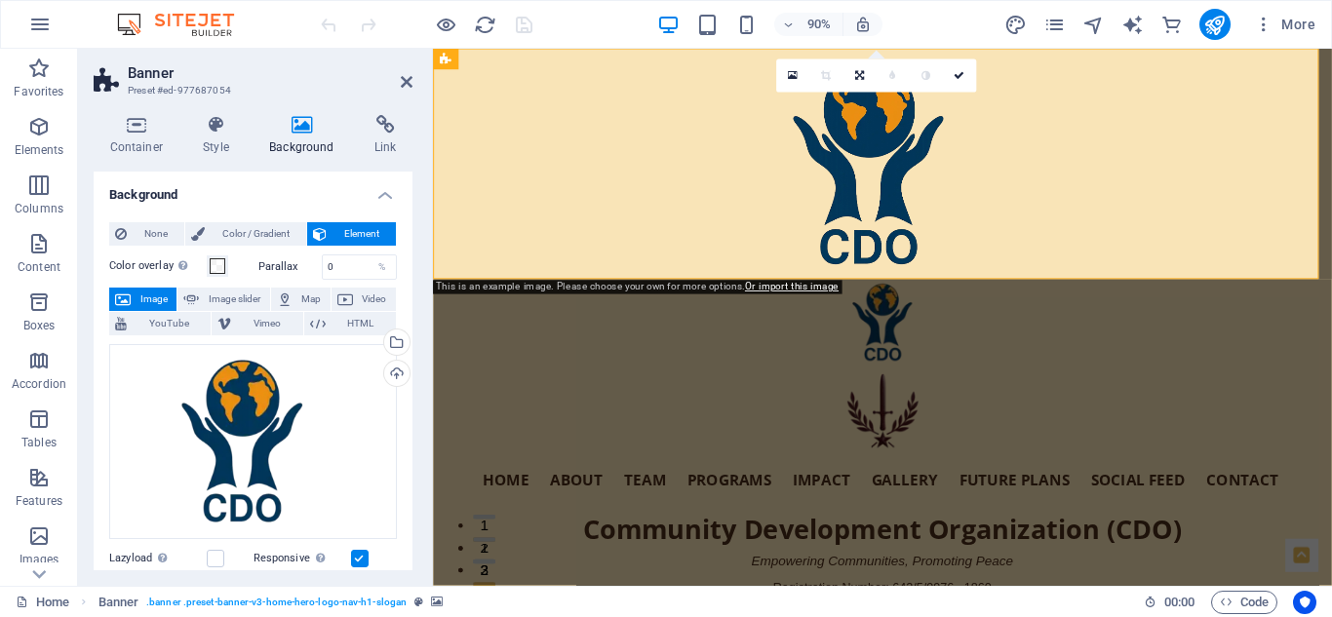
drag, startPoint x: 408, startPoint y: 230, endPoint x: 17, endPoint y: 109, distance: 410.1
click at [203, 119] on icon at bounding box center [216, 124] width 58 height 19
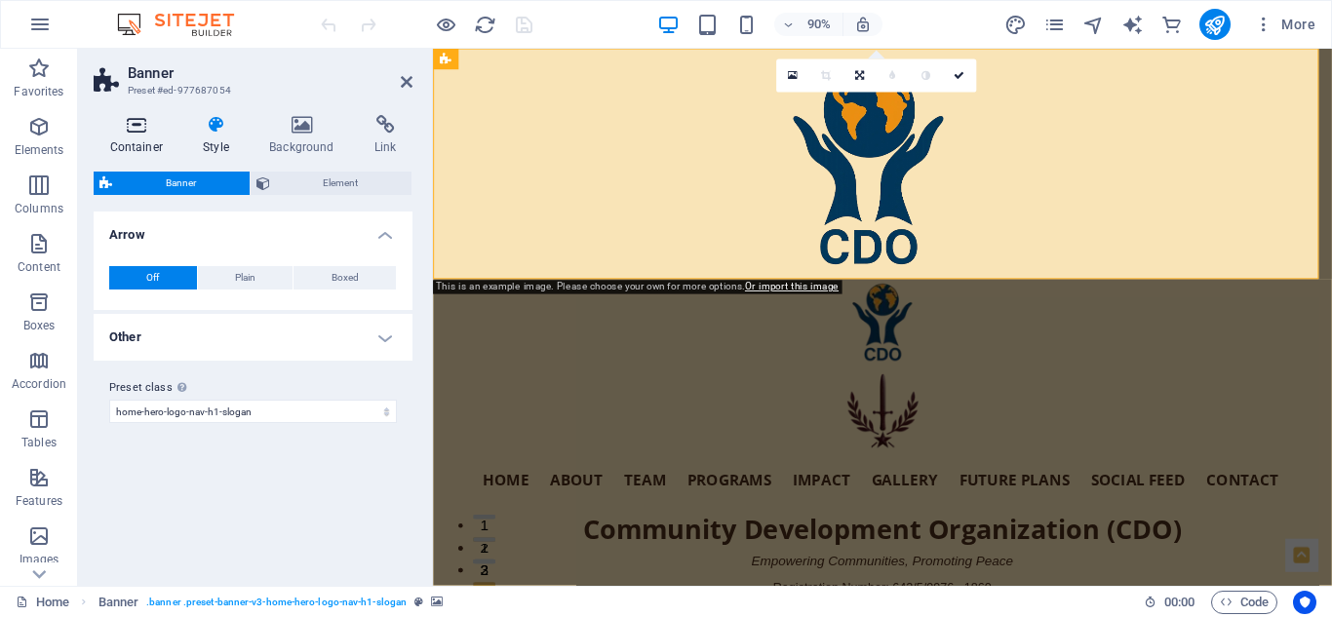
click at [141, 119] on icon at bounding box center [137, 124] width 86 height 19
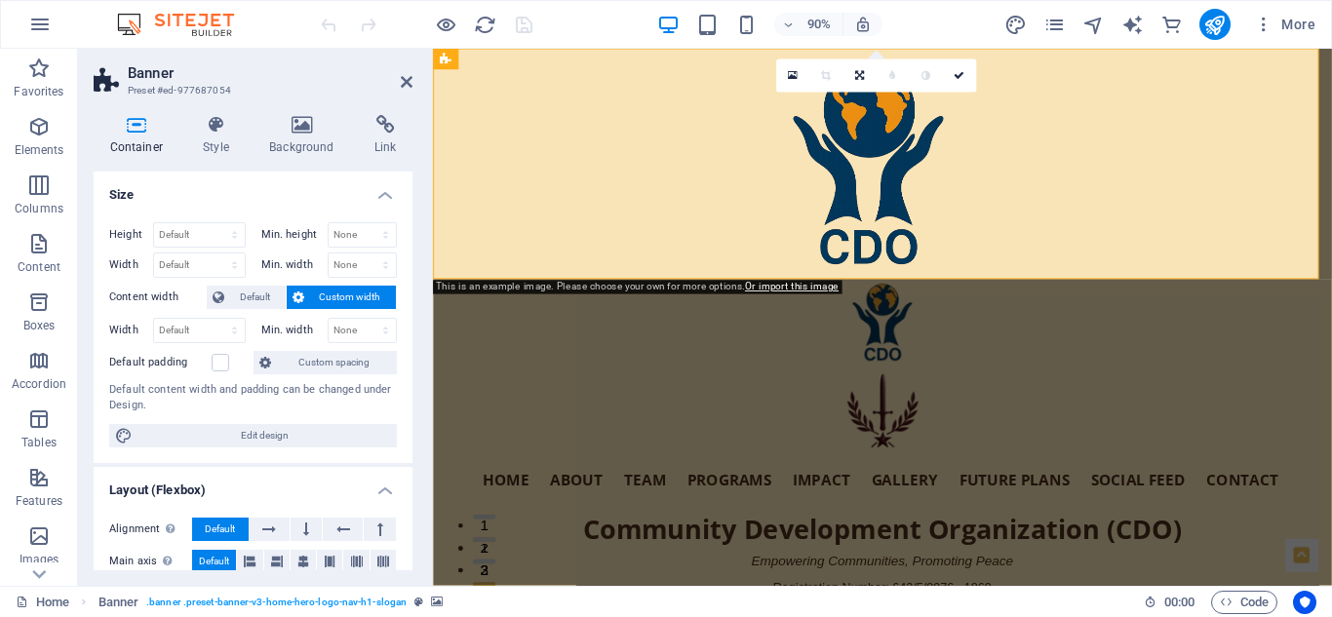
click at [382, 191] on h4 "Size" at bounding box center [253, 189] width 319 height 35
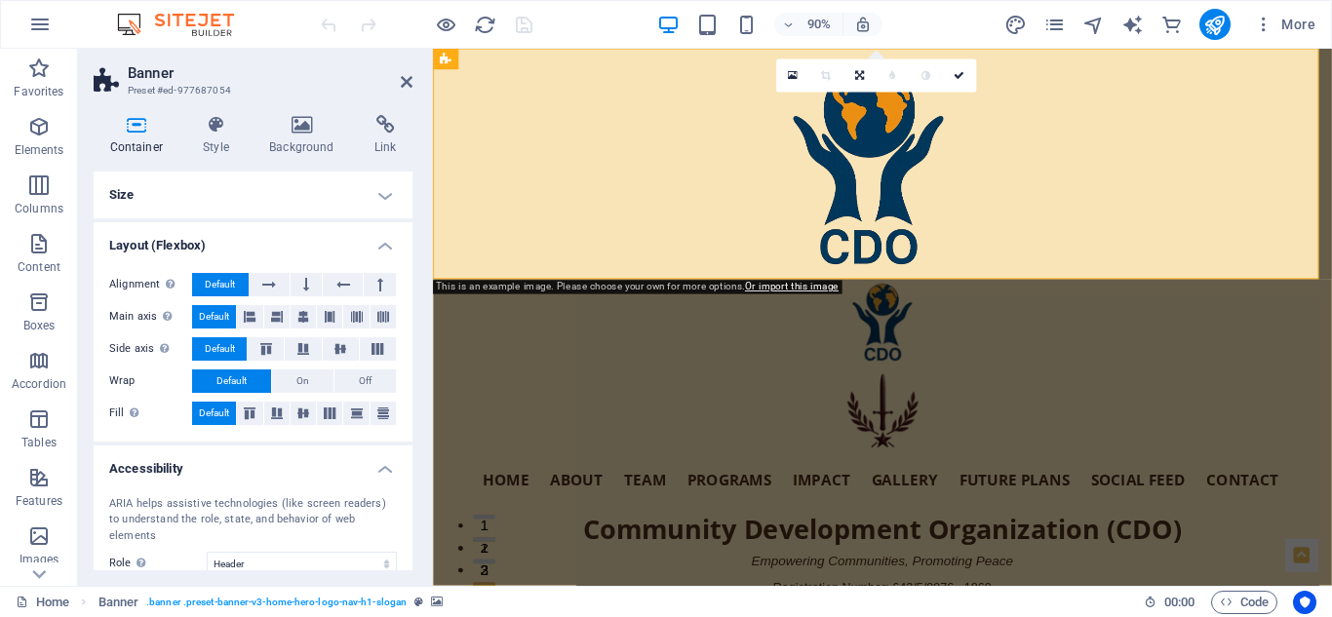
click at [376, 236] on h4 "Layout (Flexbox)" at bounding box center [253, 239] width 319 height 35
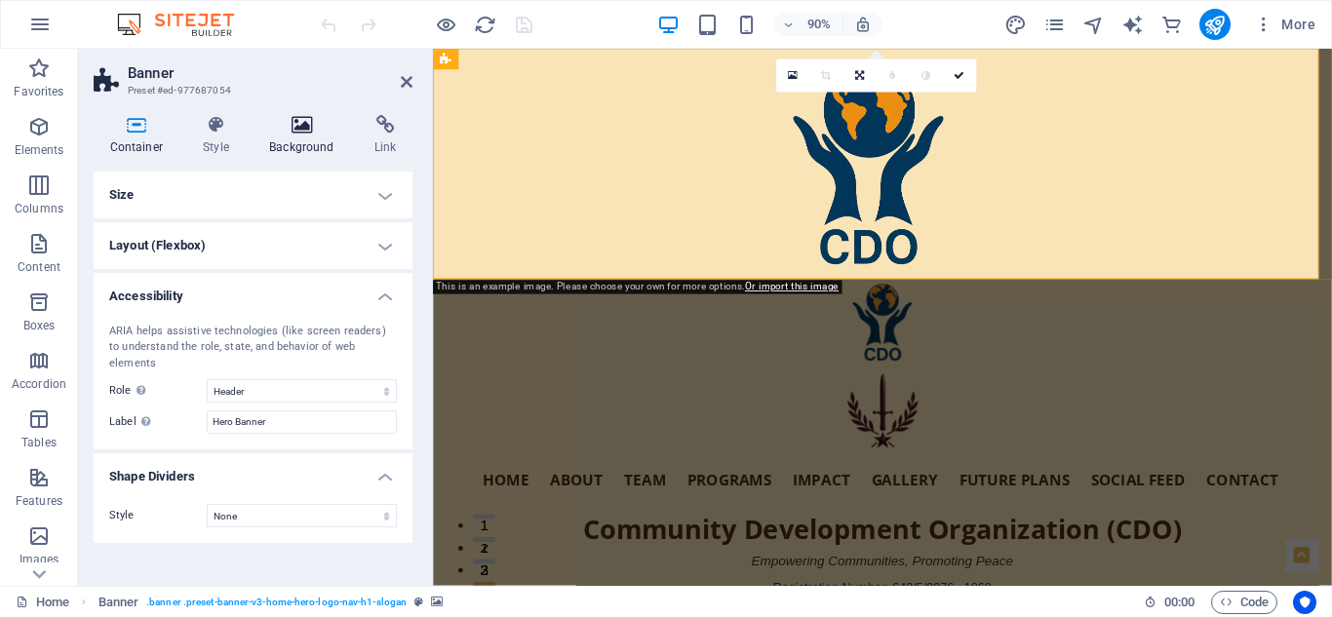
click at [298, 119] on icon at bounding box center [301, 124] width 97 height 19
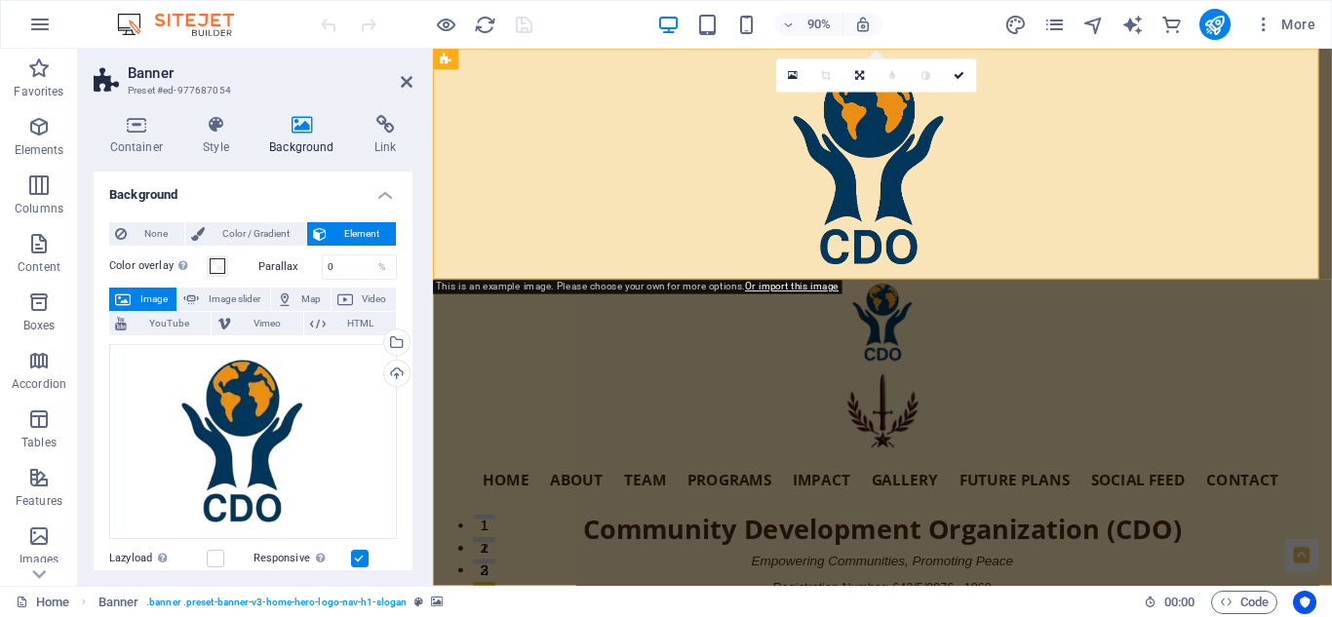
drag, startPoint x: 408, startPoint y: 232, endPoint x: 409, endPoint y: 309, distance: 77.0
click at [409, 309] on div "Background None Color / Gradient Element Stretch background to full-width Color…" at bounding box center [253, 371] width 319 height 399
click at [136, 115] on icon at bounding box center [137, 124] width 86 height 19
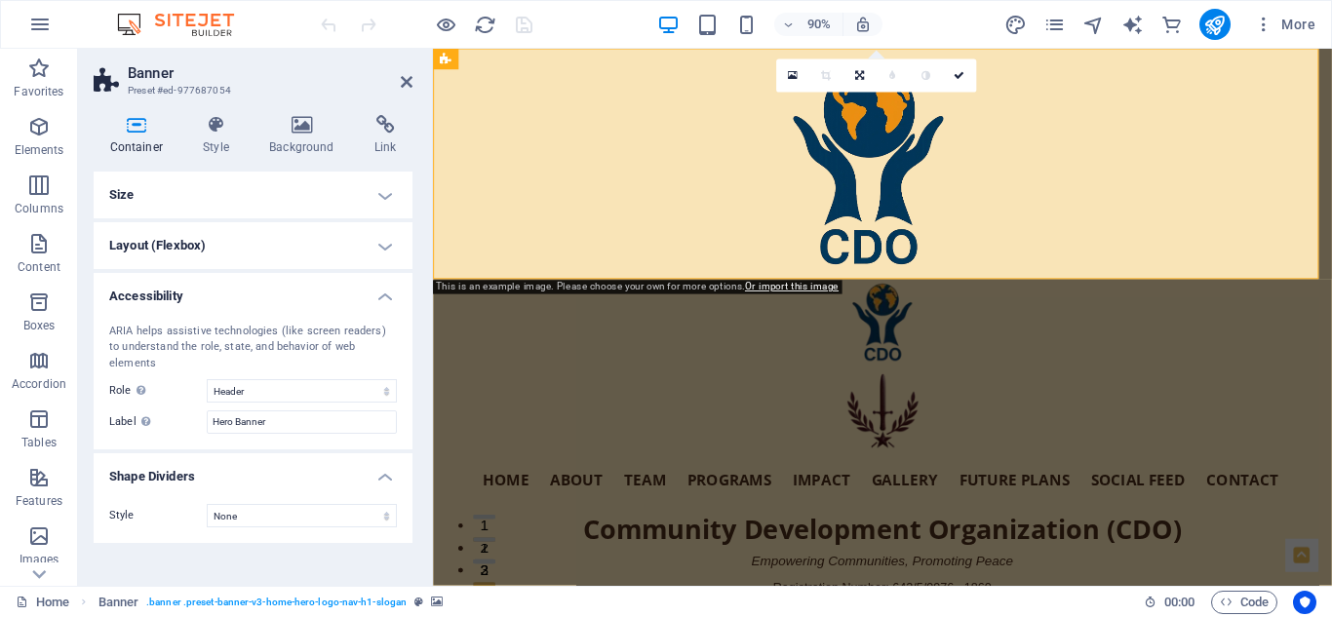
click at [384, 293] on h4 "Accessibility" at bounding box center [253, 290] width 319 height 35
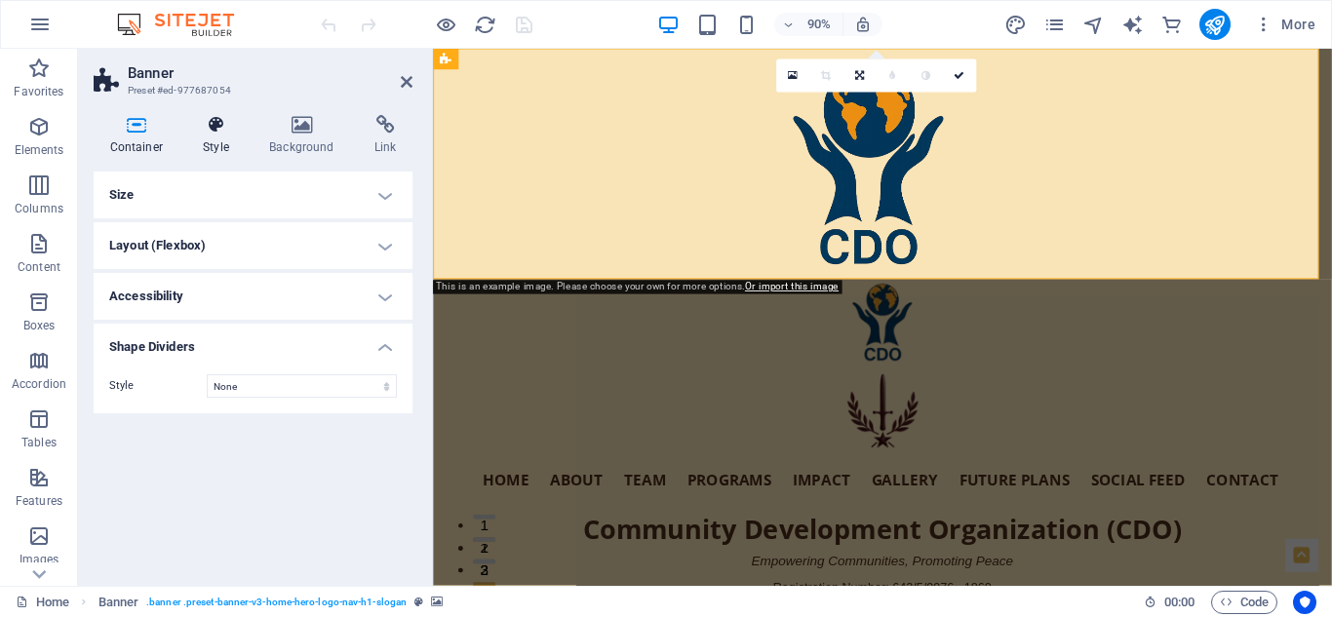
click at [214, 132] on icon at bounding box center [216, 124] width 58 height 19
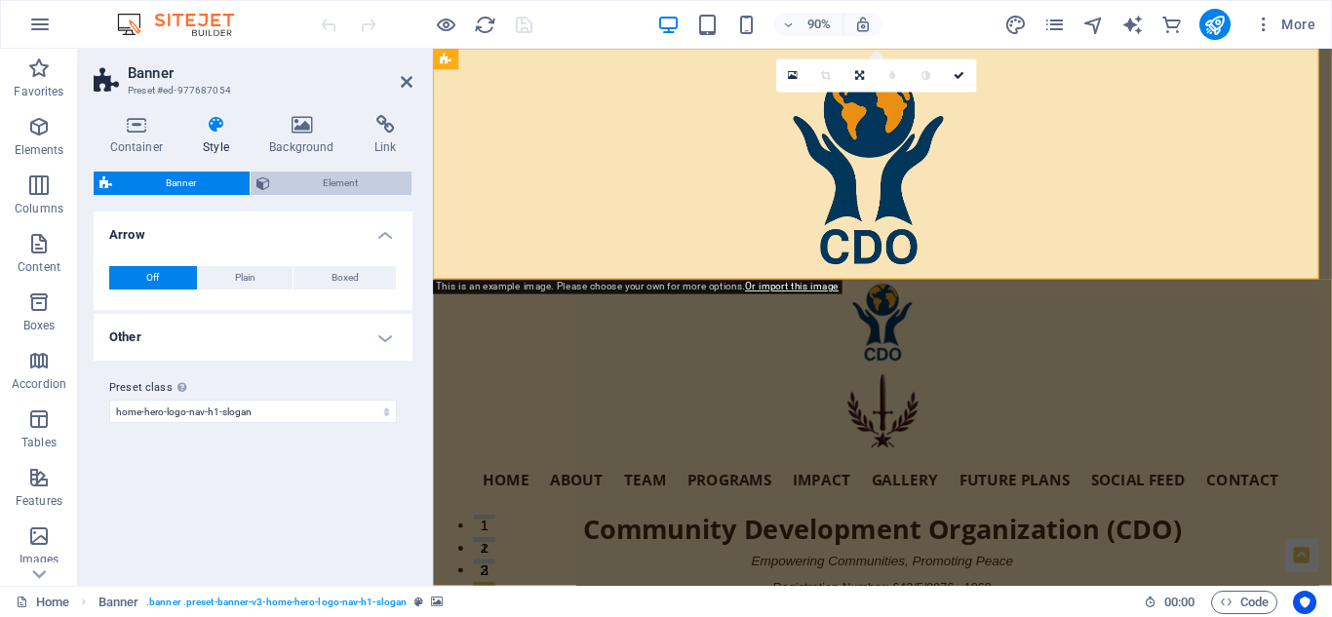
click at [327, 186] on span "Element" at bounding box center [341, 183] width 131 height 23
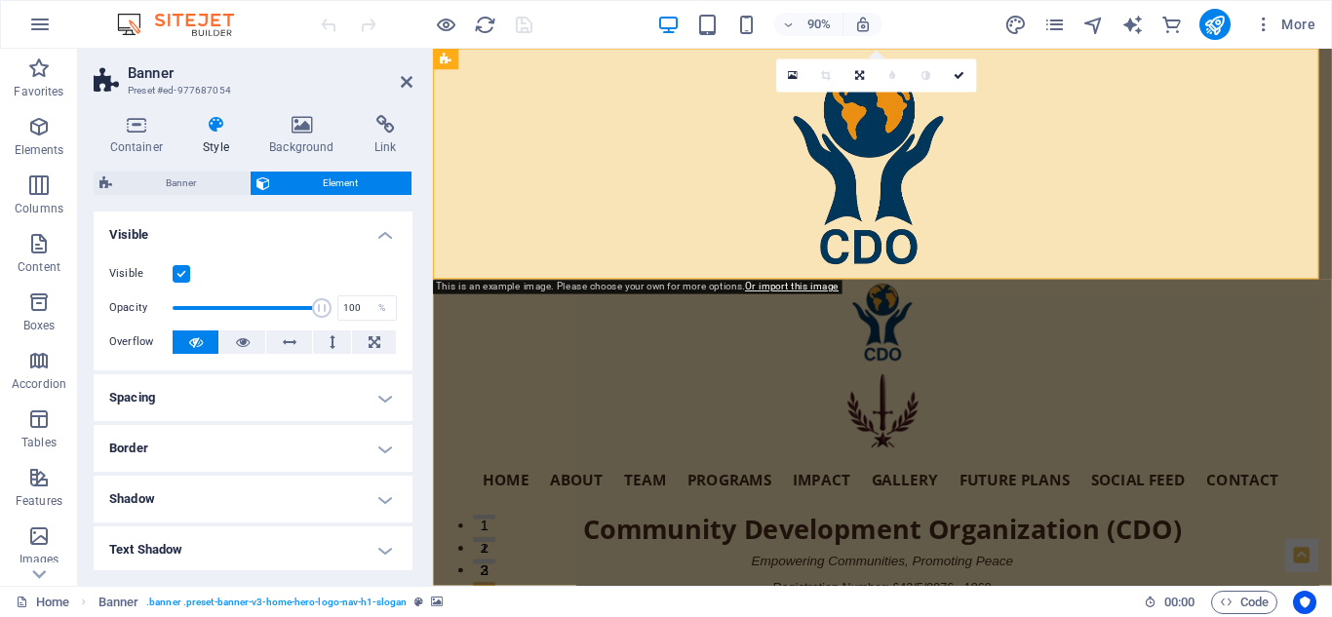
click at [384, 231] on h4 "Visible" at bounding box center [253, 229] width 319 height 35
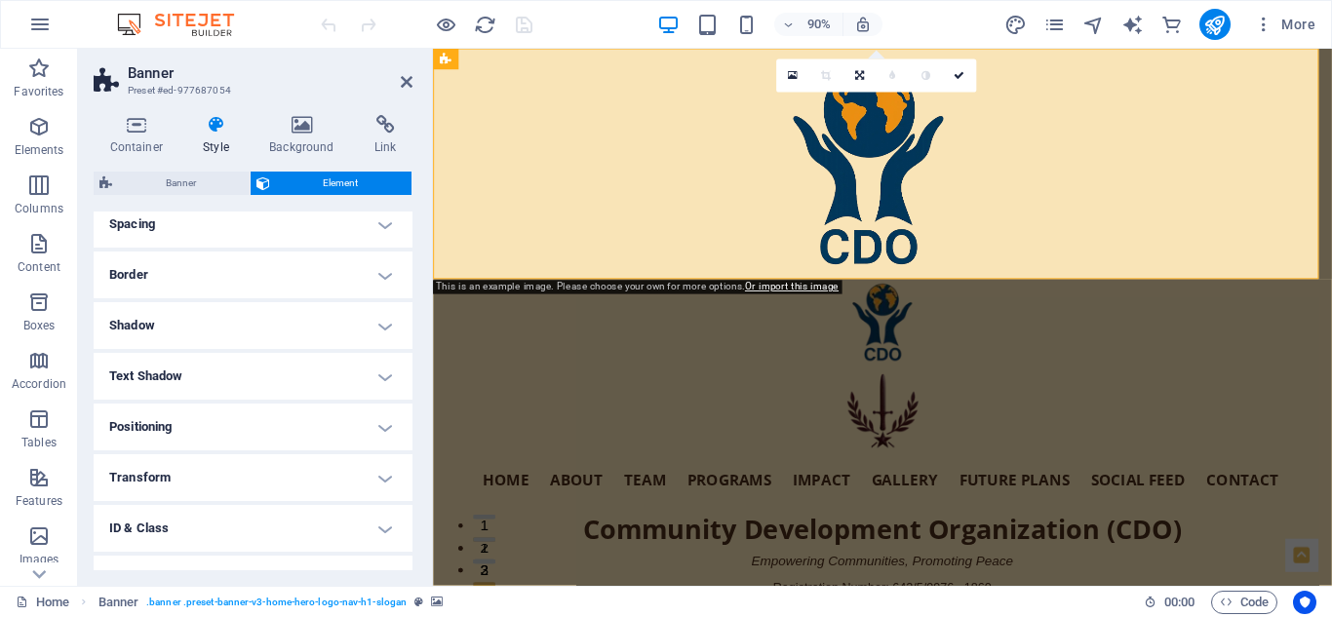
scroll to position [144, 0]
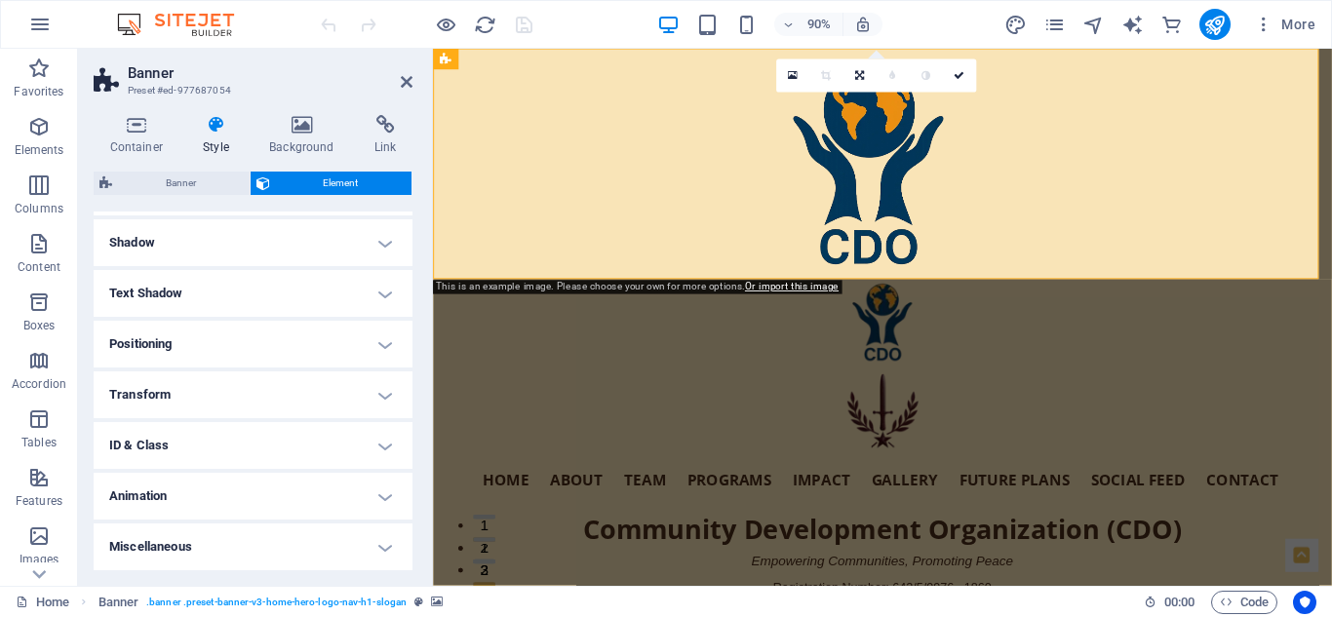
click at [381, 487] on h4 "Animation" at bounding box center [253, 496] width 319 height 47
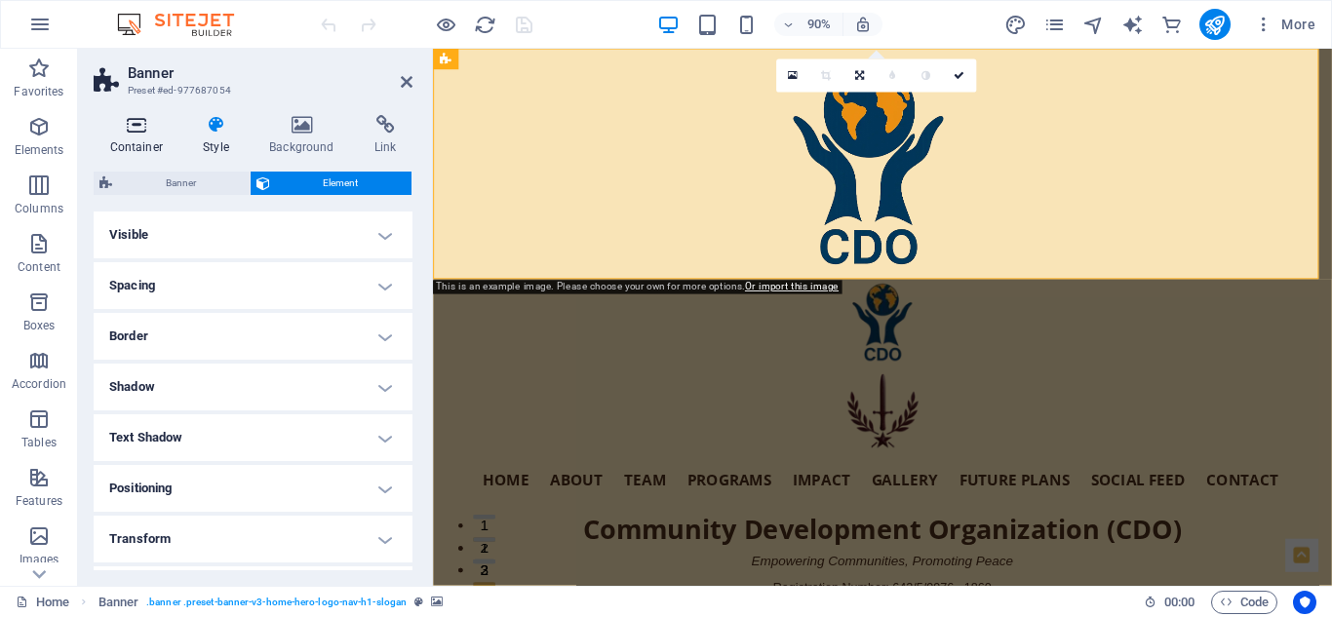
click at [140, 132] on icon at bounding box center [137, 124] width 86 height 19
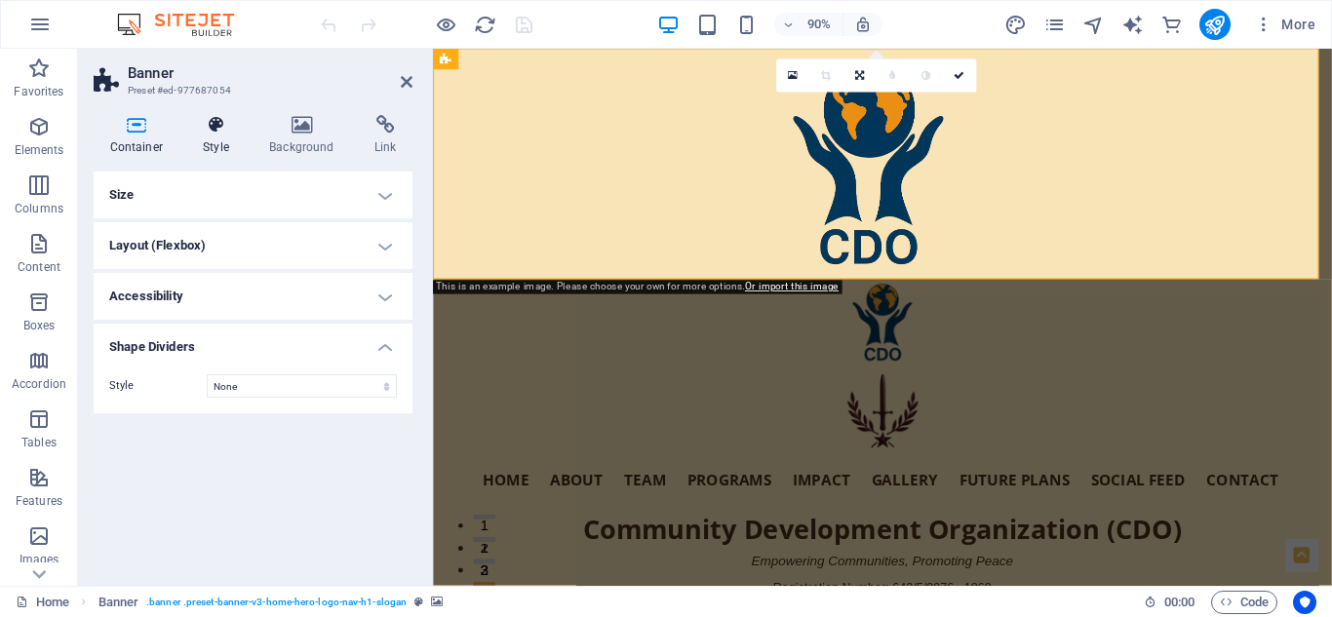
click at [213, 132] on icon at bounding box center [216, 124] width 58 height 19
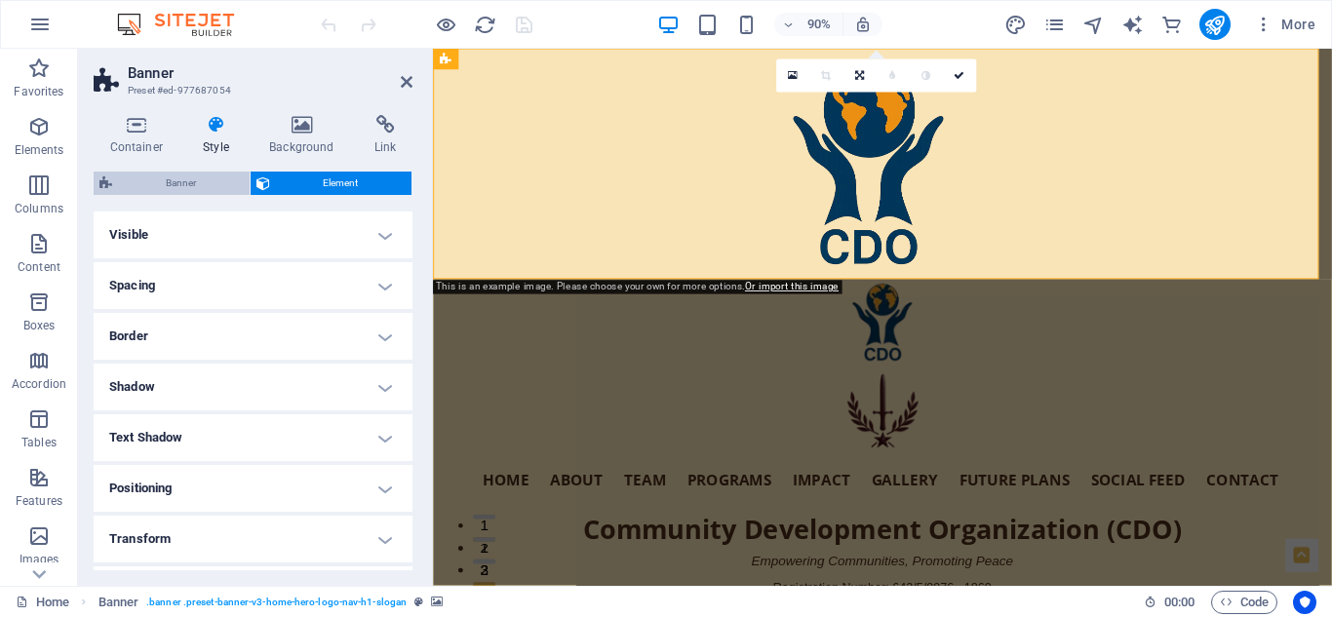
click at [186, 179] on span "Banner" at bounding box center [181, 183] width 126 height 23
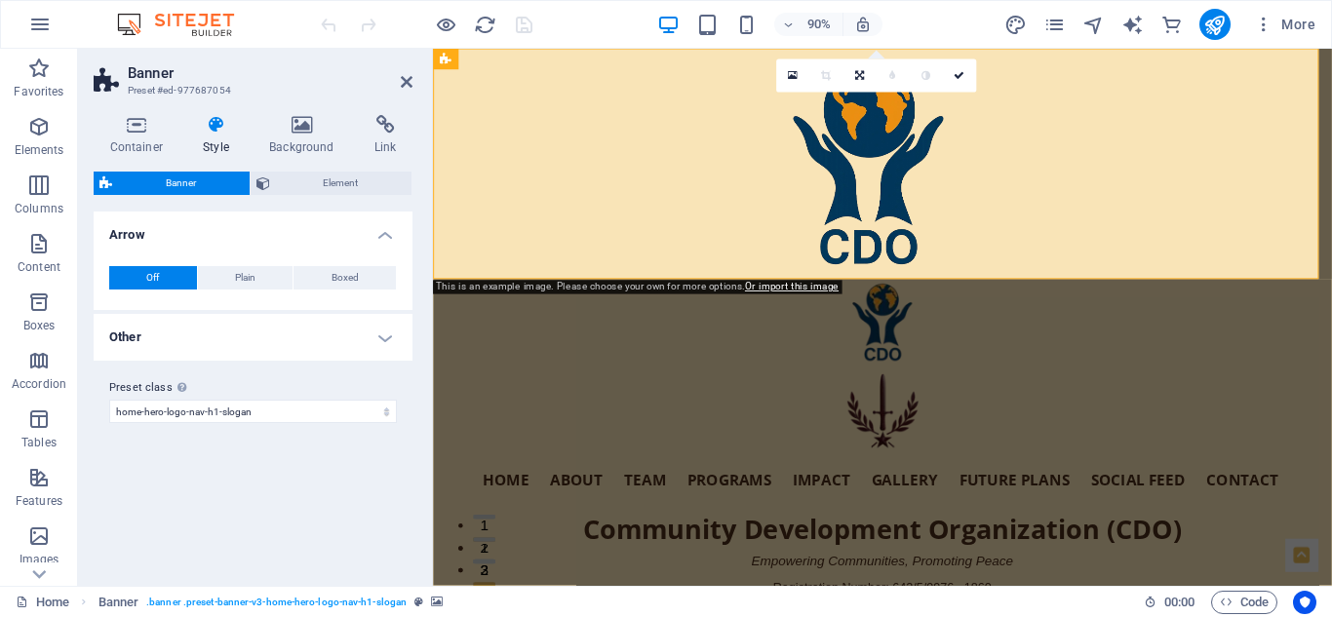
click at [380, 229] on h4 "Arrow" at bounding box center [253, 229] width 319 height 35
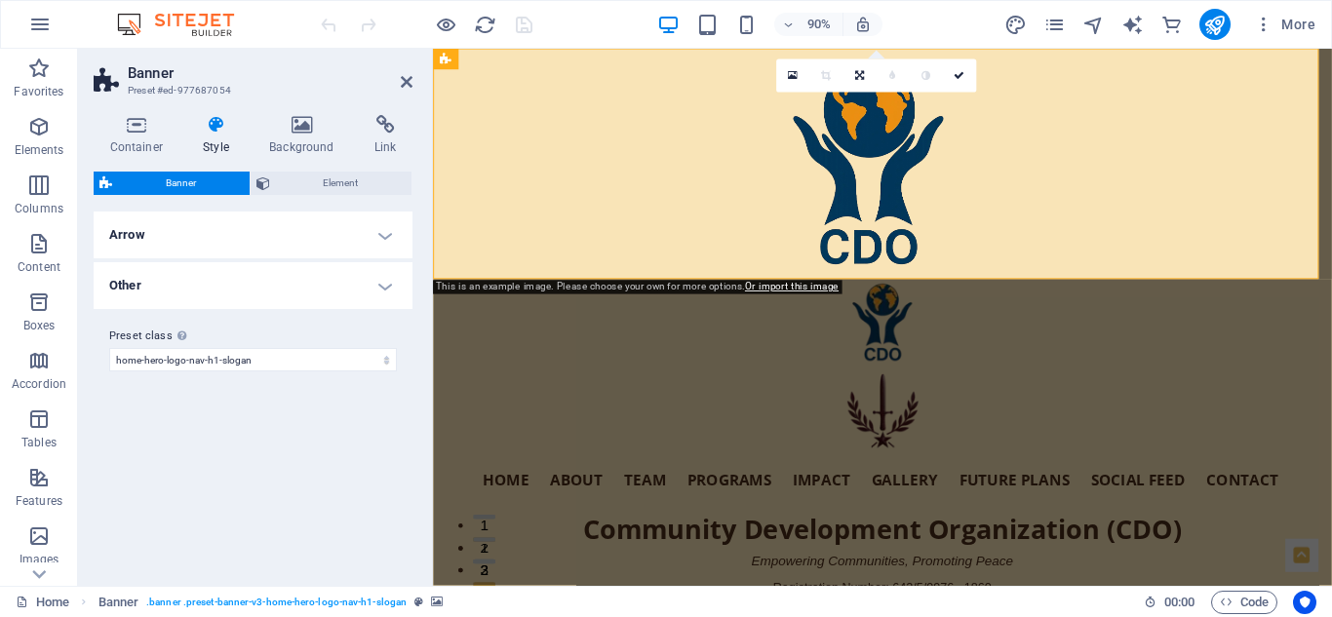
click at [385, 288] on h4 "Other" at bounding box center [253, 285] width 319 height 47
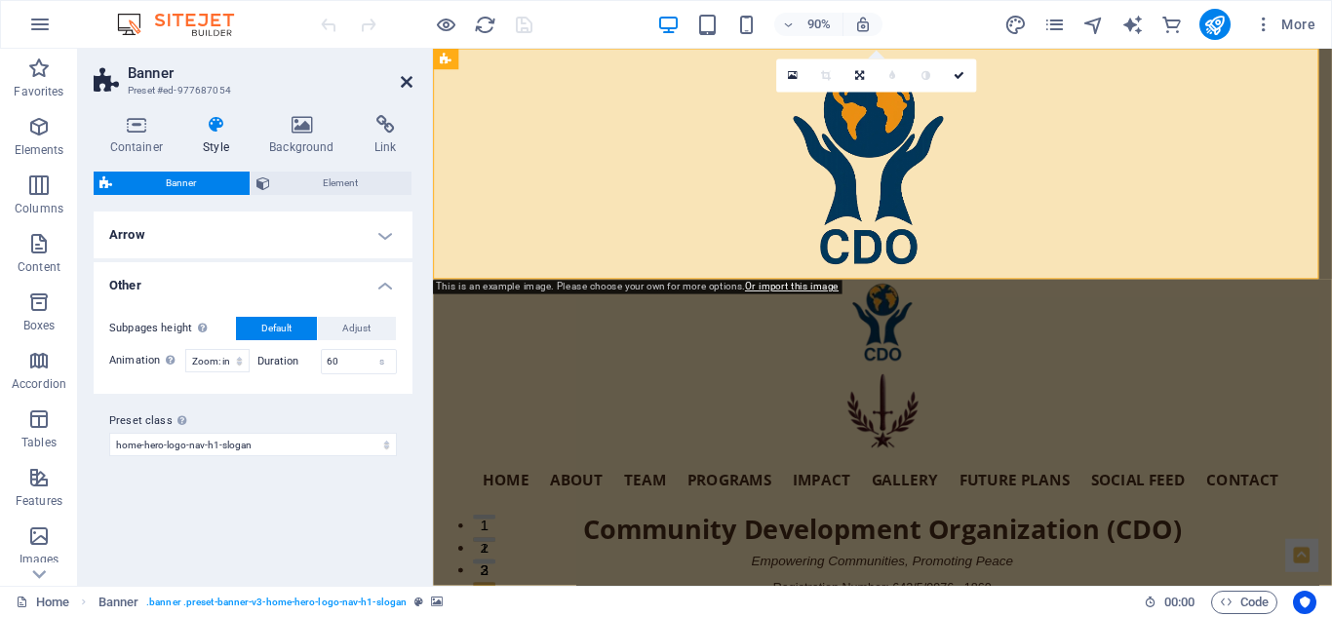
click at [408, 81] on icon at bounding box center [407, 82] width 12 height 16
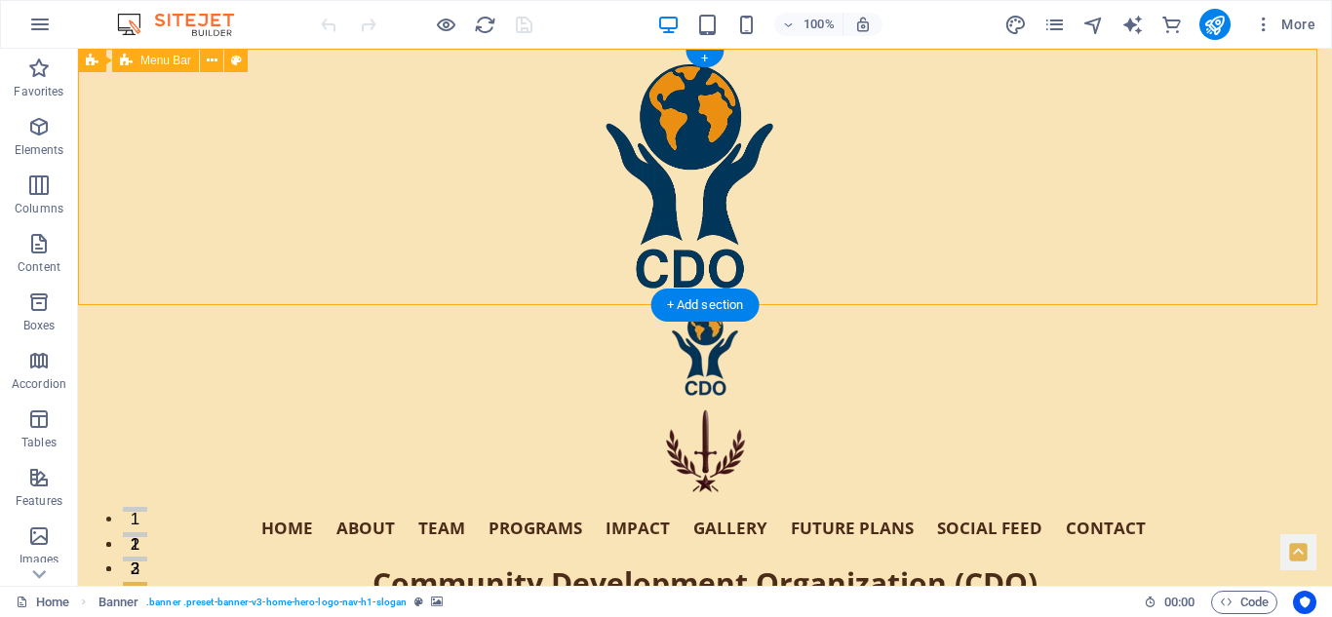
click at [1235, 305] on div "Home About Team Programs Impact Gallery Future Plans Social Feed Contact Commun…" at bounding box center [705, 482] width 1254 height 354
select select "region"
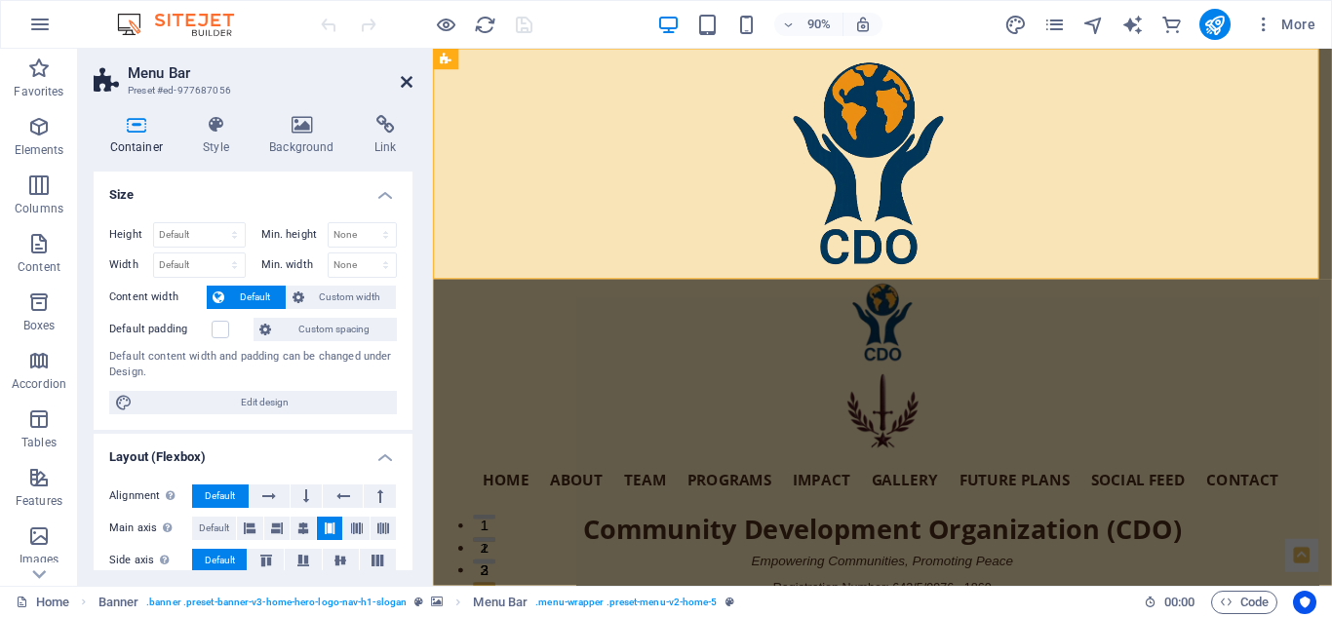
click at [404, 78] on icon at bounding box center [407, 82] width 12 height 16
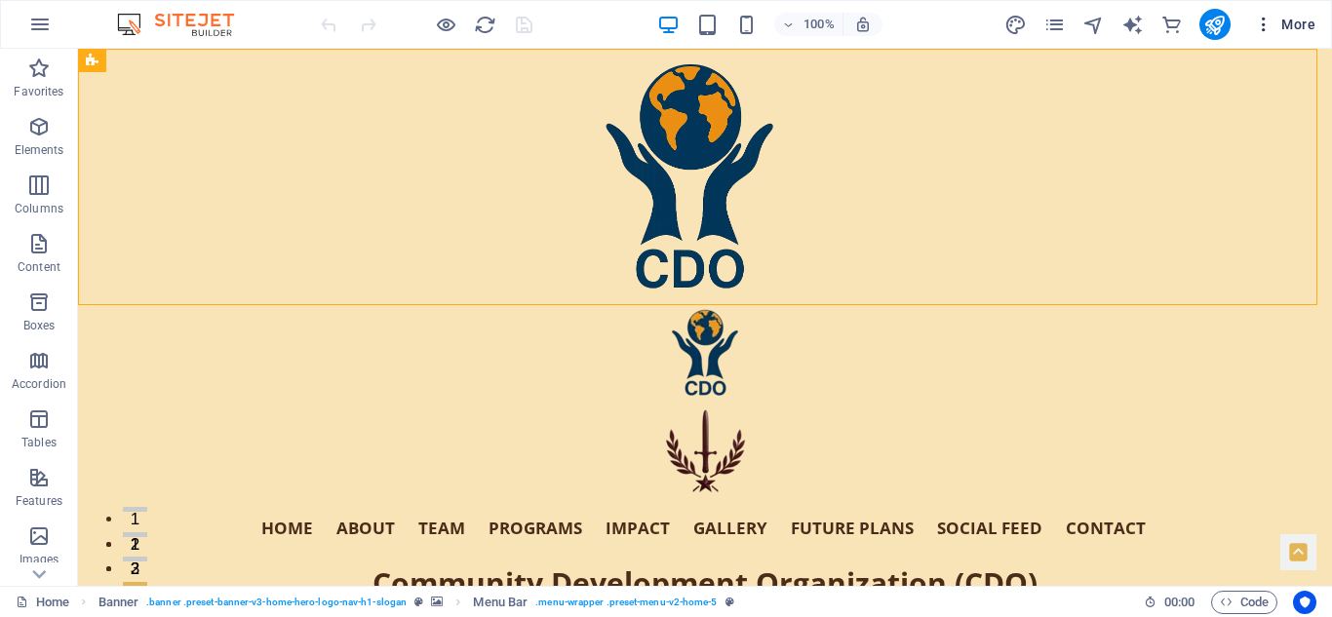
click at [1289, 20] on span "More" at bounding box center [1284, 24] width 61 height 19
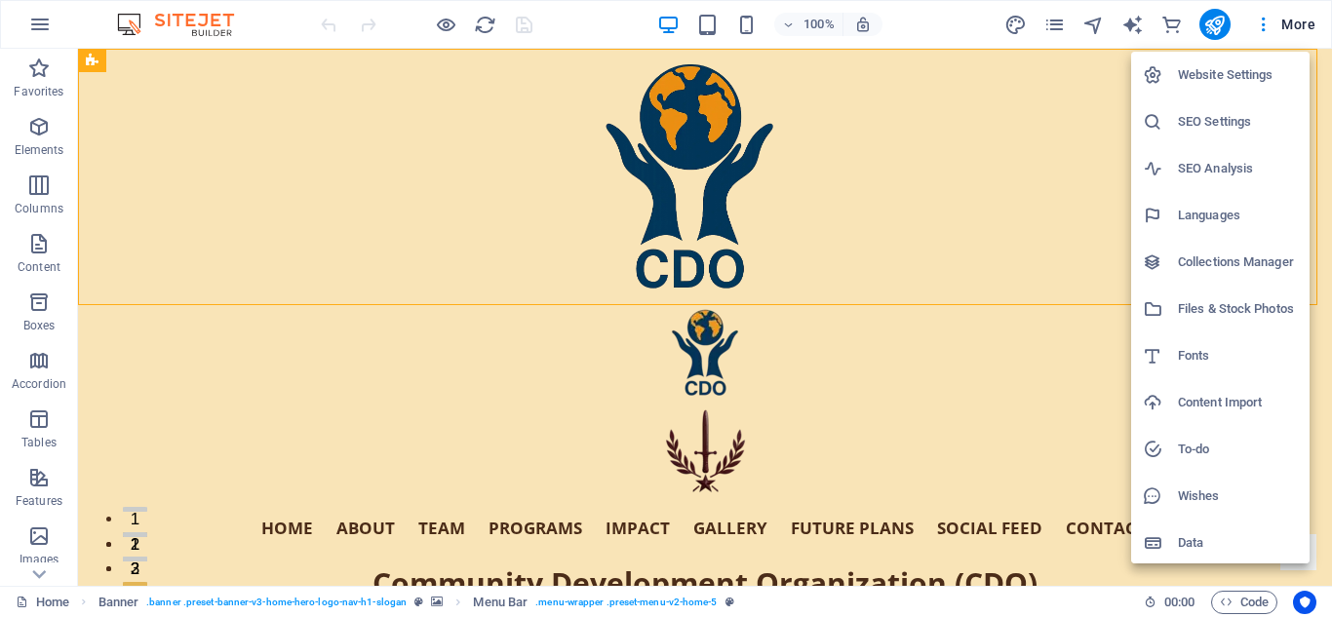
click at [1058, 22] on div at bounding box center [666, 308] width 1332 height 617
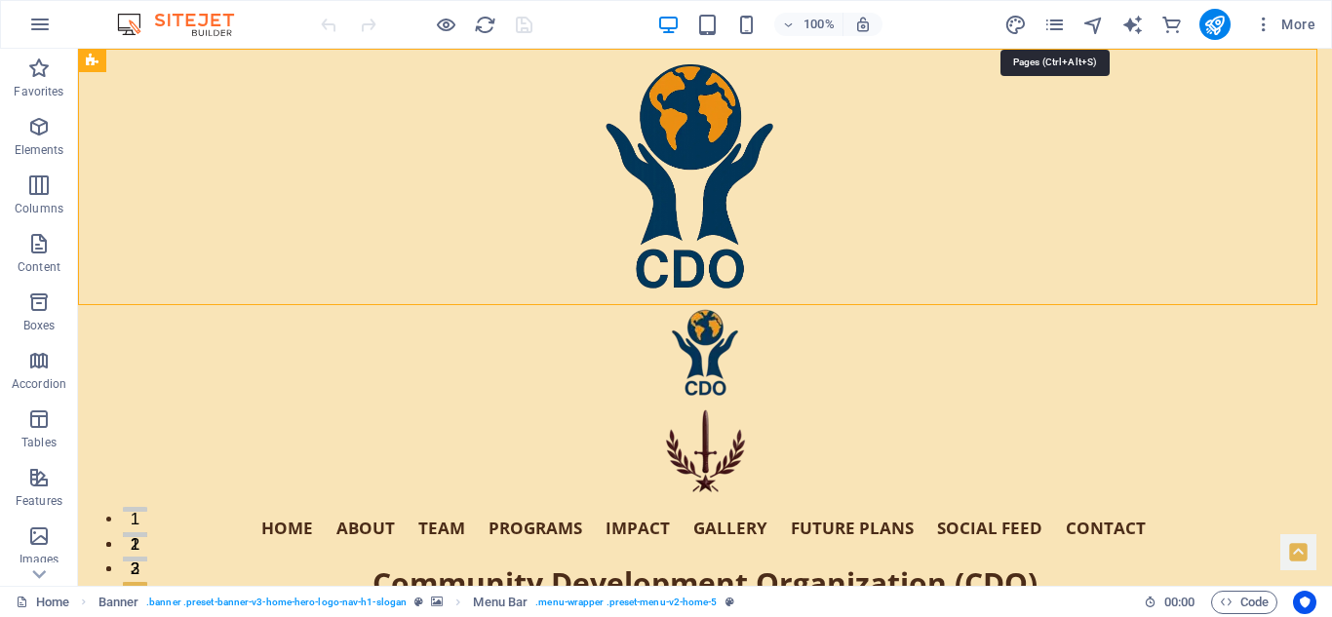
click at [1058, 22] on icon "pages" at bounding box center [1054, 25] width 22 height 22
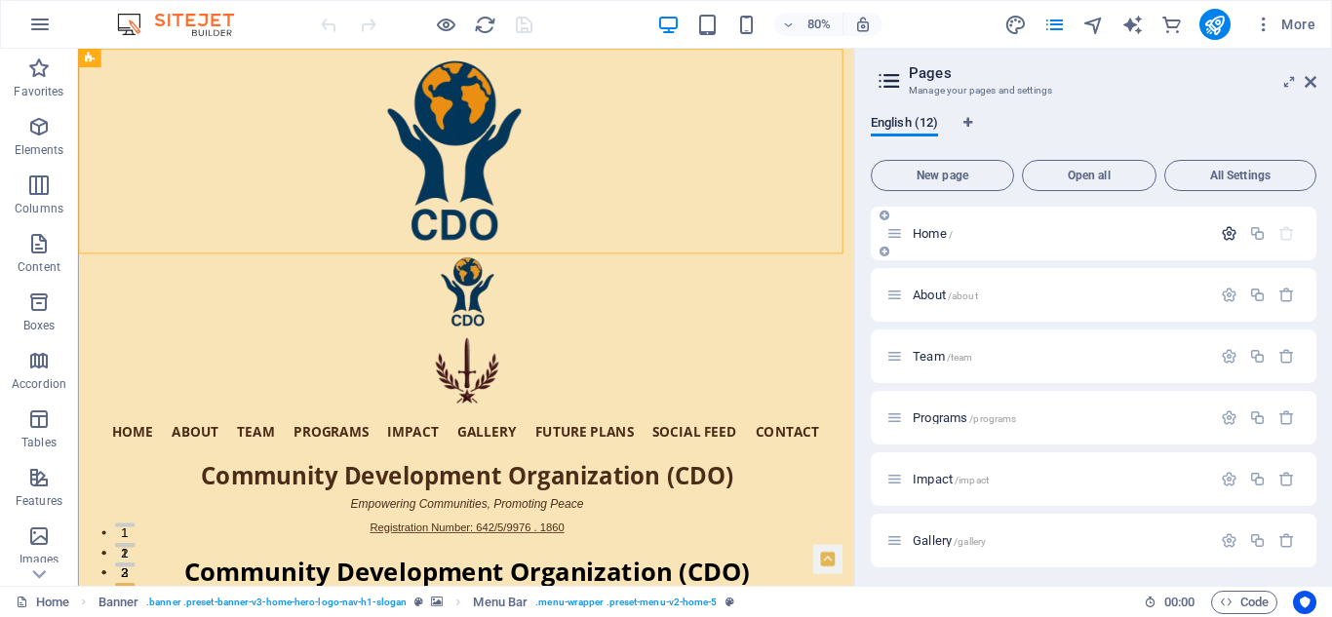
click at [1225, 227] on icon "button" at bounding box center [1229, 233] width 17 height 17
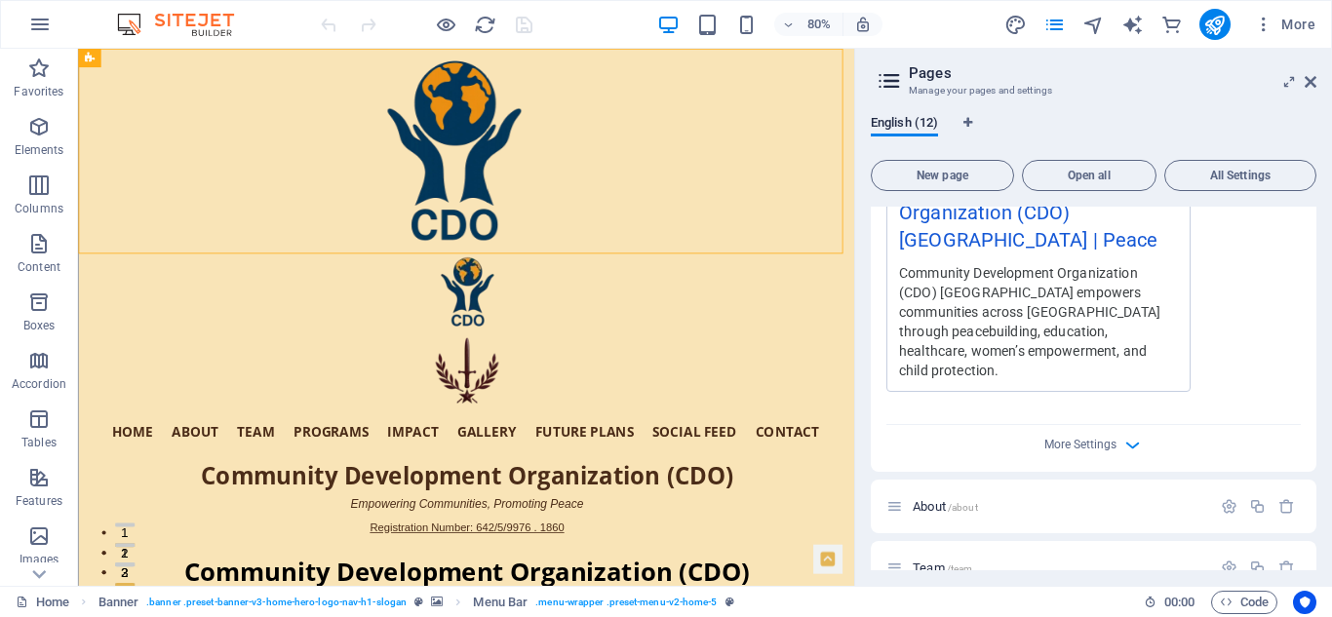
scroll to position [659, 0]
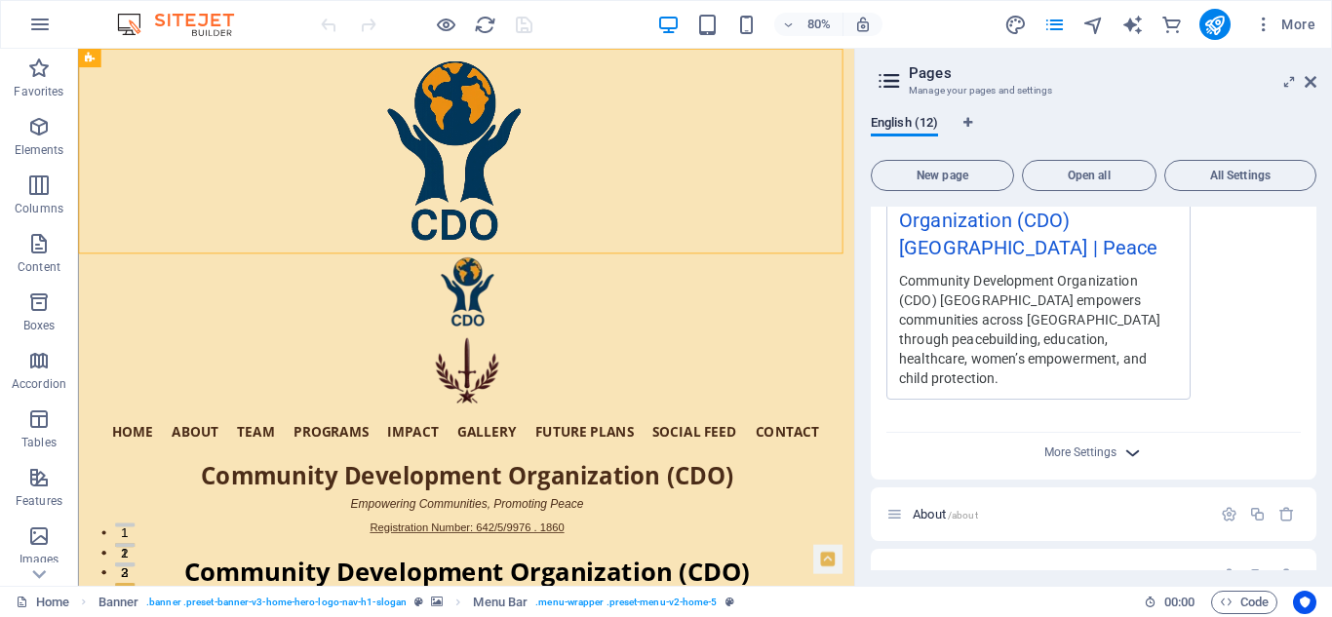
click at [1125, 448] on icon "button" at bounding box center [1132, 453] width 22 height 22
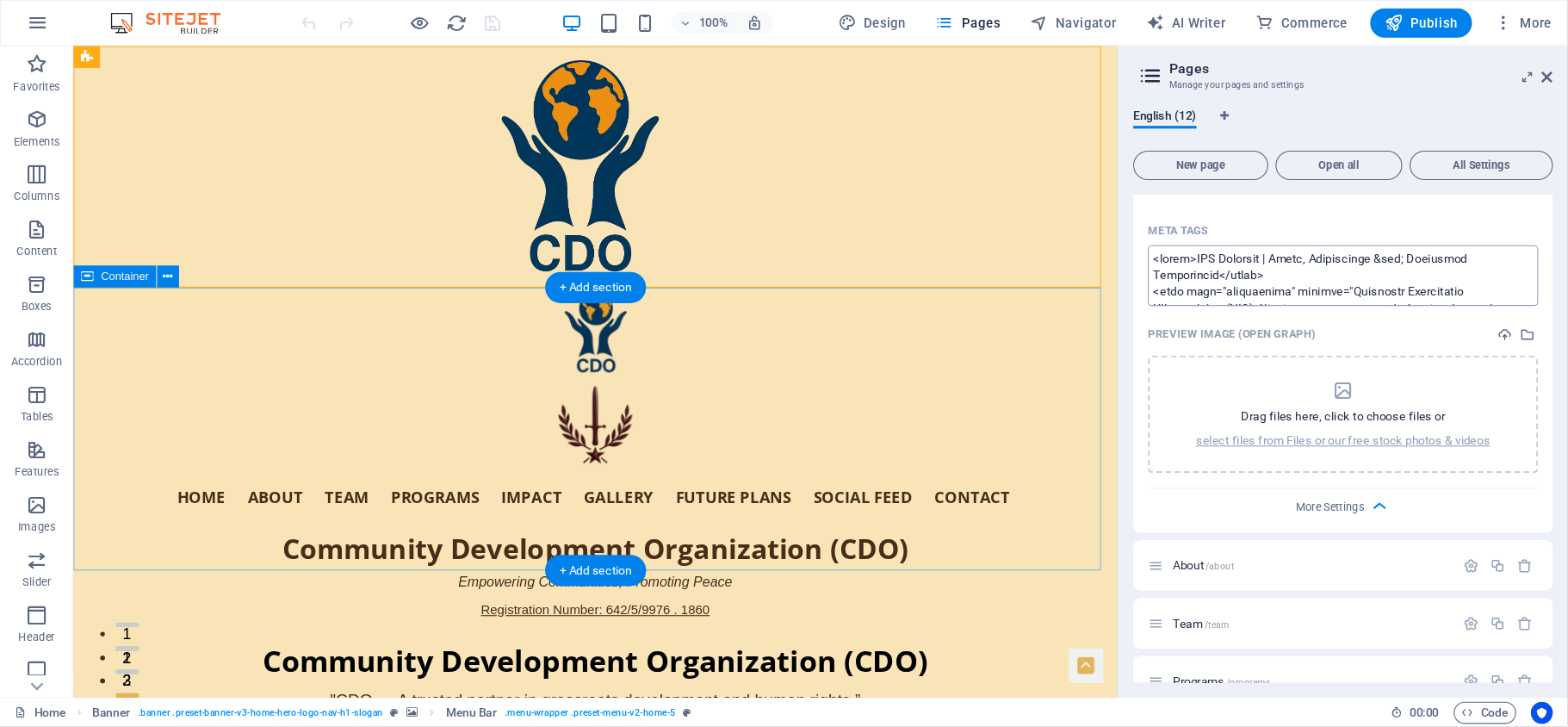
scroll to position [754, 0]
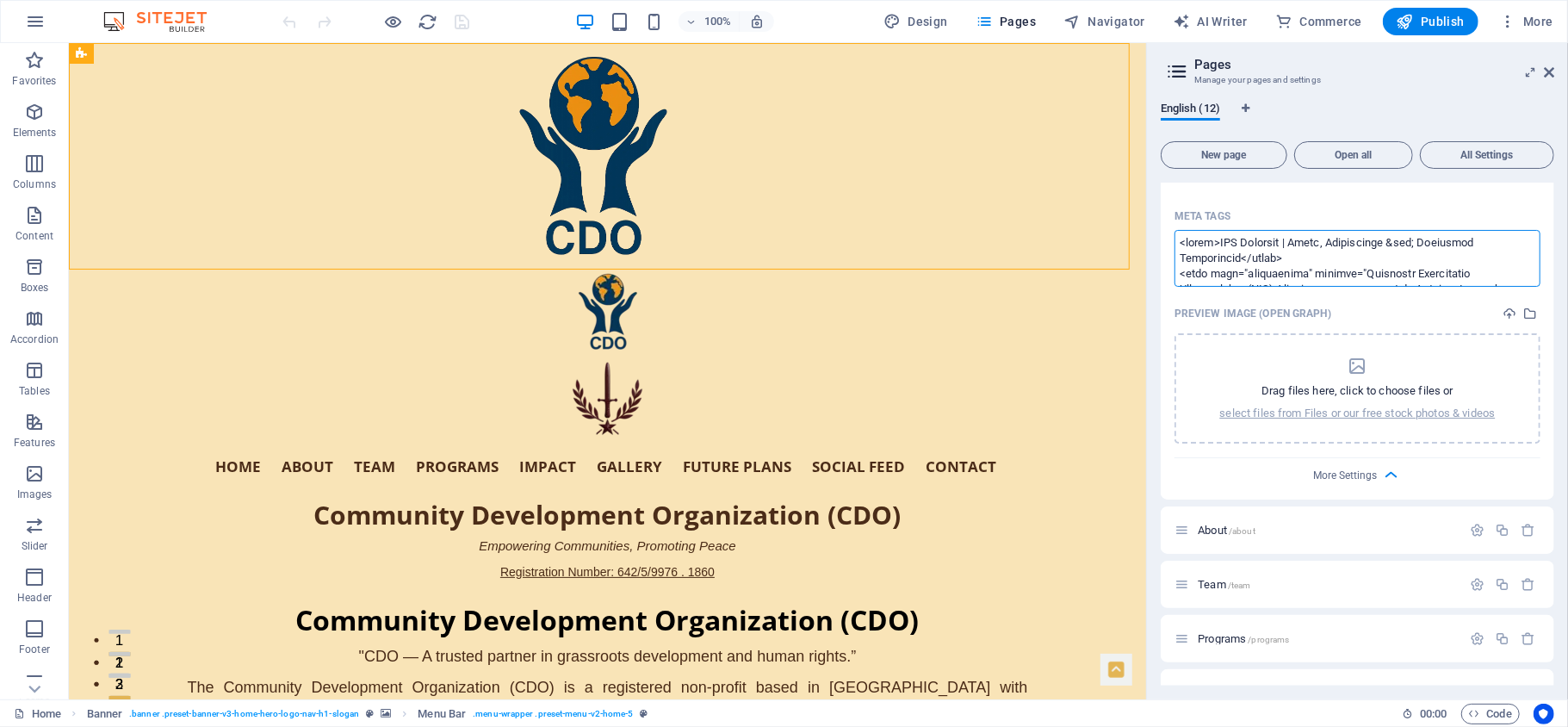
click at [1176, 242] on textarea "Meta tags ​" at bounding box center [1358, 257] width 366 height 56
paste textarea "<!-- ✅ LOREMIPS DOL — SITA CONS ADIPISCIN --> <elits> /* 🌐 Doei Tempor */ inci,…"
type textarea "<lorem>IPS Dolorsit | Ametc, Adipiscinge &sed; Doeiusmod Temporincid</utlab> <e…"
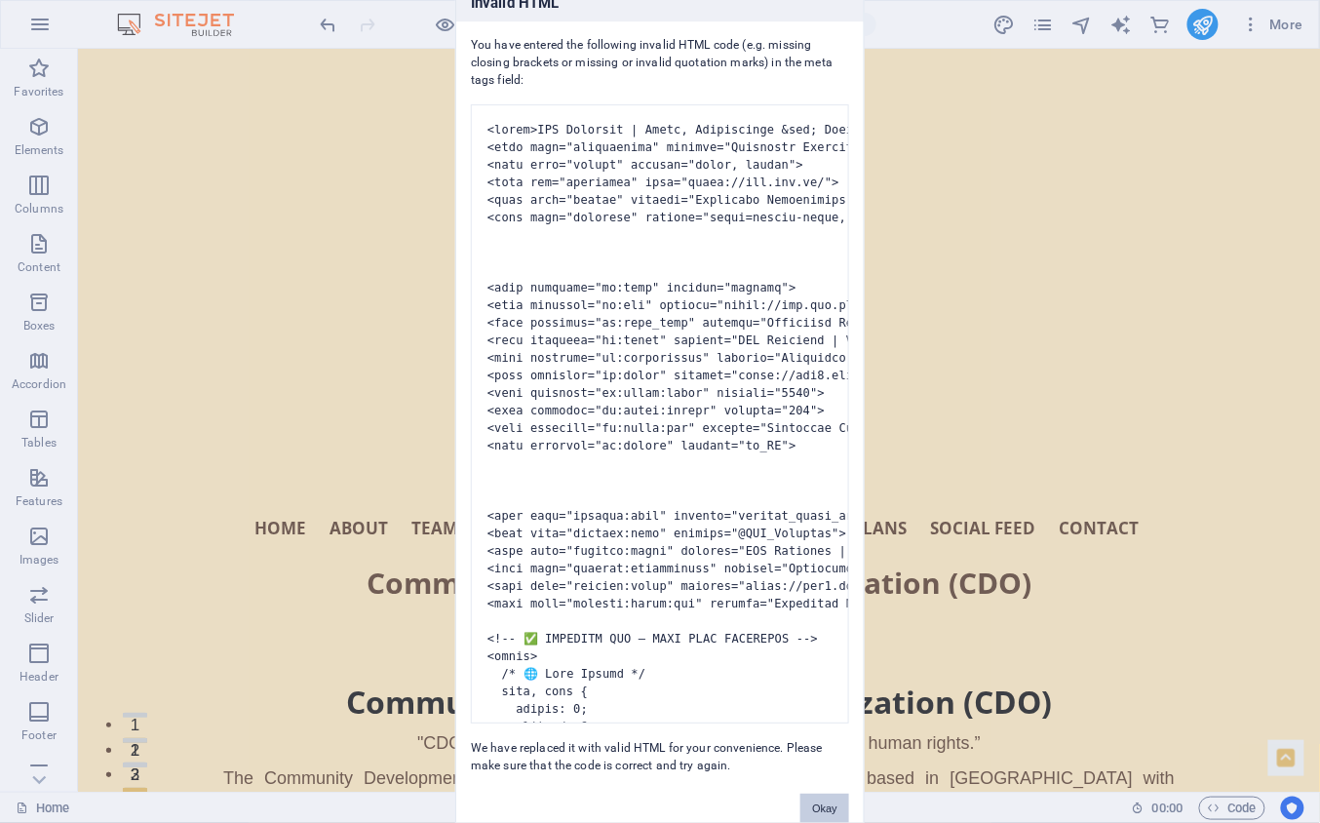
click at [817, 616] on button "Okay" at bounding box center [824, 808] width 49 height 29
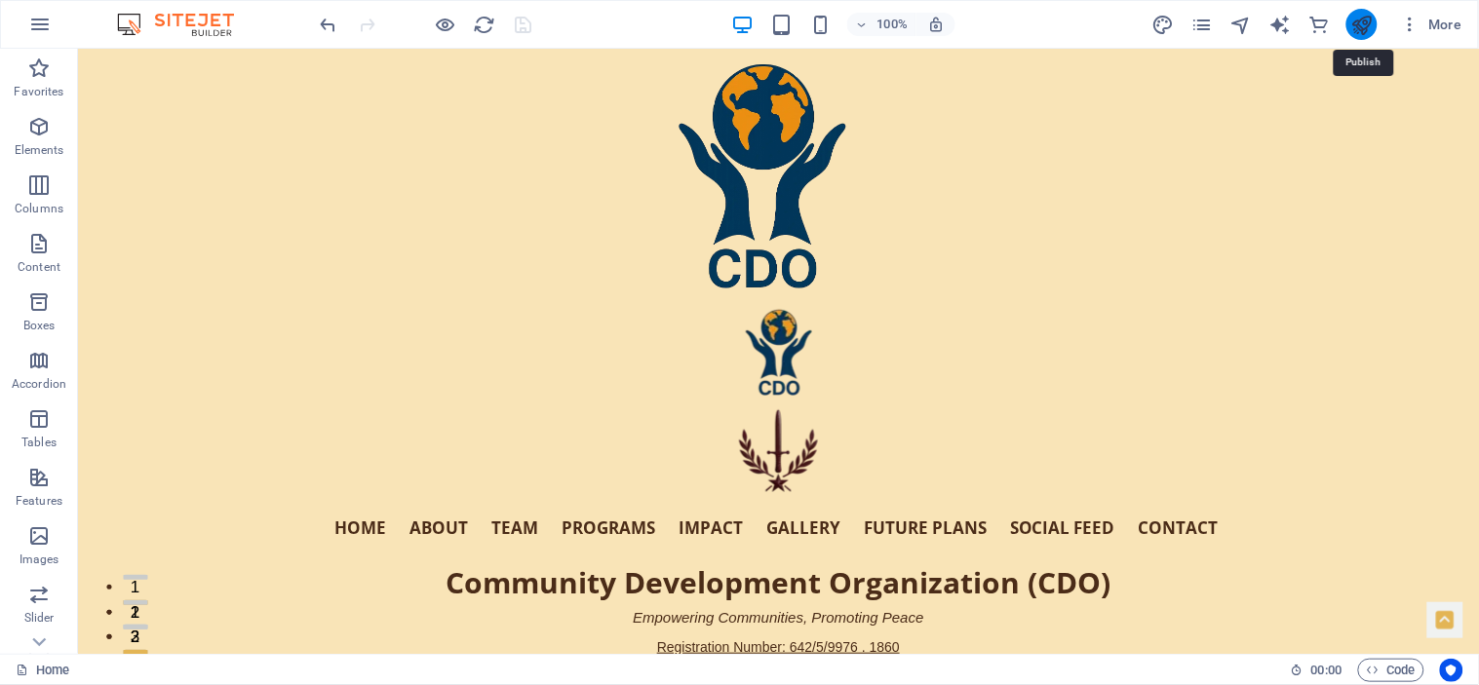
click at [1331, 15] on icon "publish" at bounding box center [1361, 25] width 22 height 22
